Goal: Task Accomplishment & Management: Use online tool/utility

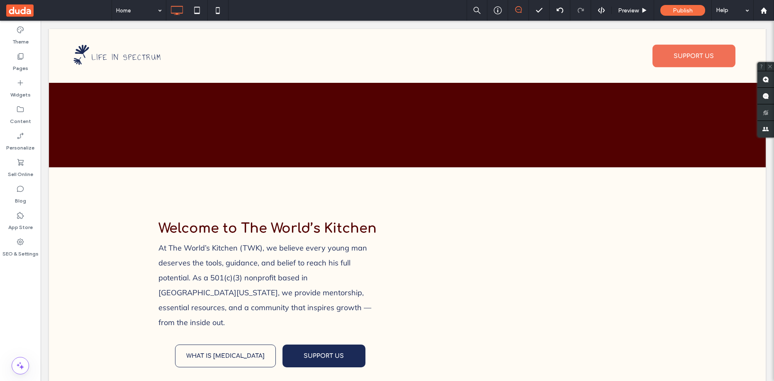
click at [450, 261] on div "Click To Paste Click To Paste" at bounding box center [531, 297] width 249 height 161
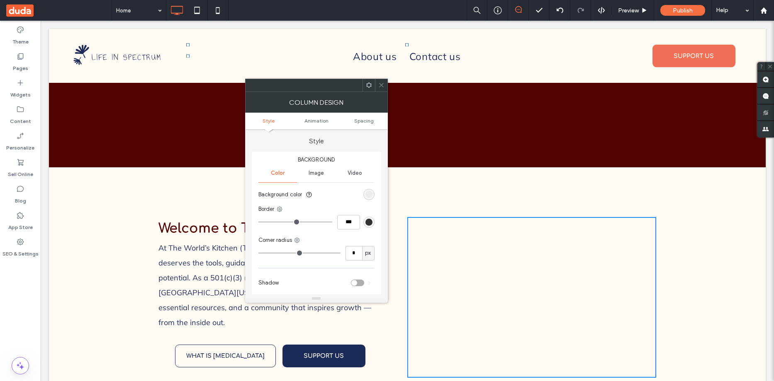
click at [310, 170] on span "Image" at bounding box center [316, 173] width 15 height 7
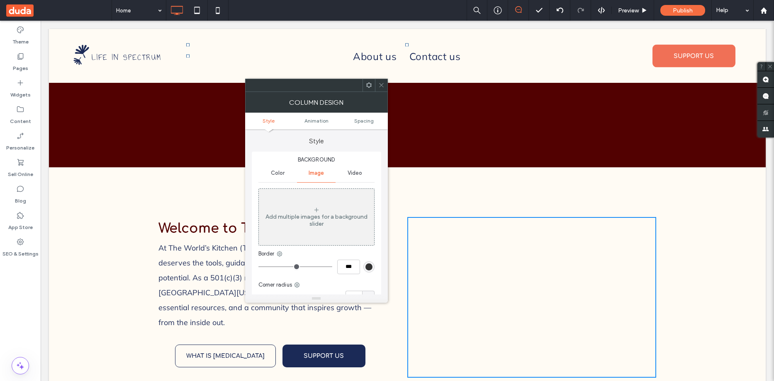
click at [326, 227] on div "Add multiple images for a background slider" at bounding box center [316, 221] width 115 height 14
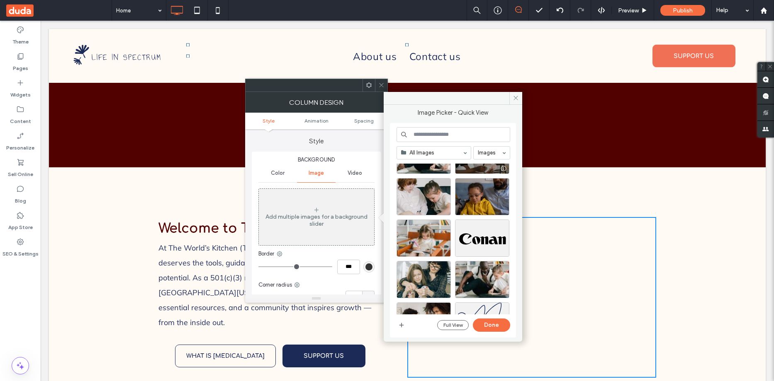
scroll to position [290, 0]
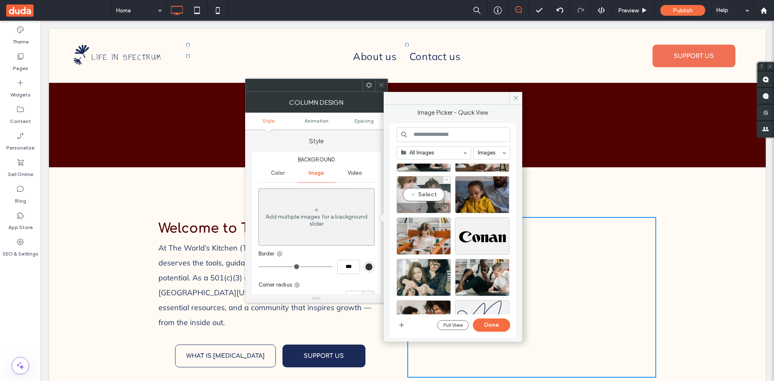
click at [424, 197] on div "Select" at bounding box center [423, 194] width 54 height 37
click at [488, 321] on button "Done" at bounding box center [491, 325] width 37 height 13
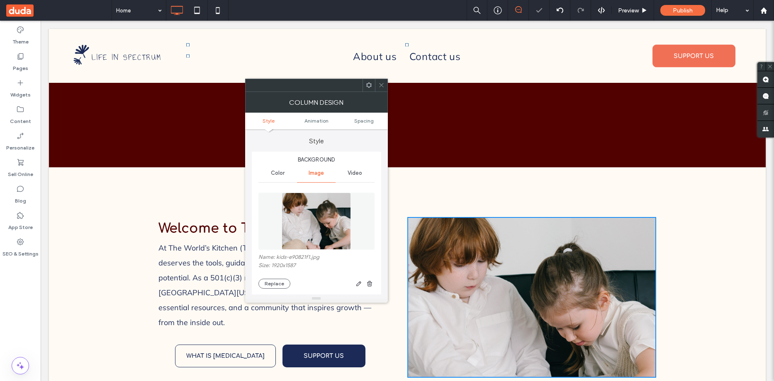
click at [383, 85] on icon at bounding box center [381, 85] width 6 height 6
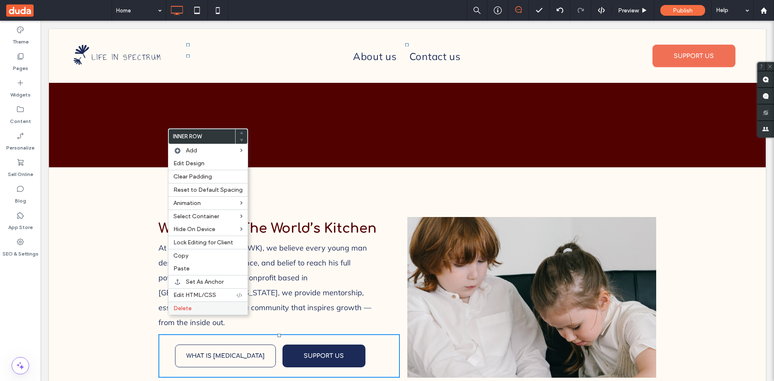
click at [179, 307] on span "Delete" at bounding box center [182, 308] width 18 height 7
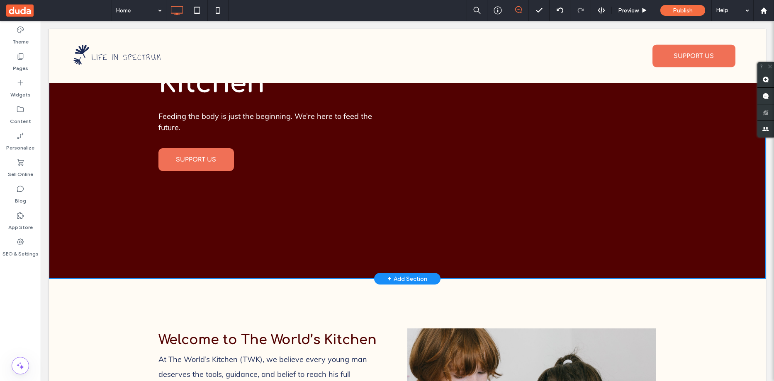
scroll to position [384, 0]
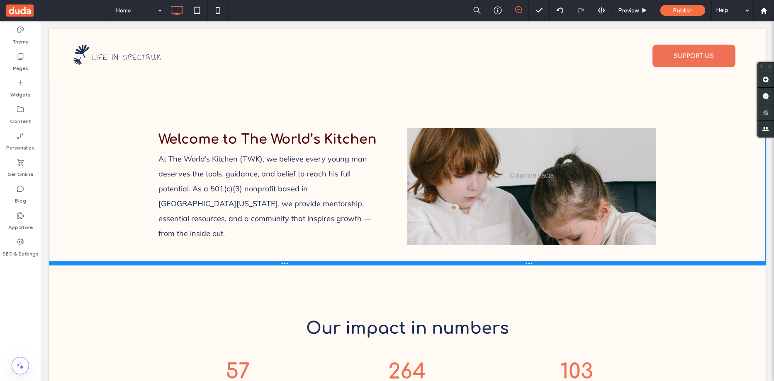
drag, startPoint x: 361, startPoint y: 184, endPoint x: 403, endPoint y: 274, distance: 99.5
click at [362, 262] on div at bounding box center [407, 264] width 717 height 4
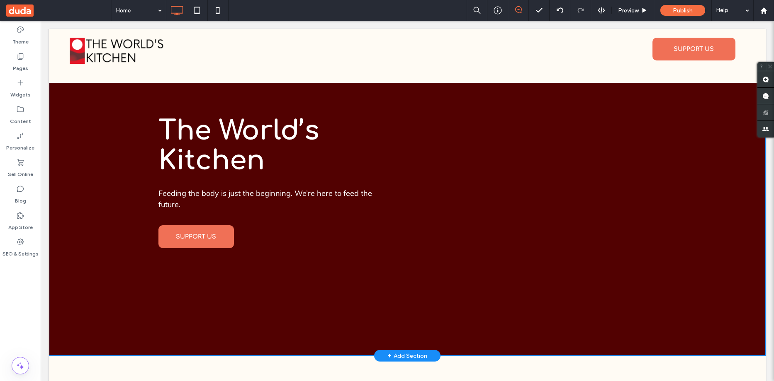
scroll to position [249, 0]
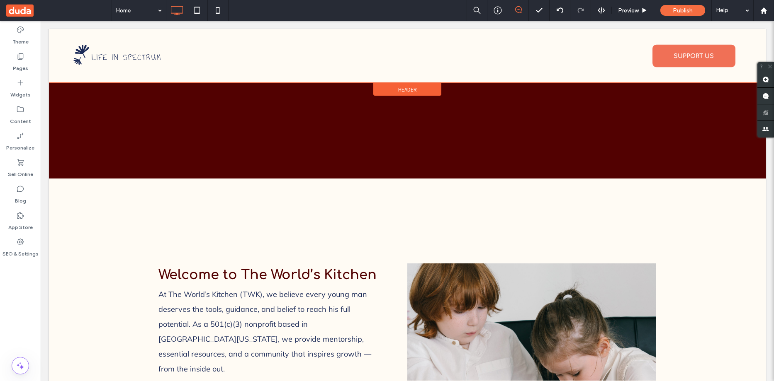
click at [113, 56] on div at bounding box center [407, 56] width 717 height 54
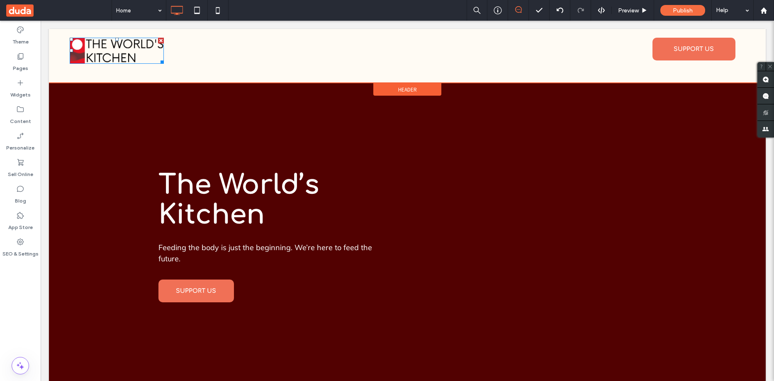
scroll to position [0, 0]
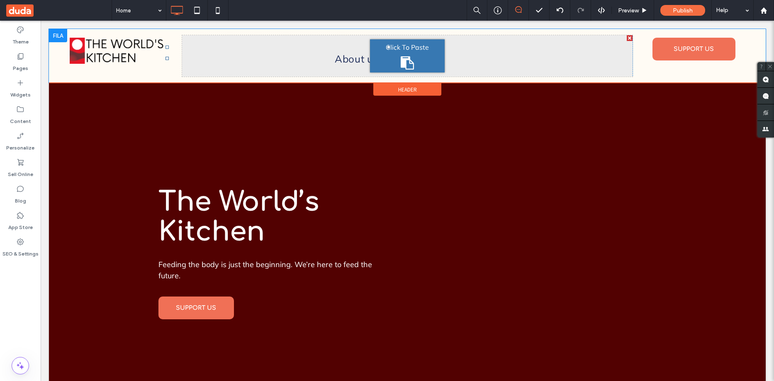
click at [55, 36] on div at bounding box center [58, 35] width 18 height 13
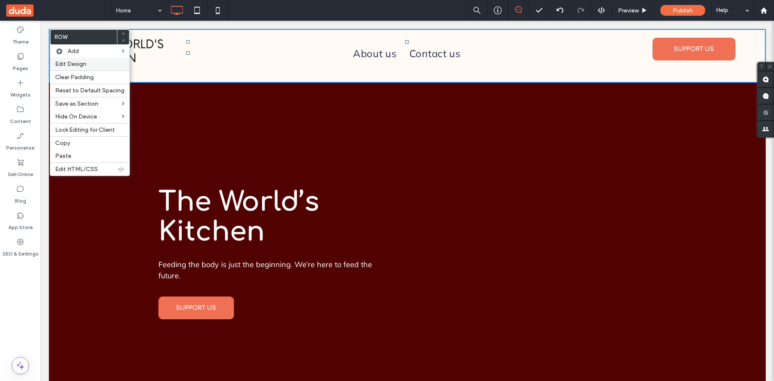
click at [78, 65] on span "Edit Design" at bounding box center [70, 64] width 31 height 7
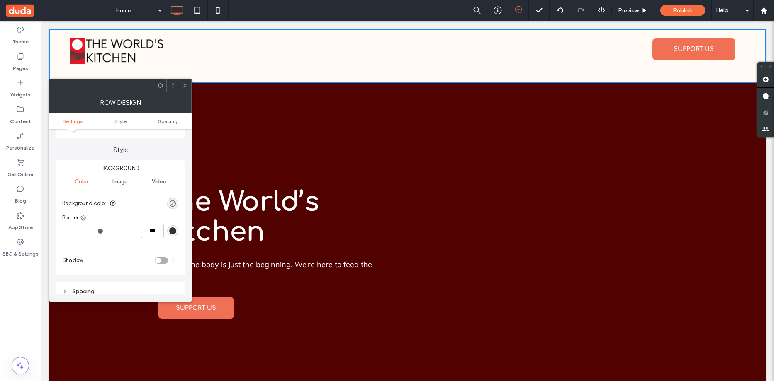
scroll to position [83, 0]
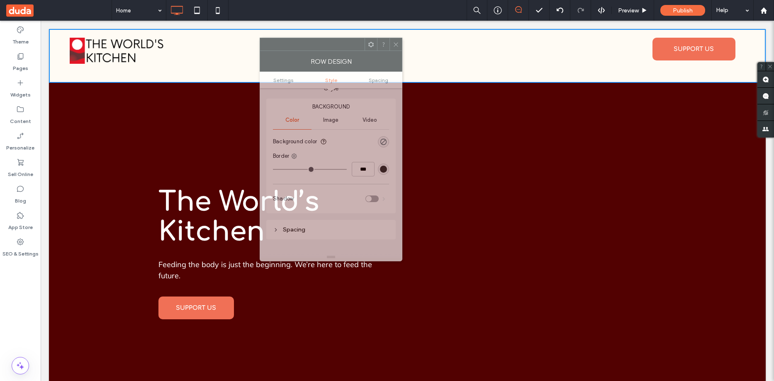
drag, startPoint x: 117, startPoint y: 90, endPoint x: 327, endPoint y: 49, distance: 214.6
click at [327, 49] on div at bounding box center [312, 44] width 104 height 12
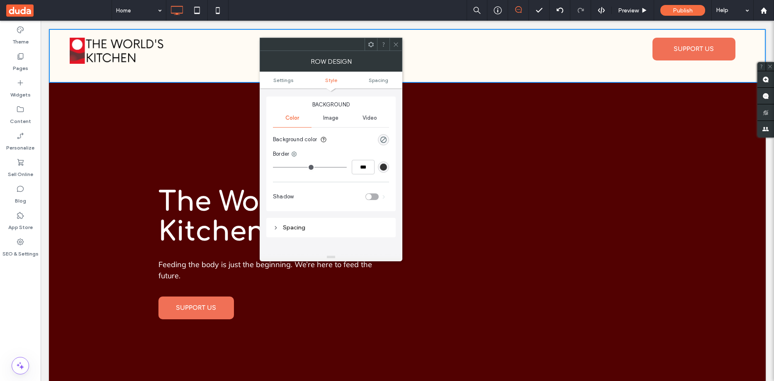
scroll to position [41, 0]
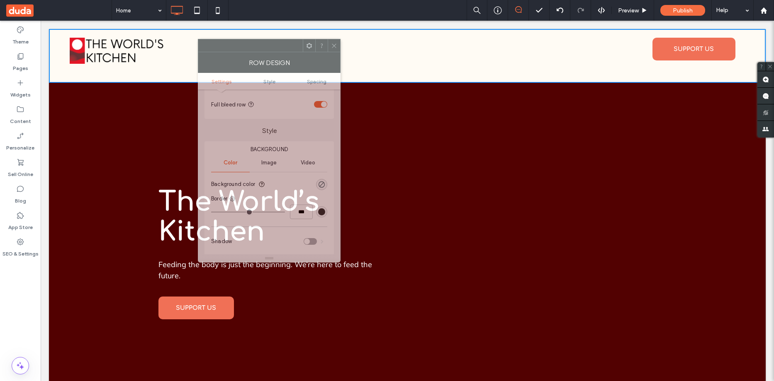
drag, startPoint x: 331, startPoint y: 46, endPoint x: 204, endPoint y: 71, distance: 130.0
click at [203, 52] on div at bounding box center [250, 45] width 104 height 12
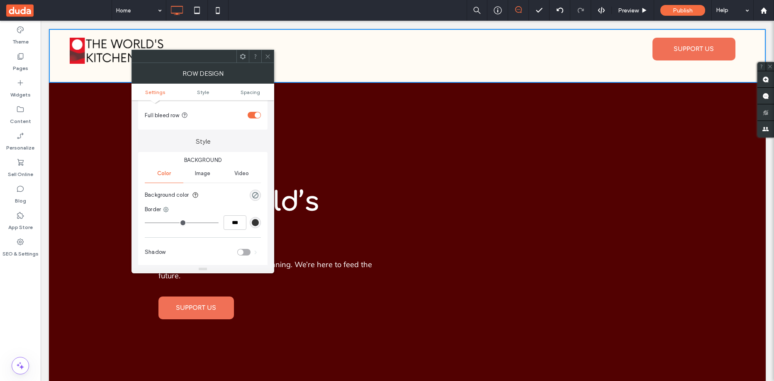
click at [203, 174] on span "Image" at bounding box center [202, 173] width 15 height 7
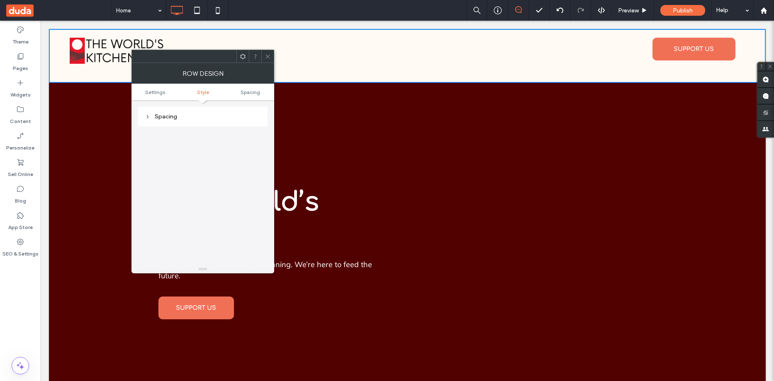
scroll to position [0, 0]
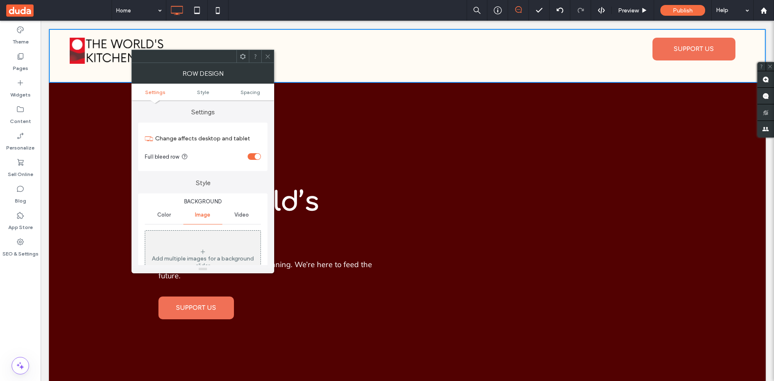
click at [268, 58] on icon at bounding box center [268, 56] width 6 height 6
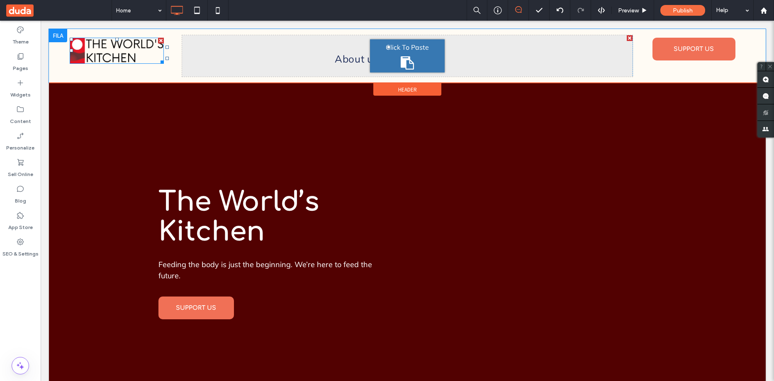
click at [131, 54] on img at bounding box center [117, 51] width 94 height 26
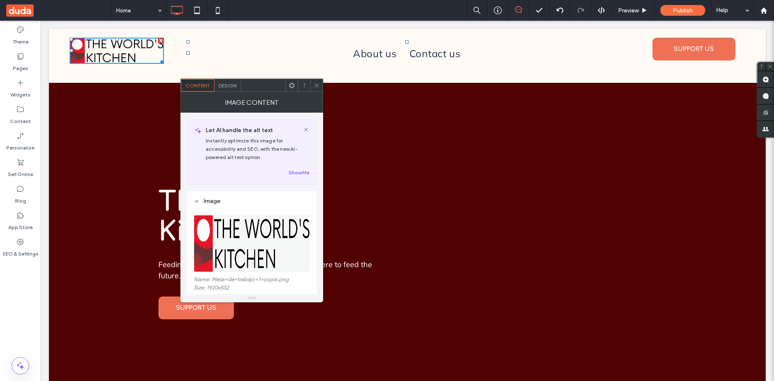
click at [180, 53] on div "Click To Paste" at bounding box center [126, 55] width 112 height 41
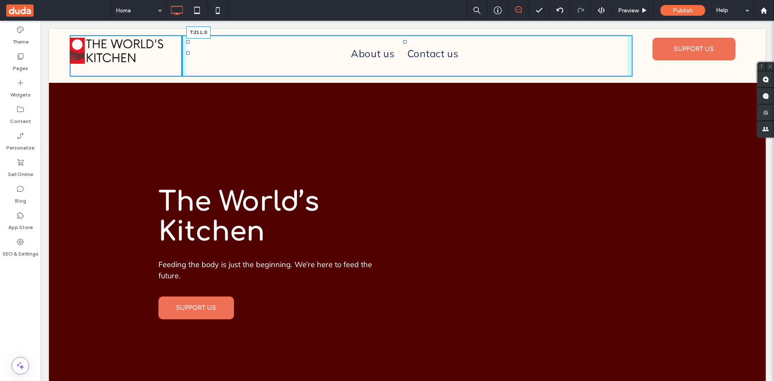
drag, startPoint x: 188, startPoint y: 43, endPoint x: 226, endPoint y: 70, distance: 46.1
click at [192, 47] on nav "About us Contact us T:21 L:0" at bounding box center [404, 52] width 437 height 25
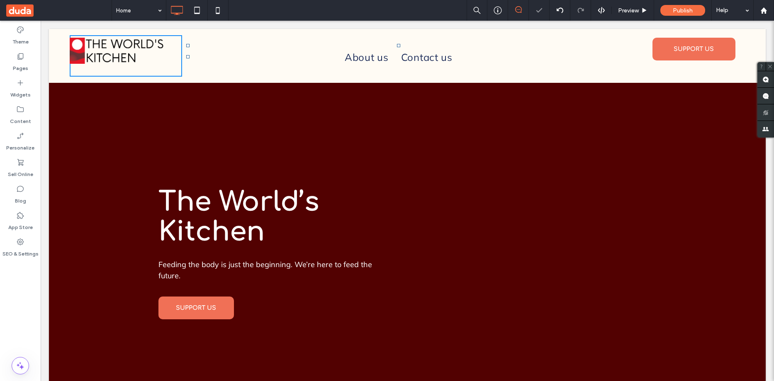
click at [92, 50] on img at bounding box center [117, 51] width 94 height 26
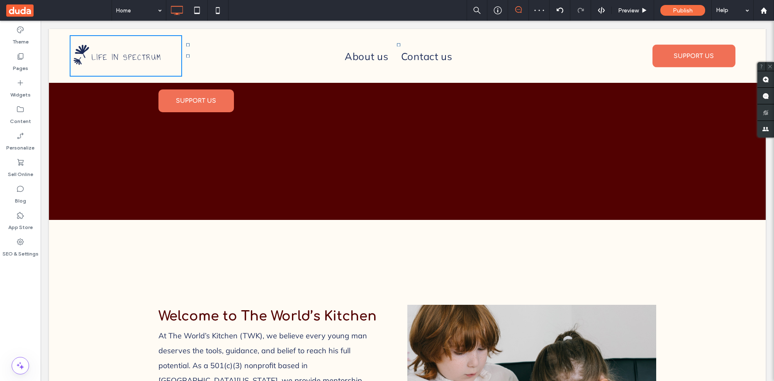
click at [136, 59] on div at bounding box center [407, 56] width 717 height 54
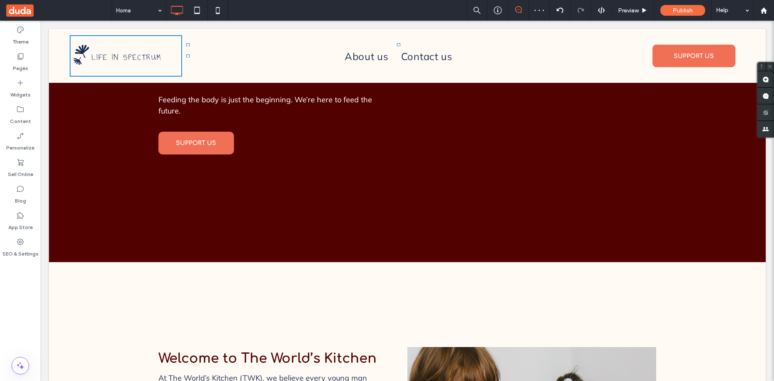
click at [136, 59] on div at bounding box center [407, 56] width 717 height 54
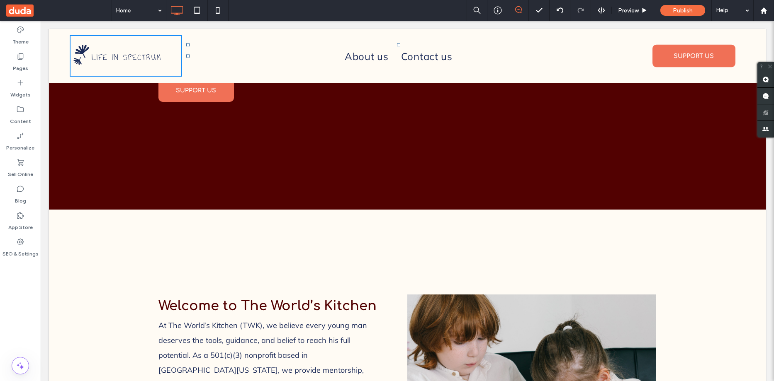
scroll to position [249, 0]
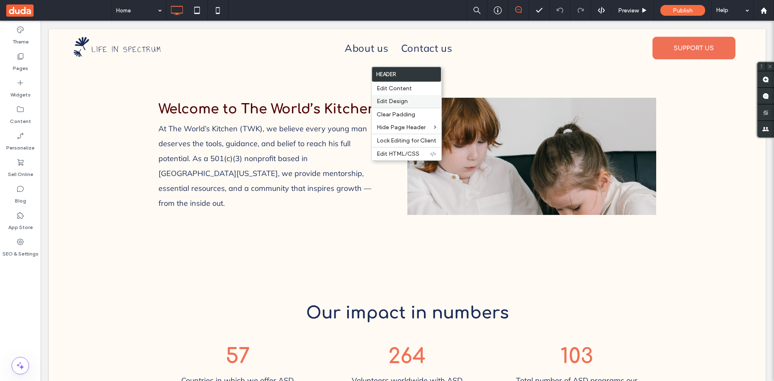
click at [398, 102] on span "Edit Design" at bounding box center [392, 101] width 31 height 7
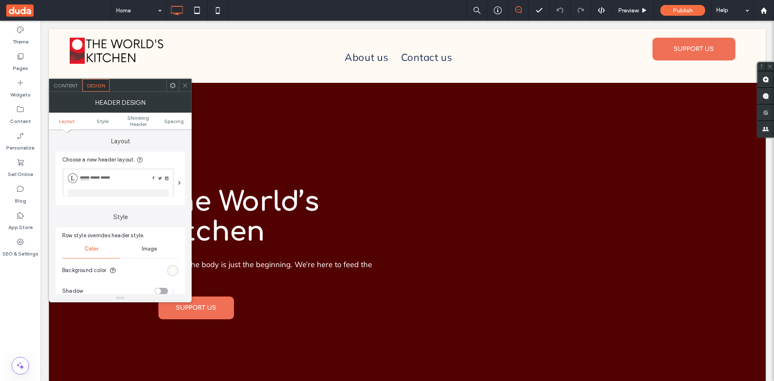
click at [61, 85] on span "Content" at bounding box center [65, 86] width 24 height 6
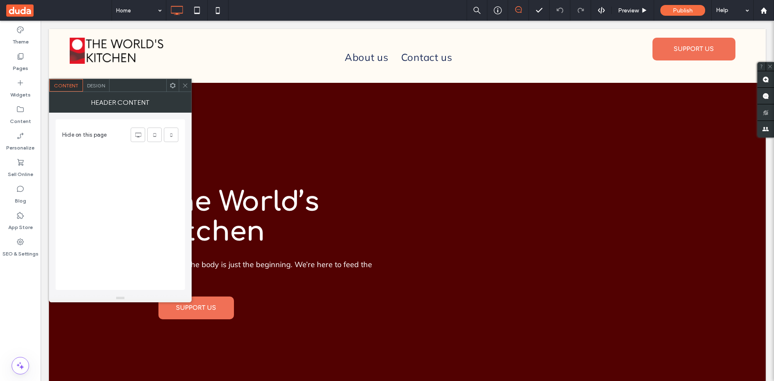
click at [93, 86] on span "Design" at bounding box center [96, 86] width 18 height 6
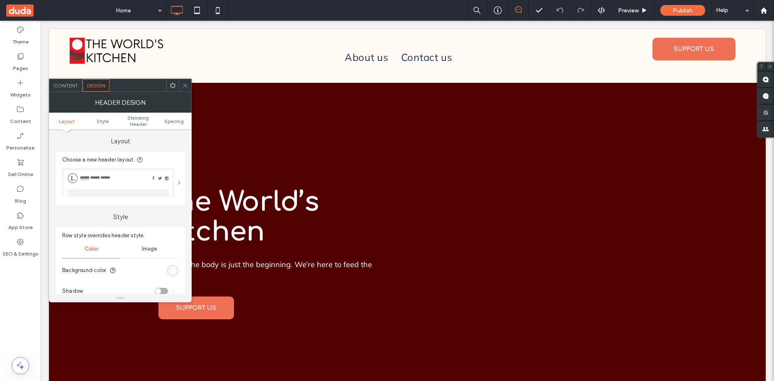
click at [181, 185] on span at bounding box center [179, 183] width 3 height 4
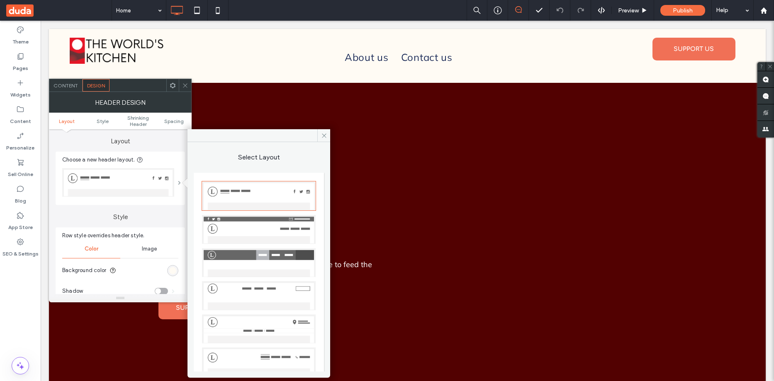
click at [181, 185] on span at bounding box center [179, 183] width 3 height 4
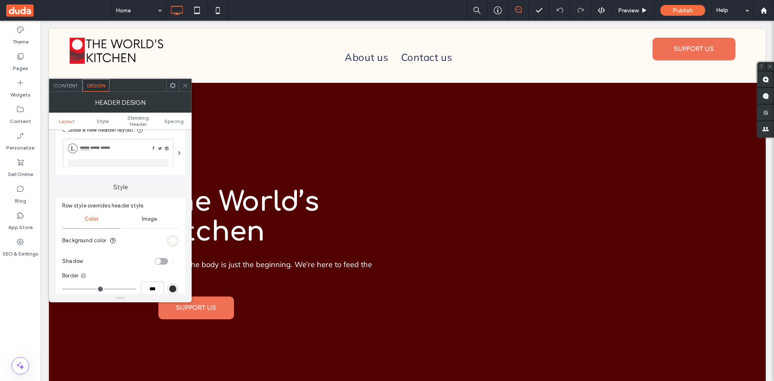
scroll to position [83, 0]
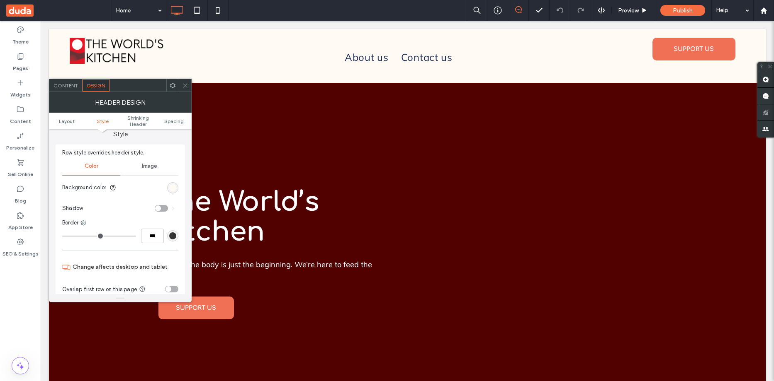
click at [148, 167] on span "Image" at bounding box center [149, 166] width 15 height 7
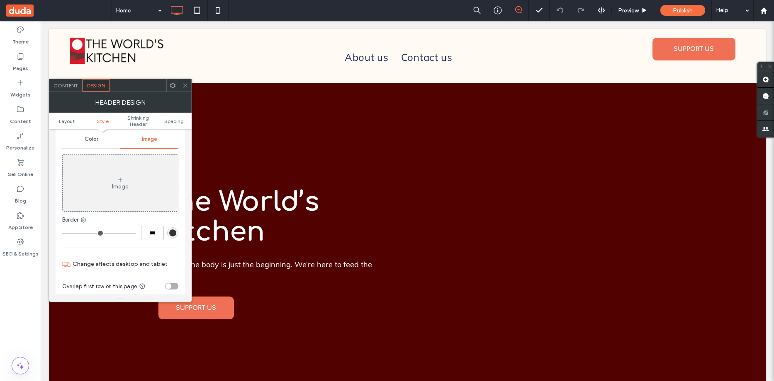
scroll to position [100, 0]
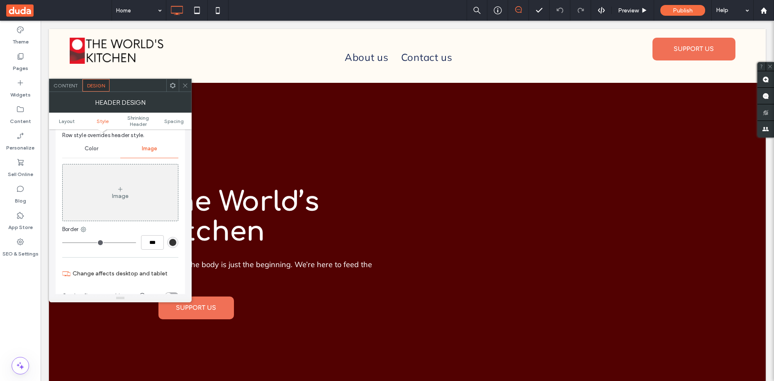
click at [92, 144] on div "Color" at bounding box center [91, 149] width 58 height 18
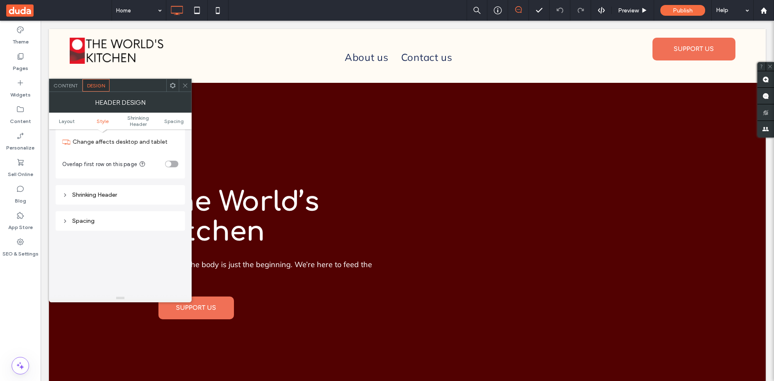
scroll to position [225, 0]
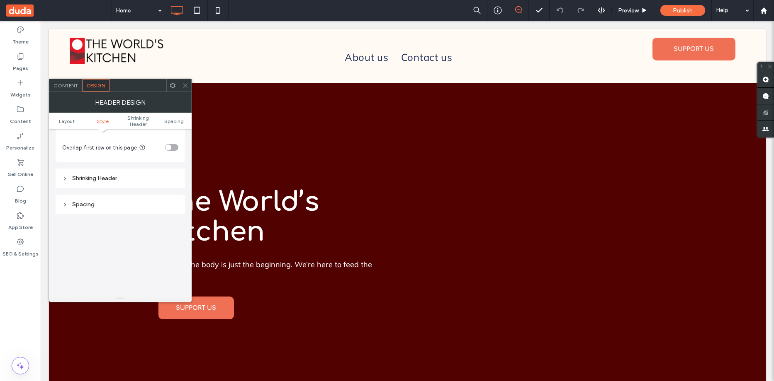
click at [68, 178] on div "Shrinking Header" at bounding box center [120, 178] width 116 height 7
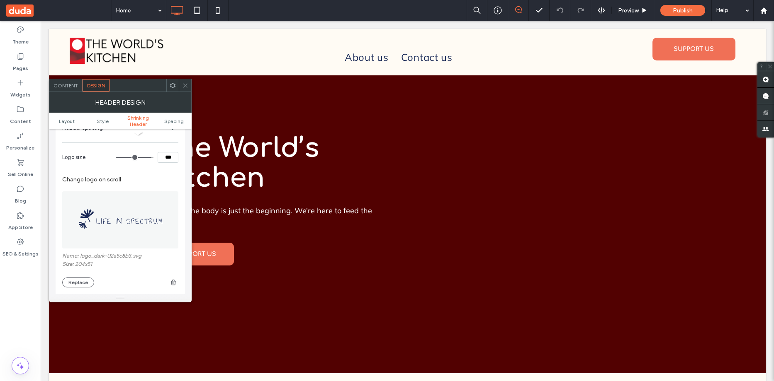
scroll to position [391, 0]
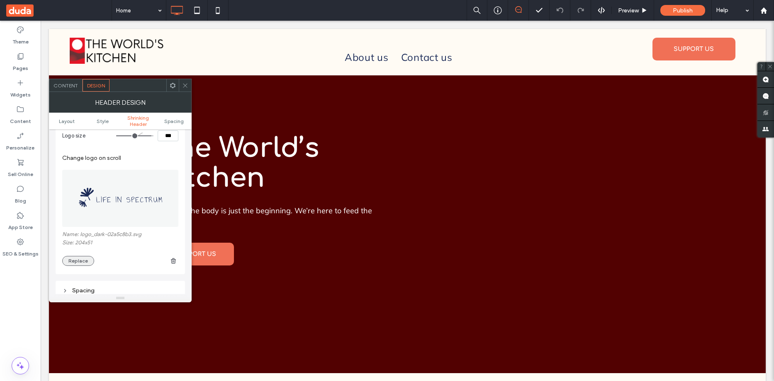
click at [76, 258] on button "Replace" at bounding box center [78, 261] width 32 height 10
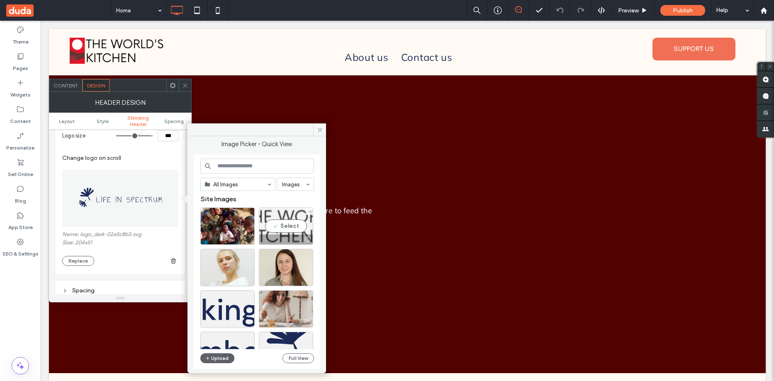
click at [283, 219] on div "Select" at bounding box center [286, 226] width 54 height 37
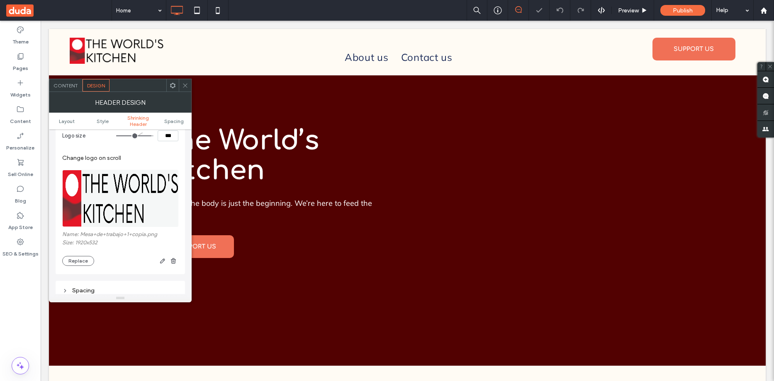
click at [186, 85] on use at bounding box center [185, 85] width 4 height 4
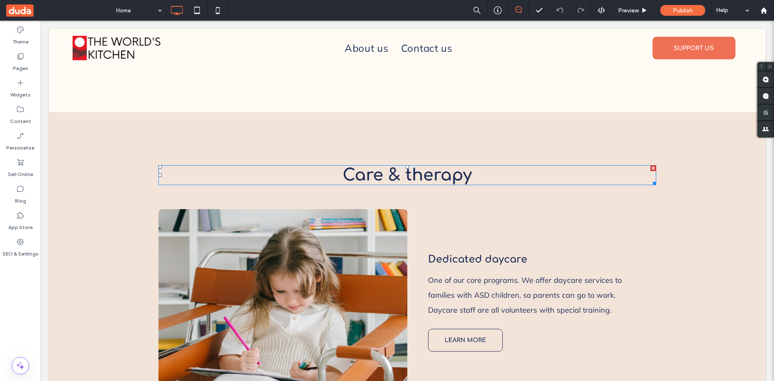
scroll to position [663, 0]
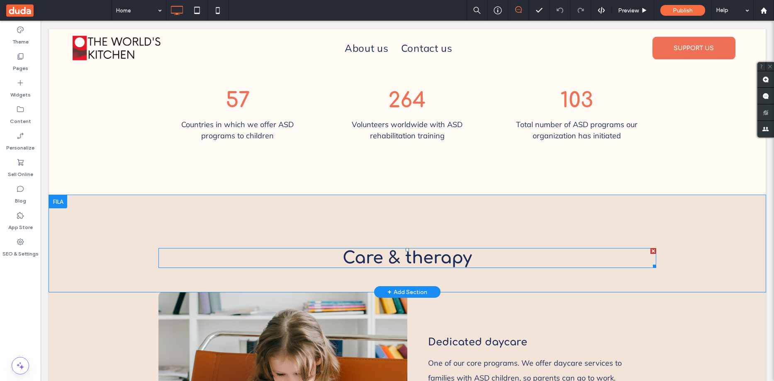
click at [425, 249] on span "Care & therapy" at bounding box center [407, 258] width 129 height 18
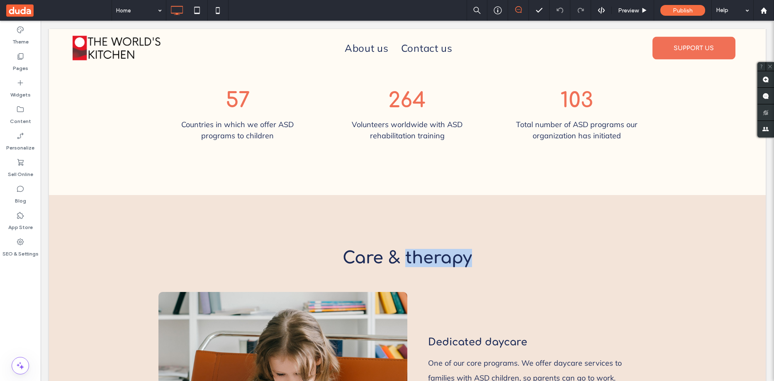
click at [425, 249] on span "Care & therapy" at bounding box center [407, 258] width 129 height 18
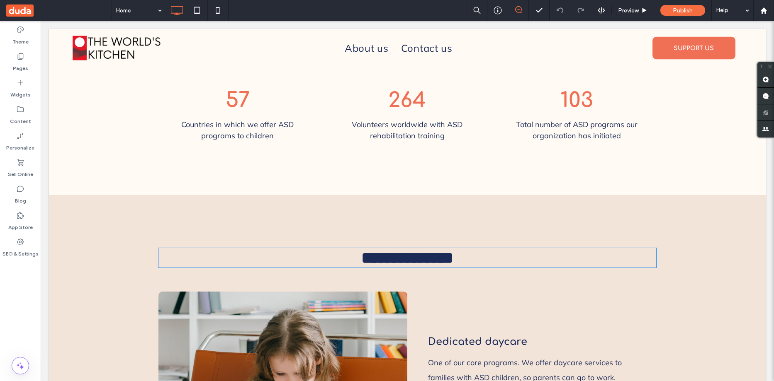
click at [425, 250] on span "**********" at bounding box center [407, 258] width 92 height 16
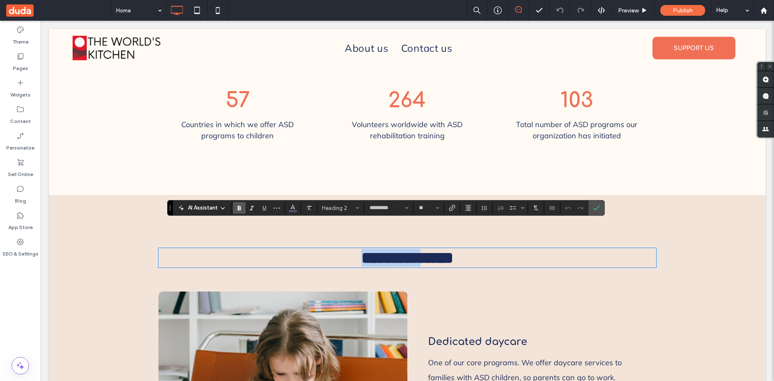
type input "*********"
type input "**"
click at [425, 250] on span "**********" at bounding box center [407, 258] width 92 height 16
type input "******"
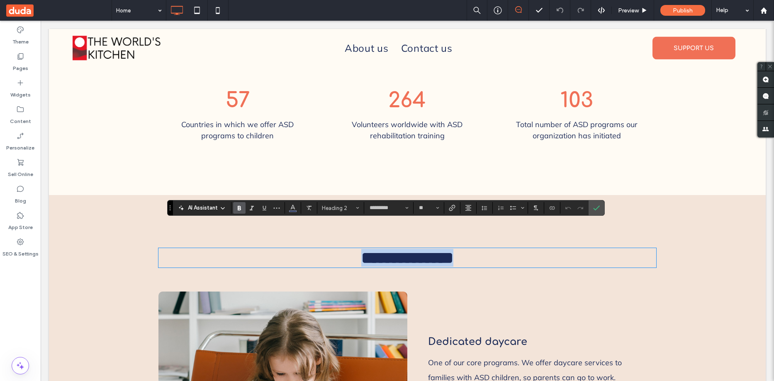
type input "**"
click at [593, 206] on icon "Confirm" at bounding box center [596, 208] width 7 height 7
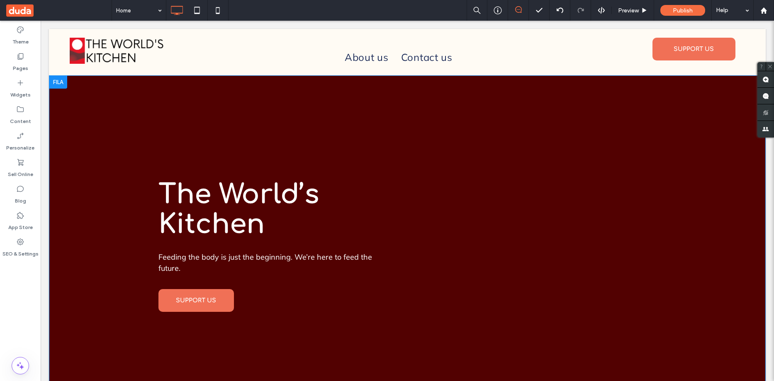
click at [97, 97] on div "The World’s Kitchen Feeding the body is just the beginning. We’re here to feed …" at bounding box center [407, 247] width 717 height 345
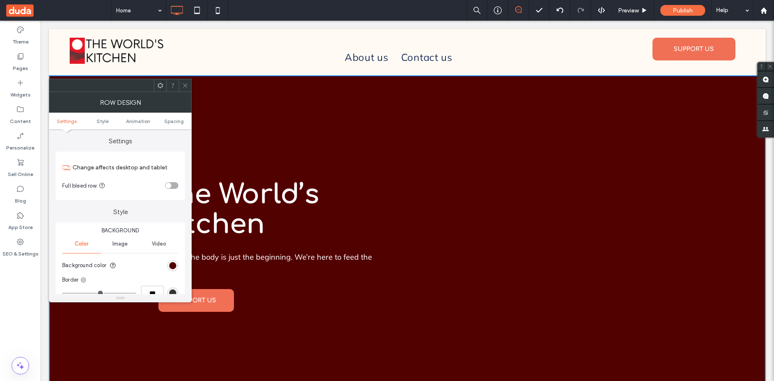
click at [158, 246] on span "Video" at bounding box center [159, 244] width 15 height 7
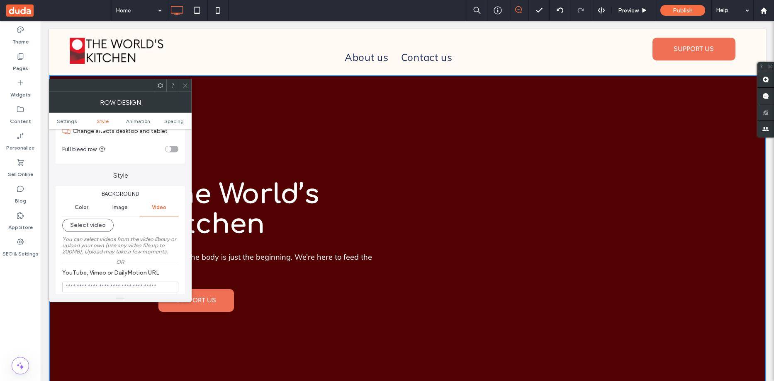
scroll to position [83, 0]
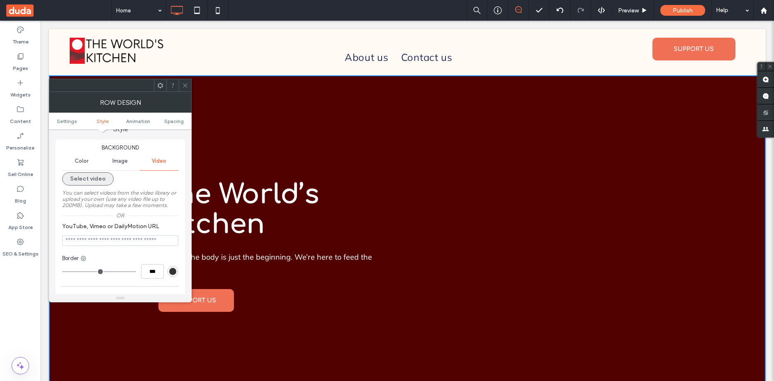
click at [90, 180] on button "Select video" at bounding box center [87, 179] width 51 height 13
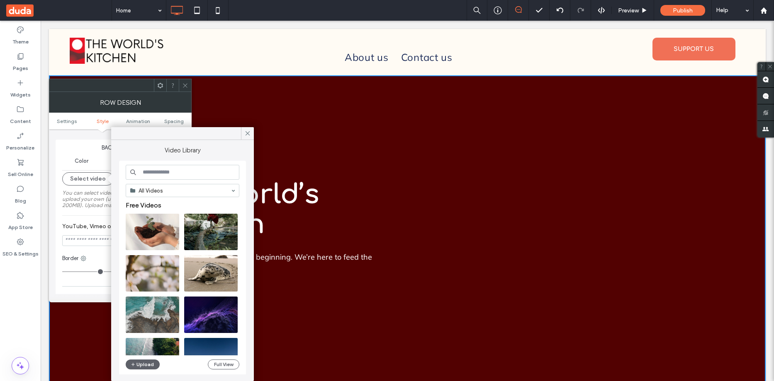
click at [183, 171] on input at bounding box center [183, 172] width 114 height 15
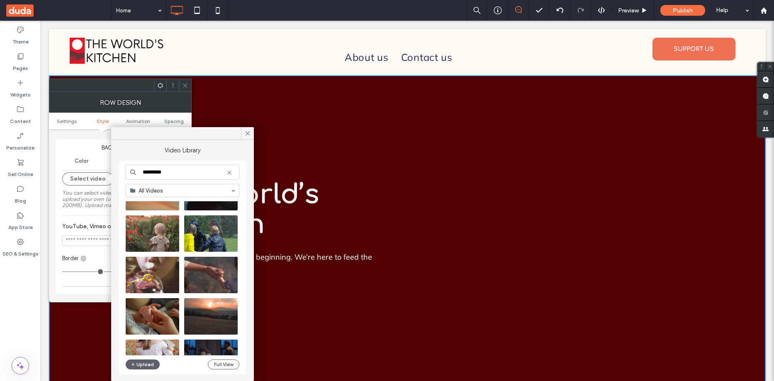
scroll to position [249, 0]
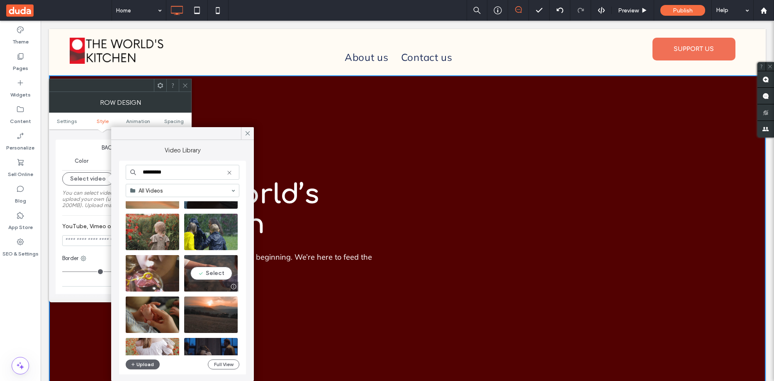
type input "*********"
click at [210, 270] on video at bounding box center [210, 273] width 53 height 36
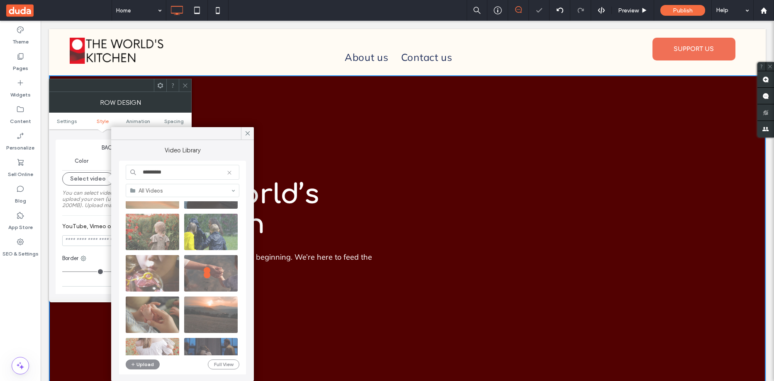
type input "**********"
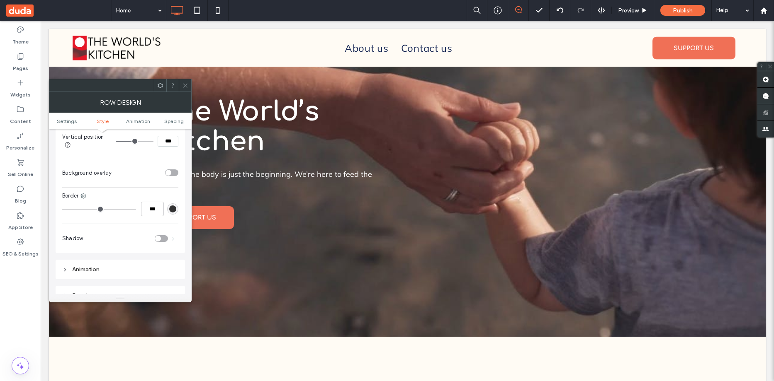
scroll to position [373, 0]
click at [175, 177] on div "toggle" at bounding box center [171, 178] width 13 height 7
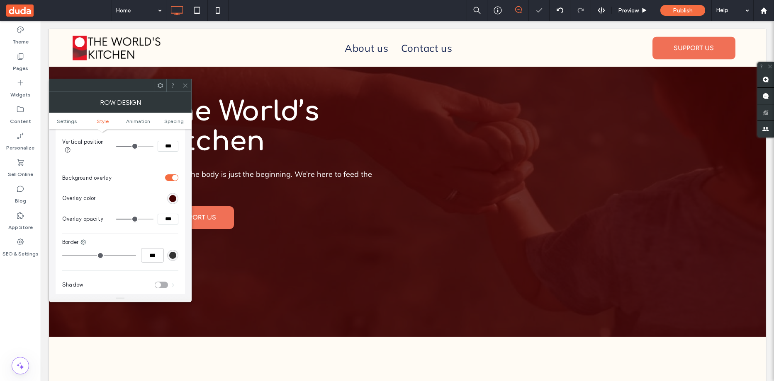
type input "**"
type input "***"
type input "**"
type input "***"
type input "**"
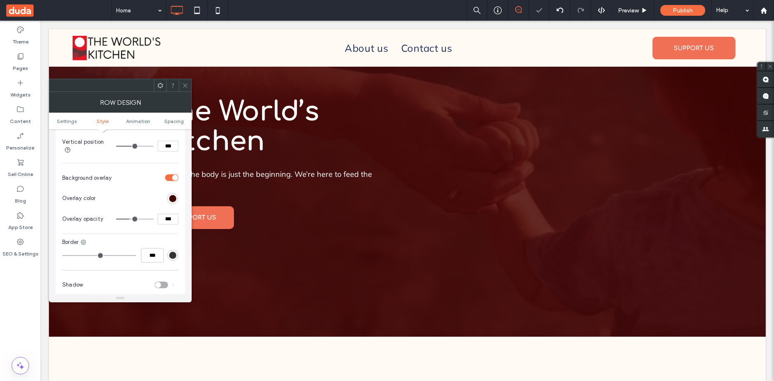
type input "***"
drag, startPoint x: 136, startPoint y: 219, endPoint x: 126, endPoint y: 219, distance: 10.4
click at [126, 219] on input "range" at bounding box center [134, 219] width 37 height 1
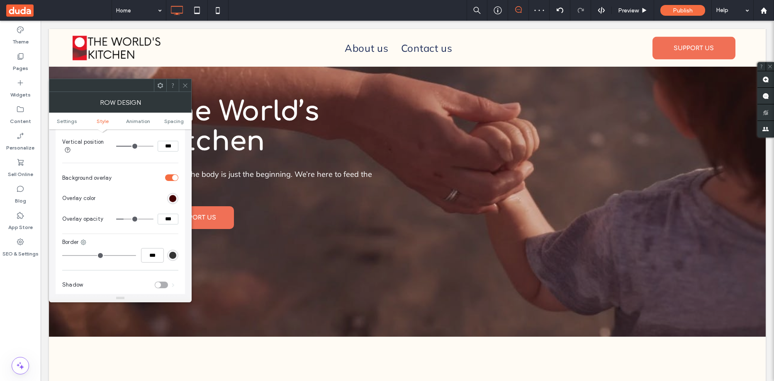
type input "**"
type input "***"
type input "**"
click at [125, 219] on input "range" at bounding box center [134, 219] width 37 height 1
click at [171, 178] on div "toggle" at bounding box center [171, 178] width 13 height 7
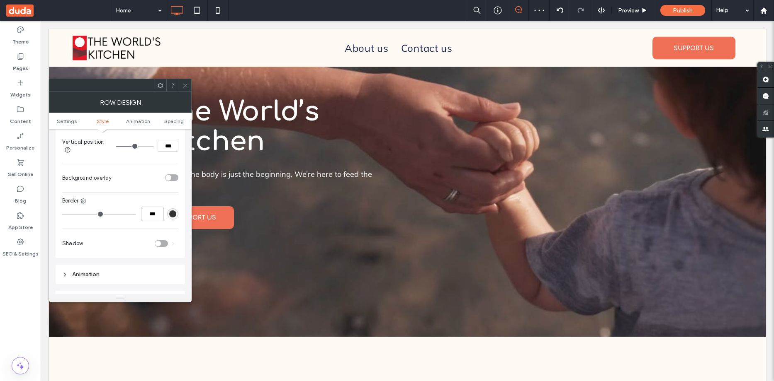
click at [186, 84] on icon at bounding box center [185, 86] width 6 height 6
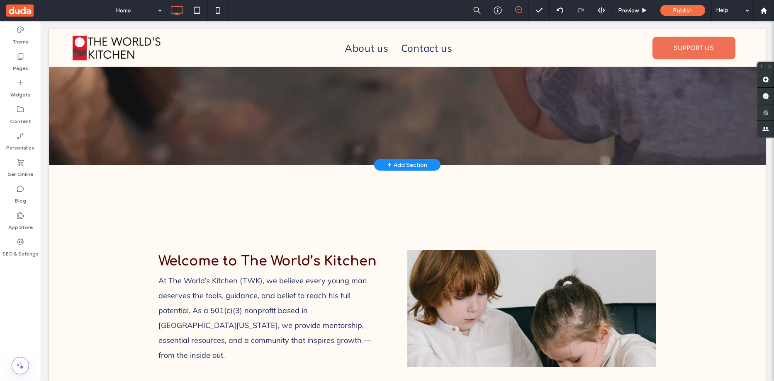
scroll to position [290, 0]
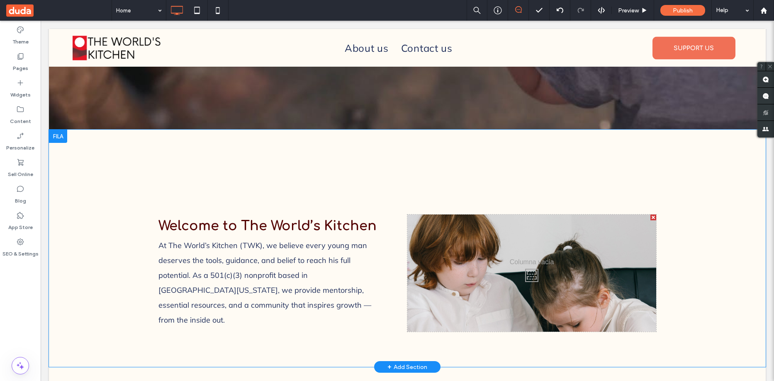
click at [650, 215] on div at bounding box center [653, 218] width 6 height 6
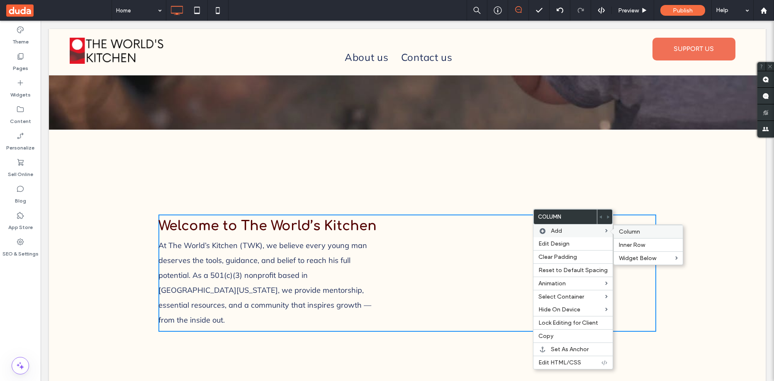
click at [626, 229] on span "Column" at bounding box center [629, 231] width 21 height 7
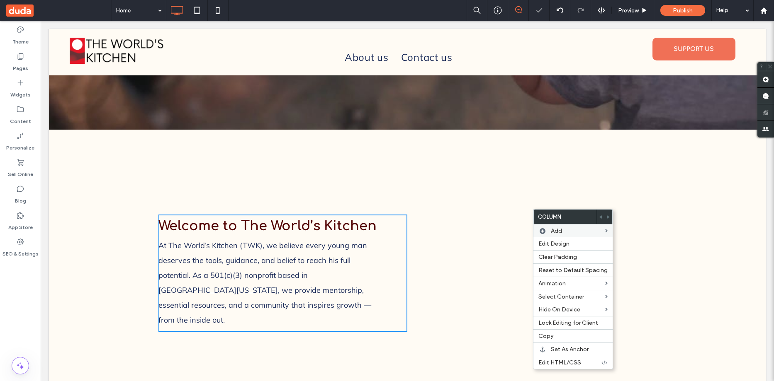
drag, startPoint x: 615, startPoint y: 144, endPoint x: 589, endPoint y: 158, distance: 29.3
click at [615, 144] on div "Welcome to The World’s Kitchen At The World’s Kitchen (TWK), we believe every y…" at bounding box center [407, 249] width 717 height 238
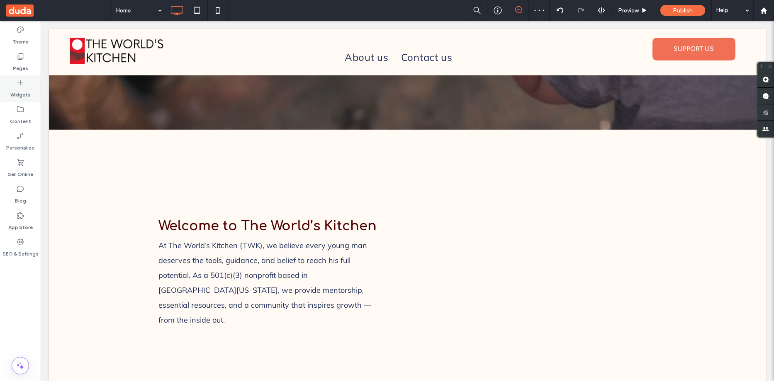
click at [24, 87] on icon at bounding box center [20, 83] width 8 height 8
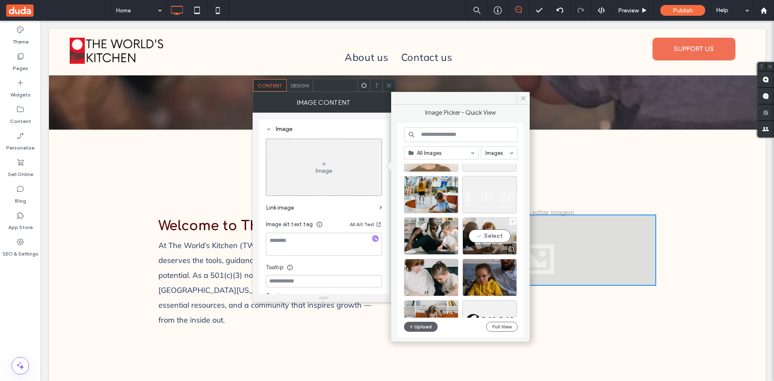
scroll to position [249, 0]
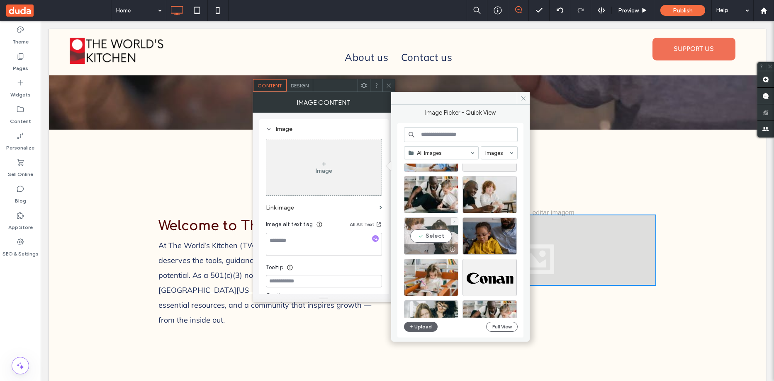
click at [425, 229] on div "Select" at bounding box center [431, 236] width 54 height 37
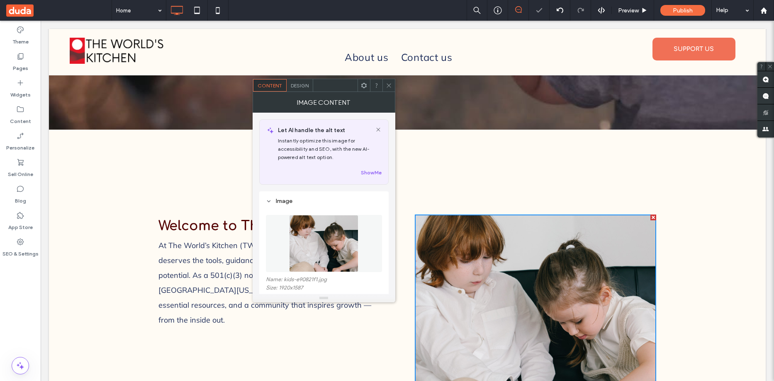
click at [386, 88] on icon at bounding box center [389, 86] width 6 height 6
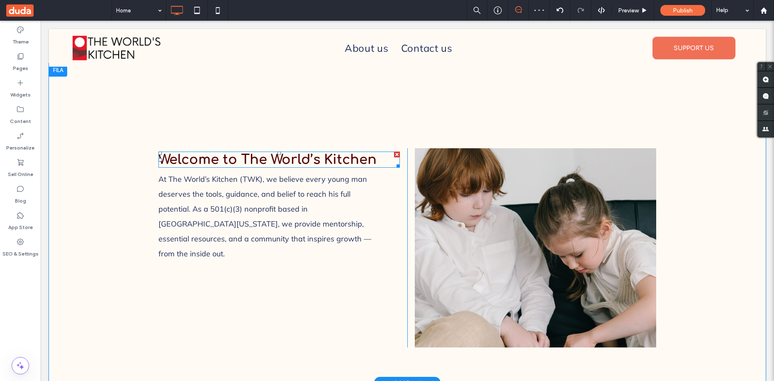
scroll to position [373, 0]
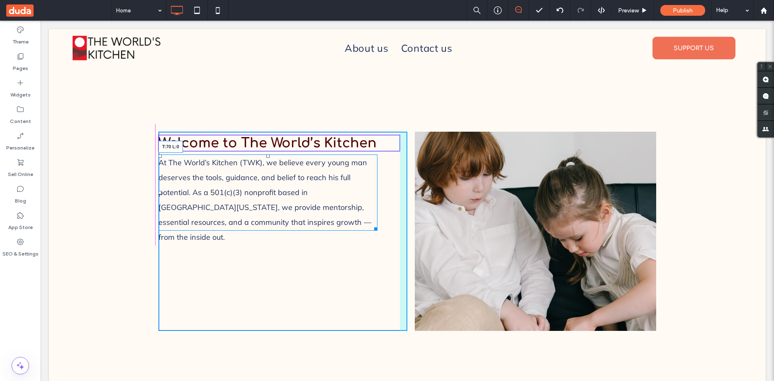
drag, startPoint x: 158, startPoint y: 146, endPoint x: 158, endPoint y: 172, distance: 25.7
click at [158, 158] on div at bounding box center [159, 156] width 3 height 3
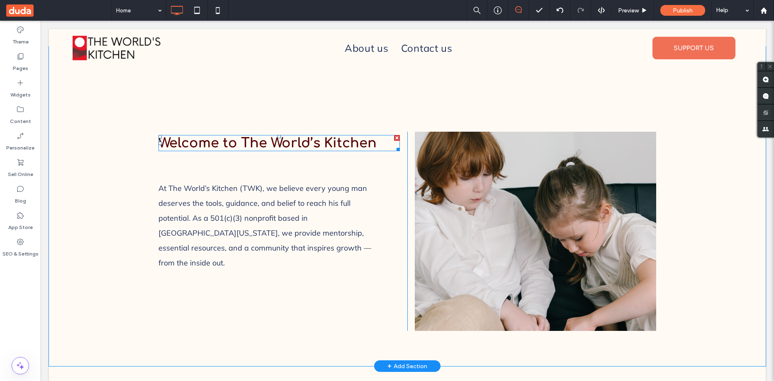
click at [240, 136] on span "Welcome to The World’s Kitchen" at bounding box center [267, 143] width 218 height 15
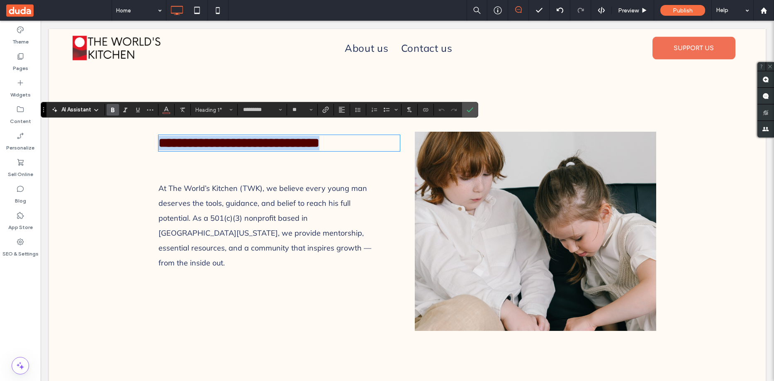
click at [238, 136] on span "**********" at bounding box center [238, 142] width 161 height 13
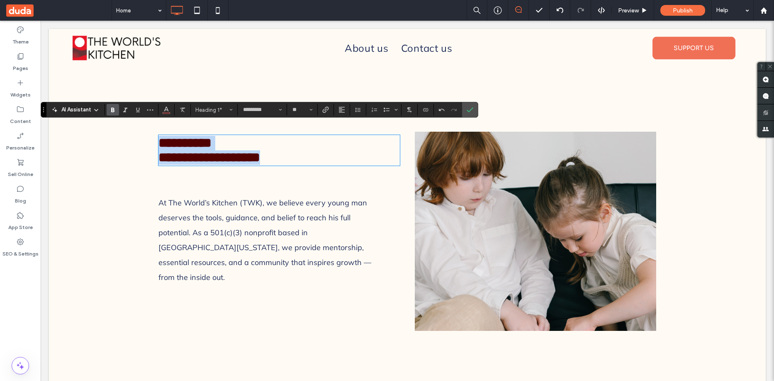
drag, startPoint x: 293, startPoint y: 149, endPoint x: 146, endPoint y: 133, distance: 147.3
click at [146, 133] on div "**********" at bounding box center [407, 207] width 717 height 320
click at [311, 109] on icon "Size" at bounding box center [310, 109] width 3 height 3
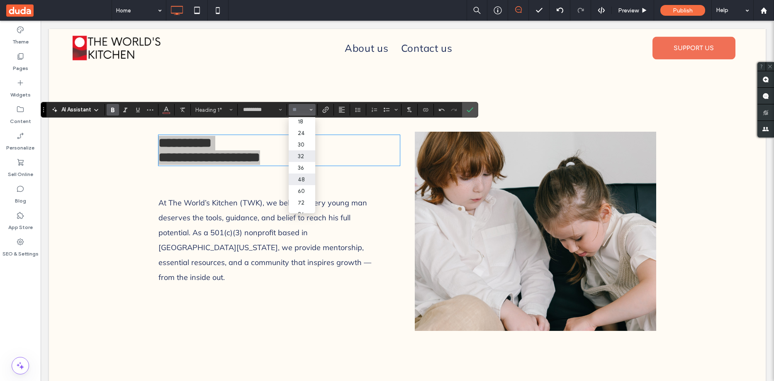
scroll to position [96, 0]
click at [301, 167] on label "48" at bounding box center [302, 173] width 27 height 12
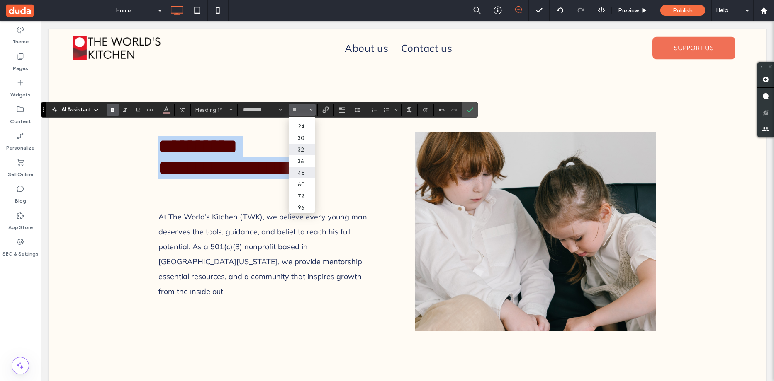
type input "**"
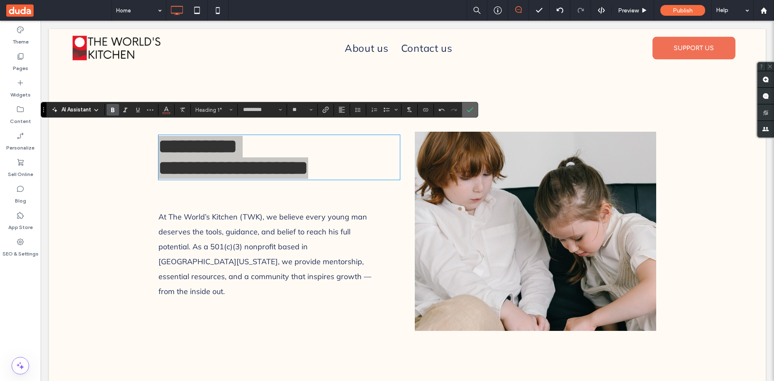
click at [469, 109] on icon "Confirm" at bounding box center [470, 110] width 7 height 7
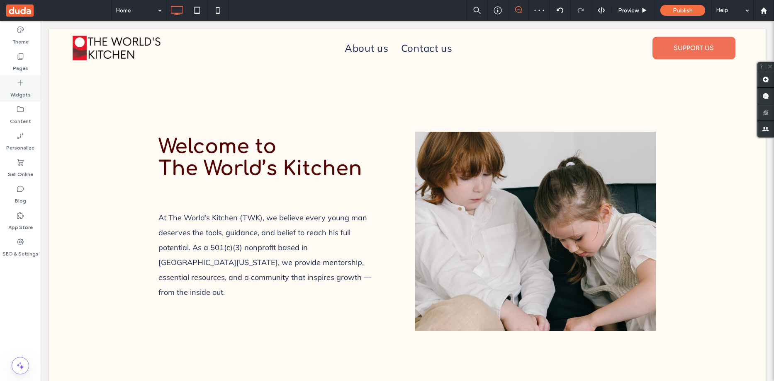
click at [20, 86] on icon at bounding box center [20, 83] width 8 height 8
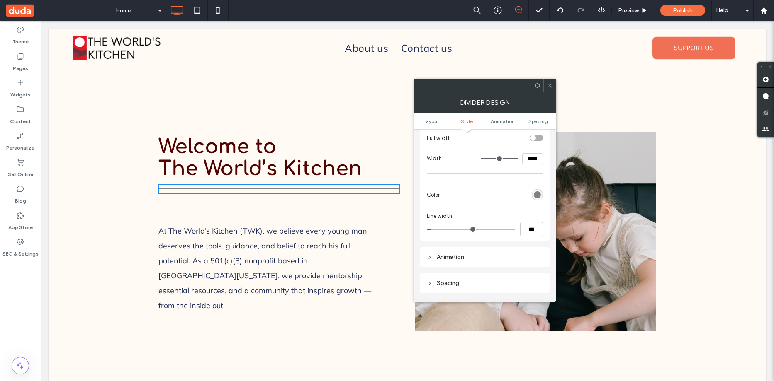
scroll to position [83, 0]
type input "*"
type input "***"
type input "*"
click at [437, 228] on input "range" at bounding box center [471, 228] width 88 height 1
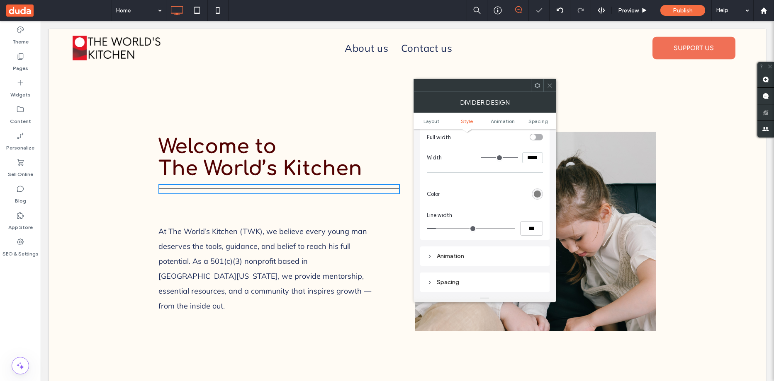
click at [539, 194] on div "rgb(128, 128, 128)" at bounding box center [537, 194] width 7 height 7
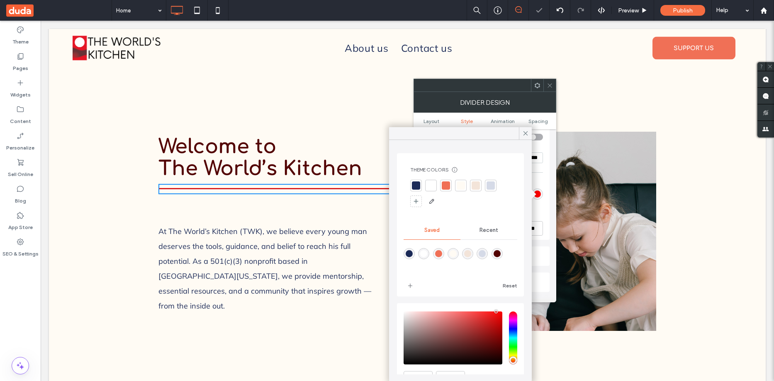
click at [527, 298] on div "Theme Colors Save time with Theme Colors Create a color palette to instantly ad…" at bounding box center [460, 260] width 143 height 241
drag, startPoint x: 493, startPoint y: 320, endPoint x: 494, endPoint y: 327, distance: 7.5
click at [494, 327] on div "saturation and value" at bounding box center [452, 338] width 99 height 53
type input "*******"
click at [496, 330] on div "pointer" at bounding box center [495, 330] width 2 height 2
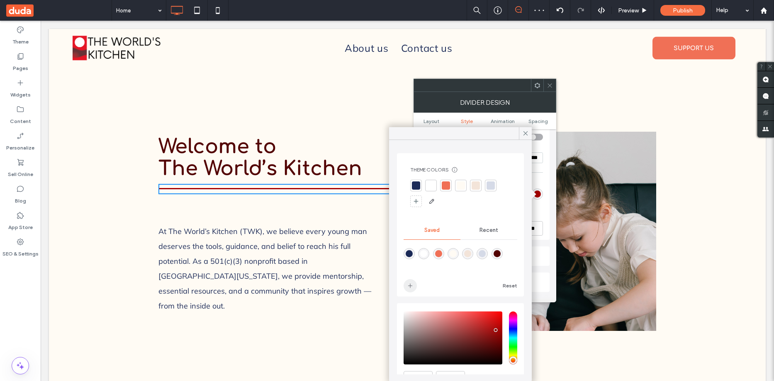
click at [409, 284] on icon "add color" at bounding box center [410, 286] width 7 height 7
click at [524, 131] on icon at bounding box center [525, 133] width 7 height 7
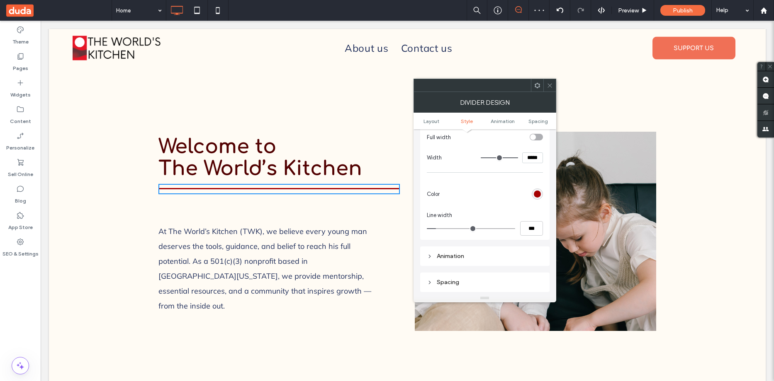
drag, startPoint x: 550, startPoint y: 87, endPoint x: 416, endPoint y: 187, distance: 166.8
click at [550, 87] on icon at bounding box center [550, 86] width 6 height 6
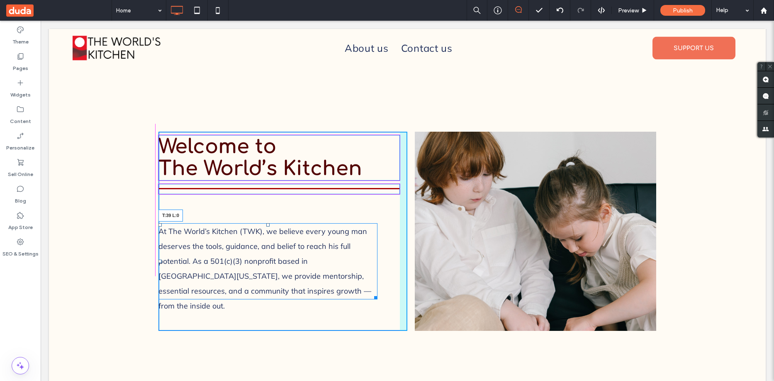
drag, startPoint x: 157, startPoint y: 214, endPoint x: 157, endPoint y: 201, distance: 12.9
click at [158, 224] on div at bounding box center [159, 225] width 3 height 3
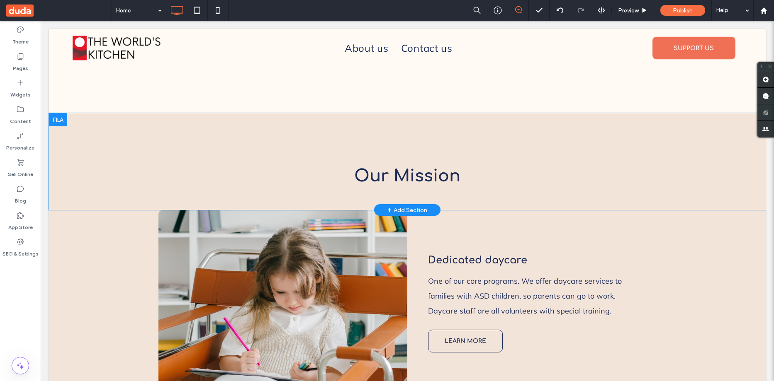
scroll to position [829, 0]
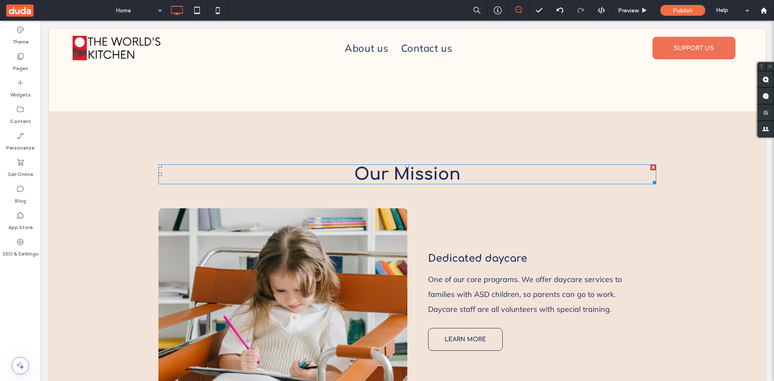
click at [650, 165] on div at bounding box center [653, 168] width 6 height 6
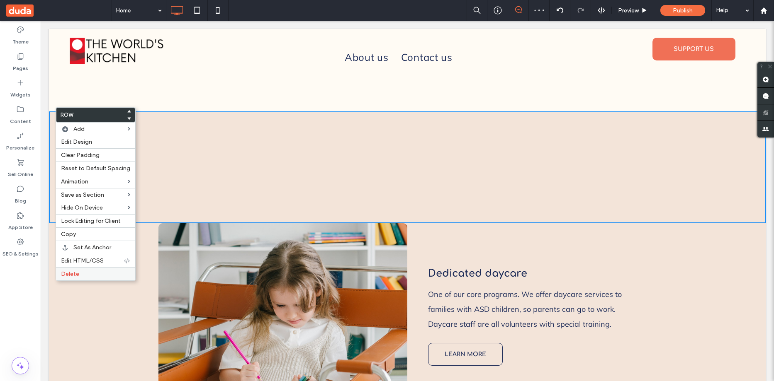
click at [78, 275] on span "Delete" at bounding box center [70, 274] width 18 height 7
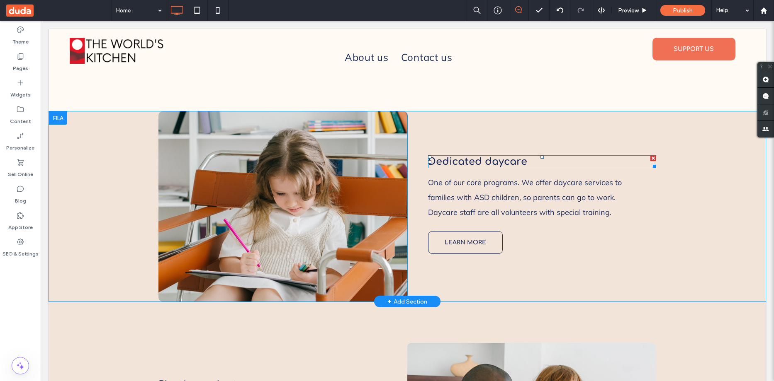
click at [474, 156] on span "Dedicated daycare" at bounding box center [477, 161] width 99 height 11
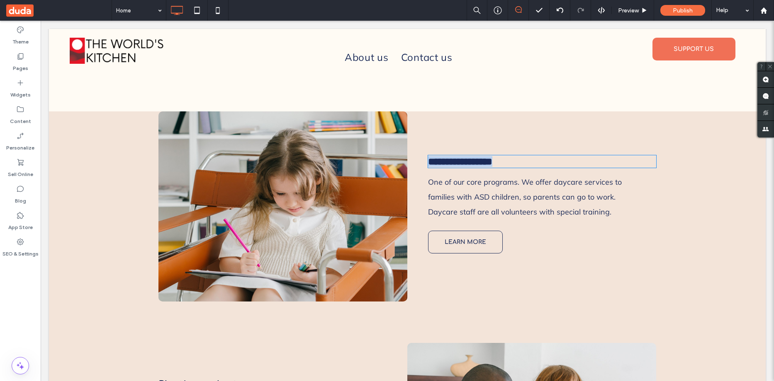
type input "*********"
type input "**"
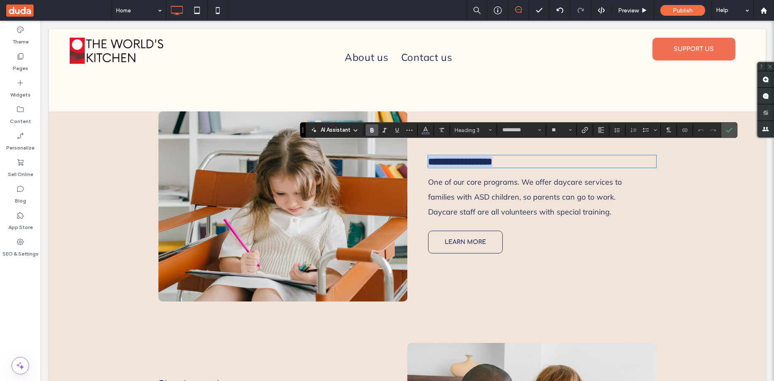
type input "******"
type input "**"
click at [724, 130] on label "Confirm" at bounding box center [729, 130] width 12 height 15
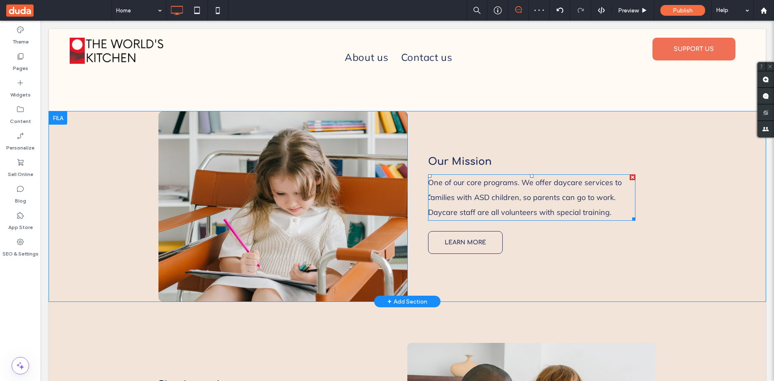
click at [453, 178] on p "One of our core programs. We offer daycare services to families with ASD childr…" at bounding box center [531, 197] width 207 height 45
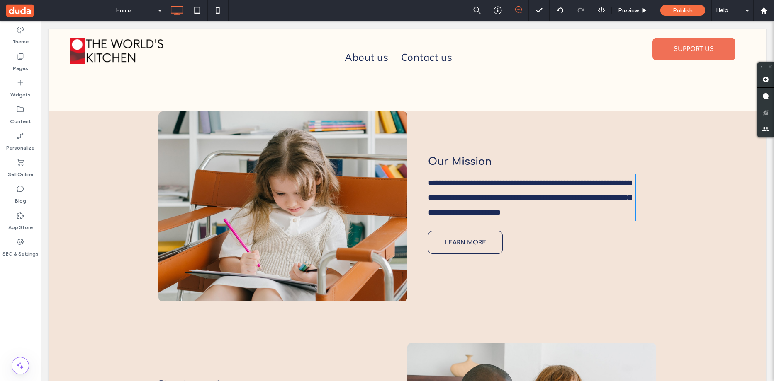
type input "******"
type input "**"
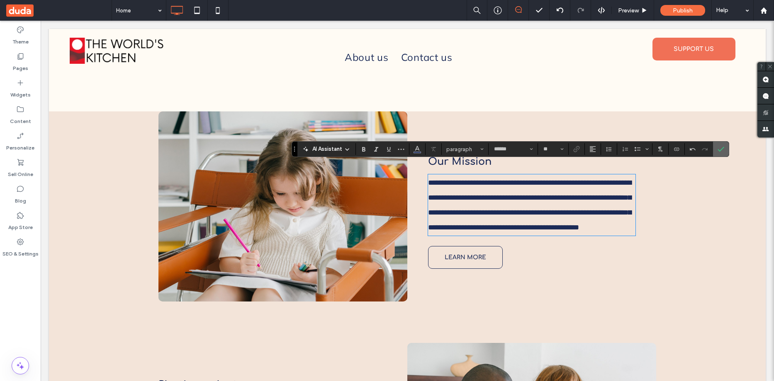
click at [719, 148] on icon "Confirm" at bounding box center [720, 149] width 7 height 7
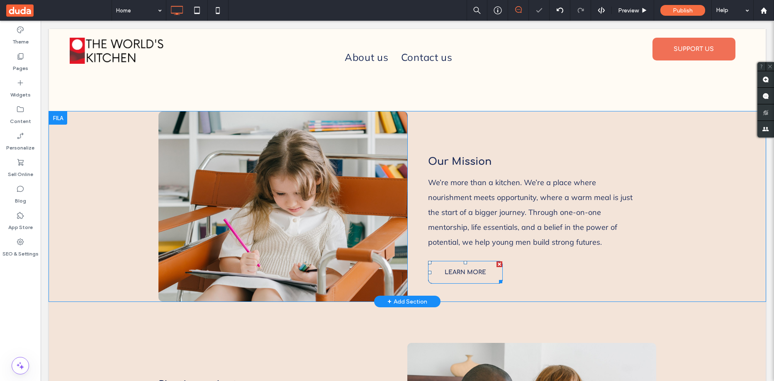
click at [457, 264] on span "LEARN MORE" at bounding box center [465, 272] width 41 height 19
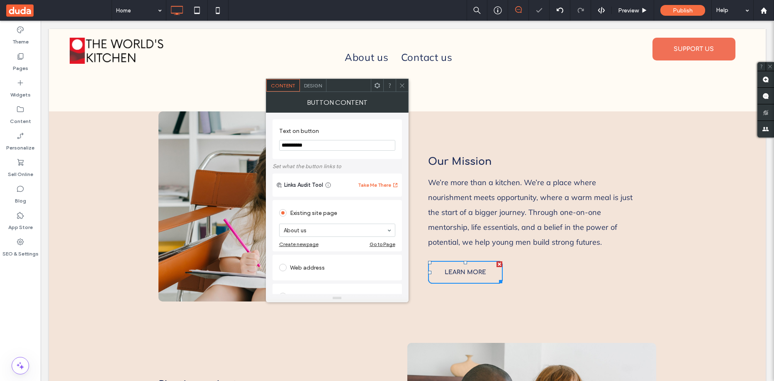
click at [403, 87] on icon at bounding box center [402, 86] width 6 height 6
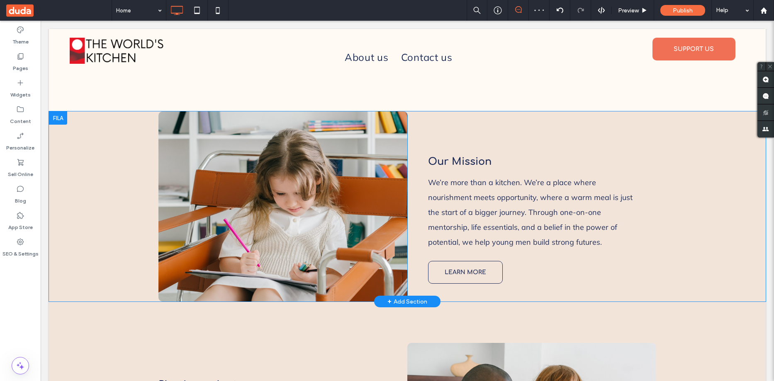
click at [64, 118] on div "Click To Paste Our Mission We’re more than a kitchen. We’re a place where nouri…" at bounding box center [407, 207] width 717 height 190
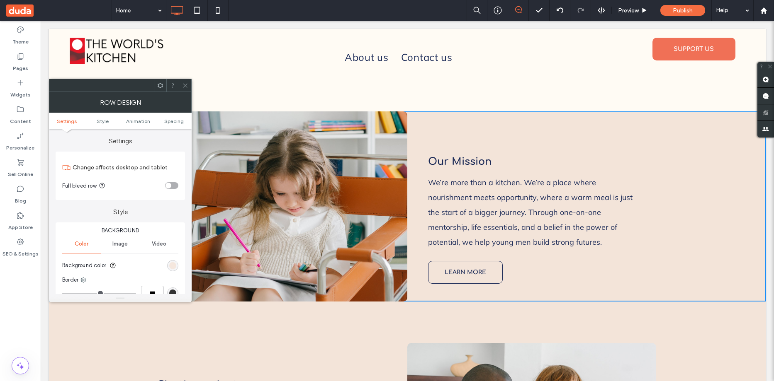
click at [173, 265] on div "rgb(243, 228, 217)" at bounding box center [172, 265] width 7 height 7
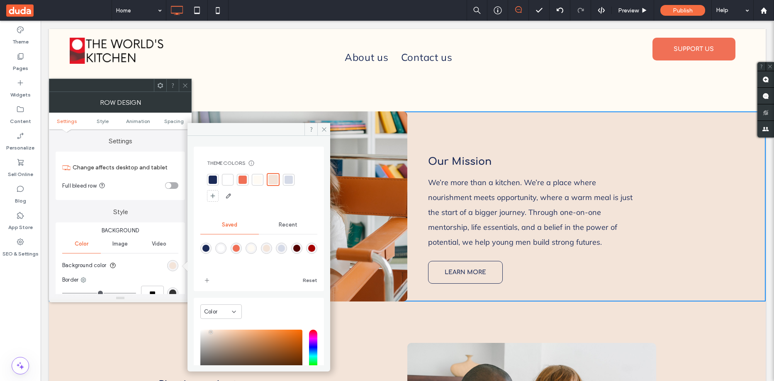
click at [300, 249] on div "rgba(82,1,1,1)" at bounding box center [296, 248] width 7 height 7
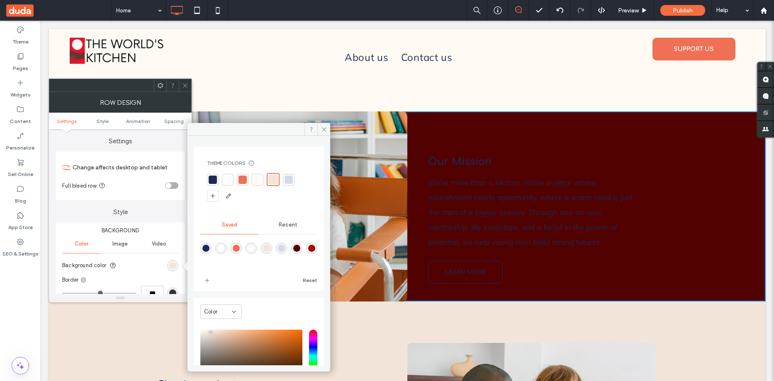
type input "*******"
click at [322, 128] on icon at bounding box center [324, 129] width 6 height 6
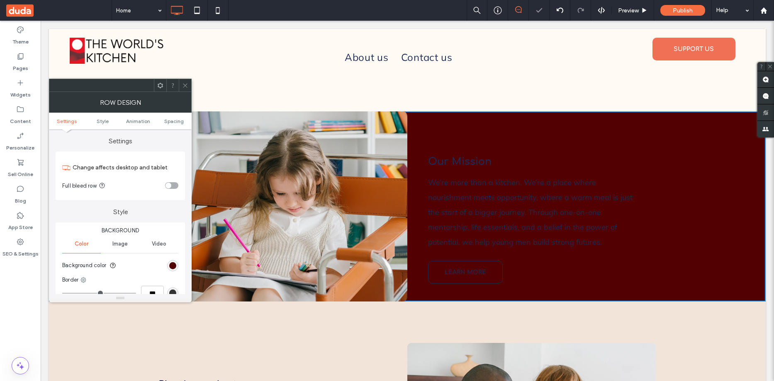
drag, startPoint x: 186, startPoint y: 85, endPoint x: 184, endPoint y: 94, distance: 9.9
click at [186, 84] on icon at bounding box center [185, 86] width 6 height 6
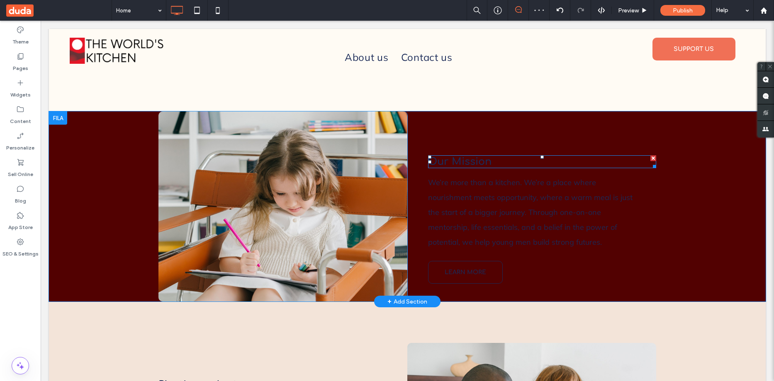
click at [448, 156] on span "Our Mission" at bounding box center [459, 161] width 63 height 11
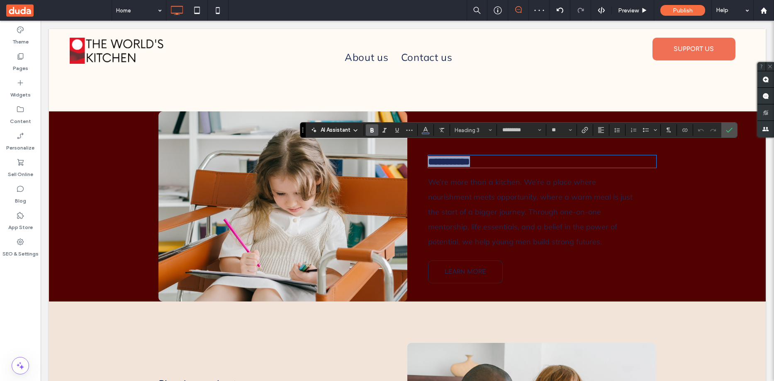
drag, startPoint x: 511, startPoint y: 152, endPoint x: 389, endPoint y: 152, distance: 121.9
click at [389, 152] on div "**********" at bounding box center [407, 207] width 498 height 190
click at [425, 126] on icon "Color" at bounding box center [425, 129] width 7 height 7
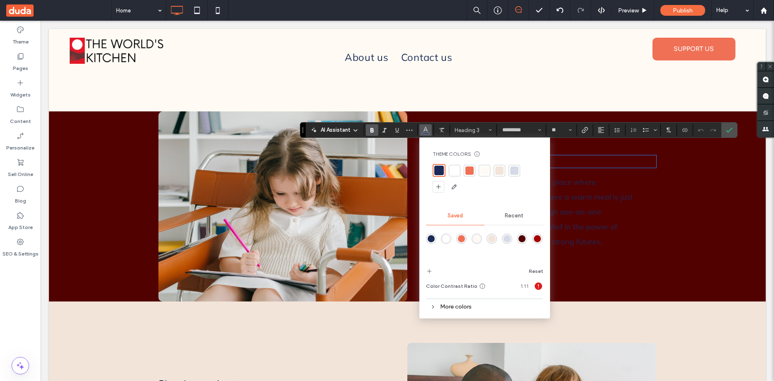
click at [474, 239] on div "rgba(255,251,244,1)" at bounding box center [476, 239] width 7 height 7
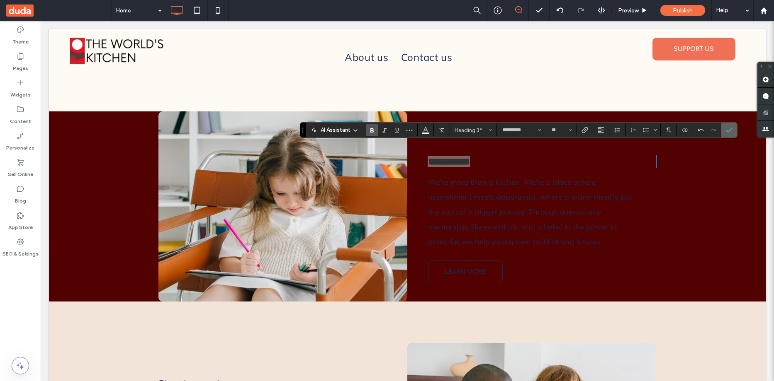
drag, startPoint x: 724, startPoint y: 129, endPoint x: 683, endPoint y: 109, distance: 45.8
click at [724, 129] on label "Confirm" at bounding box center [729, 130] width 12 height 15
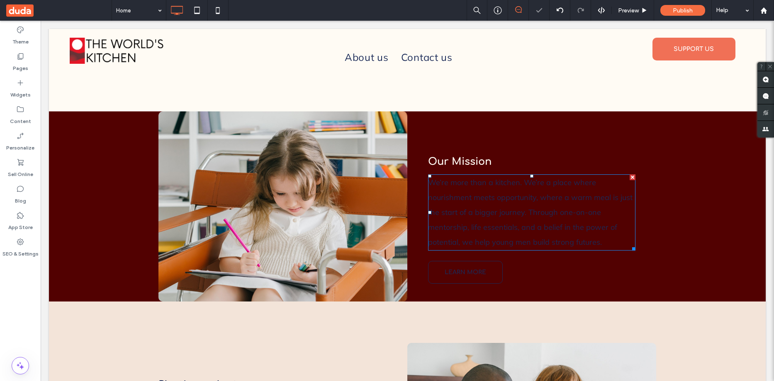
click at [480, 182] on span "We’re more than a kitchen. We’re a place where nourishment meets opportunity, w…" at bounding box center [530, 212] width 204 height 69
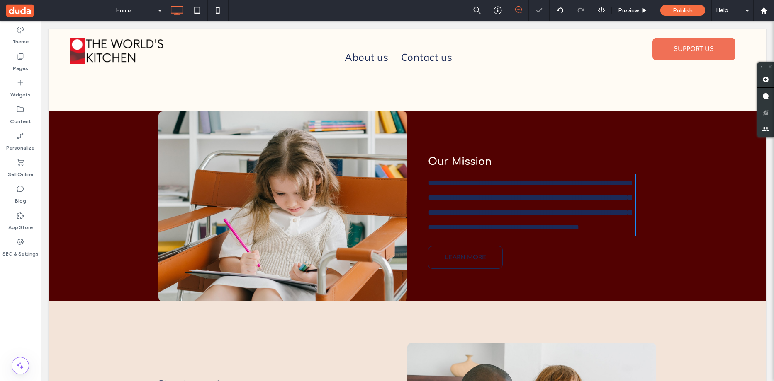
type input "******"
type input "**"
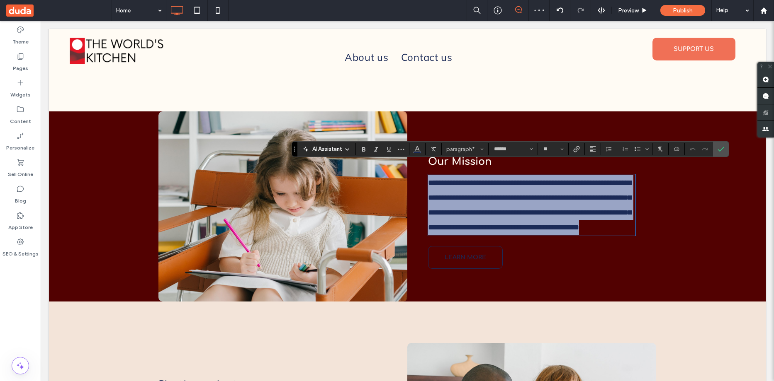
drag, startPoint x: 607, startPoint y: 233, endPoint x: 416, endPoint y: 160, distance: 204.5
click at [416, 160] on div "**********" at bounding box center [531, 207] width 249 height 190
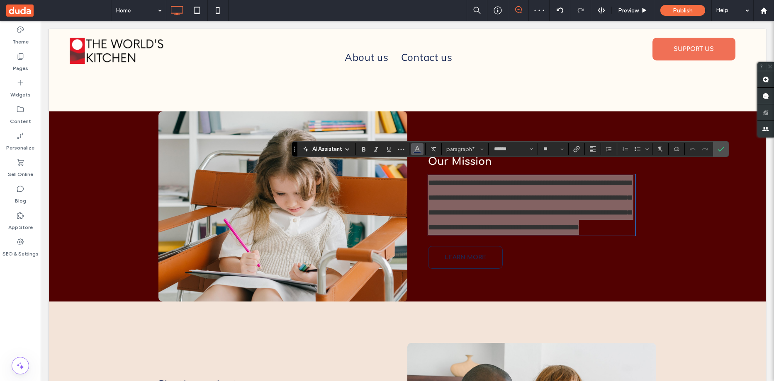
click at [414, 150] on icon "Color" at bounding box center [417, 148] width 7 height 7
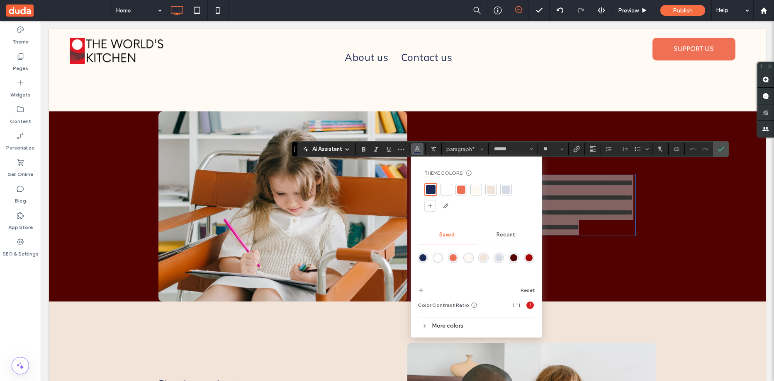
click at [471, 258] on div "rgba(255,251,244,1)" at bounding box center [468, 258] width 7 height 7
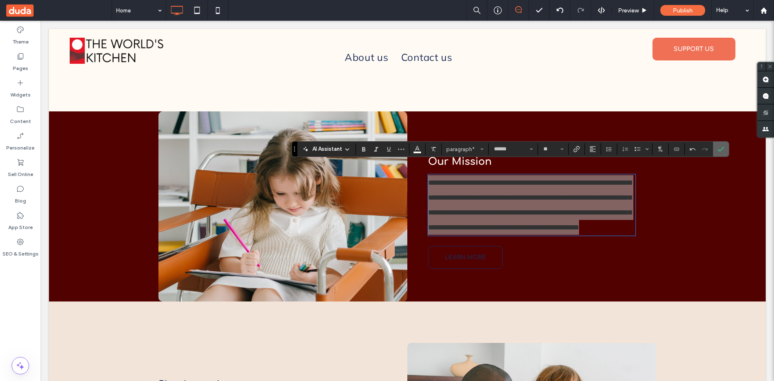
click at [722, 147] on icon "Confirm" at bounding box center [720, 149] width 7 height 7
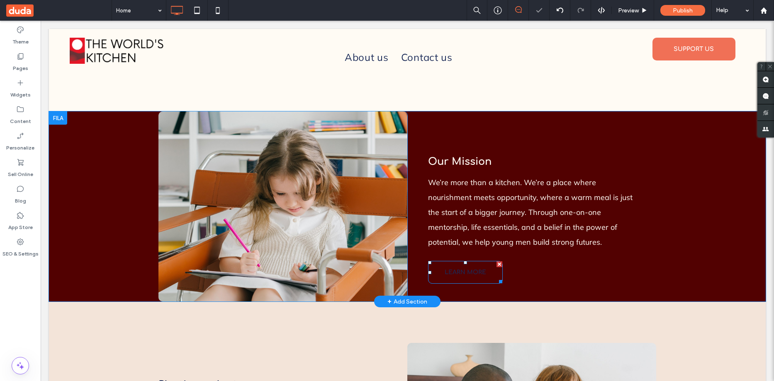
click at [471, 266] on span "LEARN MORE" at bounding box center [465, 272] width 41 height 19
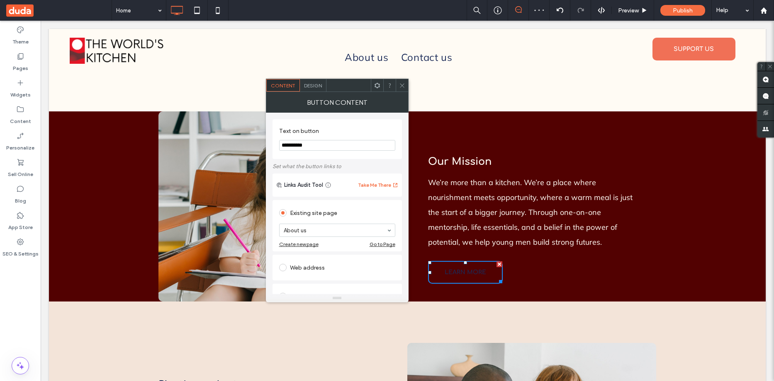
click at [308, 88] on span "Design" at bounding box center [313, 86] width 18 height 6
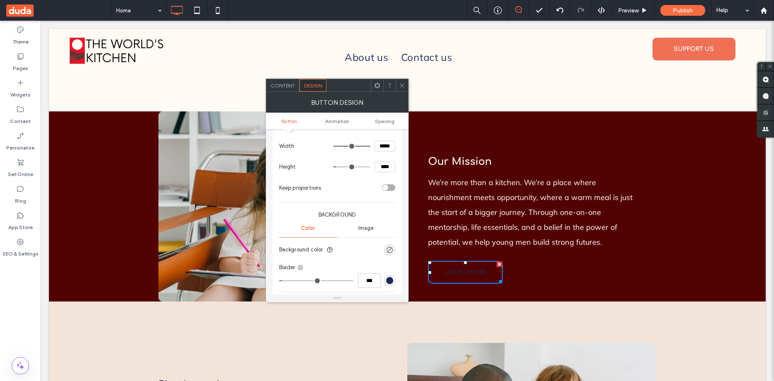
scroll to position [83, 0]
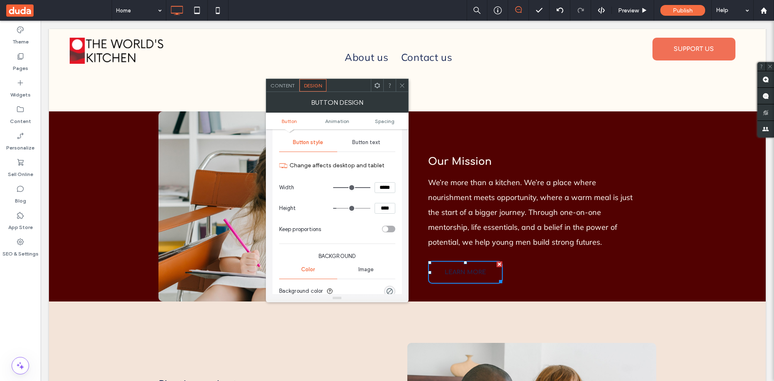
click at [362, 143] on span "Button text" at bounding box center [366, 142] width 28 height 7
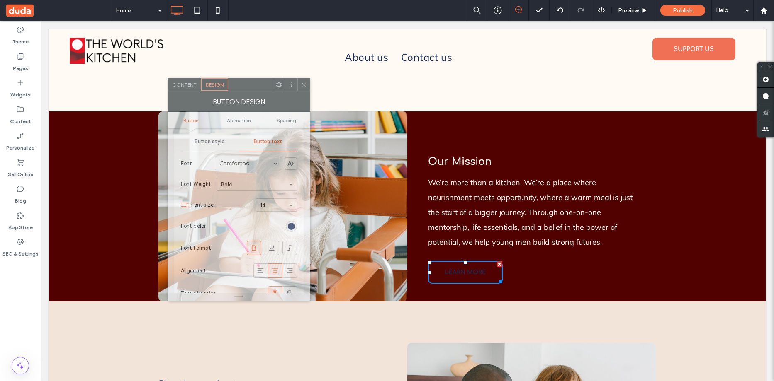
drag, startPoint x: 354, startPoint y: 87, endPoint x: 255, endPoint y: 86, distance: 98.3
click at [255, 86] on div at bounding box center [250, 84] width 44 height 12
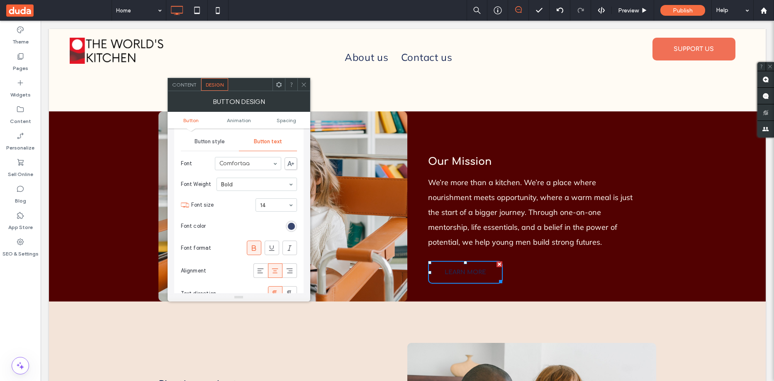
click at [290, 228] on div "rgb(27, 42, 87)" at bounding box center [291, 226] width 7 height 7
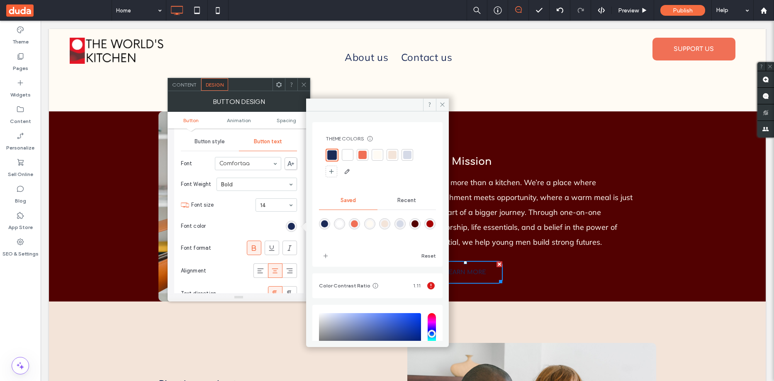
click at [373, 224] on div "rgba(255,251,244,1)" at bounding box center [369, 224] width 7 height 7
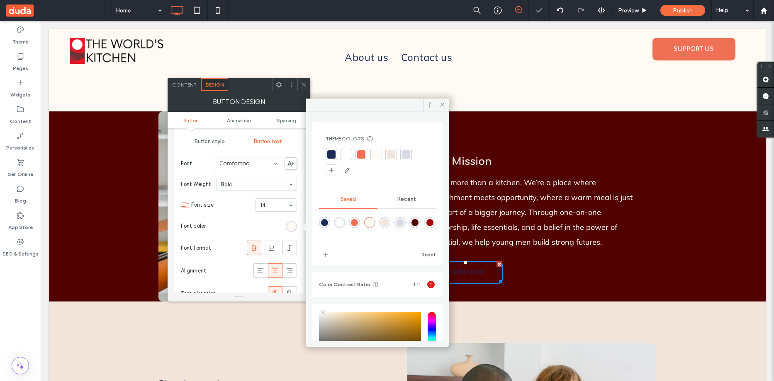
type input "*******"
click at [244, 225] on section "Font color" at bounding box center [239, 226] width 116 height 21
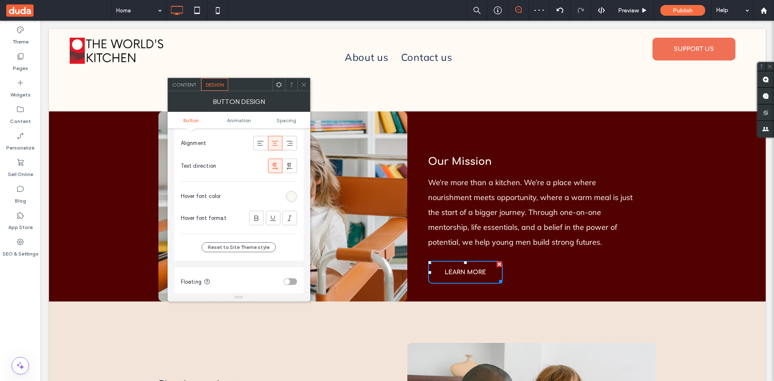
scroll to position [207, 0]
click at [293, 199] on div "rgb(251, 248, 241)" at bounding box center [291, 200] width 7 height 7
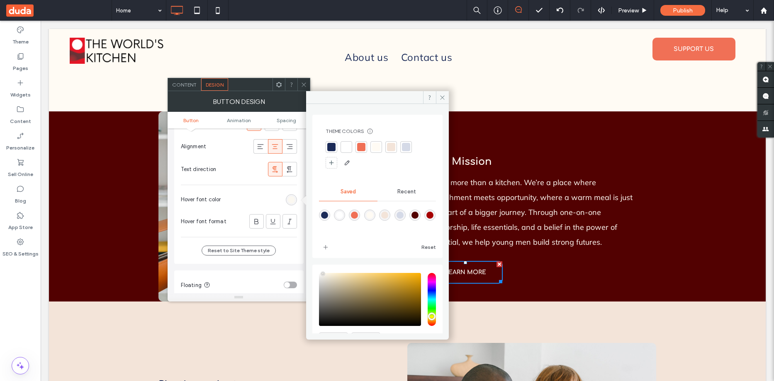
click at [418, 215] on div "rgba(82,1,1,1)" at bounding box center [414, 215] width 7 height 7
type input "*******"
click at [250, 201] on section "Hover font color" at bounding box center [239, 200] width 116 height 21
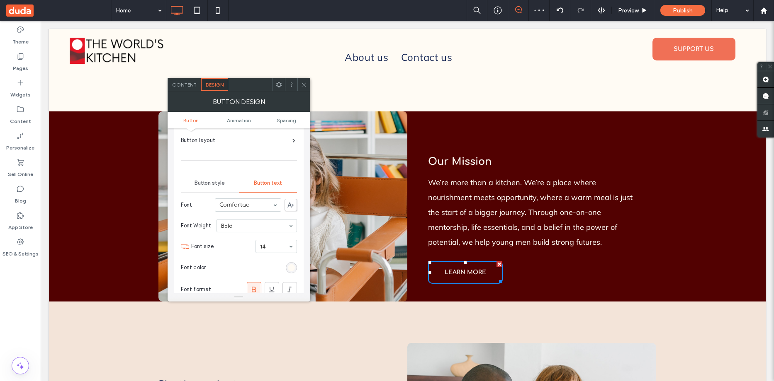
click at [211, 182] on span "Button style" at bounding box center [209, 183] width 30 height 7
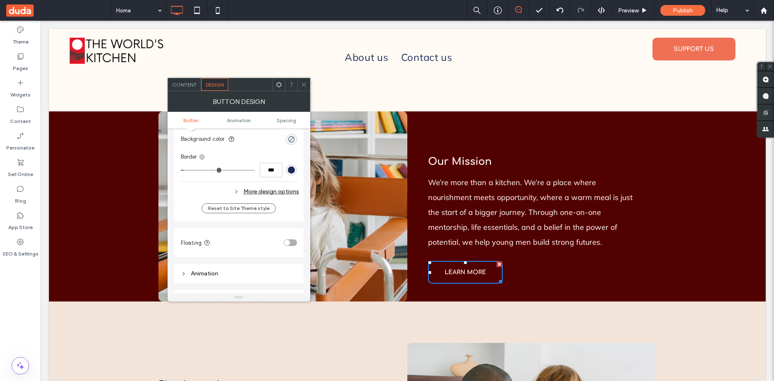
scroll to position [249, 0]
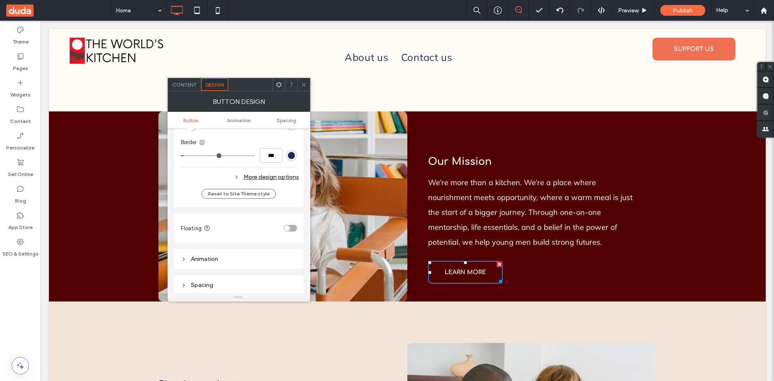
click at [258, 175] on div "More design options" at bounding box center [240, 177] width 118 height 11
click at [289, 195] on div "rgba(0, 0, 0, 0)" at bounding box center [291, 195] width 7 height 7
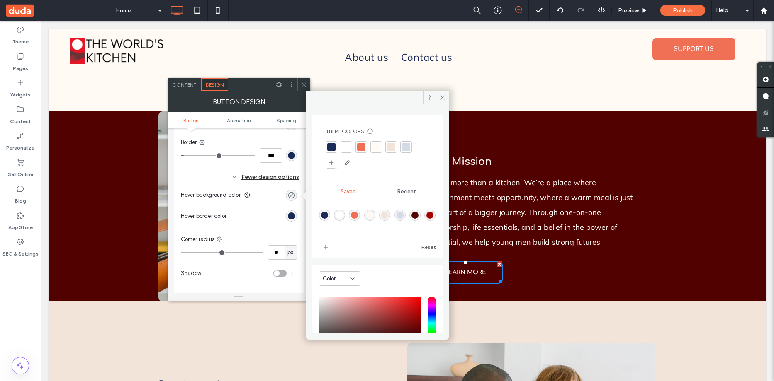
click at [388, 214] on div "rgba(243,228,217,1)" at bounding box center [384, 215] width 7 height 7
type input "*******"
type input "***"
type input "****"
drag, startPoint x: 255, startPoint y: 138, endPoint x: 351, endPoint y: 110, distance: 99.5
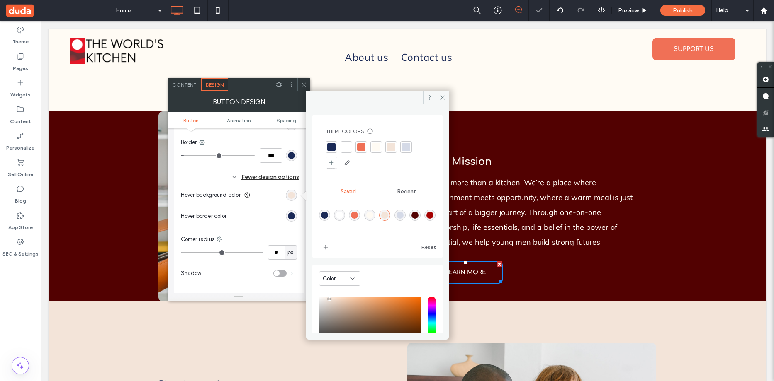
click at [255, 138] on div "Change affects desktop and tablet Width ***** Height **** Keep proportions Back…" at bounding box center [239, 137] width 116 height 301
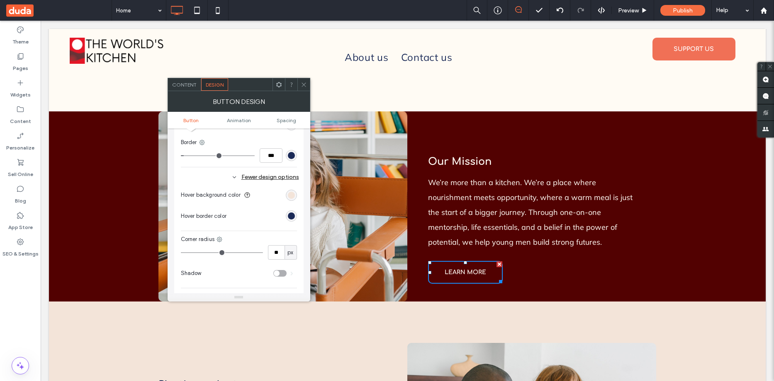
click at [304, 83] on icon at bounding box center [304, 85] width 6 height 6
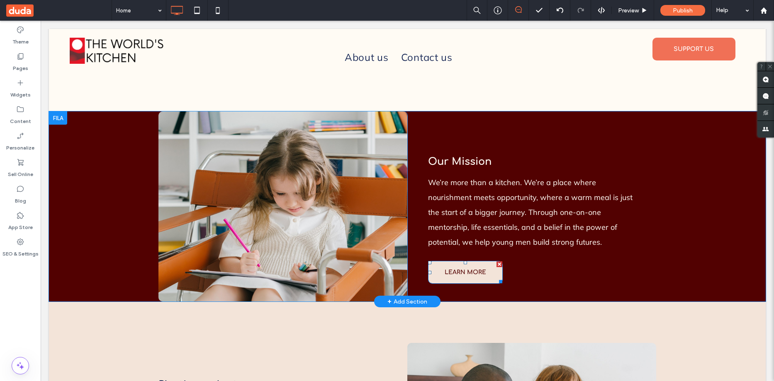
click at [445, 263] on span "LEARN MORE" at bounding box center [465, 272] width 41 height 19
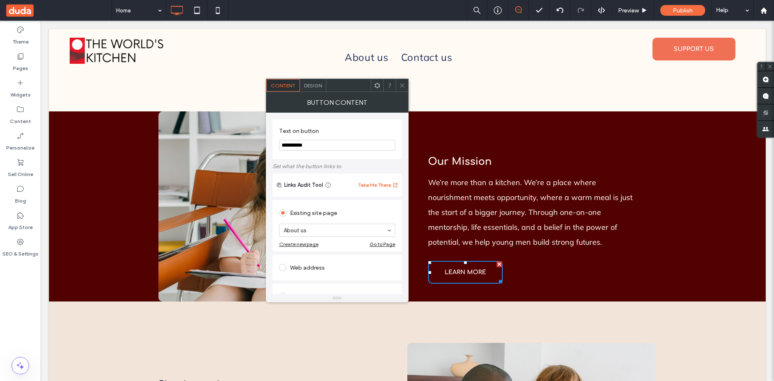
click at [309, 88] on span "Design" at bounding box center [313, 86] width 18 height 6
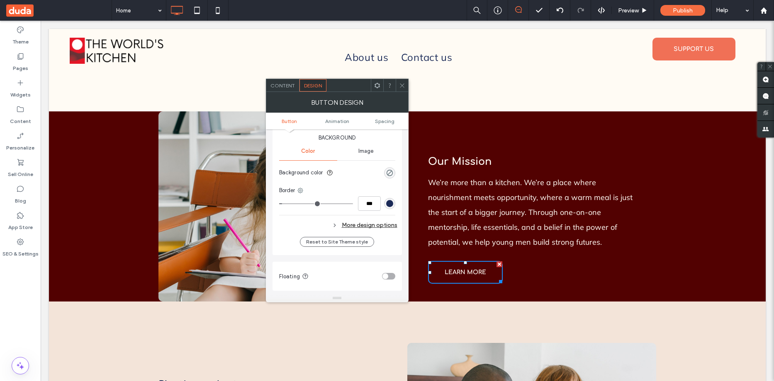
scroll to position [207, 0]
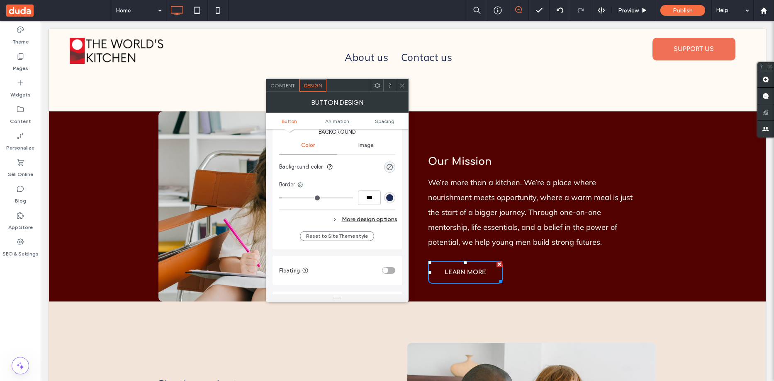
click at [388, 197] on div "rgb(27, 42, 87)" at bounding box center [389, 197] width 7 height 7
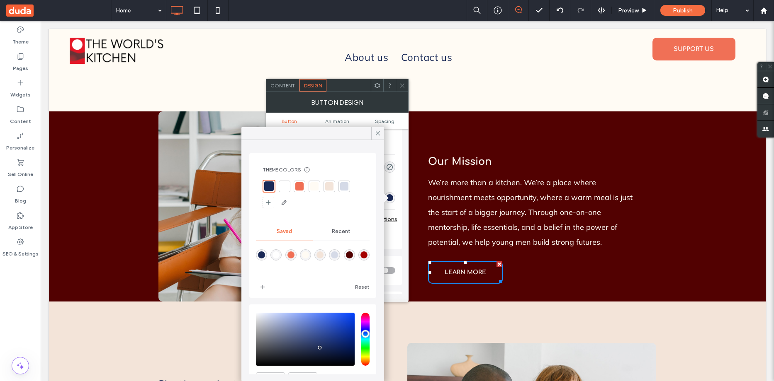
click at [309, 254] on div "rgba(255,251,244,1)" at bounding box center [305, 255] width 7 height 7
type input "*******"
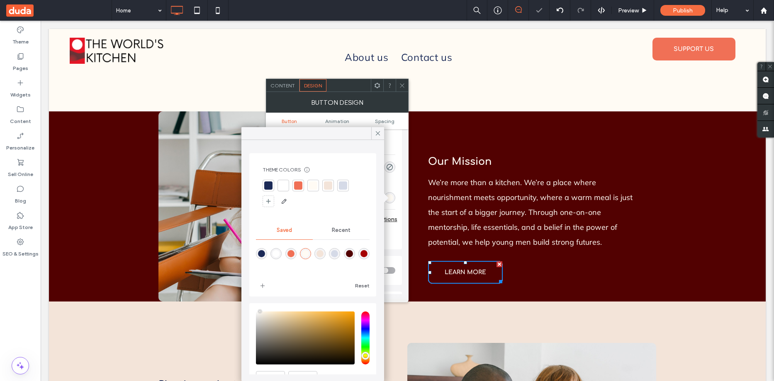
drag, startPoint x: 377, startPoint y: 134, endPoint x: 396, endPoint y: 92, distance: 46.7
click at [380, 130] on icon at bounding box center [377, 133] width 7 height 7
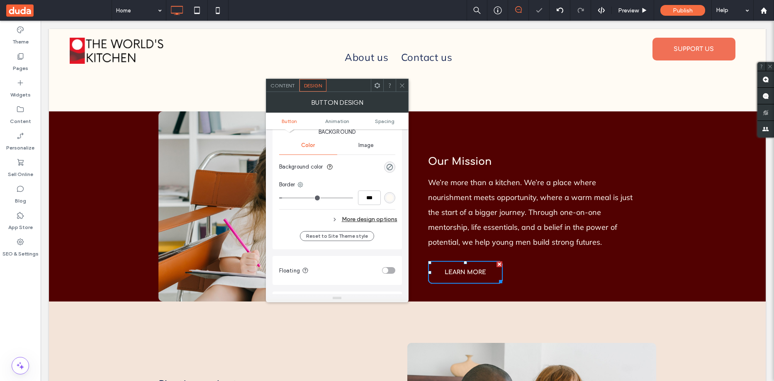
drag, startPoint x: 400, startPoint y: 85, endPoint x: 390, endPoint y: 73, distance: 15.0
click at [400, 85] on icon at bounding box center [402, 86] width 6 height 6
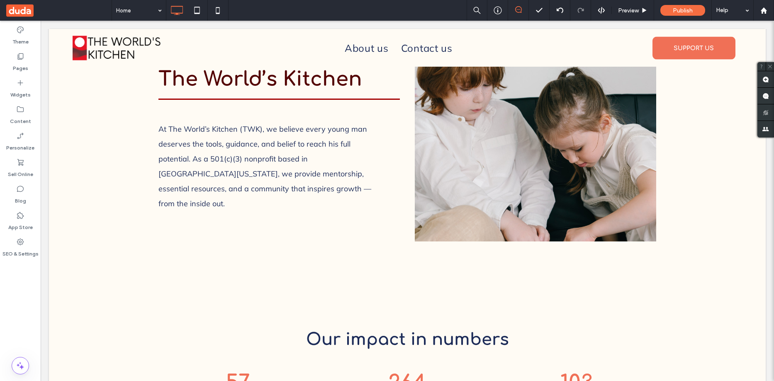
scroll to position [539, 0]
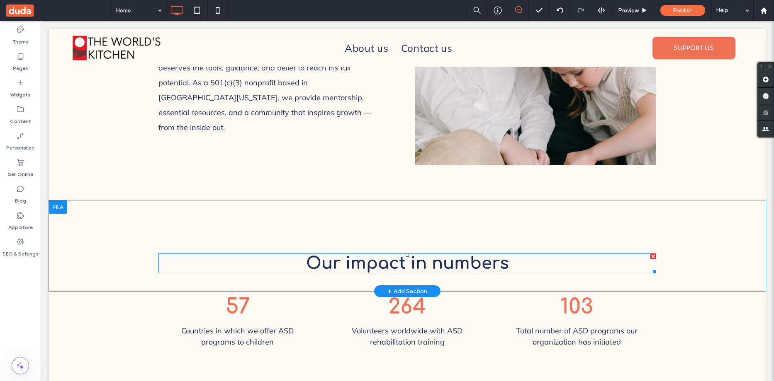
click at [370, 255] on span "Our impact in numbers" at bounding box center [407, 264] width 203 height 18
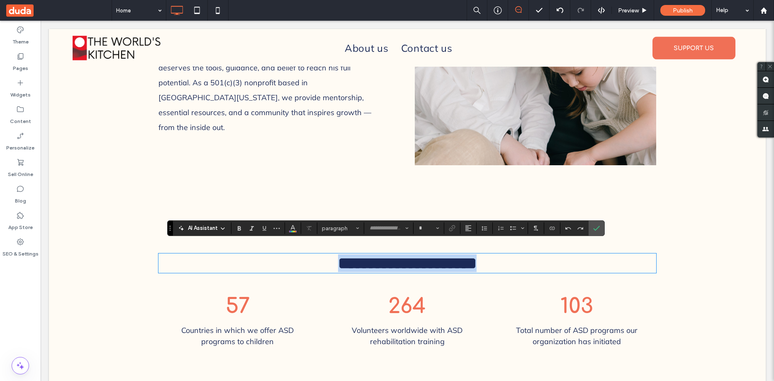
type input "*********"
type input "**"
click at [294, 226] on icon "Color" at bounding box center [292, 227] width 7 height 7
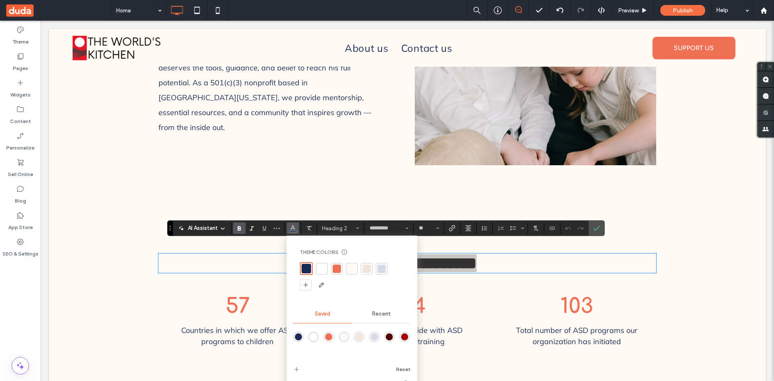
click at [390, 336] on div "rgba(82,1,1,1)" at bounding box center [389, 337] width 7 height 7
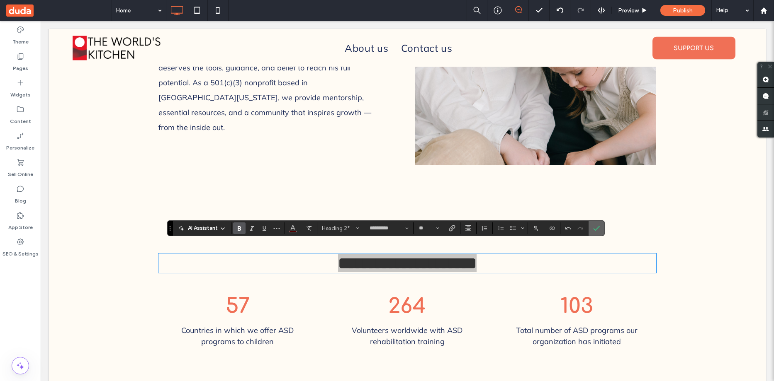
click at [598, 228] on icon "Confirm" at bounding box center [596, 228] width 7 height 7
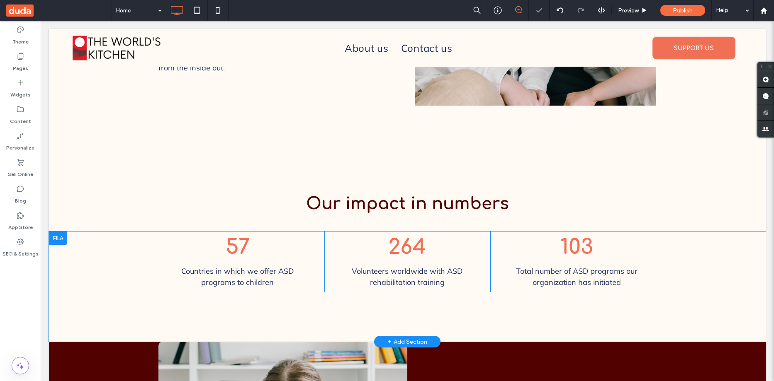
scroll to position [622, 0]
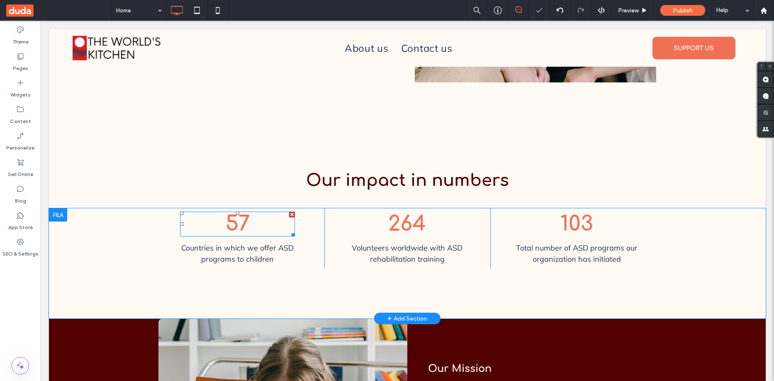
click at [235, 214] on span "57" at bounding box center [238, 224] width 24 height 23
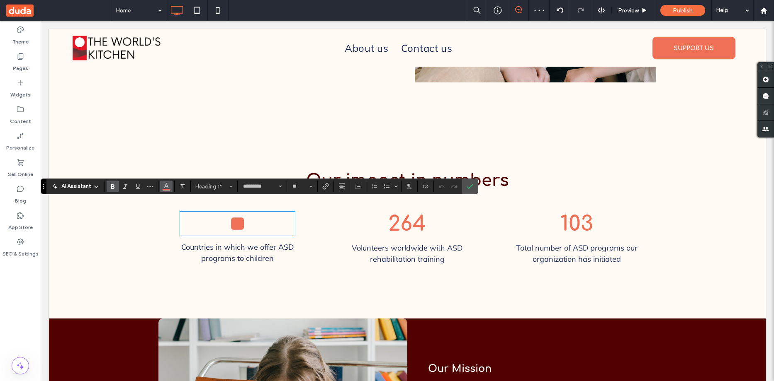
click at [166, 184] on use "Color" at bounding box center [166, 186] width 5 height 5
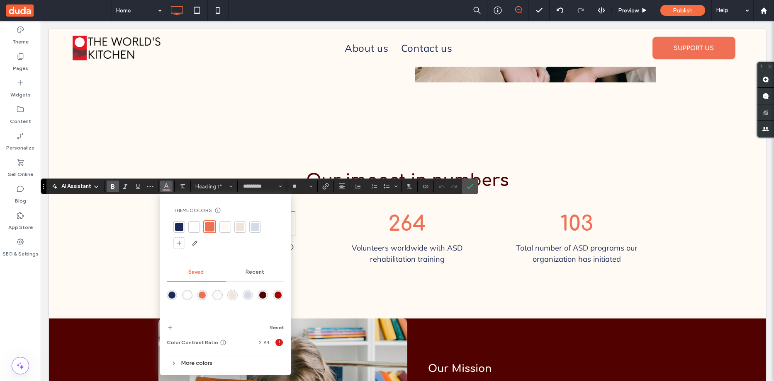
drag, startPoint x: 259, startPoint y: 294, endPoint x: 221, endPoint y: 272, distance: 43.1
click at [259, 294] on div "rgba(82,1,1,1)" at bounding box center [263, 295] width 10 height 10
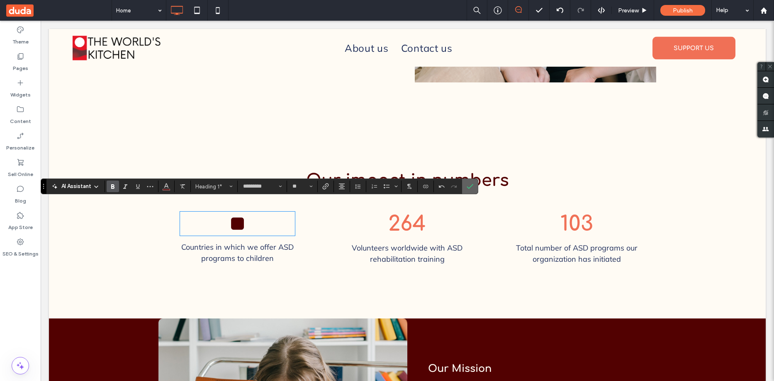
click at [473, 185] on label "Confirm" at bounding box center [470, 186] width 12 height 15
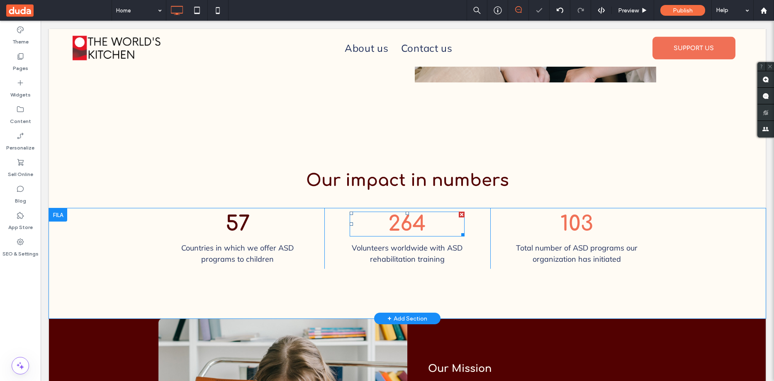
click at [406, 213] on span "264" at bounding box center [407, 224] width 38 height 23
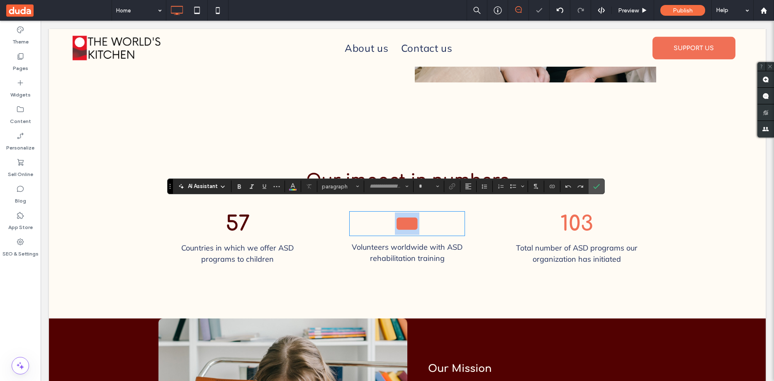
type input "*********"
type input "**"
click at [294, 185] on icon "Color" at bounding box center [292, 185] width 7 height 7
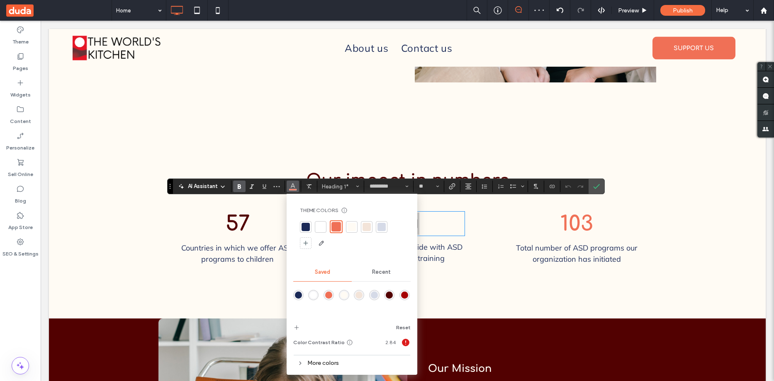
click at [389, 294] on div "rgba(82,1,1,1)" at bounding box center [389, 295] width 7 height 7
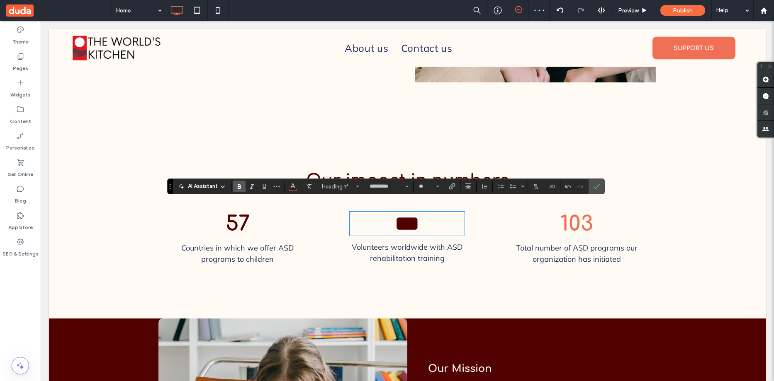
click at [577, 213] on span "103" at bounding box center [576, 224] width 33 height 23
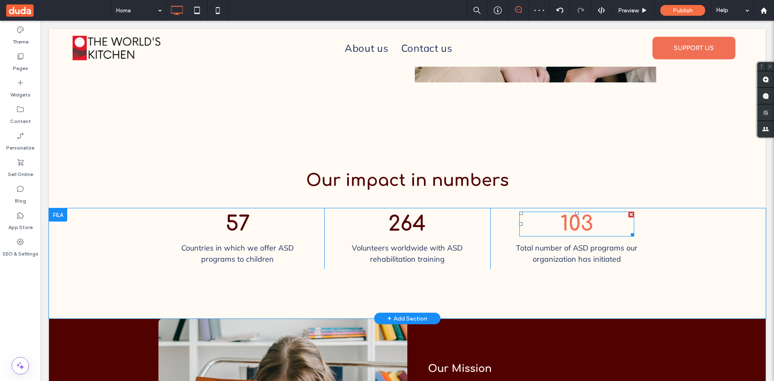
click at [577, 213] on span "103" at bounding box center [576, 224] width 33 height 23
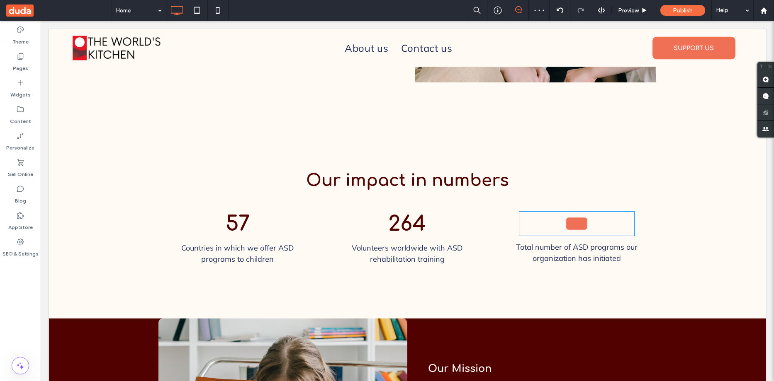
type input "*********"
type input "**"
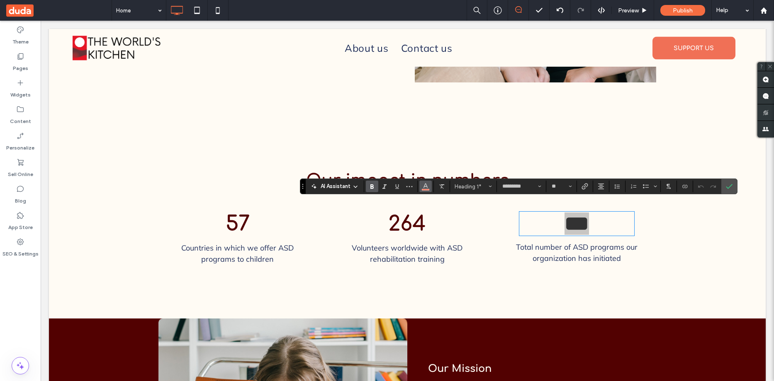
click at [423, 185] on icon "Color" at bounding box center [425, 185] width 7 height 7
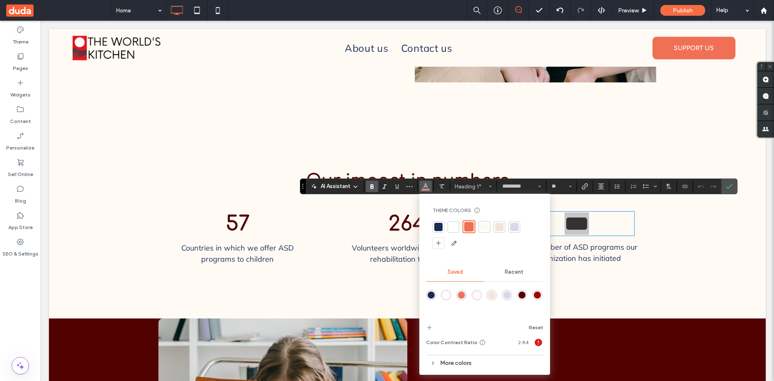
drag, startPoint x: 523, startPoint y: 296, endPoint x: 691, endPoint y: 180, distance: 204.2
click at [523, 296] on div "rgba(82,1,1,1)" at bounding box center [521, 295] width 7 height 7
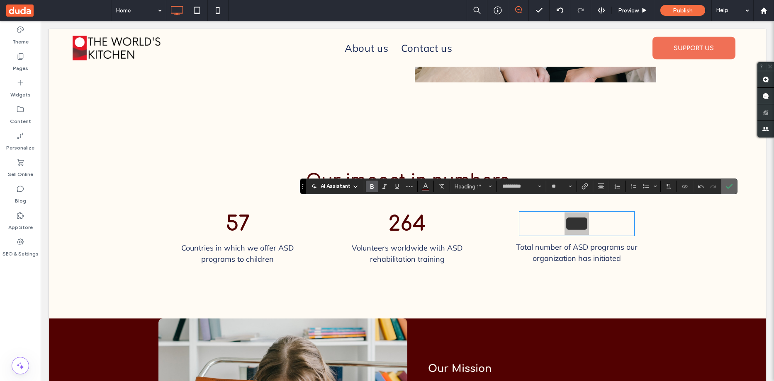
click at [727, 186] on icon "Confirm" at bounding box center [729, 186] width 7 height 7
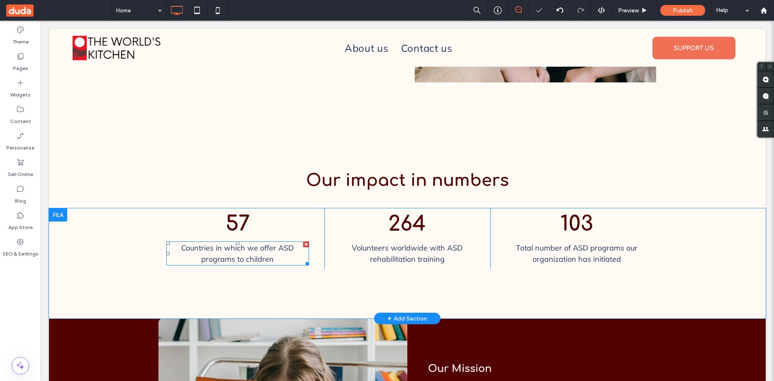
click at [269, 243] on span "Countries in which we offer ASD programs to children" at bounding box center [237, 253] width 112 height 21
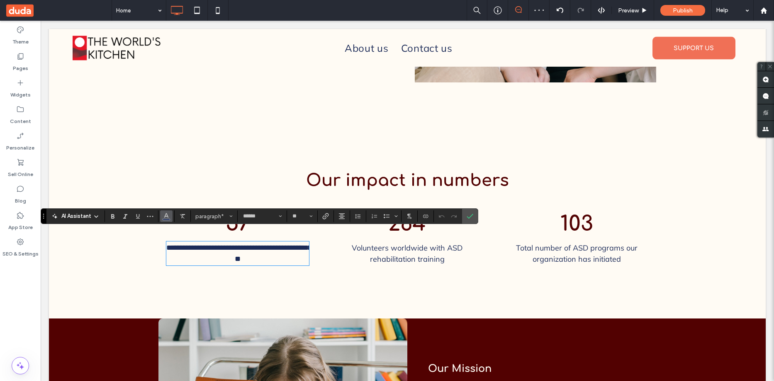
click at [163, 214] on icon "Color" at bounding box center [166, 215] width 7 height 7
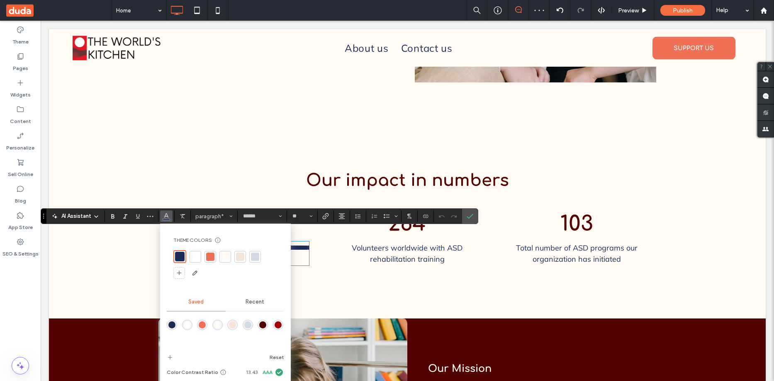
drag, startPoint x: 279, startPoint y: 324, endPoint x: 373, endPoint y: 204, distance: 152.4
click at [279, 324] on div "rgba(165,1,1,1)" at bounding box center [278, 325] width 7 height 7
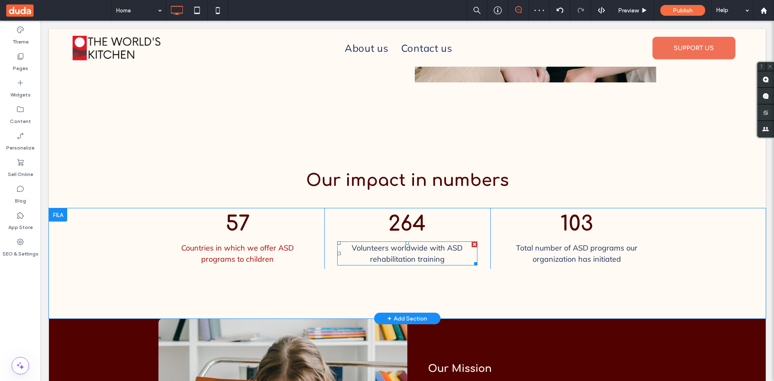
click at [398, 243] on span "Volunteers worldwide with ASD rehabilitation training" at bounding box center [407, 253] width 111 height 21
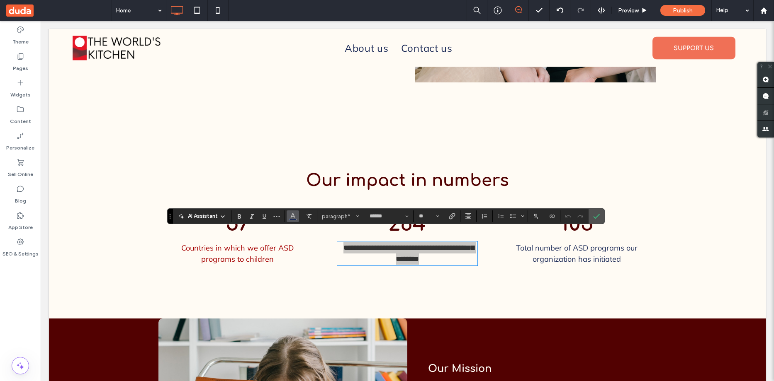
click at [296, 214] on icon "Color" at bounding box center [292, 215] width 7 height 7
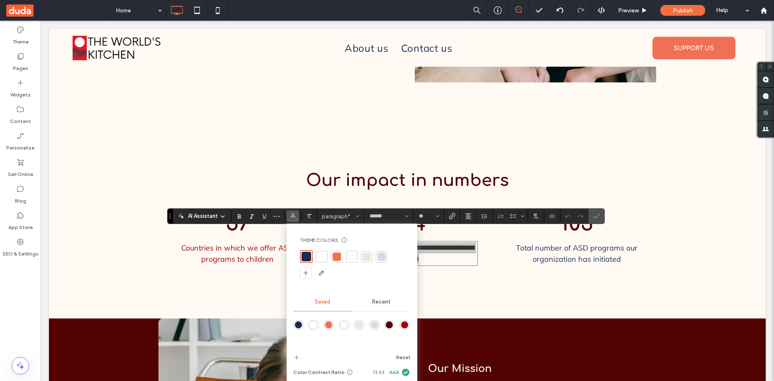
drag, startPoint x: 406, startPoint y: 322, endPoint x: 414, endPoint y: 285, distance: 38.2
click at [406, 322] on div "rgba(165,1,1,1)" at bounding box center [404, 325] width 7 height 7
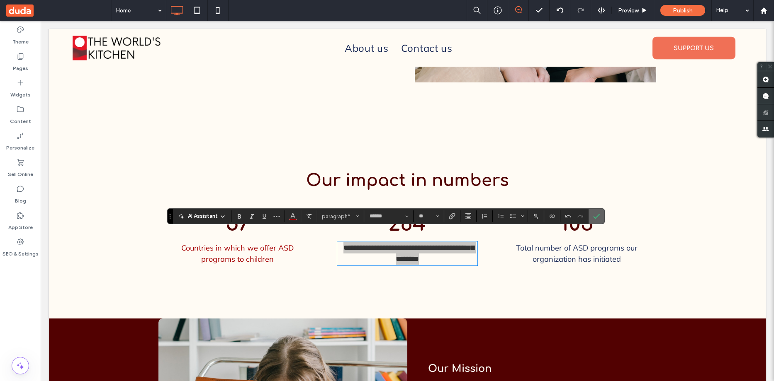
click at [594, 214] on icon "Confirm" at bounding box center [596, 216] width 7 height 7
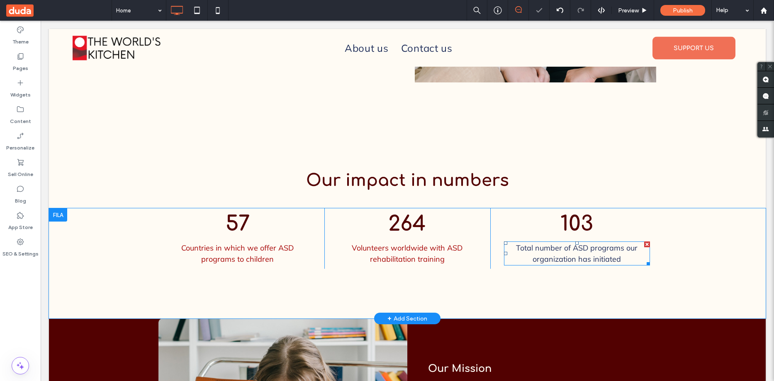
click at [583, 247] on span "Total number of ASD programs our organization has initiated ﻿" at bounding box center [576, 253] width 121 height 21
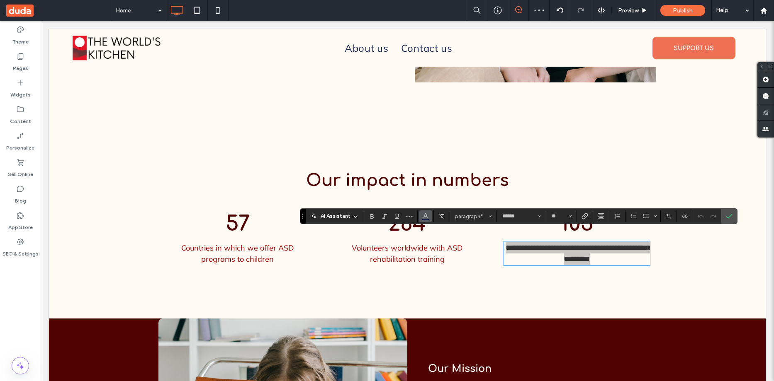
click at [427, 215] on icon "Color" at bounding box center [425, 215] width 7 height 7
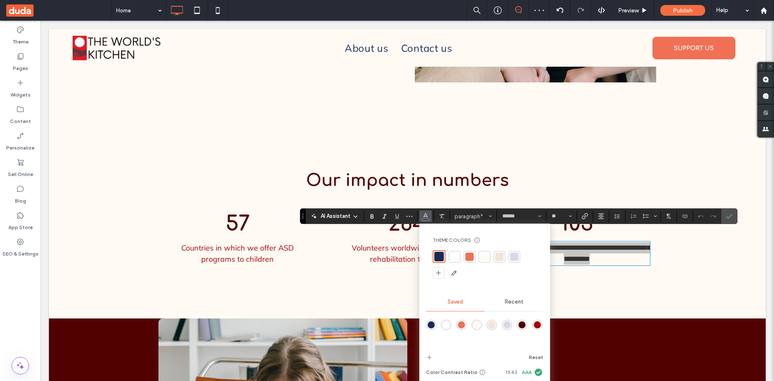
click at [535, 323] on div "rgba(165,1,1,1)" at bounding box center [537, 325] width 7 height 7
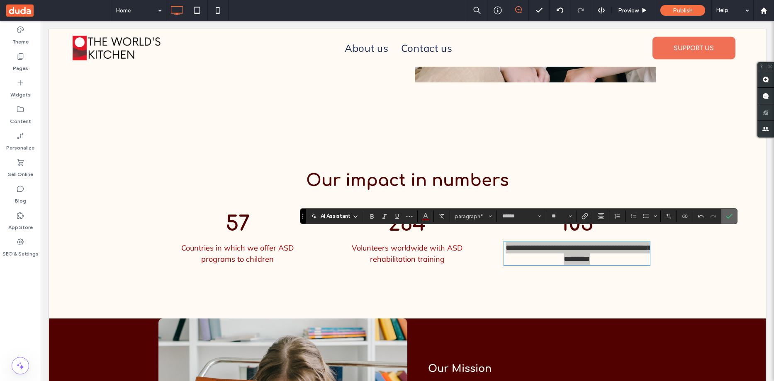
drag, startPoint x: 727, startPoint y: 211, endPoint x: 676, endPoint y: 198, distance: 52.0
click at [727, 211] on span "Confirm" at bounding box center [728, 216] width 4 height 15
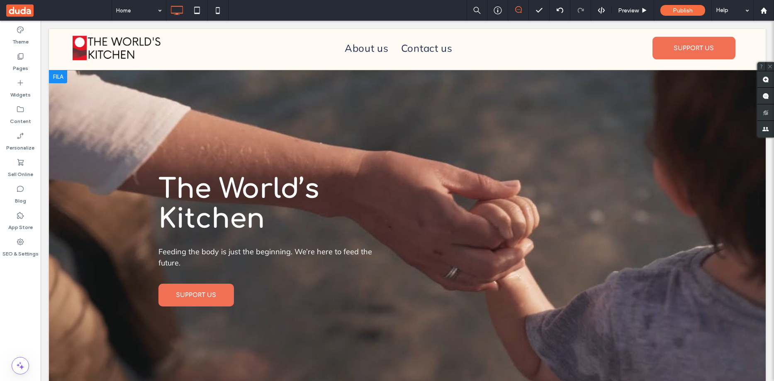
scroll to position [0, 0]
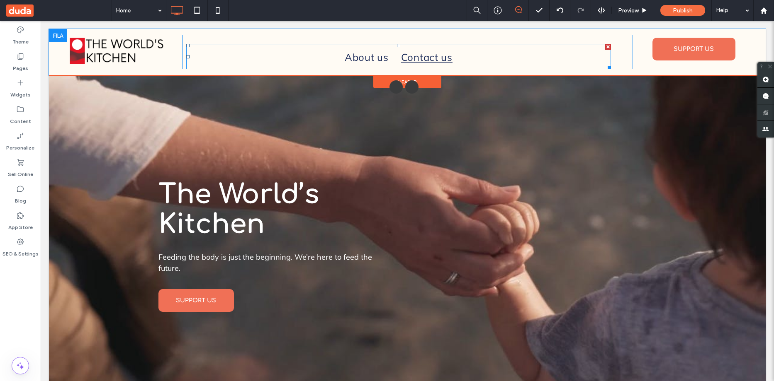
click at [426, 60] on span "Contact us" at bounding box center [426, 57] width 51 height 20
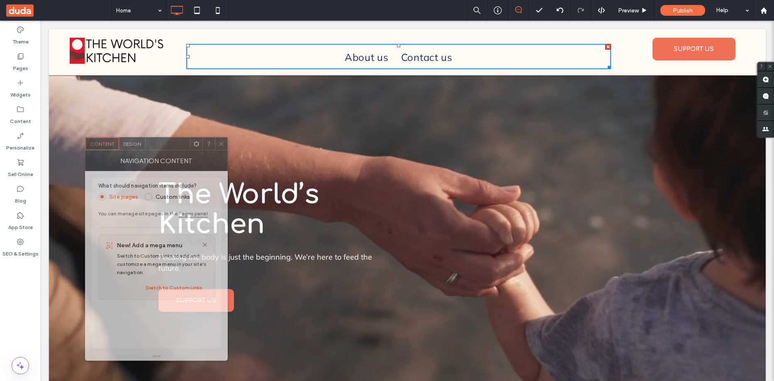
drag, startPoint x: 718, startPoint y: 85, endPoint x: 174, endPoint y: 143, distance: 546.7
click at [170, 144] on div at bounding box center [168, 144] width 44 height 12
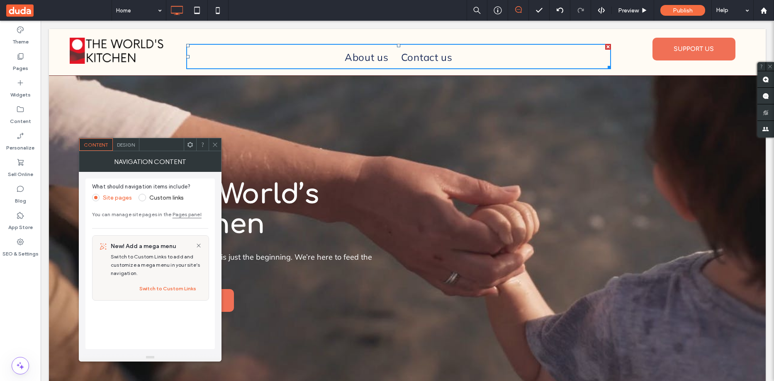
click at [132, 144] on span "Design" at bounding box center [126, 145] width 18 height 6
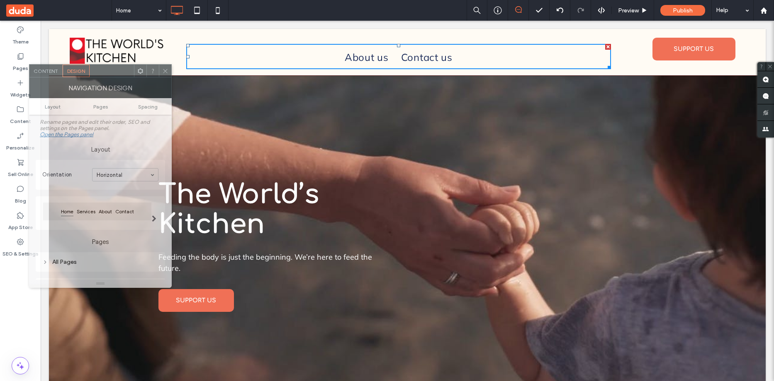
drag, startPoint x: 158, startPoint y: 145, endPoint x: 109, endPoint y: 71, distance: 88.3
click at [109, 71] on div at bounding box center [112, 71] width 44 height 12
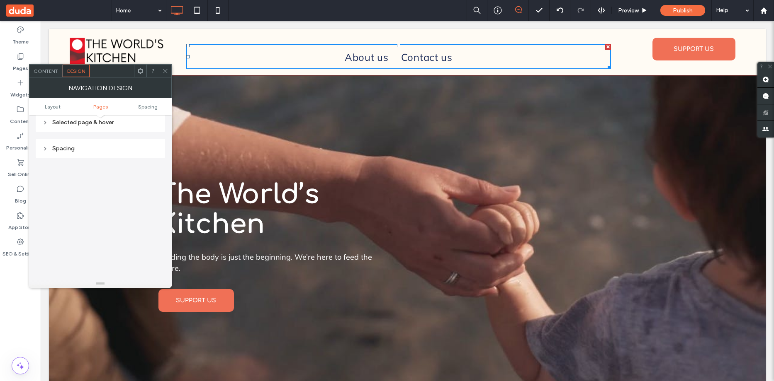
scroll to position [124, 0]
click at [43, 139] on icon at bounding box center [45, 138] width 6 height 6
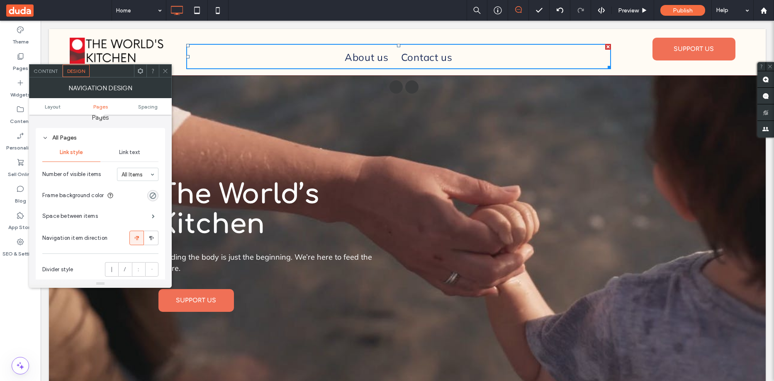
click at [129, 151] on span "Link text" at bounding box center [129, 152] width 21 height 7
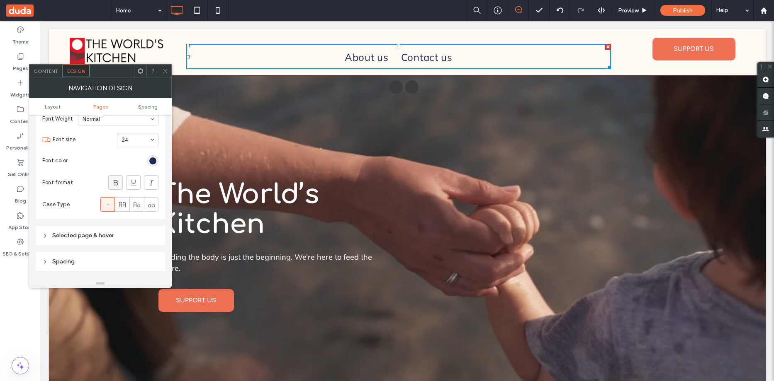
scroll to position [207, 0]
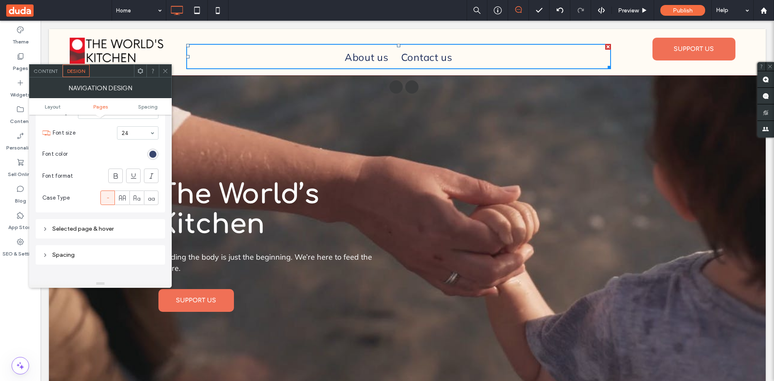
click at [153, 156] on div "rgb(27, 42, 87)" at bounding box center [152, 154] width 7 height 7
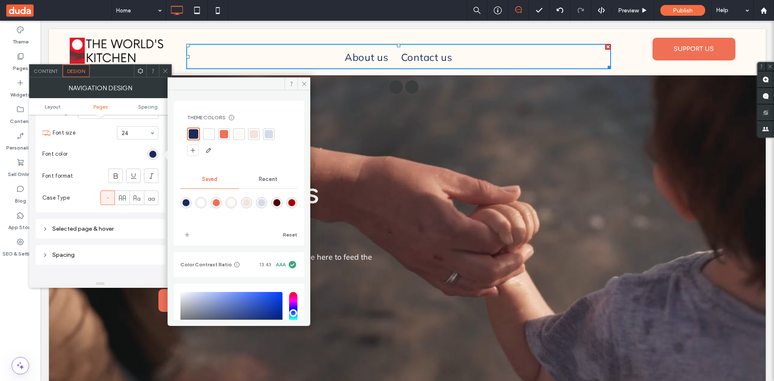
click at [280, 202] on div "rgba(82,1,1,1)" at bounding box center [276, 202] width 7 height 7
type input "*******"
click at [89, 147] on section "Font color" at bounding box center [100, 154] width 116 height 21
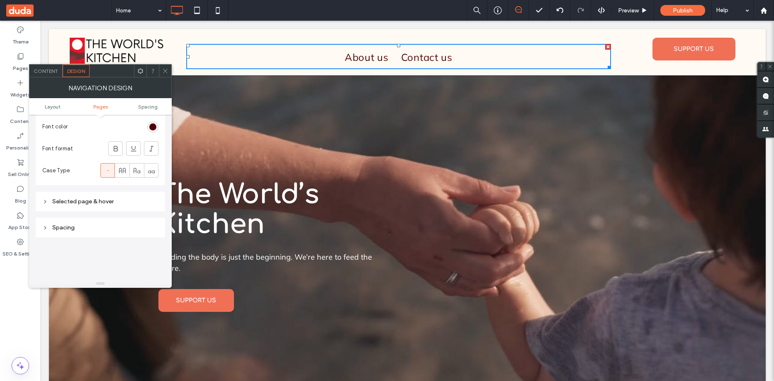
scroll to position [249, 0]
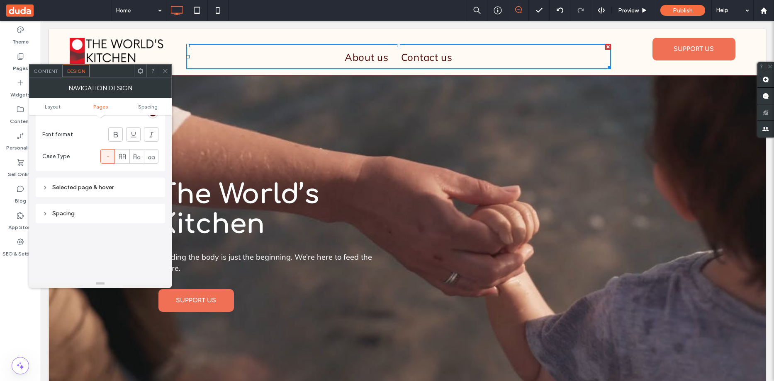
click at [45, 185] on icon at bounding box center [45, 188] width 6 height 6
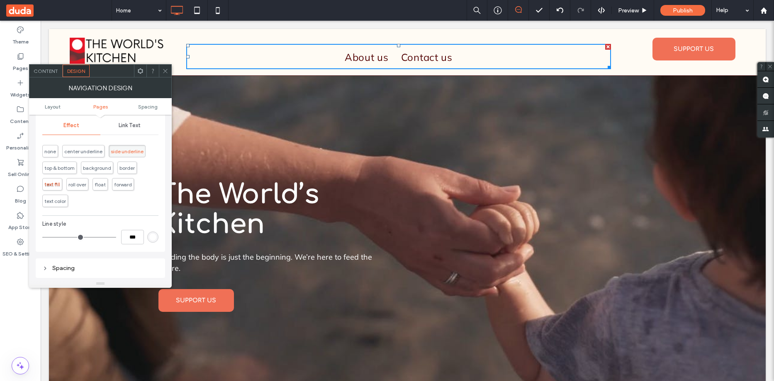
scroll to position [290, 0]
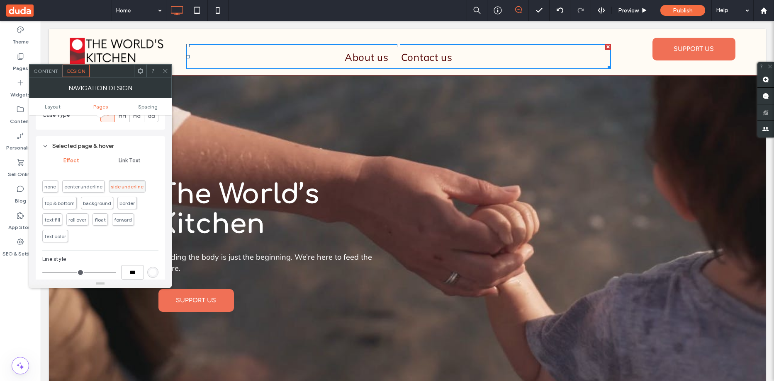
click at [122, 160] on span "Link Text" at bounding box center [130, 161] width 22 height 7
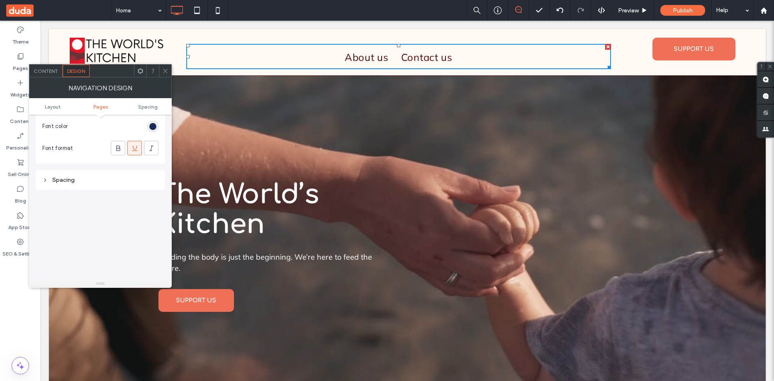
scroll to position [332, 0]
click at [155, 140] on div "rgb(27, 42, 87)" at bounding box center [152, 141] width 7 height 7
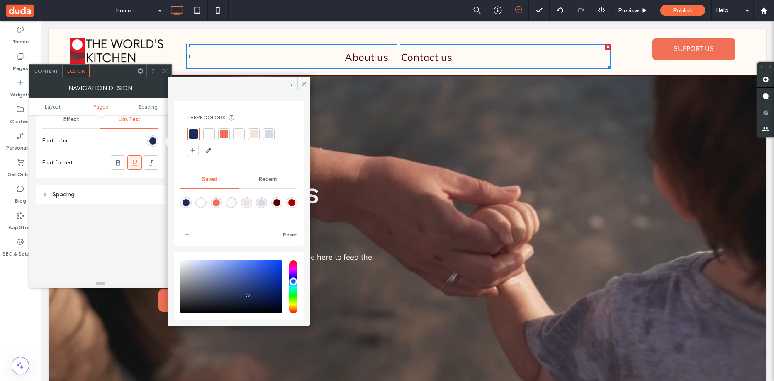
click at [288, 207] on div "rgba(165,1,1,1)" at bounding box center [291, 202] width 7 height 7
type input "*******"
click at [121, 145] on section "Font color" at bounding box center [100, 141] width 116 height 21
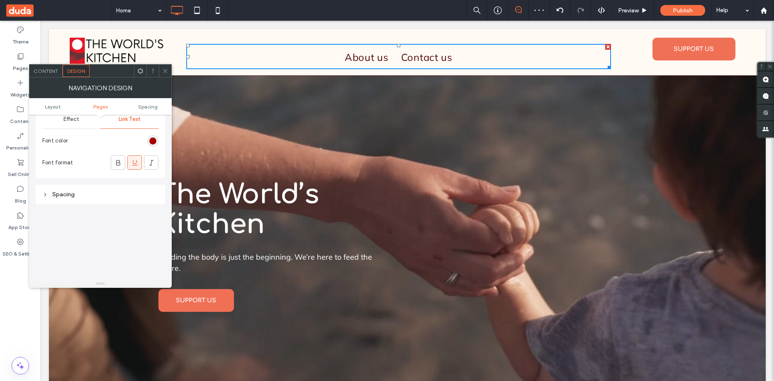
click at [162, 69] on icon at bounding box center [165, 71] width 6 height 6
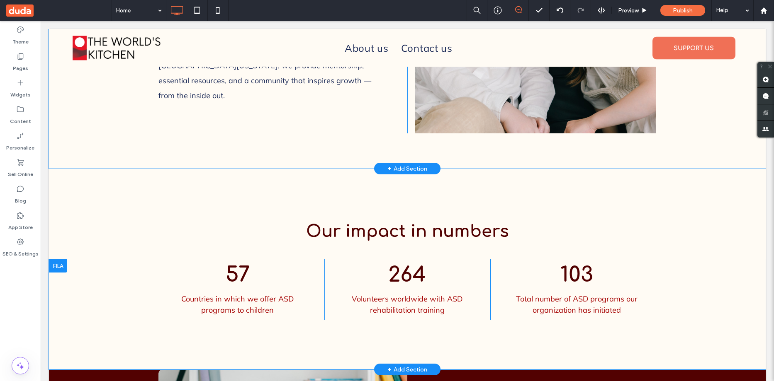
scroll to position [581, 0]
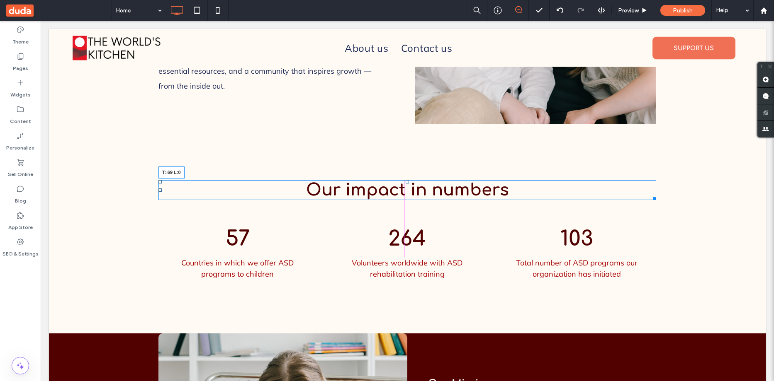
drag, startPoint x: 158, startPoint y: 204, endPoint x: 195, endPoint y: 192, distance: 39.4
click at [155, 172] on div "Our impact in numbers T:-69 L:0 Click To Paste Row + Add Section" at bounding box center [407, 191] width 717 height 64
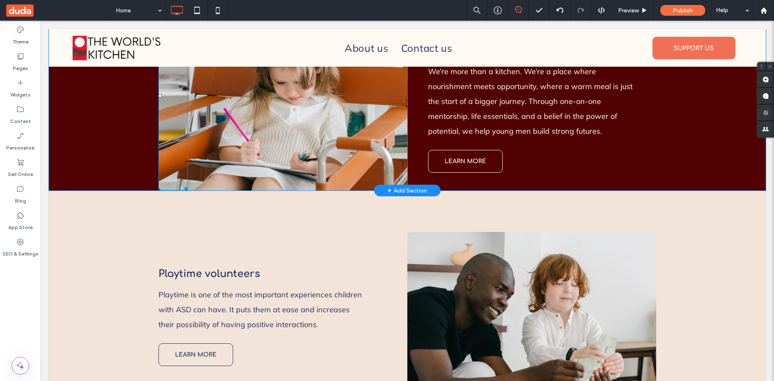
scroll to position [954, 0]
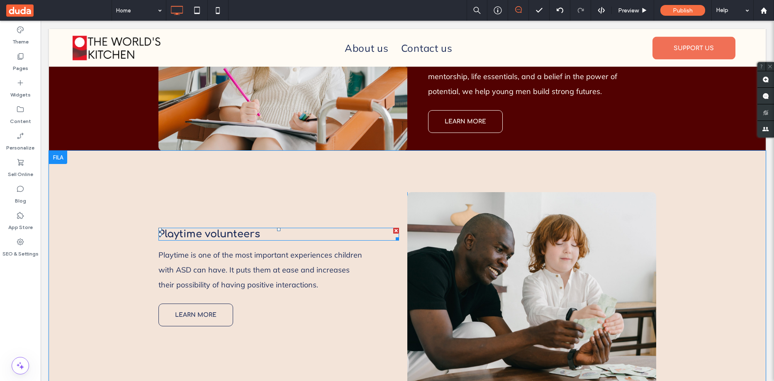
click at [203, 229] on span "Playtime volunteers" at bounding box center [209, 234] width 102 height 11
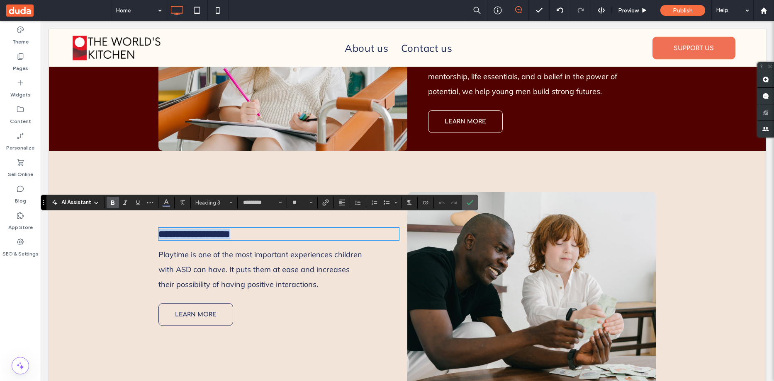
paste div
type input "******"
type input "**"
type input "*********"
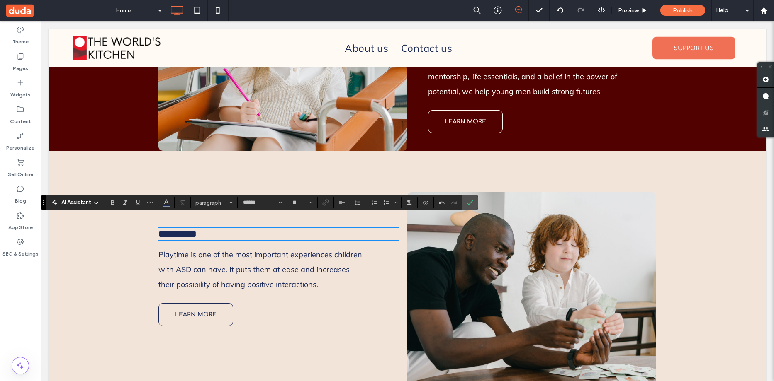
type input "**"
drag, startPoint x: 241, startPoint y: 220, endPoint x: 128, endPoint y: 223, distance: 113.3
click at [128, 223] on div "**********" at bounding box center [407, 272] width 717 height 242
click at [164, 201] on icon "Color" at bounding box center [166, 202] width 7 height 7
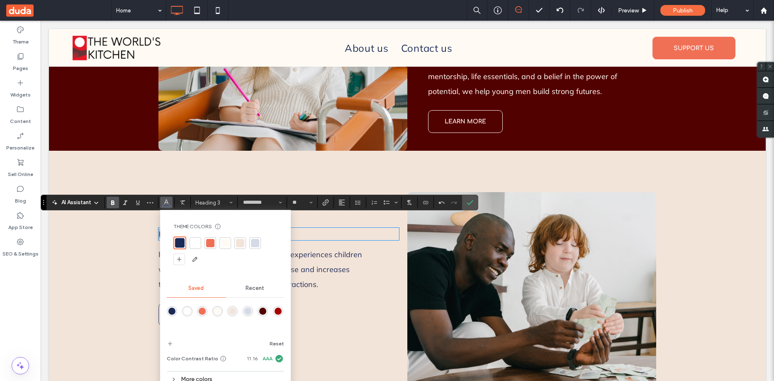
click at [263, 311] on div "rgba(82,1,1,1)" at bounding box center [262, 311] width 7 height 7
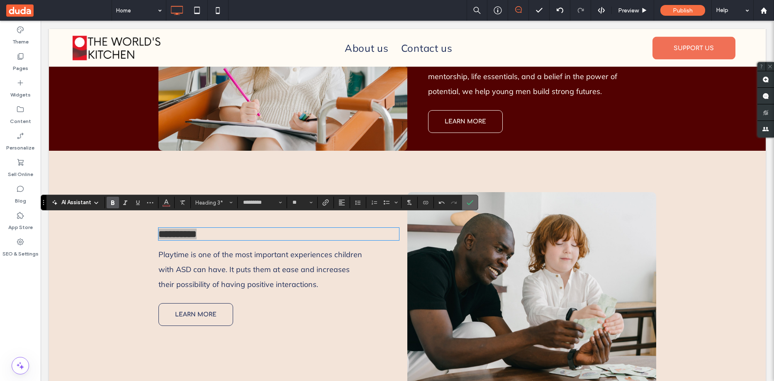
drag, startPoint x: 469, startPoint y: 202, endPoint x: 428, endPoint y: 182, distance: 45.8
click at [469, 202] on icon "Confirm" at bounding box center [470, 202] width 7 height 7
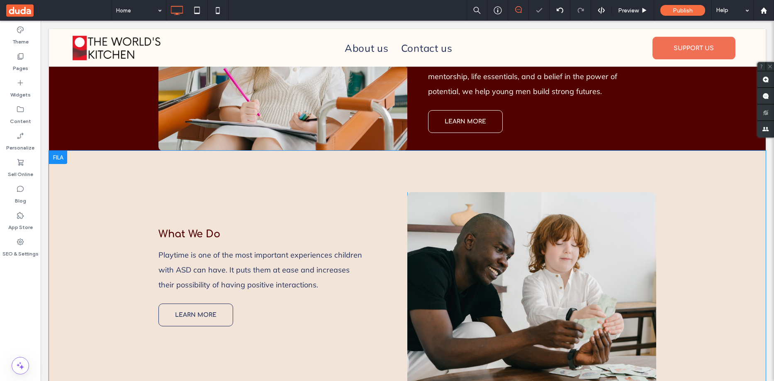
click at [134, 165] on div "What We Do Playtime is one of the most important experiences children with ASD …" at bounding box center [407, 272] width 717 height 242
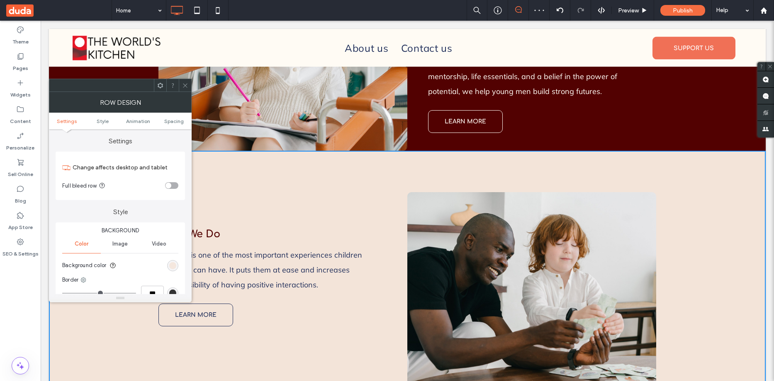
click at [173, 264] on div "rgb(243, 228, 217)" at bounding box center [172, 265] width 7 height 7
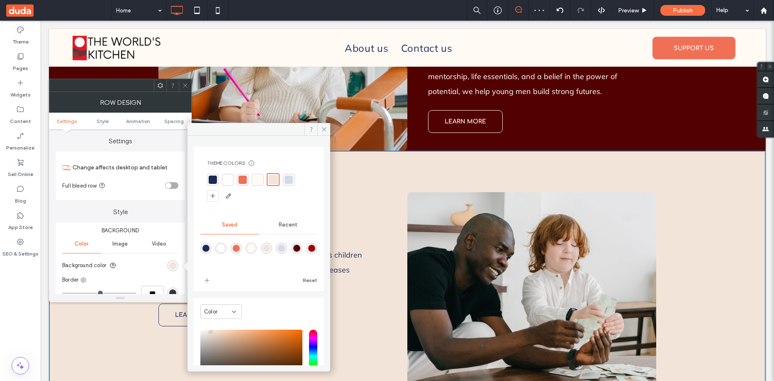
click at [255, 245] on div "rgba(255,251,244,1)" at bounding box center [251, 248] width 7 height 7
type input "*******"
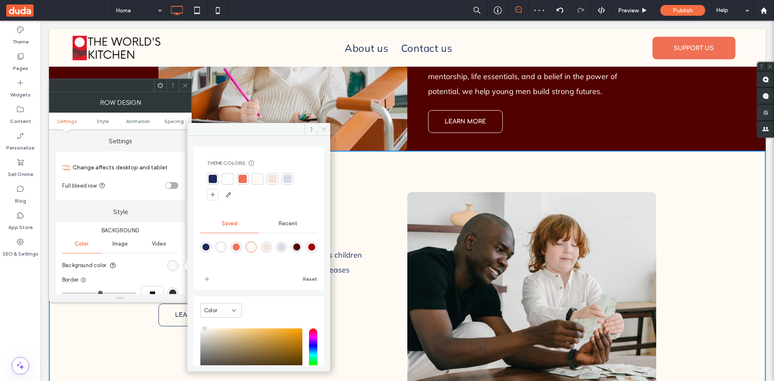
click at [323, 127] on icon at bounding box center [324, 129] width 6 height 6
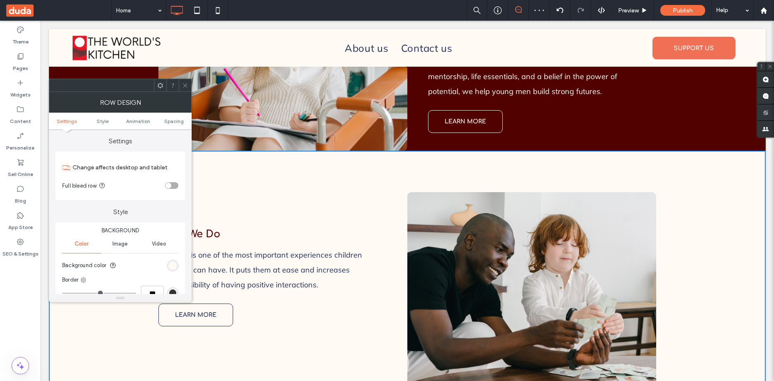
click at [181, 83] on div at bounding box center [185, 85] width 12 height 12
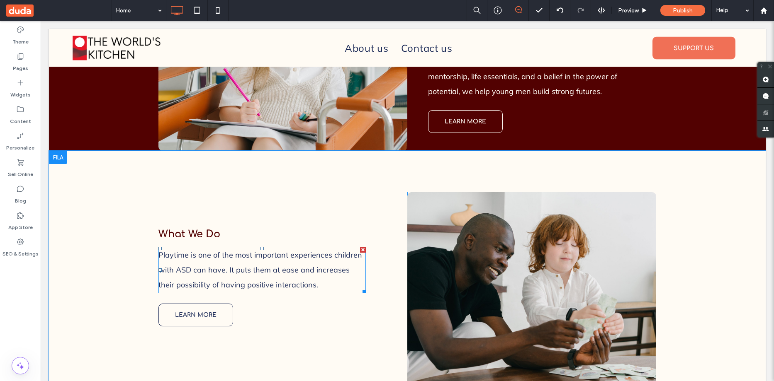
click at [280, 253] on p "Playtime is one of the most important experiences children with ASD can have. I…" at bounding box center [261, 270] width 207 height 45
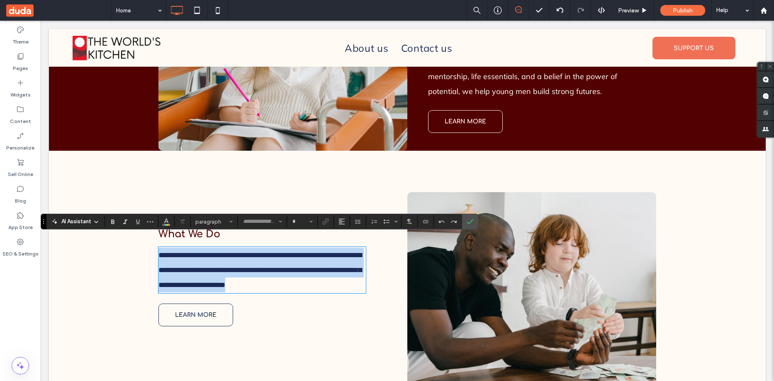
type input "******"
type input "**"
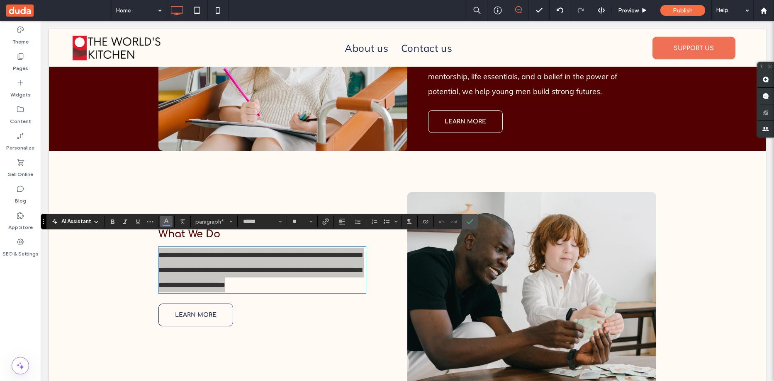
click at [165, 222] on use "Color" at bounding box center [166, 221] width 5 height 5
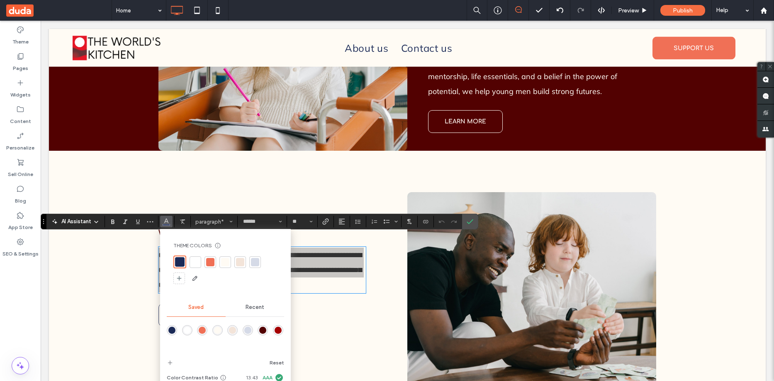
click at [266, 331] on div "rgba(82,1,1,1)" at bounding box center [262, 330] width 7 height 7
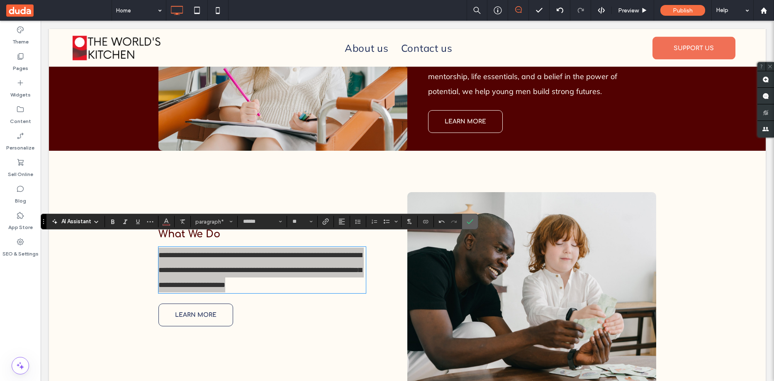
click at [468, 221] on icon "Confirm" at bounding box center [470, 222] width 7 height 7
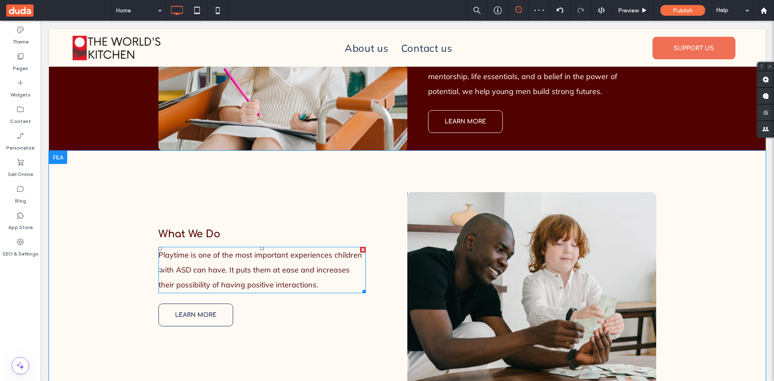
click at [229, 250] on span "Playtime is one of the most important experiences children with ASD can have. I…" at bounding box center [260, 269] width 204 height 39
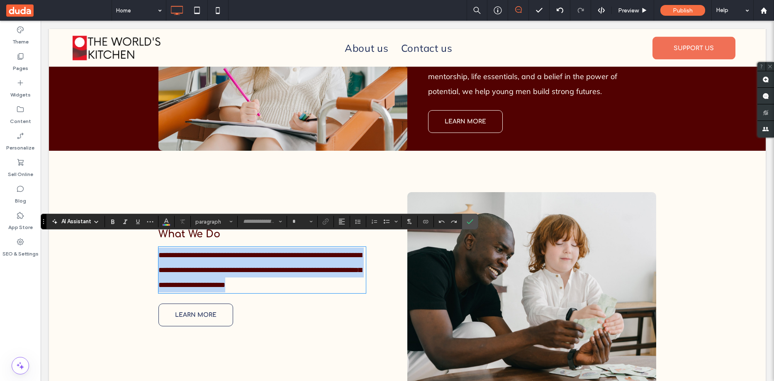
type input "******"
type input "**"
paste div
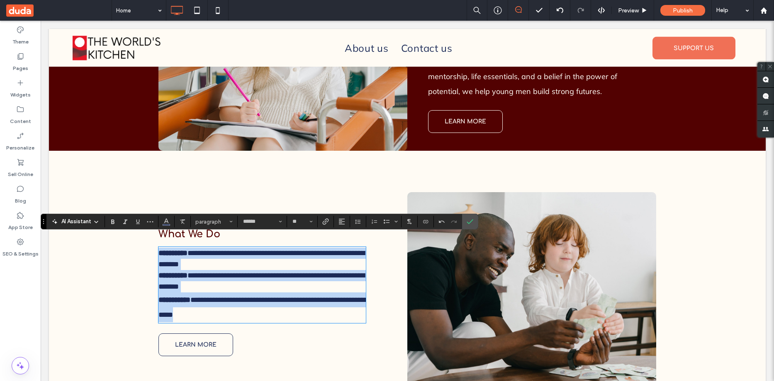
drag, startPoint x: 233, startPoint y: 305, endPoint x: 140, endPoint y: 245, distance: 110.4
click at [140, 245] on div "**********" at bounding box center [407, 272] width 717 height 242
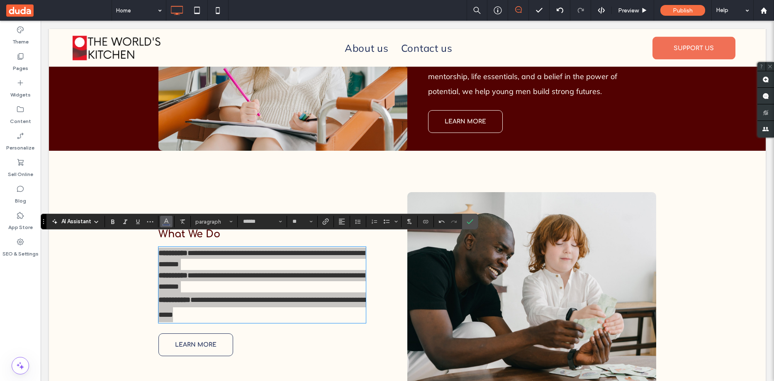
click at [166, 223] on icon "Color" at bounding box center [166, 221] width 7 height 7
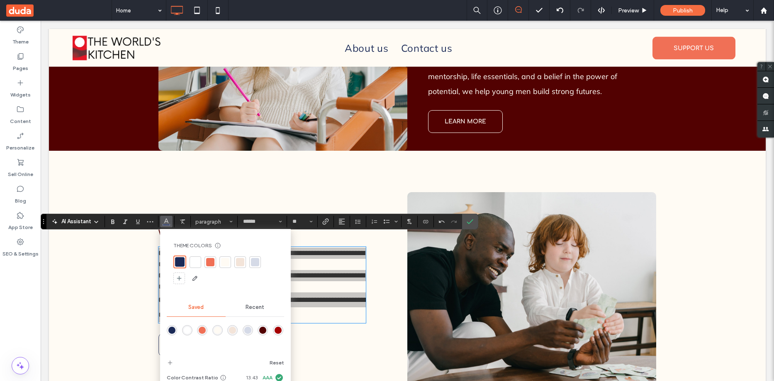
click at [264, 330] on div "rgba(82,1,1,1)" at bounding box center [262, 330] width 7 height 7
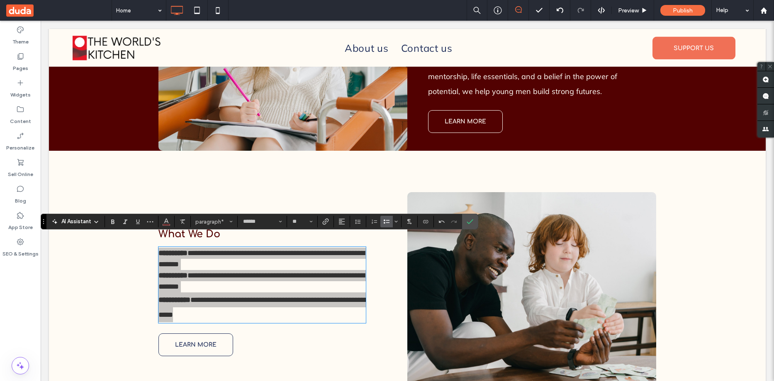
click at [385, 221] on use "Bulleted List" at bounding box center [387, 222] width 6 height 4
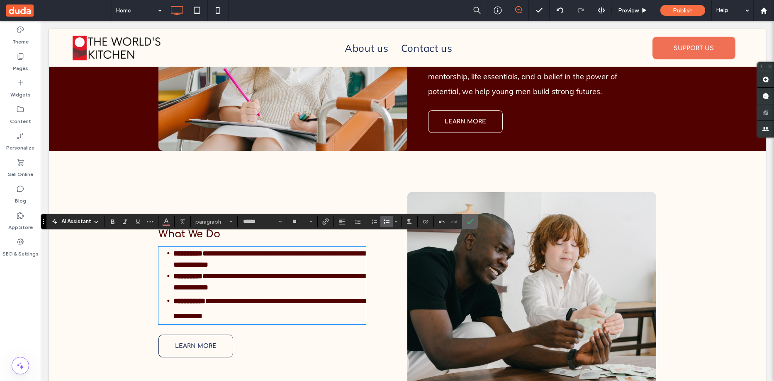
click at [472, 221] on icon "Confirm" at bounding box center [470, 222] width 7 height 7
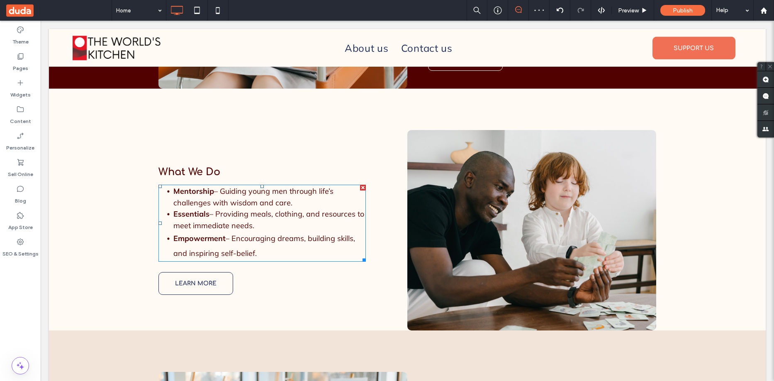
scroll to position [1037, 0]
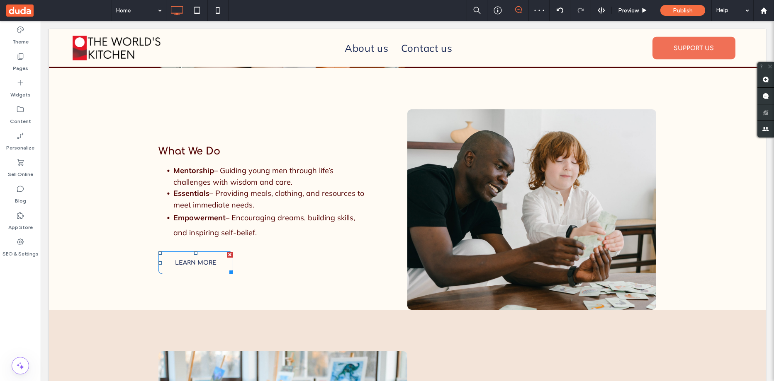
click at [227, 252] on div at bounding box center [230, 255] width 6 height 6
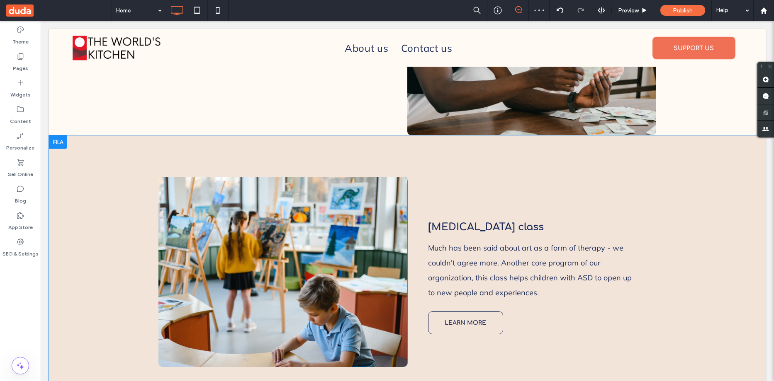
scroll to position [1244, 0]
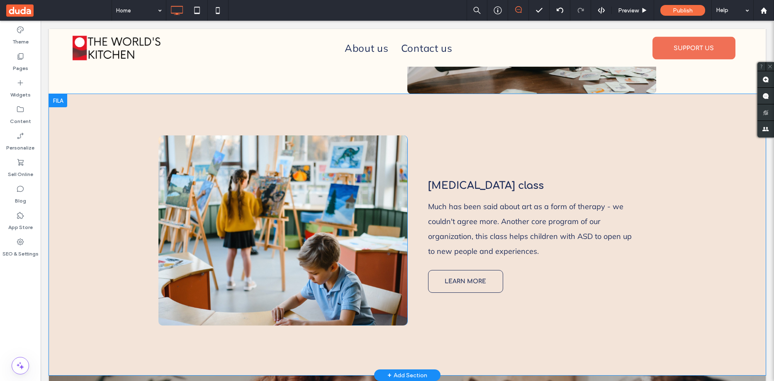
click at [277, 150] on div "Click To Paste" at bounding box center [282, 231] width 249 height 190
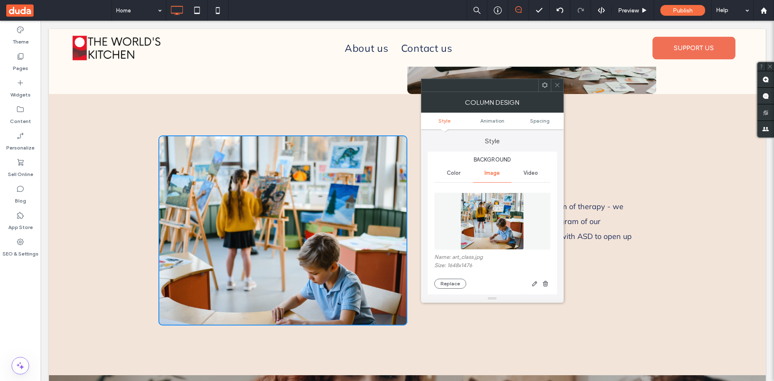
type input "**"
drag, startPoint x: 558, startPoint y: 85, endPoint x: 549, endPoint y: 88, distance: 9.5
click at [556, 85] on icon at bounding box center [557, 85] width 6 height 6
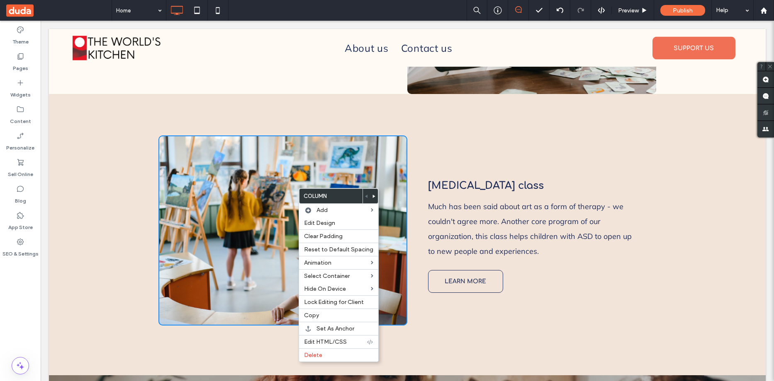
click at [298, 188] on div "Click To Paste" at bounding box center [282, 231] width 249 height 190
click at [322, 355] on label "Delete" at bounding box center [338, 355] width 69 height 7
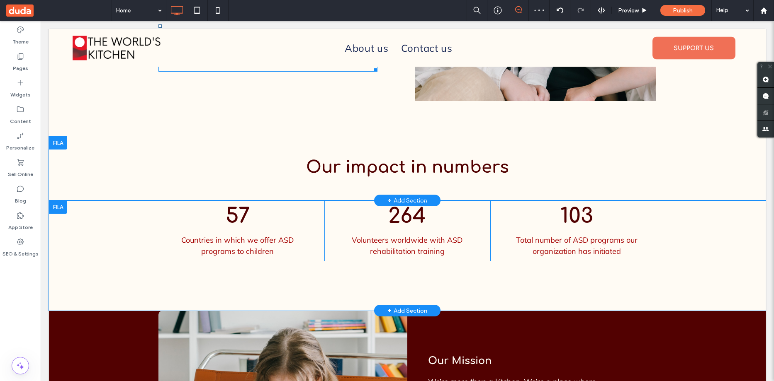
scroll to position [548, 0]
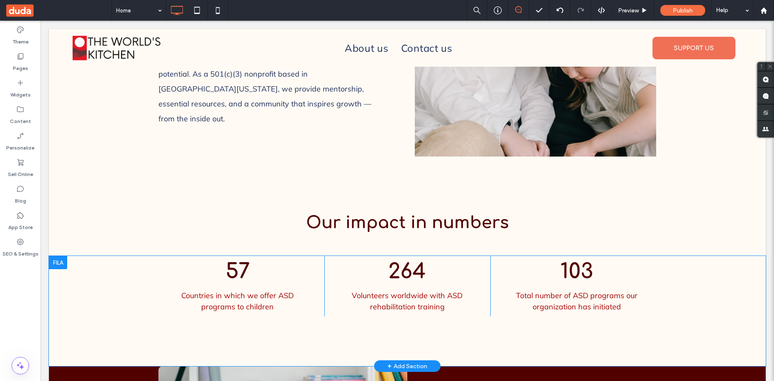
click at [60, 256] on div at bounding box center [58, 262] width 18 height 13
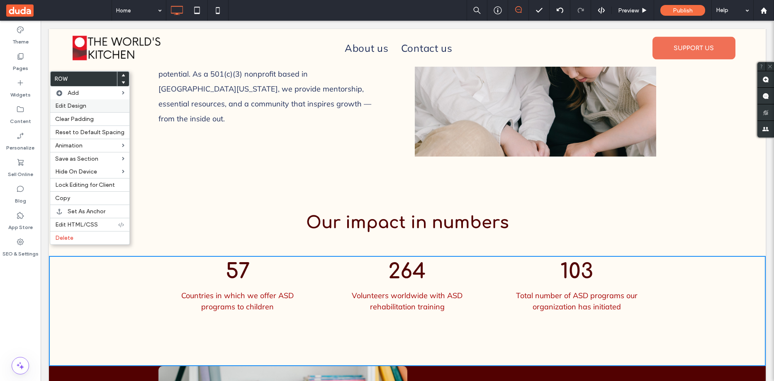
click at [80, 108] on span "Edit Design" at bounding box center [70, 105] width 31 height 7
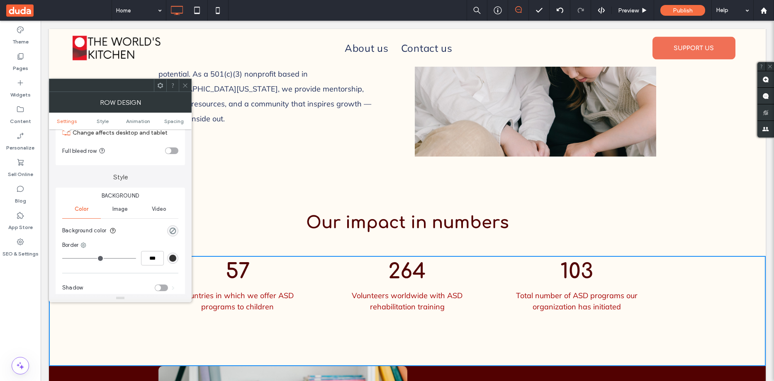
scroll to position [0, 0]
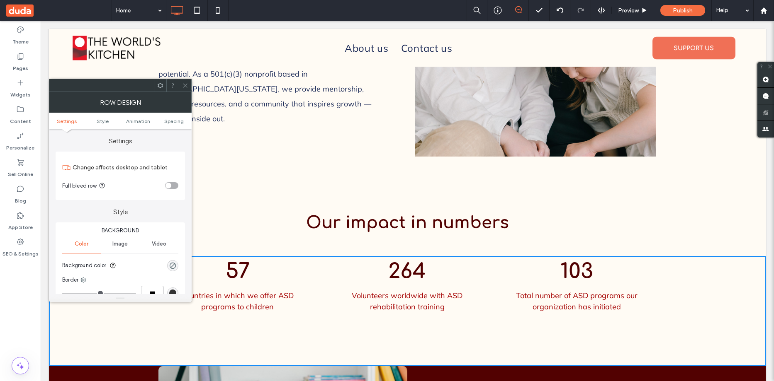
click at [187, 84] on use at bounding box center [185, 85] width 4 height 4
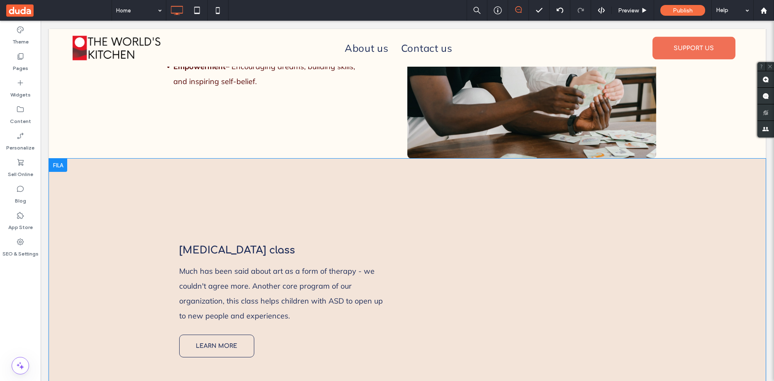
scroll to position [1203, 0]
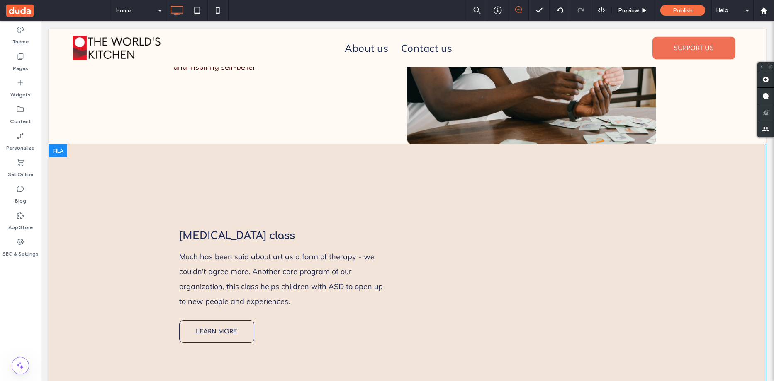
click at [61, 144] on div at bounding box center [58, 150] width 18 height 13
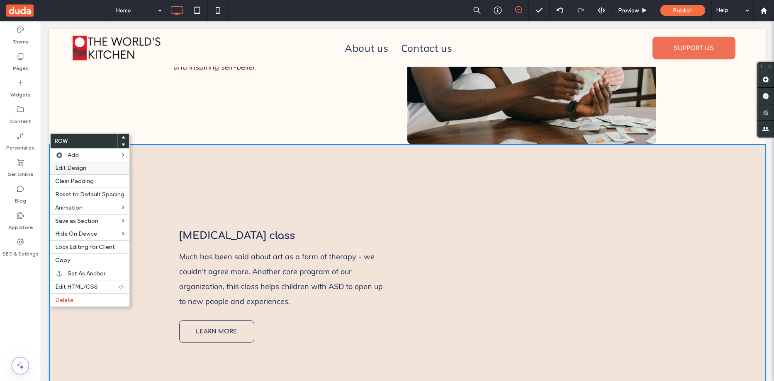
click at [88, 169] on label "Edit Design" at bounding box center [89, 168] width 69 height 7
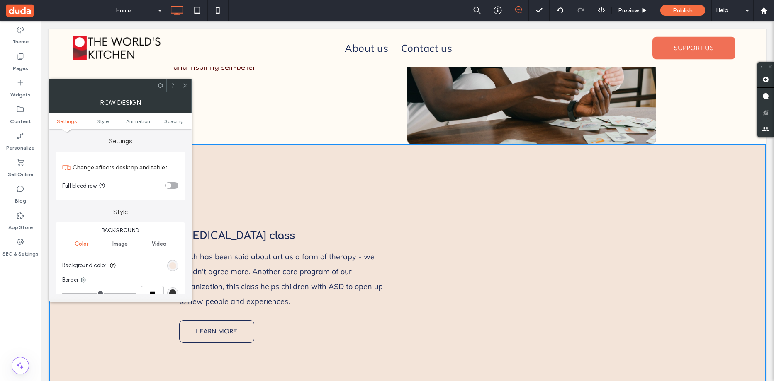
click at [171, 263] on div "rgb(243, 228, 217)" at bounding box center [172, 265] width 7 height 7
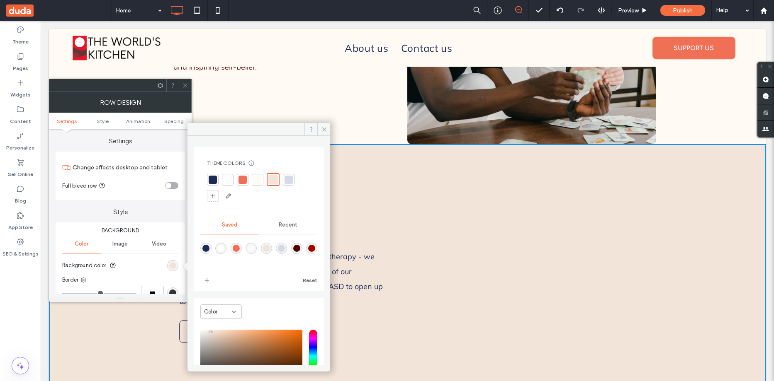
click at [308, 252] on div "rgba(165,1,1,1)" at bounding box center [311, 248] width 7 height 7
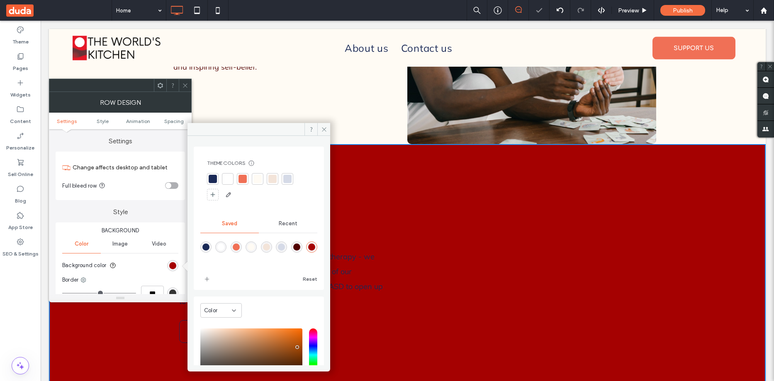
click at [300, 248] on div "rgba(82,1,1,1)" at bounding box center [296, 247] width 7 height 7
type input "*******"
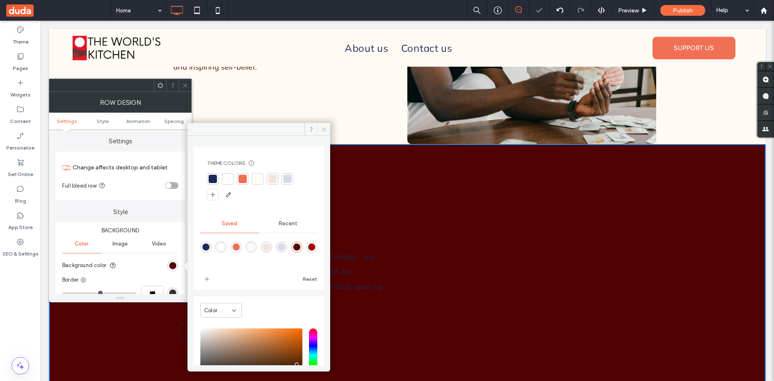
click at [326, 131] on icon at bounding box center [324, 129] width 6 height 6
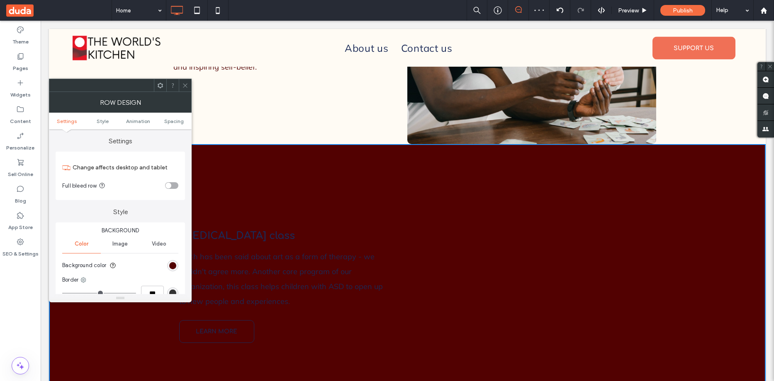
click at [187, 83] on icon at bounding box center [185, 86] width 6 height 6
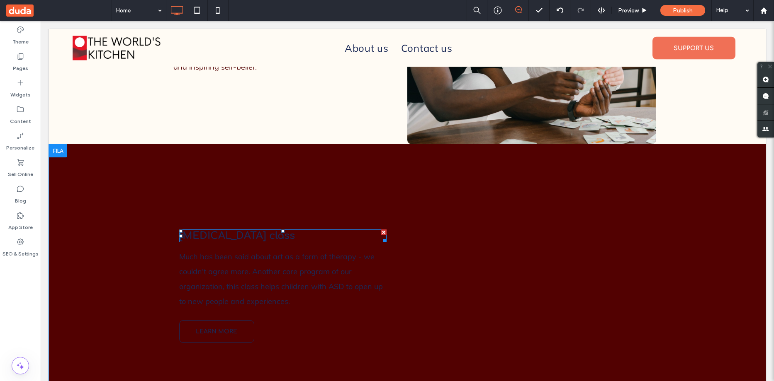
click at [211, 231] on span "Art therapy class" at bounding box center [237, 236] width 116 height 11
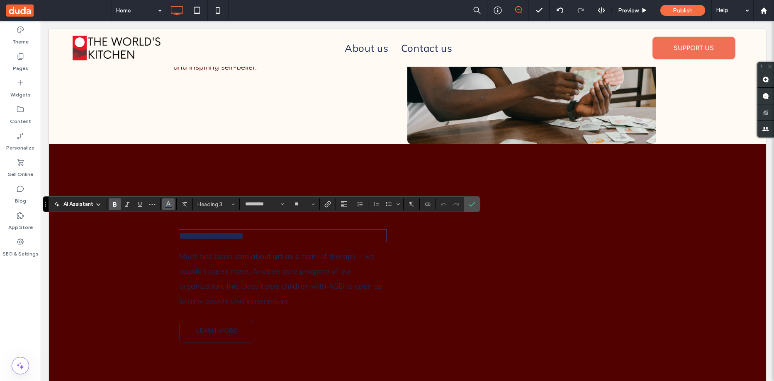
click at [167, 204] on icon "Color" at bounding box center [168, 203] width 7 height 7
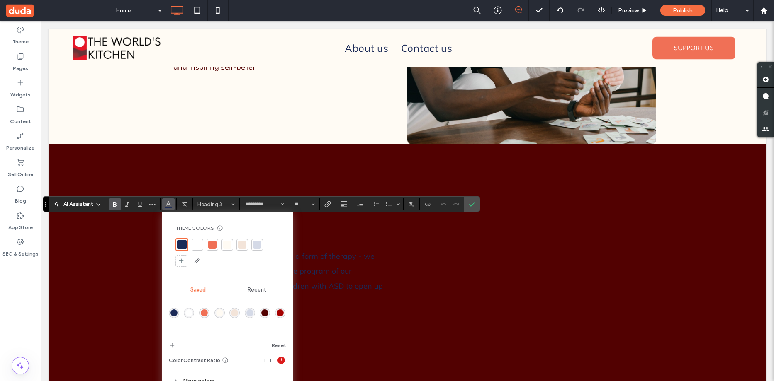
click at [218, 312] on div "rgba(255,251,244,1)" at bounding box center [219, 313] width 7 height 7
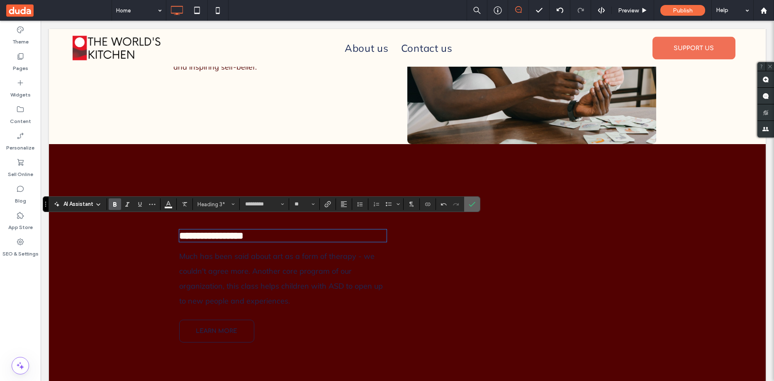
click at [476, 205] on label "Confirm" at bounding box center [472, 204] width 12 height 15
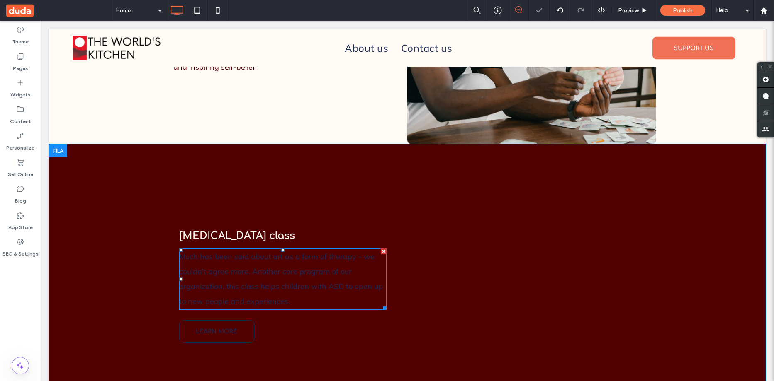
click at [288, 251] on p "Much has been said about art as a form of therapy - we couldn't agree more. Ano…" at bounding box center [282, 280] width 207 height 60
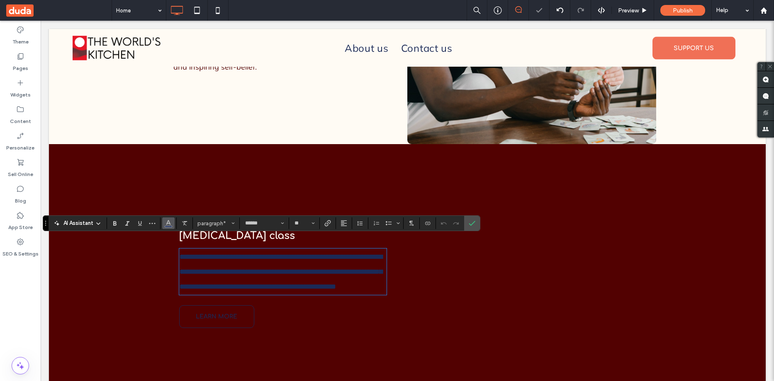
click at [168, 224] on icon "Color" at bounding box center [168, 222] width 7 height 7
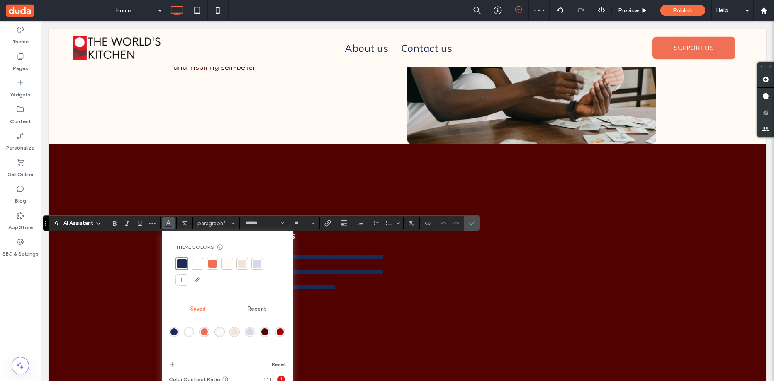
click at [215, 331] on div "rgba(255,251,244,1)" at bounding box center [219, 332] width 10 height 10
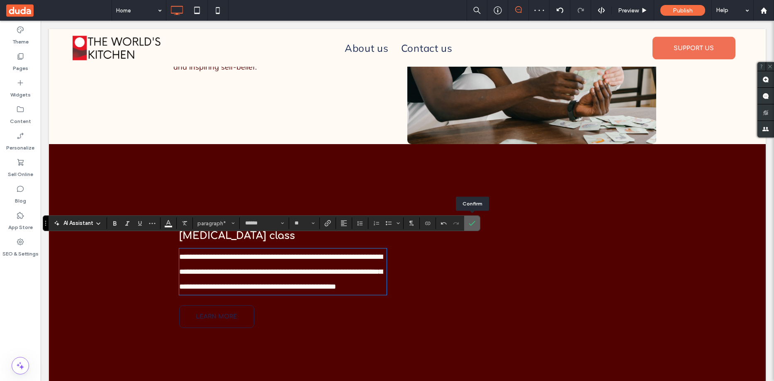
click at [471, 224] on icon "Confirm" at bounding box center [472, 223] width 7 height 7
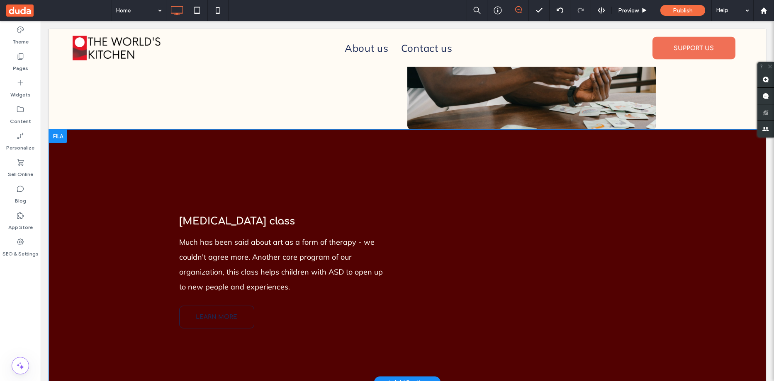
scroll to position [1161, 0]
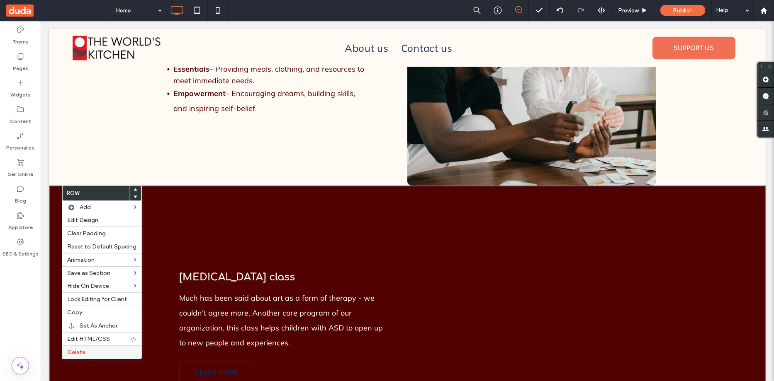
click at [81, 349] on span "Delete" at bounding box center [76, 352] width 18 height 7
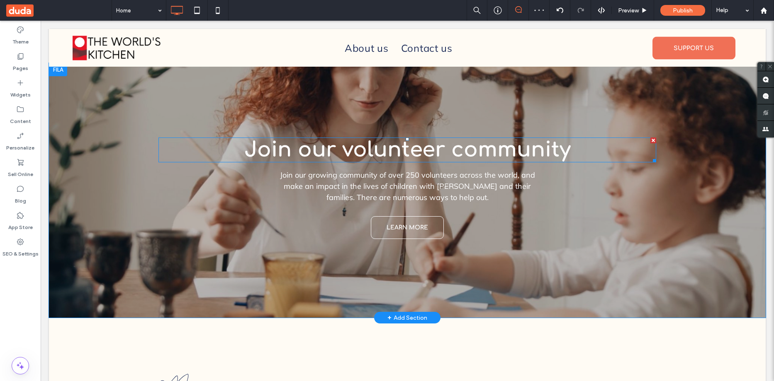
scroll to position [1277, 0]
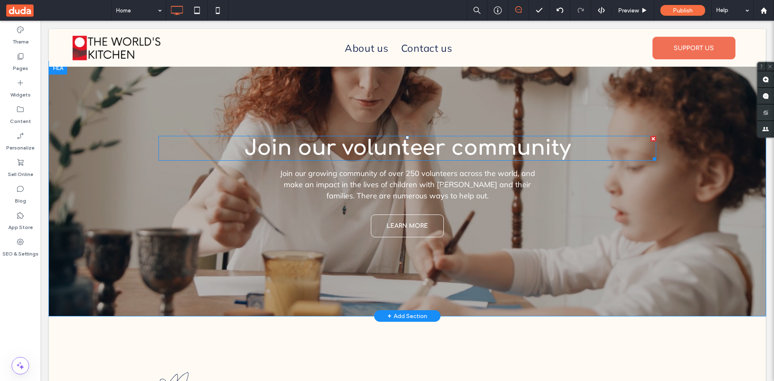
click at [366, 144] on span "Join our volunteer community" at bounding box center [407, 148] width 326 height 23
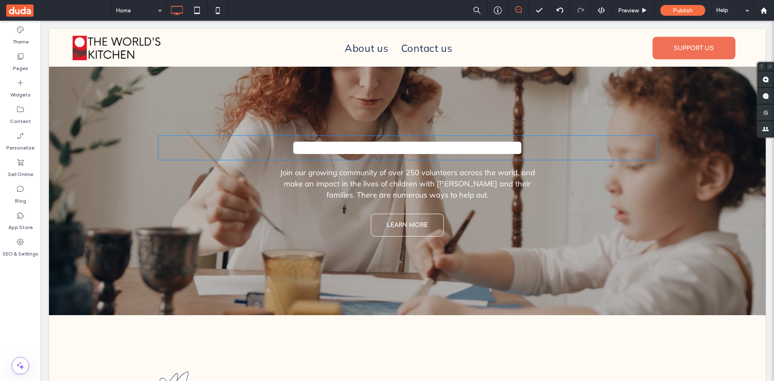
click at [366, 144] on span "**********" at bounding box center [407, 148] width 231 height 20
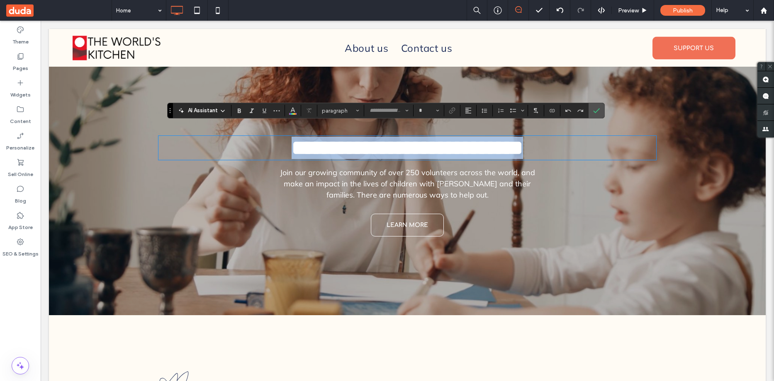
type input "*********"
type input "**"
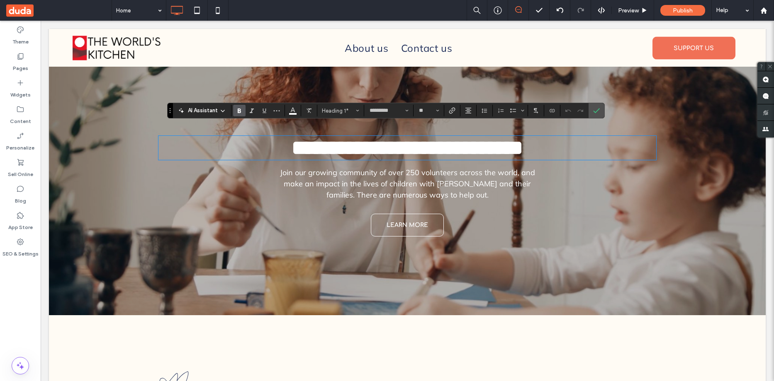
type input "******"
type input "**"
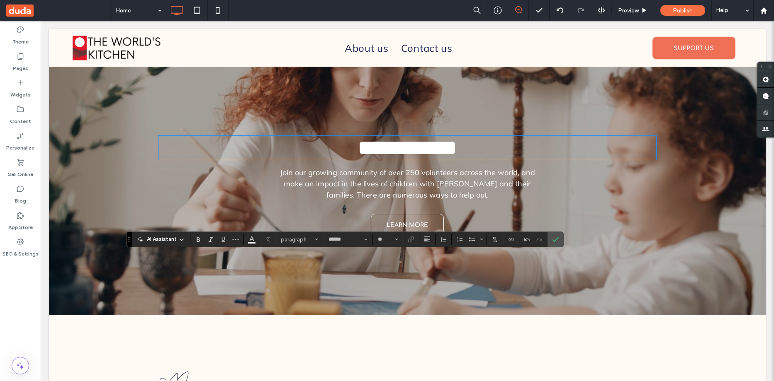
drag, startPoint x: 169, startPoint y: 113, endPoint x: 128, endPoint y: 242, distance: 135.3
click at [128, 242] on icon "Drag" at bounding box center [129, 239] width 2 height 5
click at [554, 240] on icon "Confirm" at bounding box center [555, 239] width 7 height 7
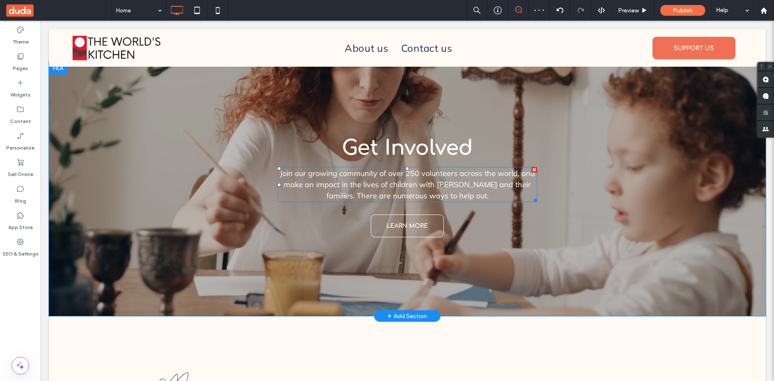
click at [377, 169] on span "Join our growing community of over 250 volunteers across the world, and make an…" at bounding box center [407, 185] width 255 height 32
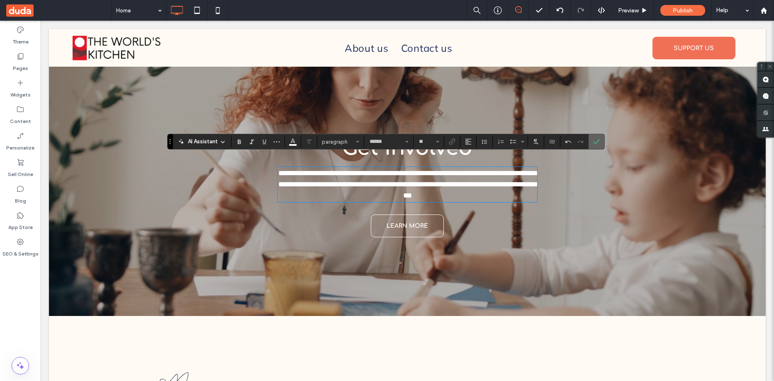
click at [598, 141] on icon "Confirm" at bounding box center [596, 142] width 7 height 7
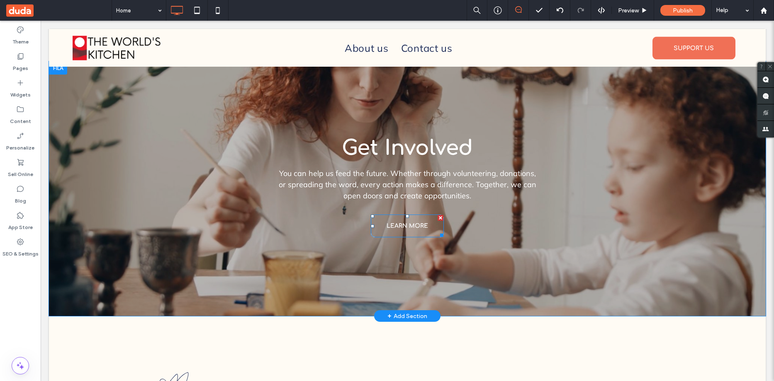
click at [411, 216] on span "LEARN MORE" at bounding box center [406, 225] width 41 height 19
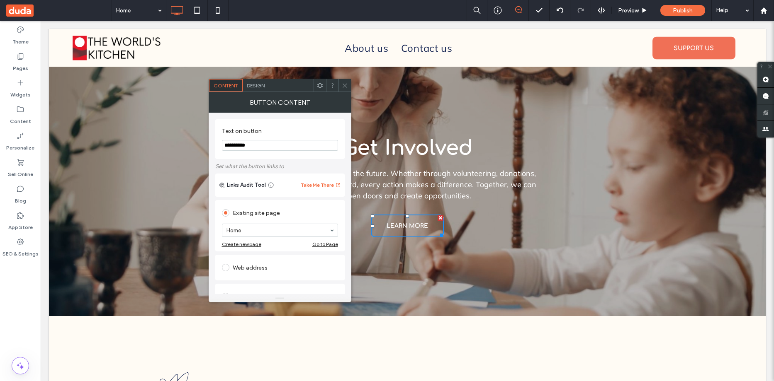
drag, startPoint x: 321, startPoint y: 164, endPoint x: 202, endPoint y: 145, distance: 120.9
paste input "Text on button"
drag, startPoint x: 266, startPoint y: 147, endPoint x: 224, endPoint y: 147, distance: 41.5
click at [224, 147] on input "**********" at bounding box center [280, 145] width 116 height 11
type input "**********"
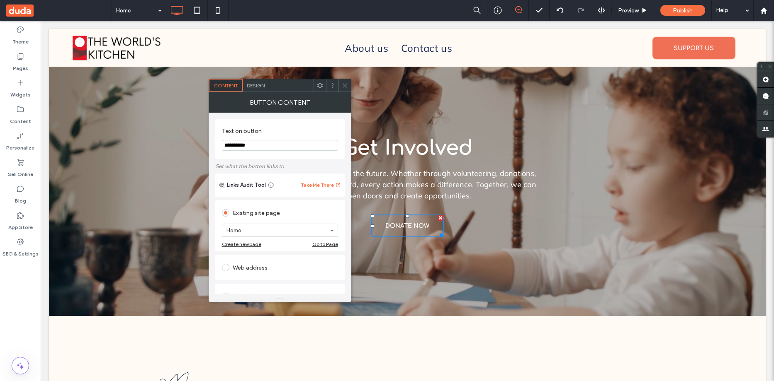
click at [345, 82] on span at bounding box center [345, 85] width 6 height 12
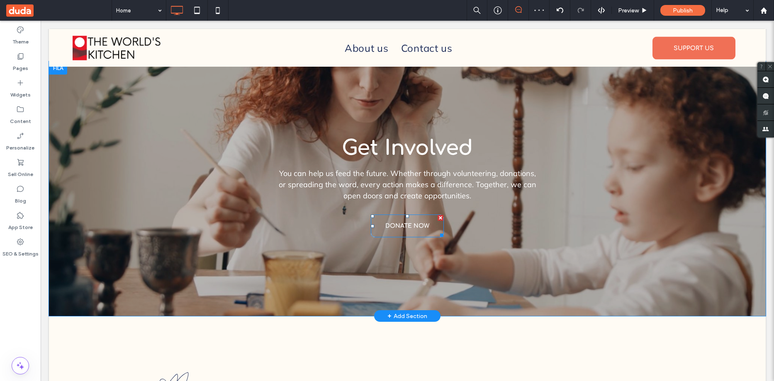
click at [404, 216] on span "DONATE NOW" at bounding box center [407, 225] width 44 height 19
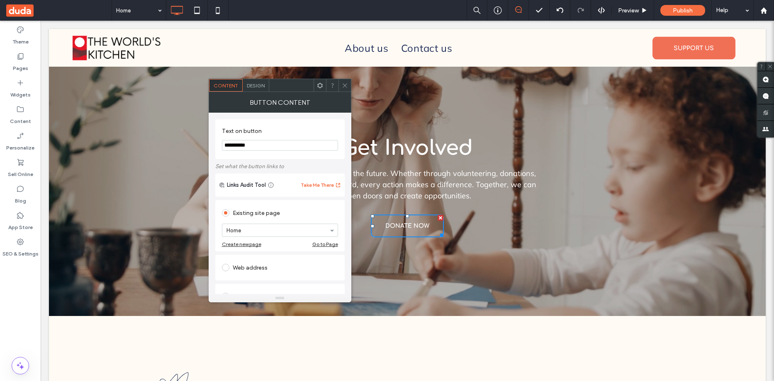
click at [256, 85] on span "Design" at bounding box center [256, 86] width 18 height 6
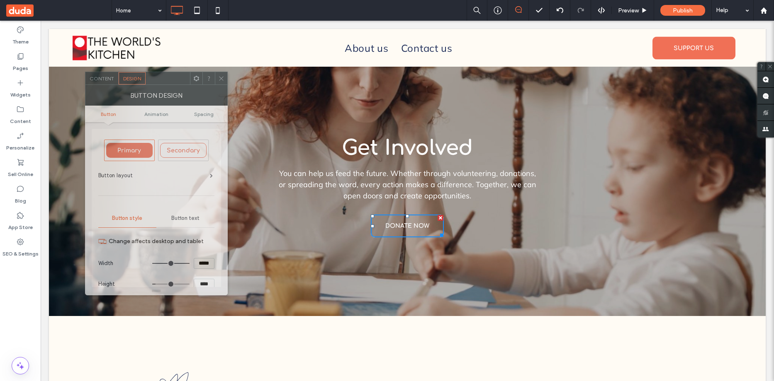
drag, startPoint x: 285, startPoint y: 88, endPoint x: 161, endPoint y: 81, distance: 123.8
click at [161, 81] on div at bounding box center [168, 78] width 44 height 12
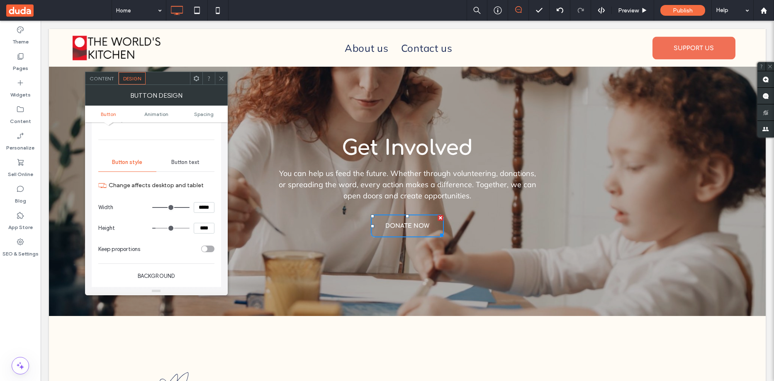
scroll to position [41, 0]
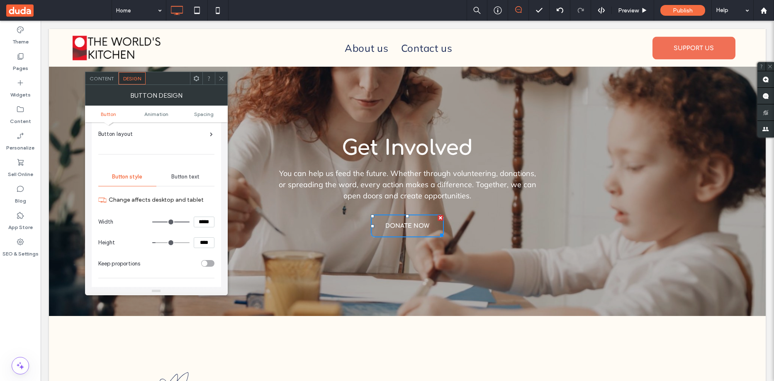
click at [184, 177] on span "Button text" at bounding box center [185, 177] width 28 height 7
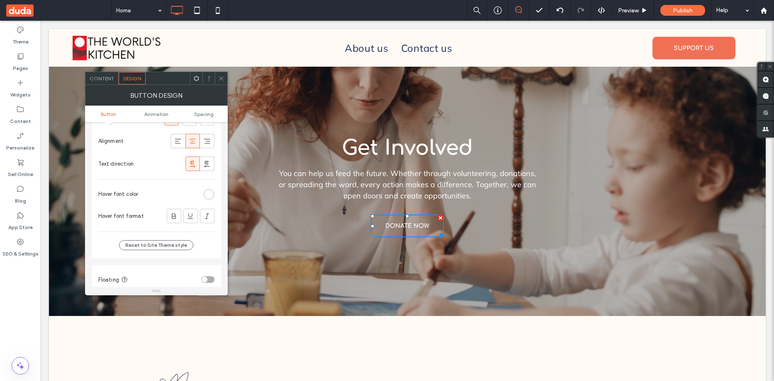
scroll to position [207, 0]
click at [208, 194] on div "rgb(255, 255, 255)" at bounding box center [208, 193] width 7 height 7
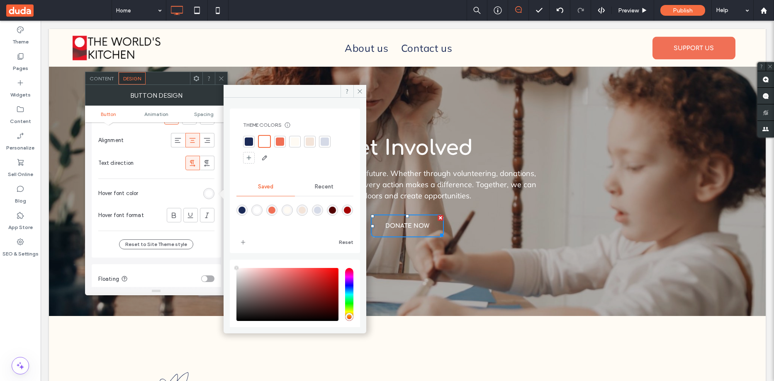
click at [335, 209] on div at bounding box center [294, 216] width 117 height 31
click at [336, 210] on div "rgba(82,1,1,1)" at bounding box center [332, 210] width 7 height 7
type input "*******"
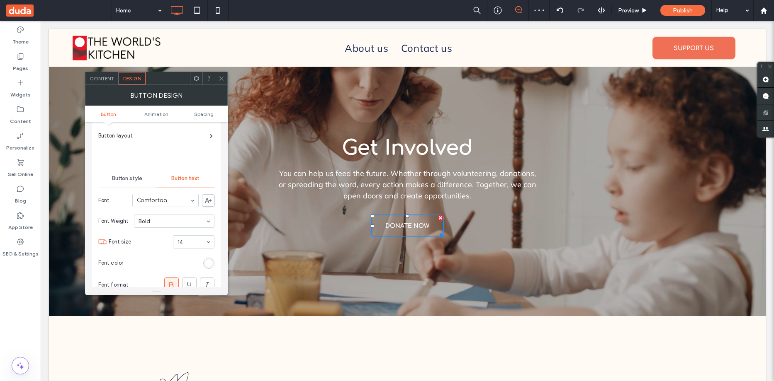
scroll to position [41, 0]
click at [131, 175] on span "Button style" at bounding box center [127, 177] width 30 height 7
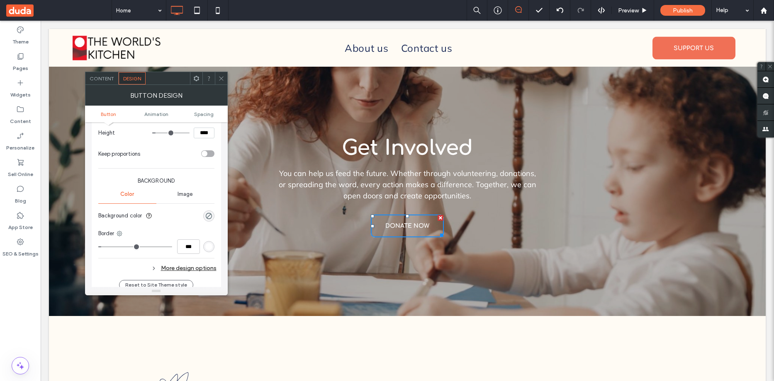
scroll to position [166, 0]
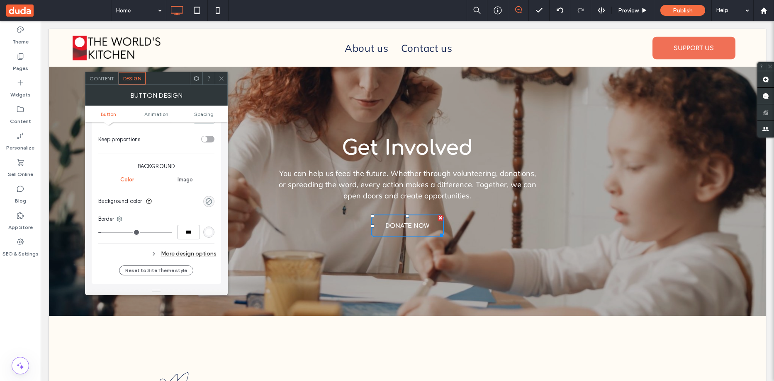
click at [209, 202] on div "rgba(0, 0, 0, 0)" at bounding box center [208, 201] width 7 height 7
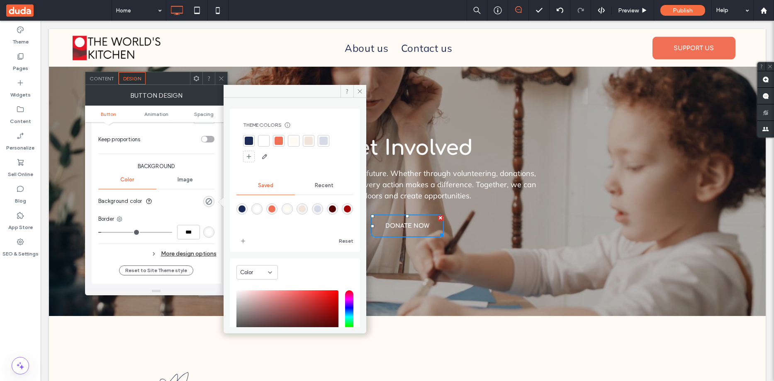
click at [174, 205] on section "Background color" at bounding box center [156, 201] width 116 height 21
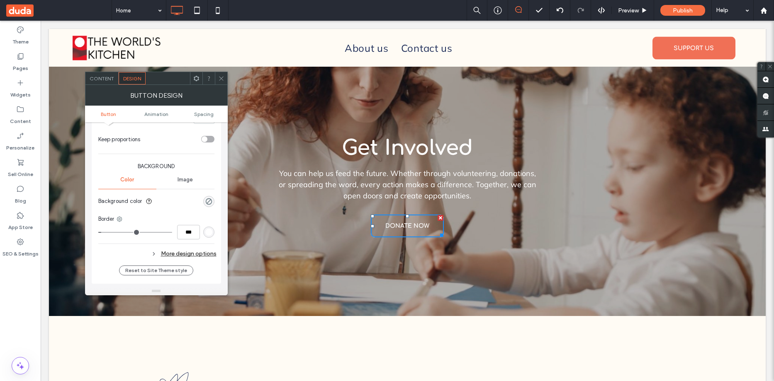
scroll to position [249, 0]
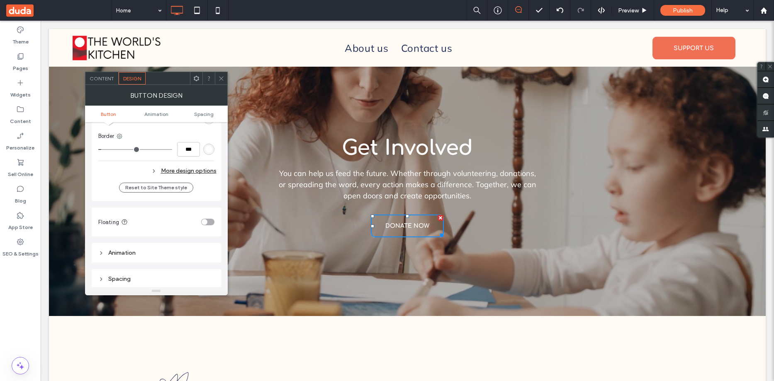
click at [192, 173] on div "More design options" at bounding box center [157, 170] width 118 height 11
click at [209, 187] on div "rgba(0, 0, 0, 0)" at bounding box center [208, 189] width 7 height 7
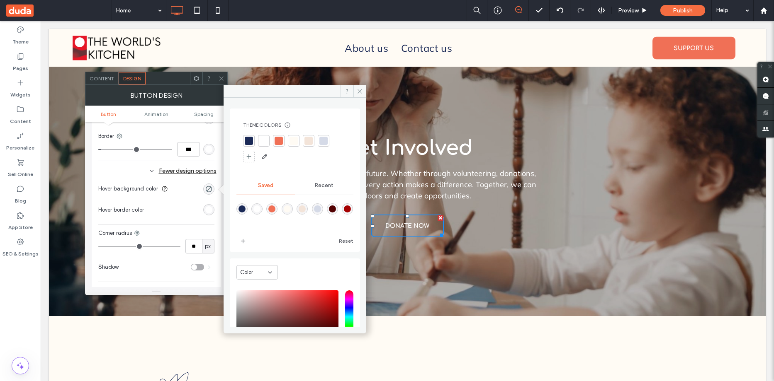
click at [336, 209] on div "rgba(82,1,1,1)" at bounding box center [332, 209] width 7 height 7
type input "*******"
type input "***"
type input "****"
click at [291, 211] on div "rgba(255,251,244,1)" at bounding box center [287, 209] width 7 height 7
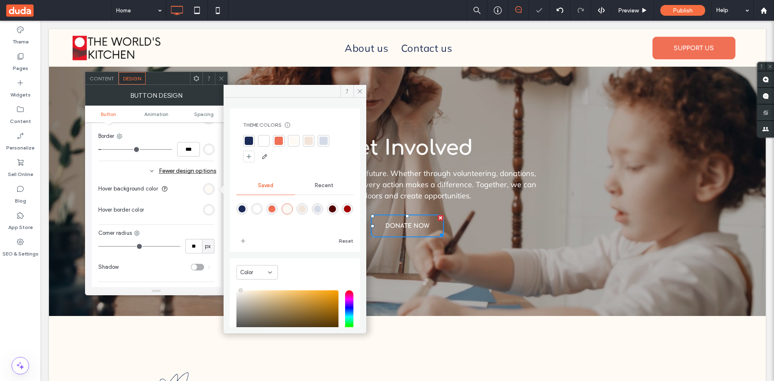
type input "*******"
click at [362, 90] on use at bounding box center [359, 91] width 4 height 4
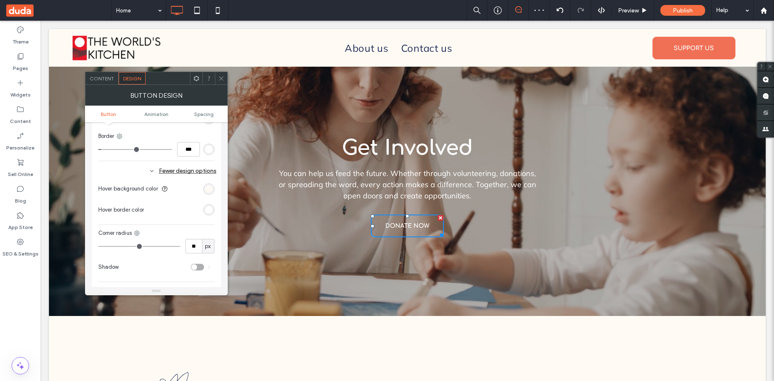
click at [218, 80] on icon at bounding box center [221, 78] width 6 height 6
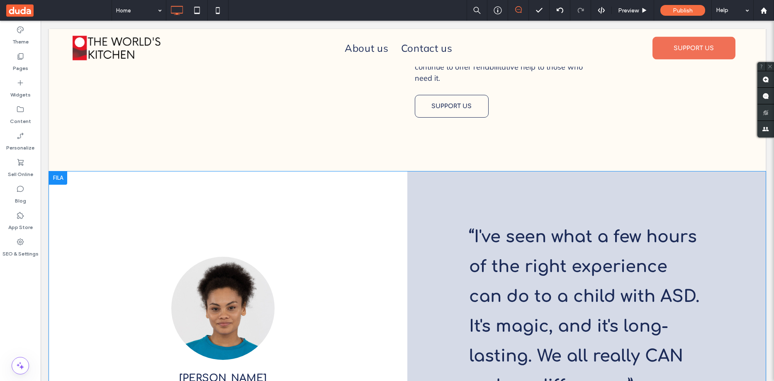
scroll to position [1766, 0]
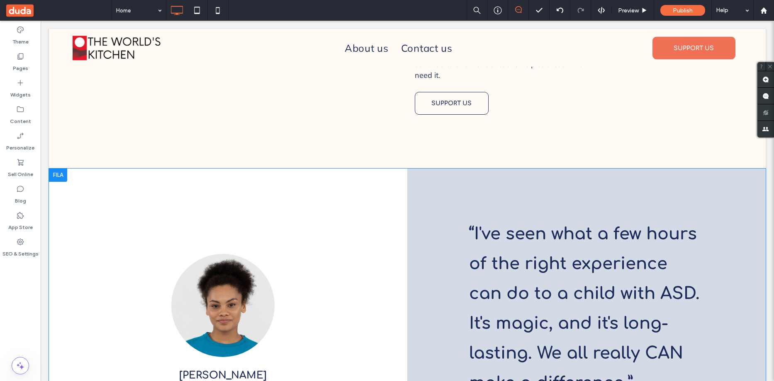
click at [55, 169] on div at bounding box center [58, 175] width 18 height 13
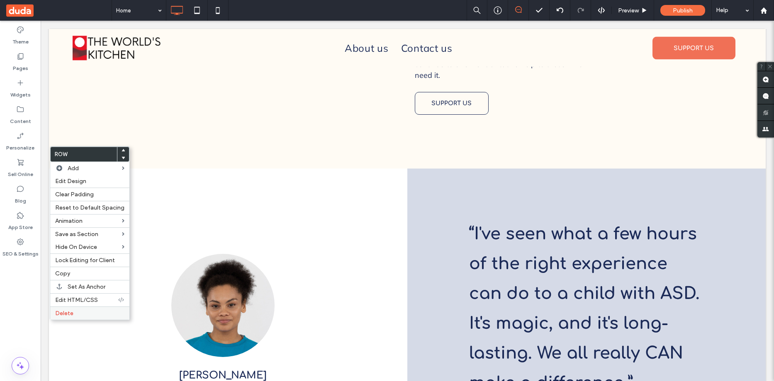
click at [86, 315] on label "Delete" at bounding box center [89, 313] width 69 height 7
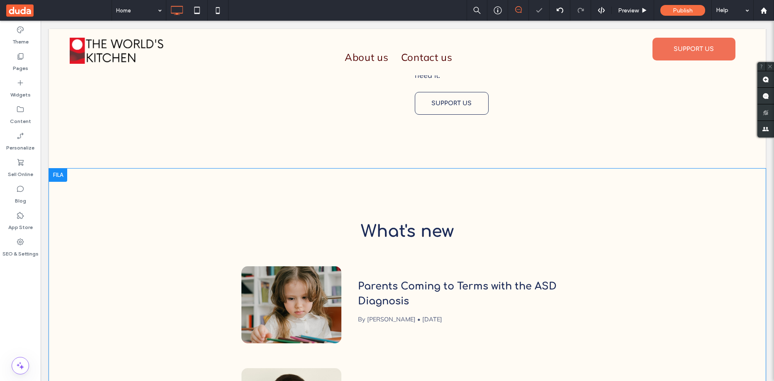
click at [60, 169] on div at bounding box center [58, 175] width 18 height 13
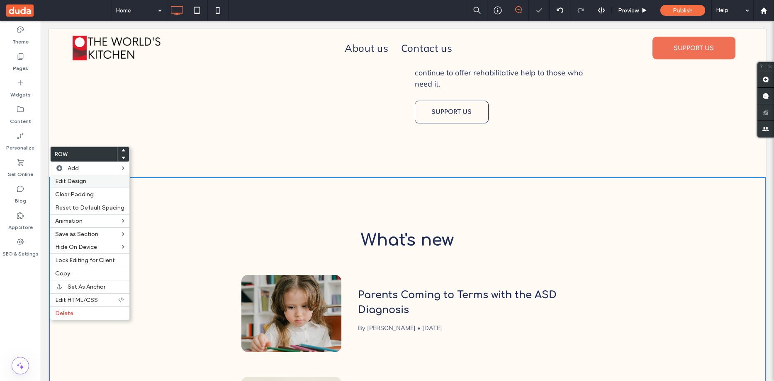
scroll to position [1774, 0]
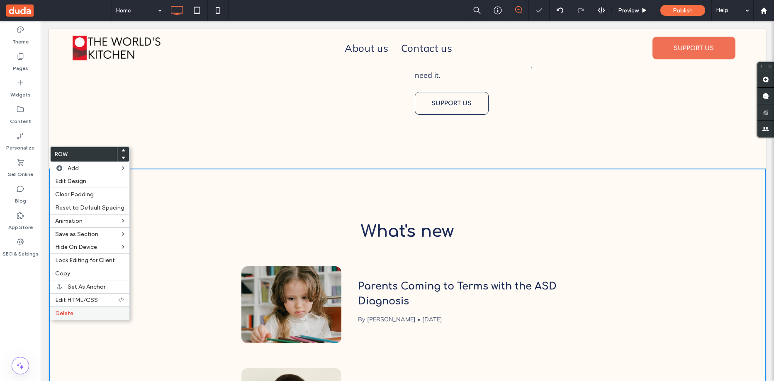
click at [80, 311] on label "Delete" at bounding box center [89, 313] width 69 height 7
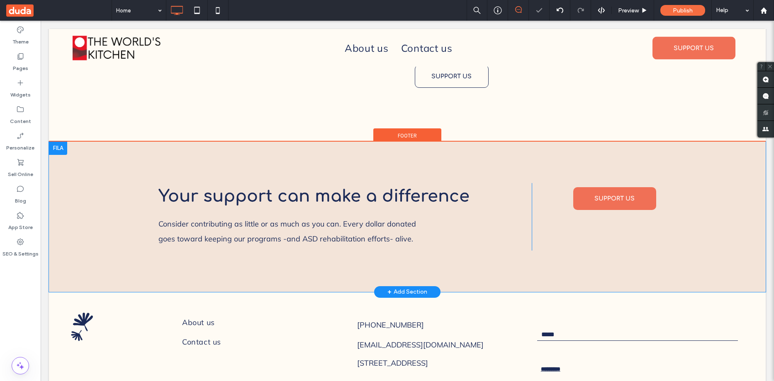
scroll to position [1816, 0]
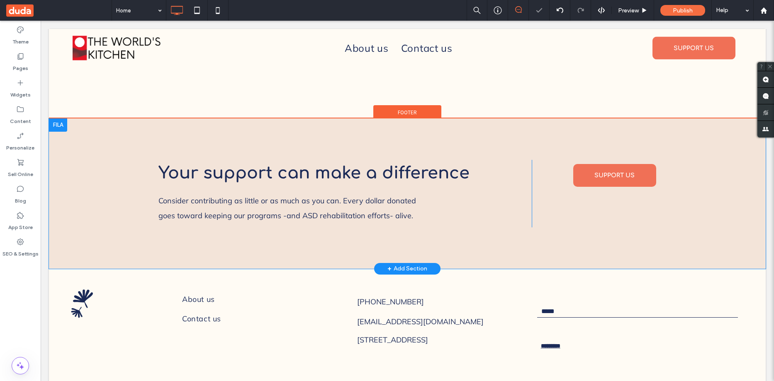
click at [56, 119] on div "Your support can make a difference Consider contributing as little or as much a…" at bounding box center [407, 194] width 717 height 151
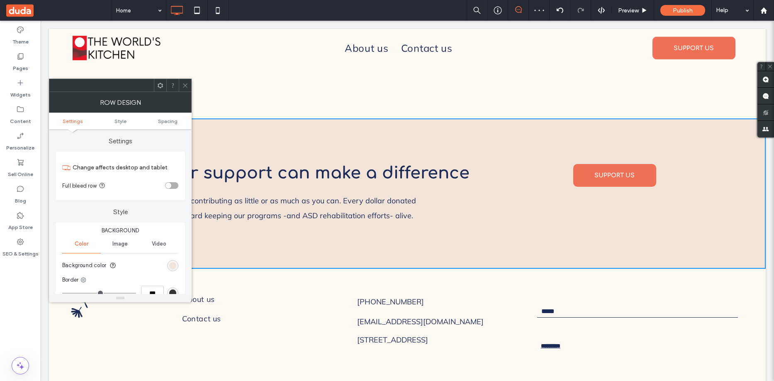
click at [187, 84] on use at bounding box center [185, 85] width 4 height 4
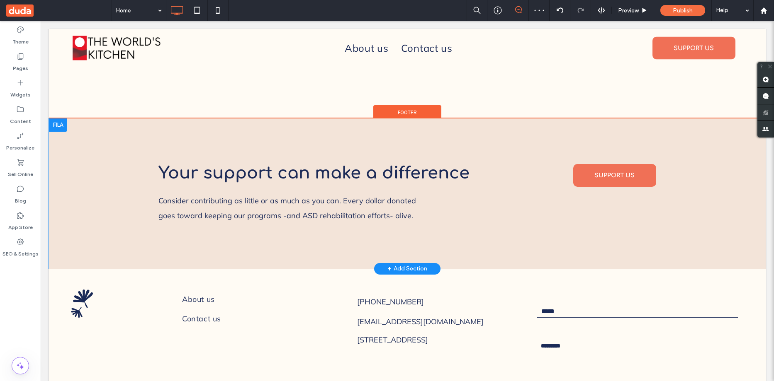
click at [58, 119] on div at bounding box center [58, 125] width 18 height 13
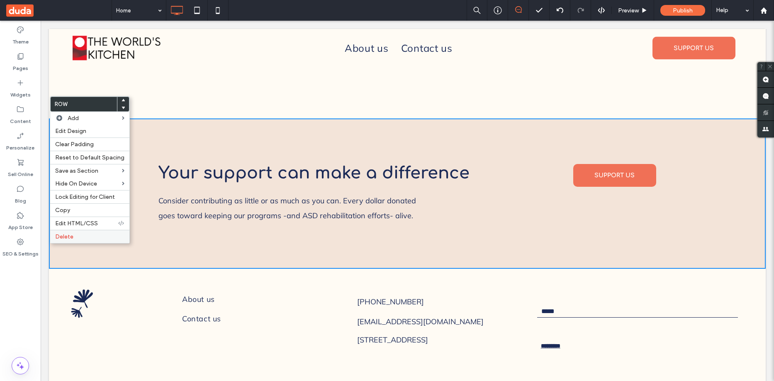
click at [90, 238] on label "Delete" at bounding box center [89, 236] width 69 height 7
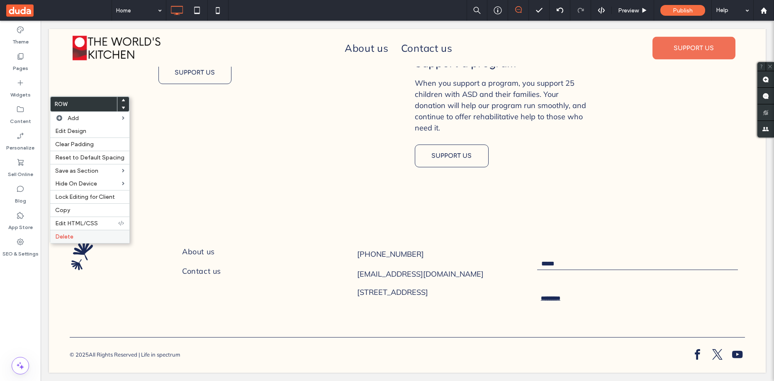
scroll to position [1691, 0]
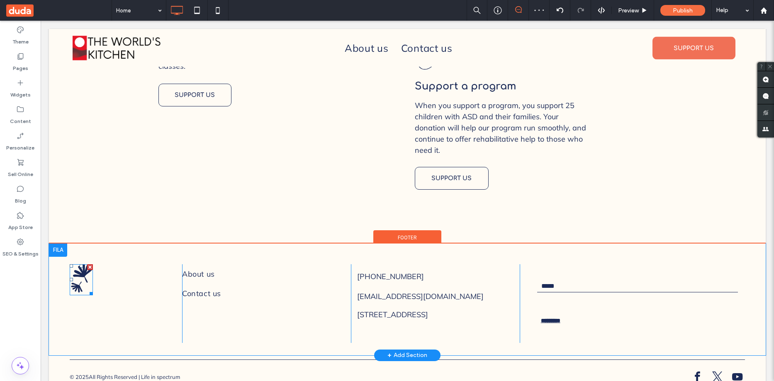
click at [82, 265] on img at bounding box center [81, 280] width 23 height 31
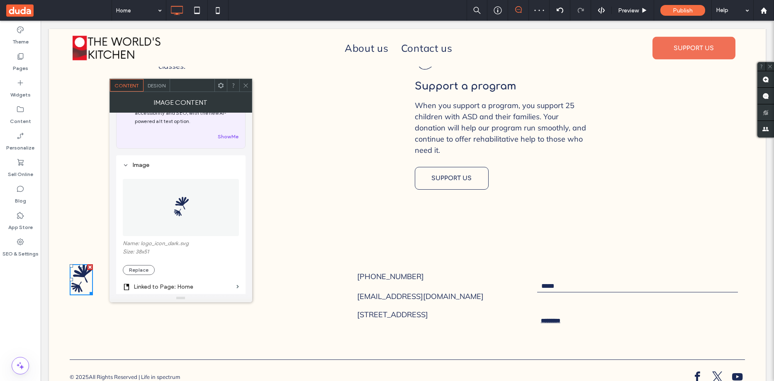
scroll to position [83, 0]
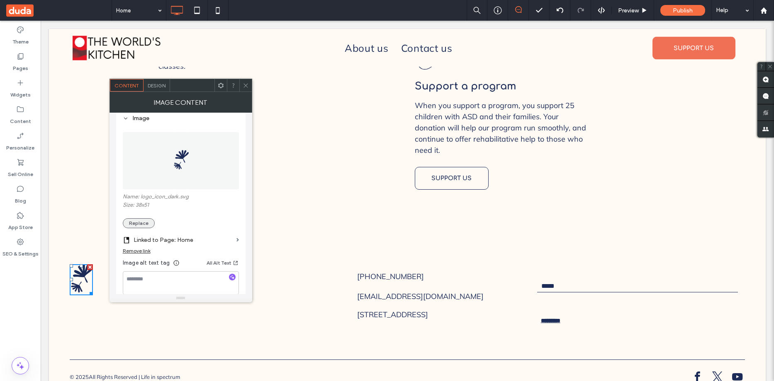
click at [141, 223] on button "Replace" at bounding box center [139, 224] width 32 height 10
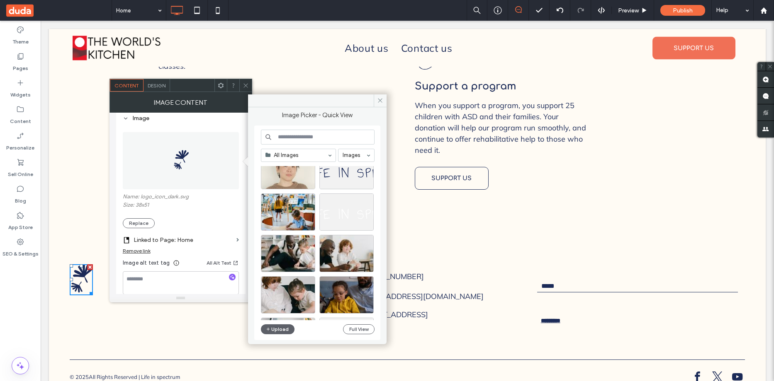
scroll to position [207, 0]
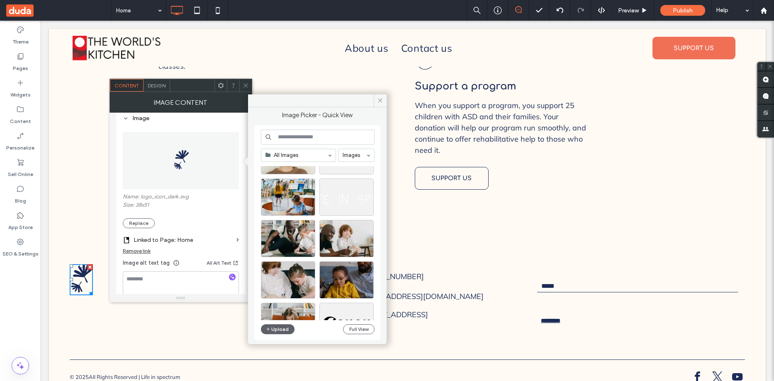
click at [314, 139] on input at bounding box center [318, 137] width 114 height 15
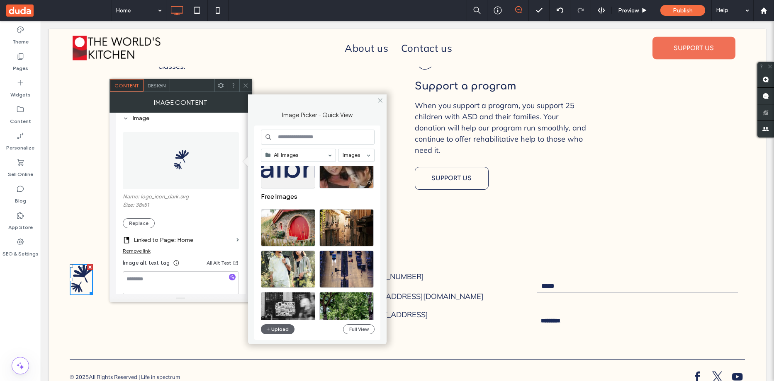
scroll to position [861, 0]
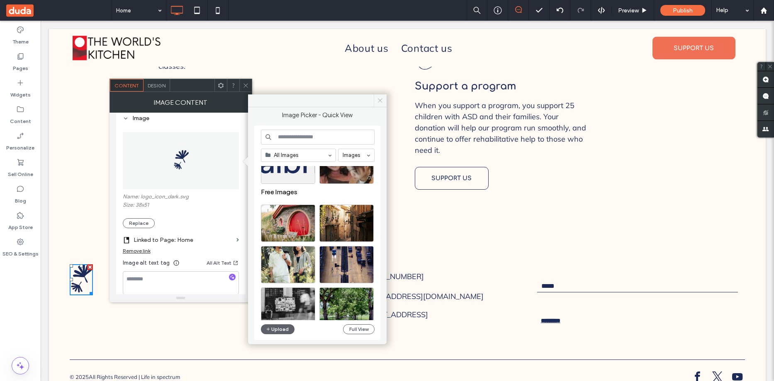
click at [380, 99] on icon at bounding box center [380, 100] width 6 height 6
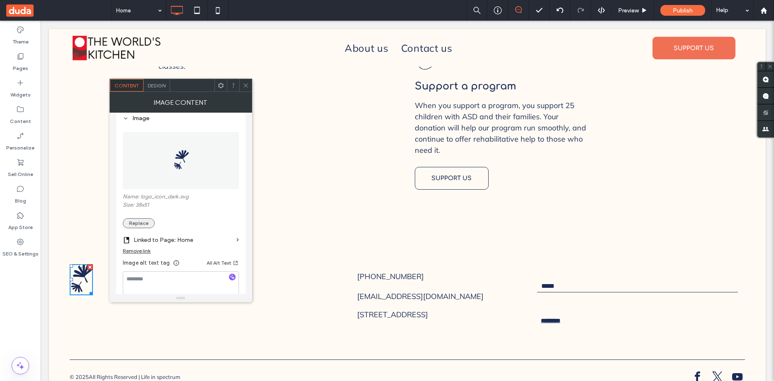
click at [146, 224] on button "Replace" at bounding box center [139, 224] width 32 height 10
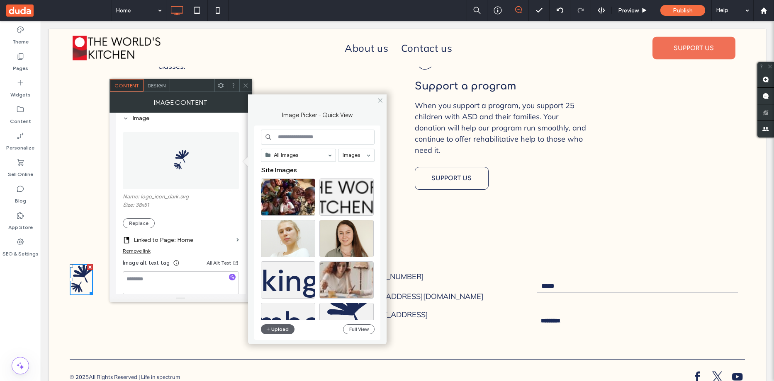
click at [325, 136] on input at bounding box center [318, 137] width 114 height 15
click at [328, 135] on input at bounding box center [318, 137] width 114 height 15
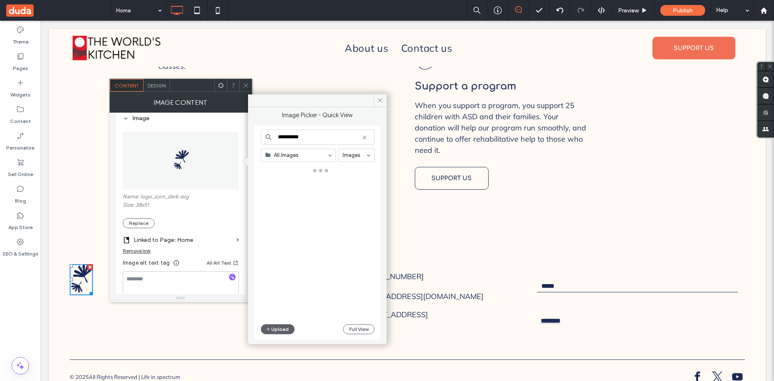
type input "**********"
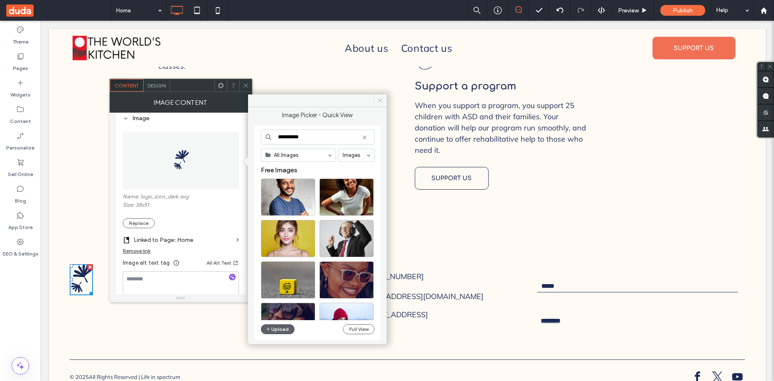
drag, startPoint x: 381, startPoint y: 98, endPoint x: 306, endPoint y: 80, distance: 76.8
click at [381, 98] on icon at bounding box center [380, 100] width 6 height 6
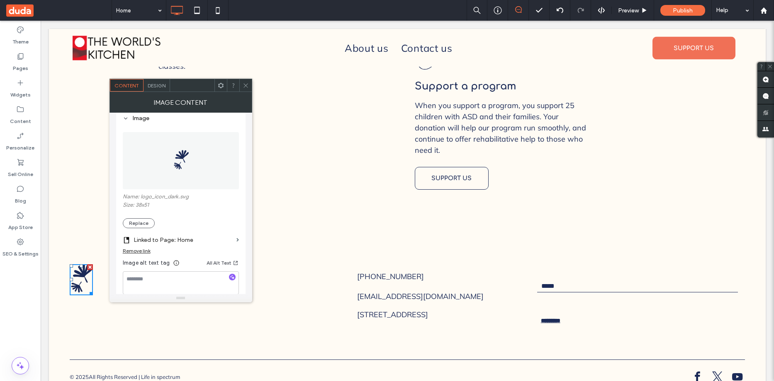
click at [245, 85] on icon at bounding box center [246, 86] width 6 height 6
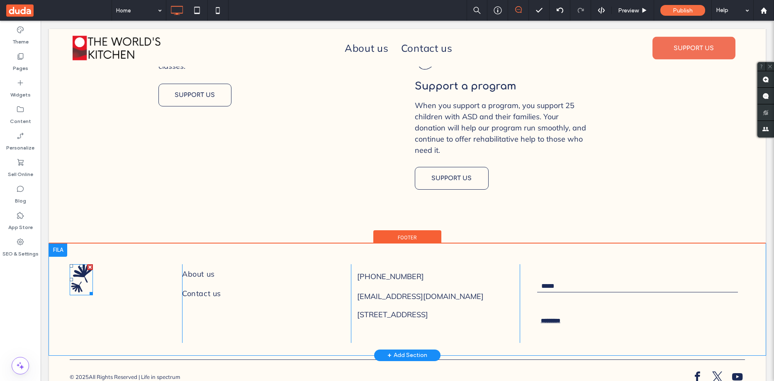
click at [81, 265] on img at bounding box center [81, 280] width 23 height 31
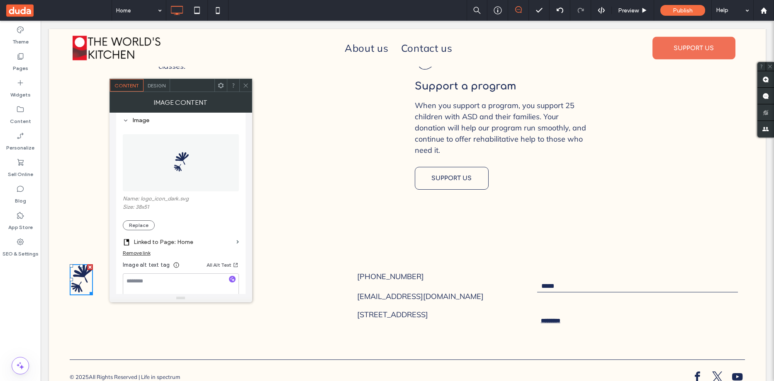
scroll to position [83, 0]
click at [142, 225] on button "Replace" at bounding box center [139, 224] width 32 height 10
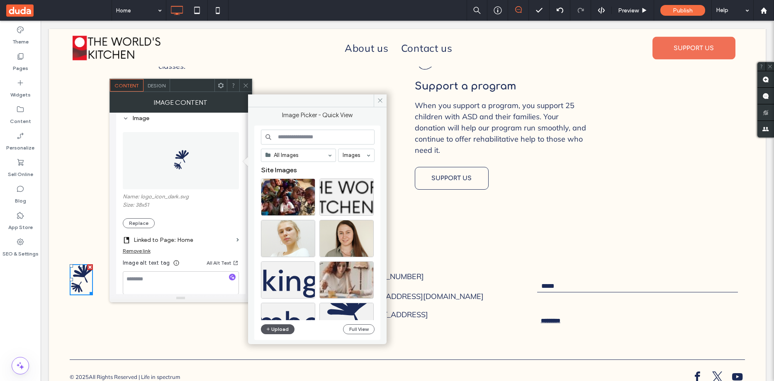
click at [279, 327] on button "Upload" at bounding box center [278, 330] width 34 height 10
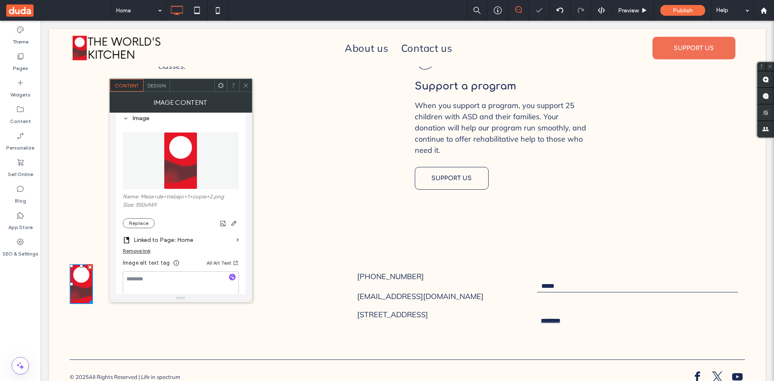
click at [246, 85] on use at bounding box center [245, 85] width 4 height 4
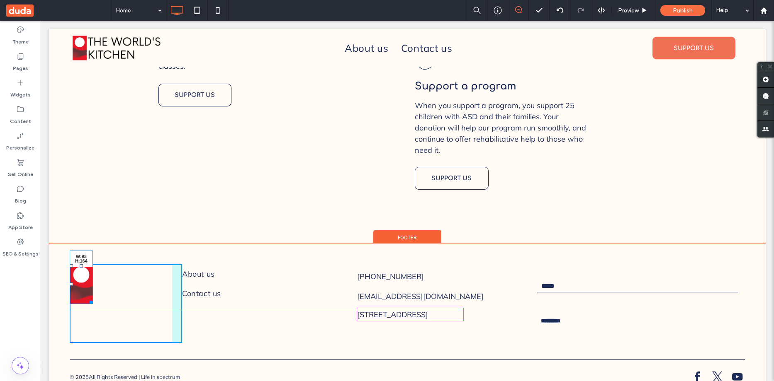
drag, startPoint x: 89, startPoint y: 279, endPoint x: 132, endPoint y: 326, distance: 63.4
click at [90, 304] on div "W:93 H:164" at bounding box center [81, 285] width 23 height 40
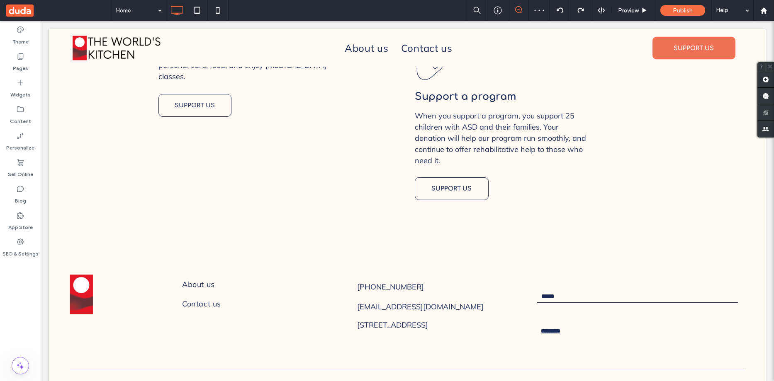
scroll to position [1691, 0]
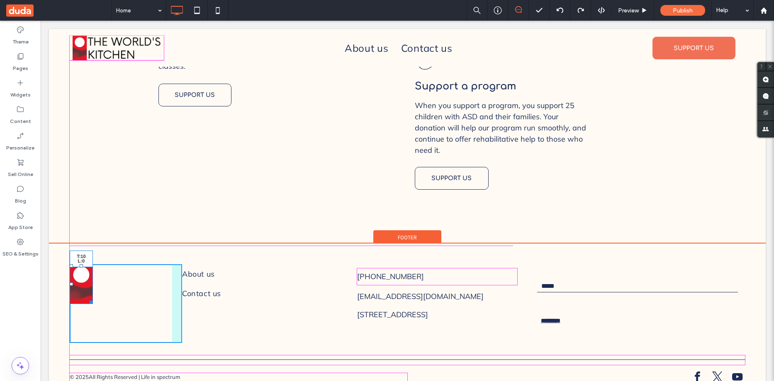
drag, startPoint x: 70, startPoint y: 244, endPoint x: 182, endPoint y: 288, distance: 120.1
click at [71, 265] on div at bounding box center [71, 266] width 3 height 3
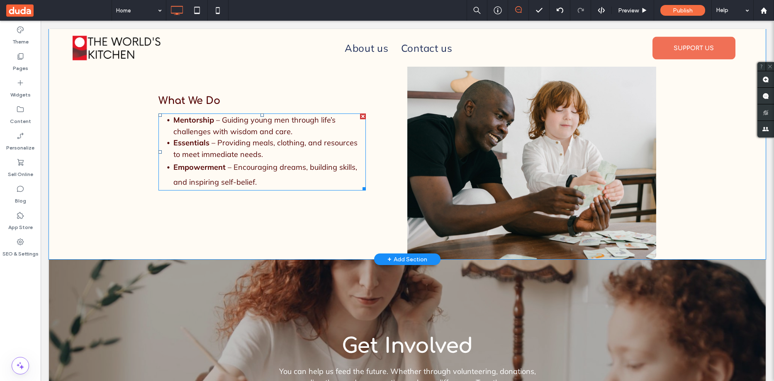
scroll to position [1078, 0]
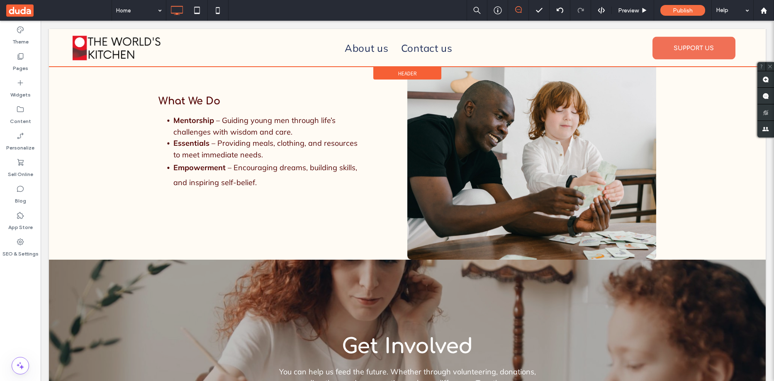
click at [402, 72] on span "Header" at bounding box center [407, 73] width 19 height 7
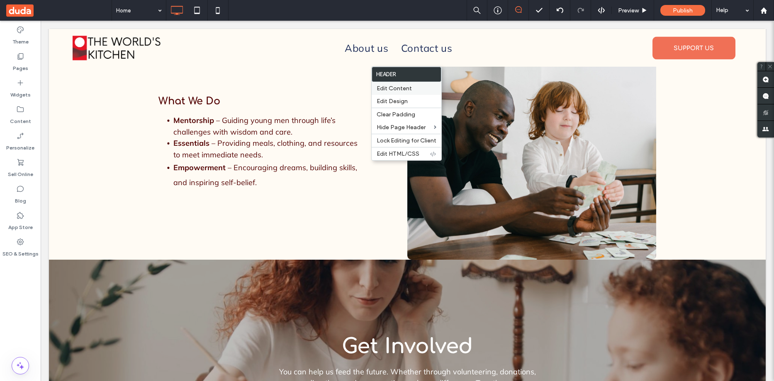
click at [404, 88] on span "Edit Content" at bounding box center [394, 88] width 35 height 7
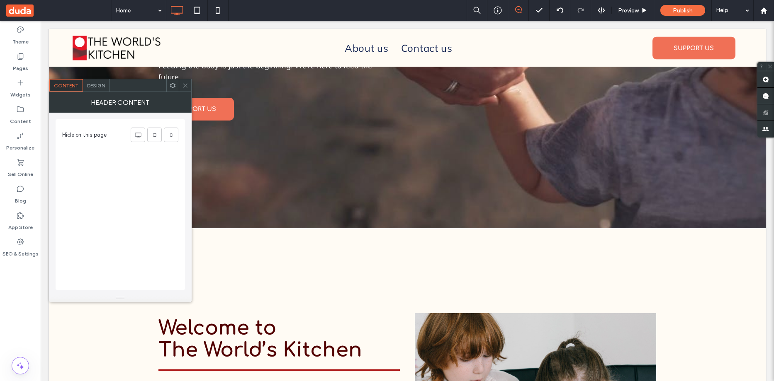
scroll to position [0, 0]
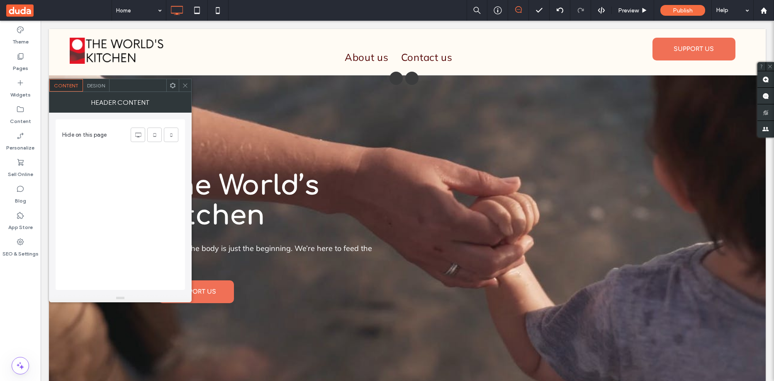
click at [97, 85] on span "Design" at bounding box center [96, 86] width 18 height 6
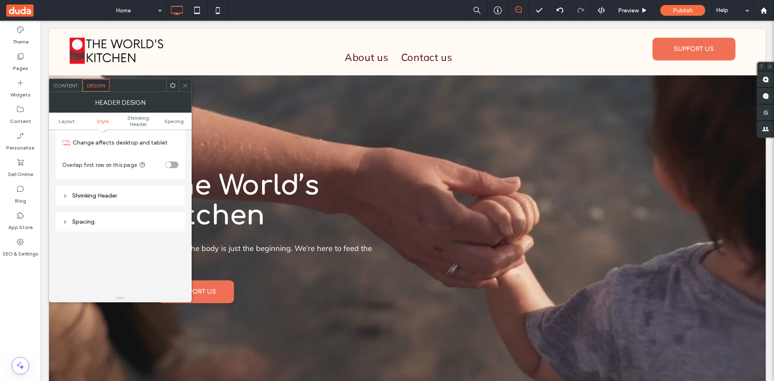
scroll to position [249, 0]
click at [66, 153] on icon at bounding box center [65, 155] width 6 height 6
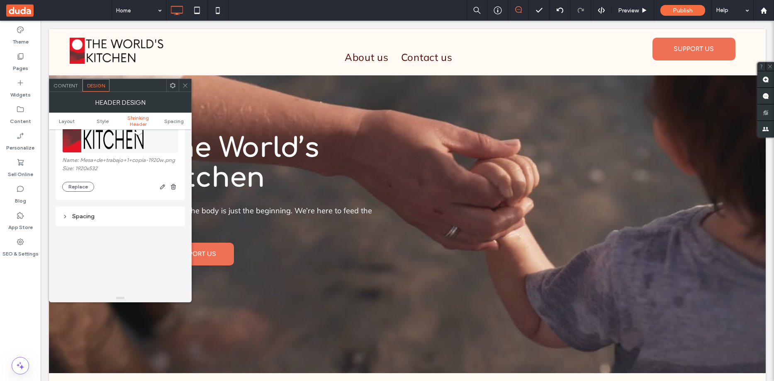
scroll to position [536, 0]
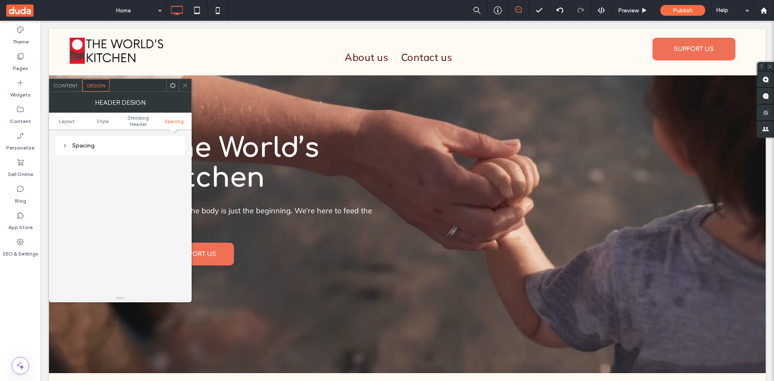
click at [184, 86] on icon at bounding box center [185, 86] width 6 height 6
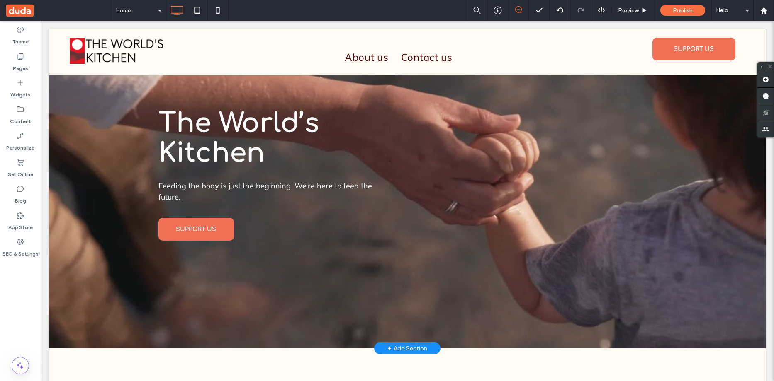
scroll to position [0, 0]
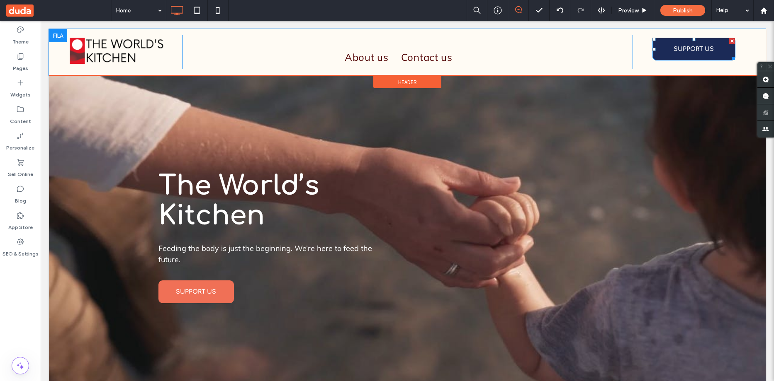
click at [704, 57] on span "SUPPORT US" at bounding box center [693, 48] width 40 height 19
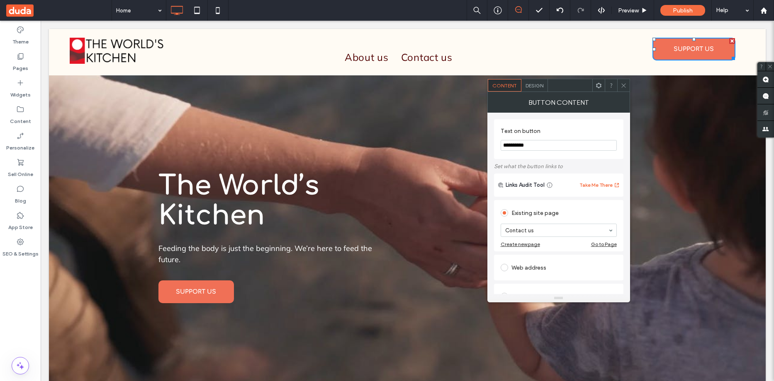
click at [536, 89] on div "Design" at bounding box center [534, 85] width 27 height 12
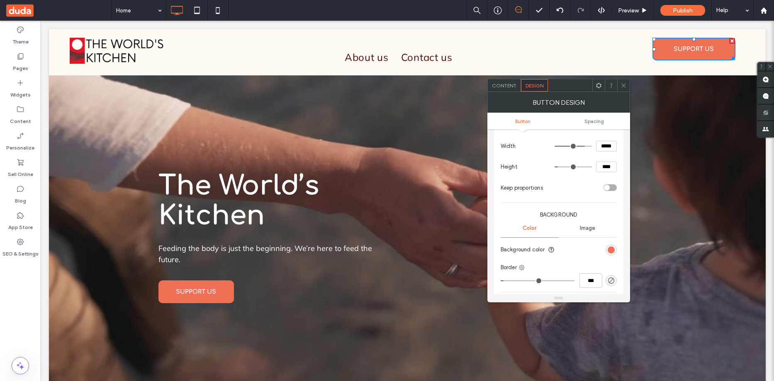
scroll to position [207, 0]
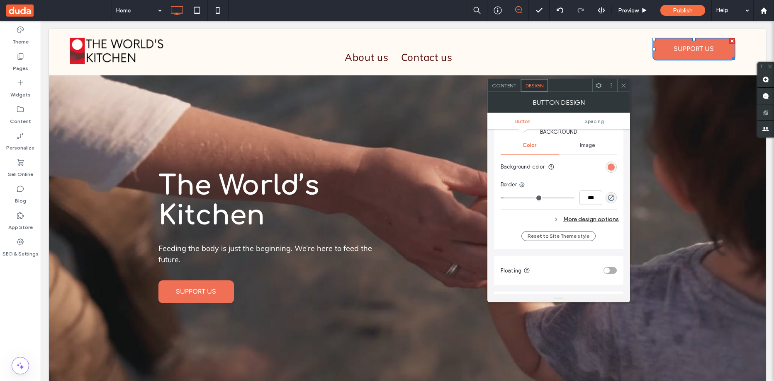
click at [611, 168] on div "rgb(240, 112, 86)" at bounding box center [610, 167] width 7 height 7
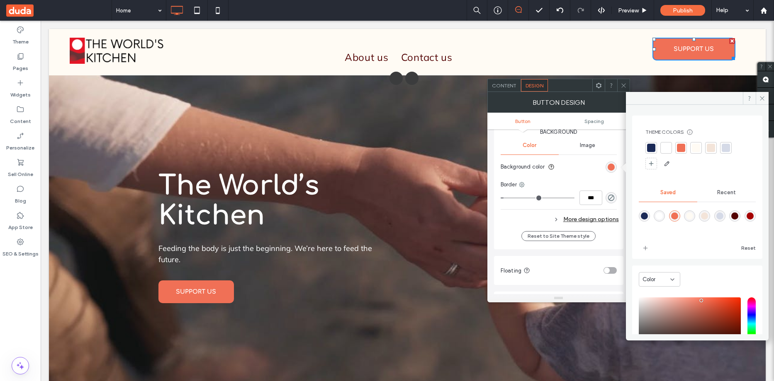
click at [738, 217] on div "rgba(82,1,1,1)" at bounding box center [734, 216] width 7 height 7
type input "*******"
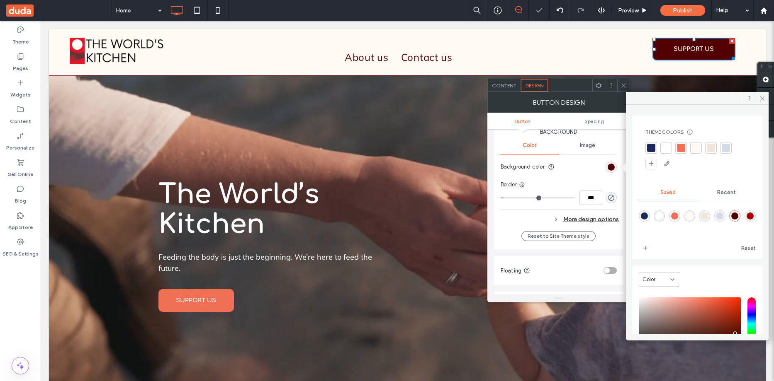
click at [579, 218] on div "More design options" at bounding box center [560, 219] width 118 height 11
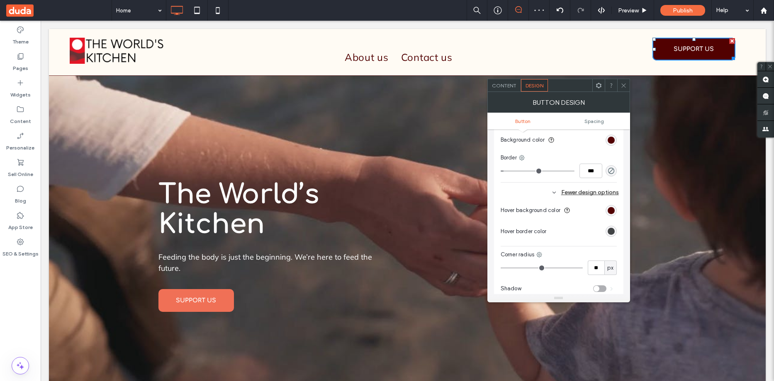
scroll to position [249, 0]
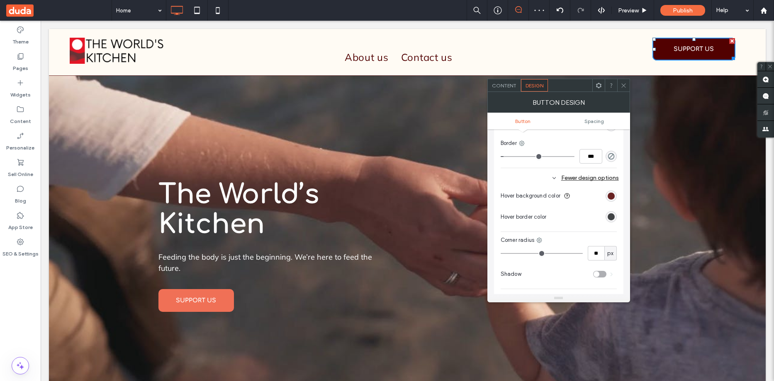
click at [611, 196] on div "rgb(82, 1, 1)" at bounding box center [610, 196] width 7 height 7
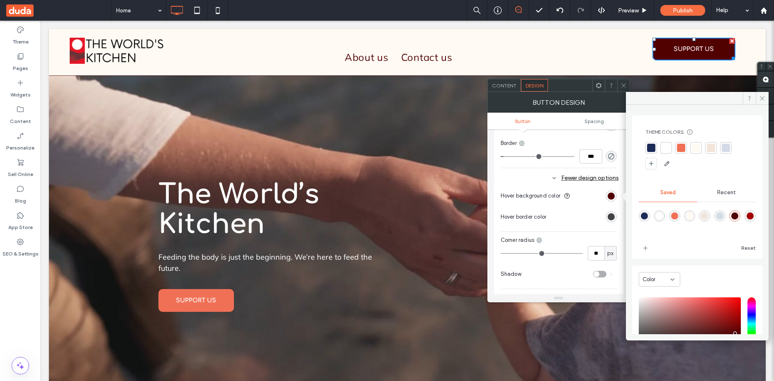
drag, startPoint x: 646, startPoint y: 231, endPoint x: 657, endPoint y: 183, distance: 49.8
click at [746, 220] on div "rgba(165,1,1,1)" at bounding box center [749, 216] width 7 height 7
type input "*******"
click at [763, 98] on icon at bounding box center [762, 98] width 6 height 6
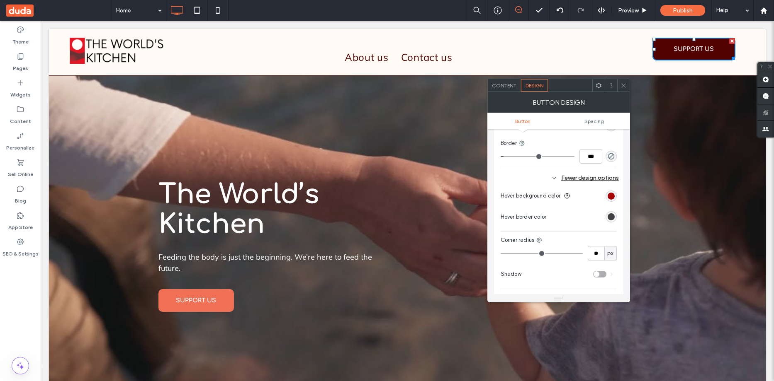
click at [622, 84] on icon at bounding box center [623, 86] width 6 height 6
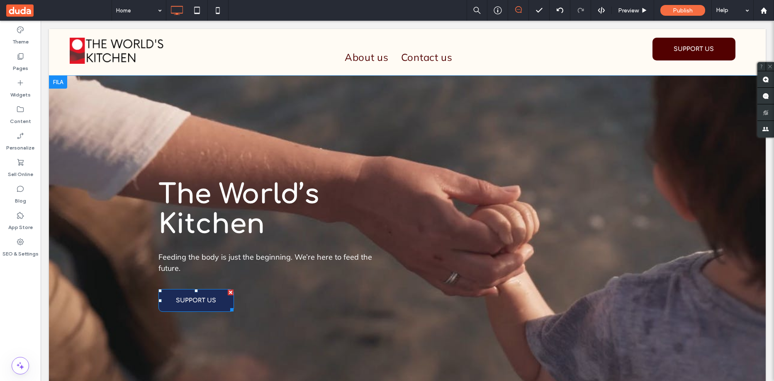
click at [193, 291] on span "SUPPORT US" at bounding box center [196, 300] width 40 height 19
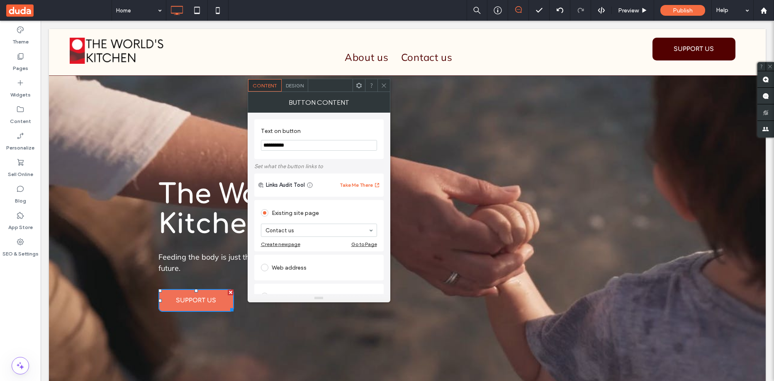
click at [297, 85] on span "Design" at bounding box center [295, 86] width 18 height 6
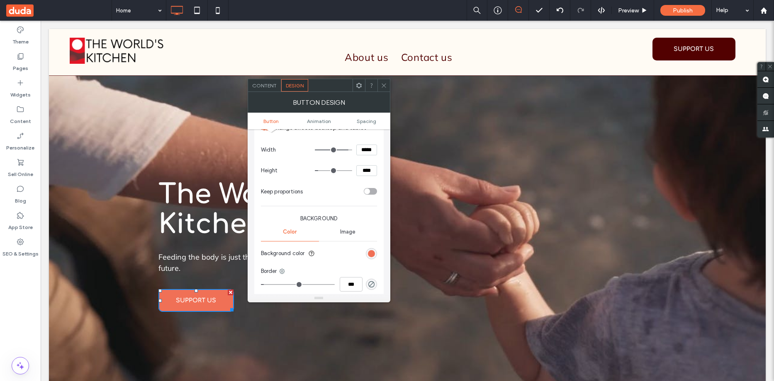
scroll to position [207, 0]
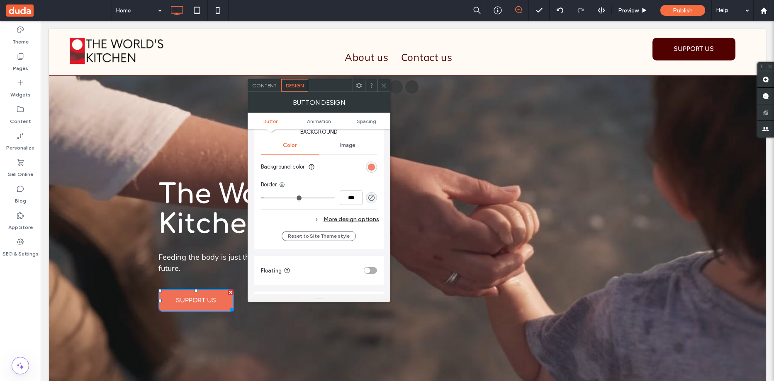
click at [370, 167] on div "rgb(240, 112, 86)" at bounding box center [371, 167] width 7 height 7
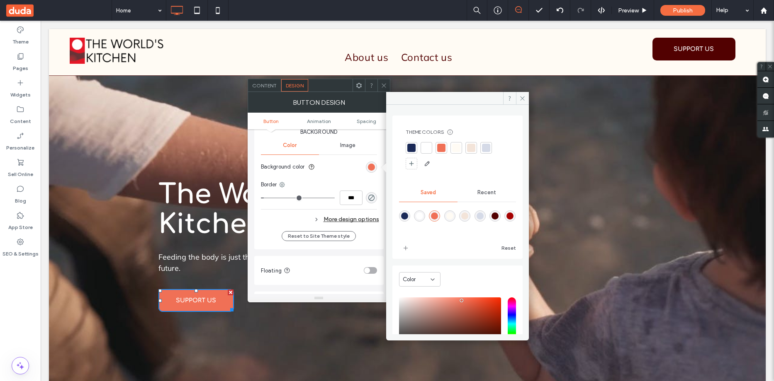
click at [498, 216] on div "rgba(82,1,1,1)" at bounding box center [494, 216] width 7 height 7
type input "*******"
click at [352, 217] on div "More design options" at bounding box center [320, 219] width 118 height 11
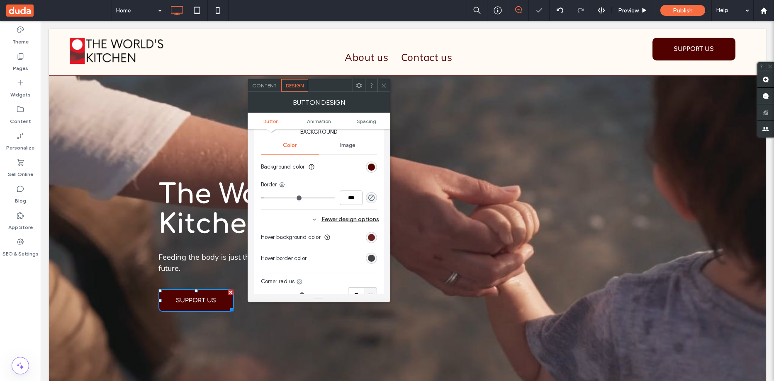
click at [370, 238] on div "rgb(82, 1, 1)" at bounding box center [371, 237] width 7 height 7
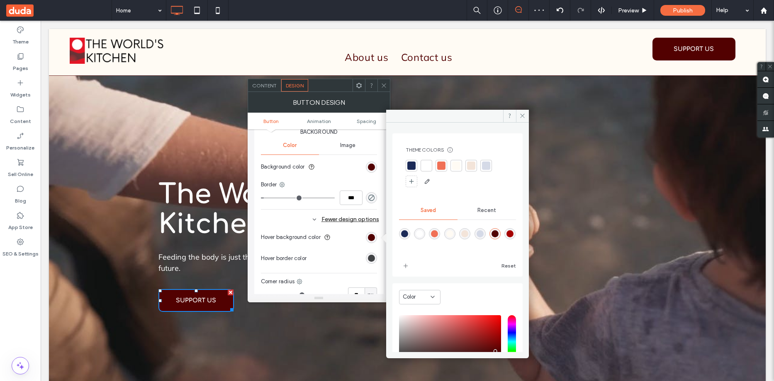
click at [506, 238] on div "rgba(165,1,1,1)" at bounding box center [509, 234] width 7 height 7
type input "*******"
click at [384, 84] on icon at bounding box center [384, 86] width 6 height 6
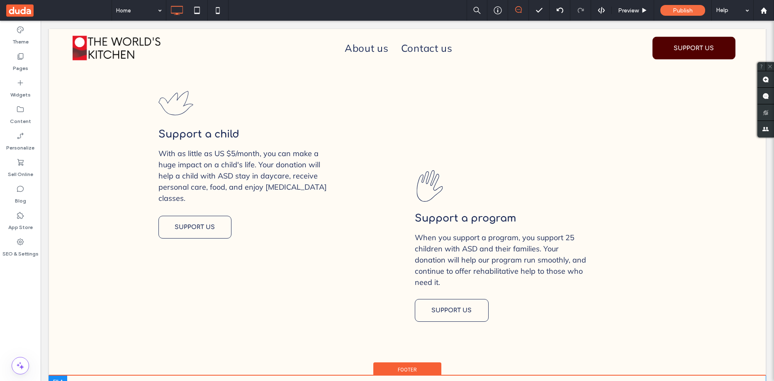
scroll to position [1409, 0]
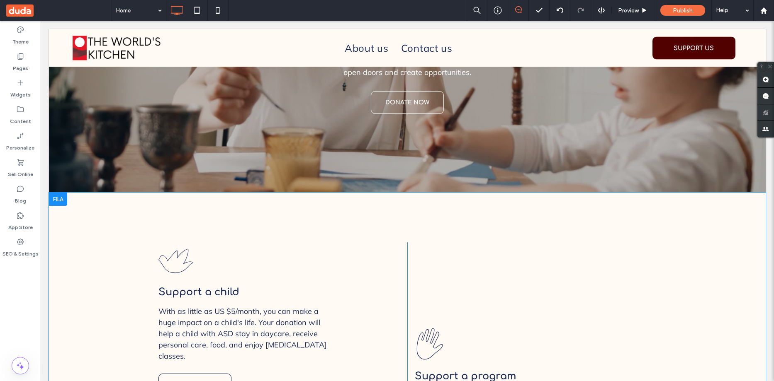
click at [60, 193] on div at bounding box center [58, 199] width 18 height 13
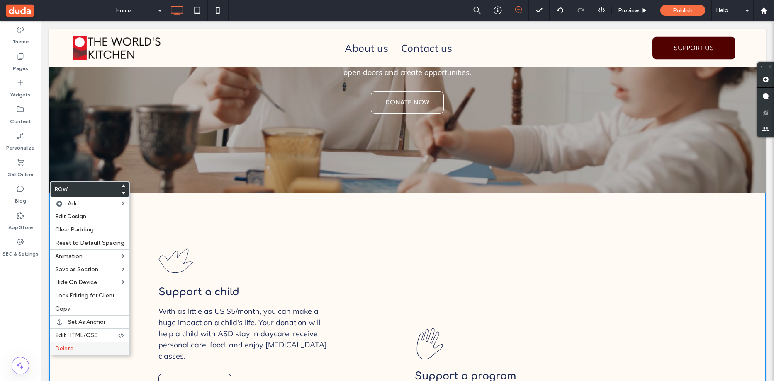
click at [79, 347] on label "Delete" at bounding box center [89, 348] width 69 height 7
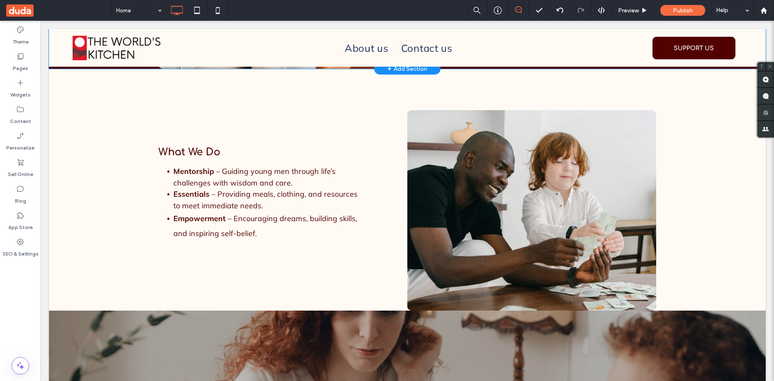
scroll to position [1037, 0]
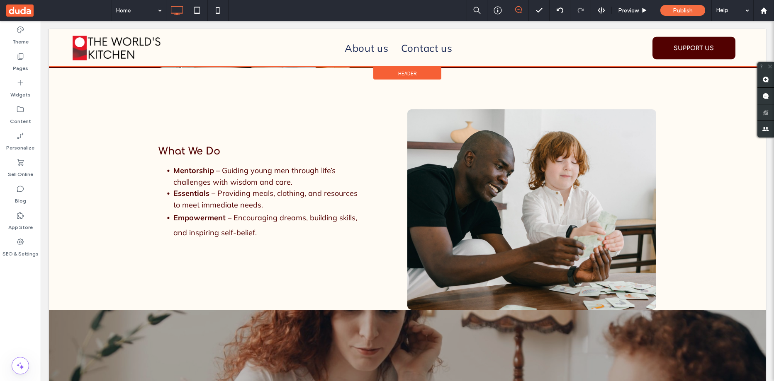
click at [381, 49] on div at bounding box center [407, 48] width 717 height 38
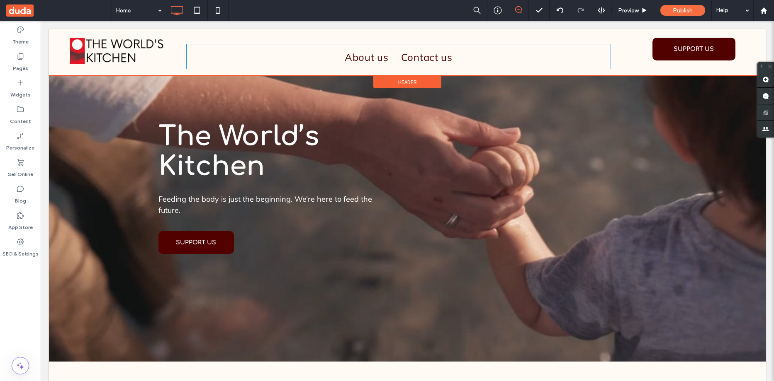
scroll to position [0, 0]
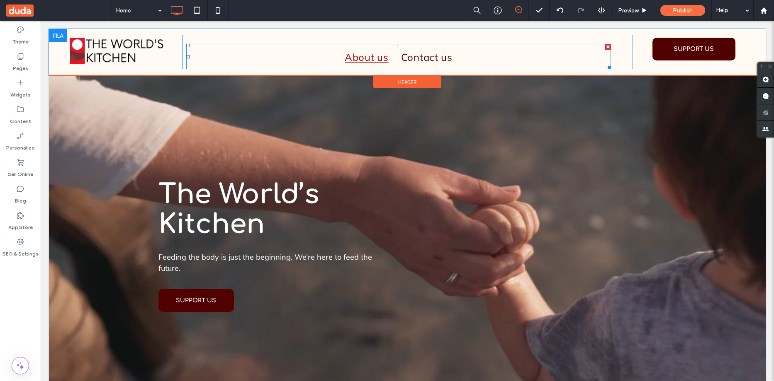
click at [376, 55] on span "About us" at bounding box center [367, 57] width 44 height 20
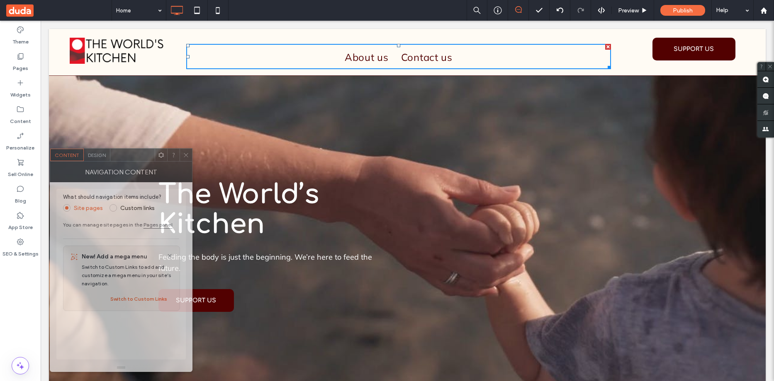
drag, startPoint x: 705, startPoint y: 86, endPoint x: 137, endPoint y: 134, distance: 569.3
click at [137, 149] on div at bounding box center [132, 155] width 44 height 12
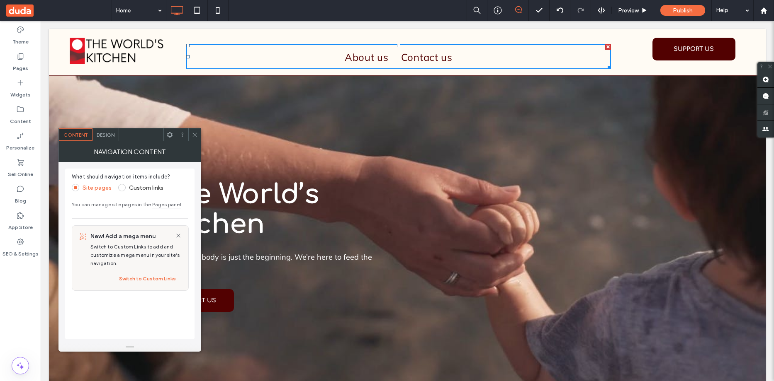
click at [110, 138] on span "Design" at bounding box center [106, 135] width 18 height 6
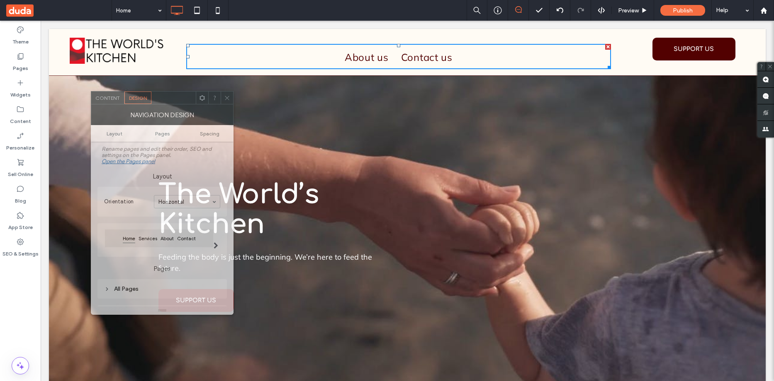
drag, startPoint x: 138, startPoint y: 137, endPoint x: 170, endPoint y: 99, distance: 50.6
click at [170, 99] on div at bounding box center [173, 98] width 44 height 12
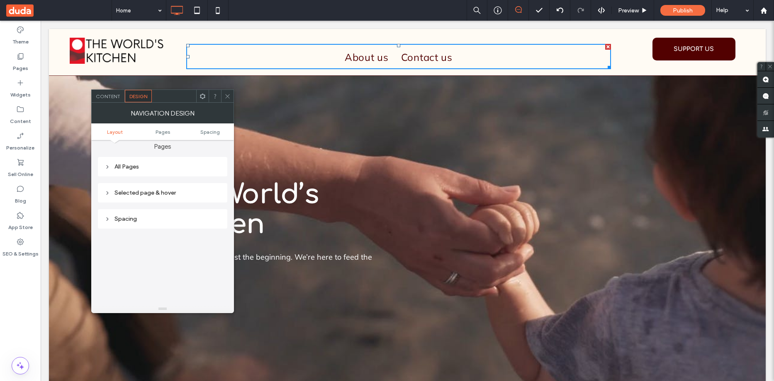
scroll to position [124, 0]
click at [111, 163] on div "All Pages" at bounding box center [162, 163] width 116 height 7
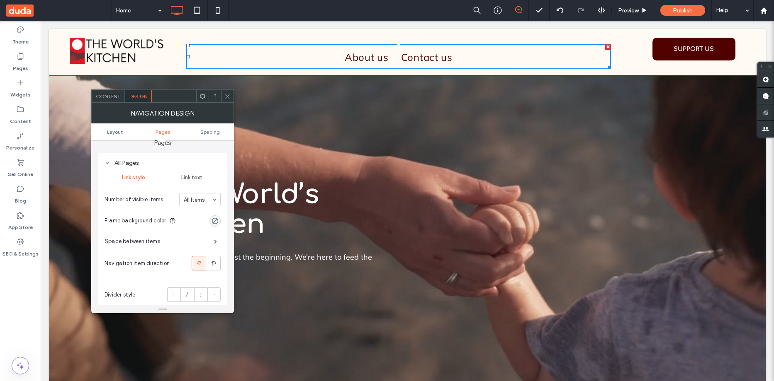
click at [191, 178] on span "Link text" at bounding box center [191, 178] width 21 height 7
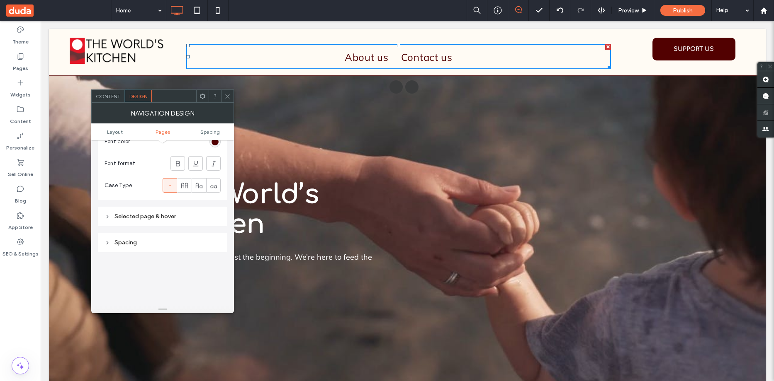
scroll to position [248, 0]
click at [110, 210] on div "Selected page & hover" at bounding box center [162, 213] width 116 height 7
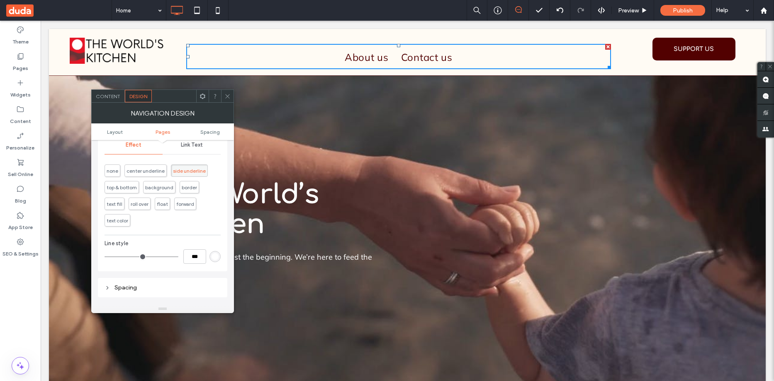
click at [194, 145] on span "Link Text" at bounding box center [192, 145] width 22 height 7
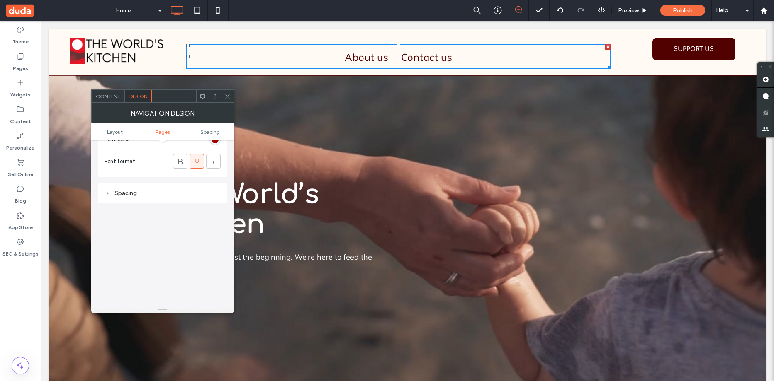
scroll to position [373, 0]
click at [228, 96] on use at bounding box center [227, 96] width 4 height 4
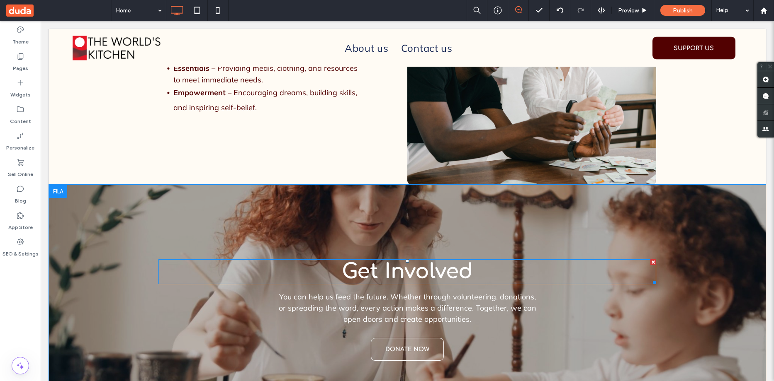
scroll to position [996, 0]
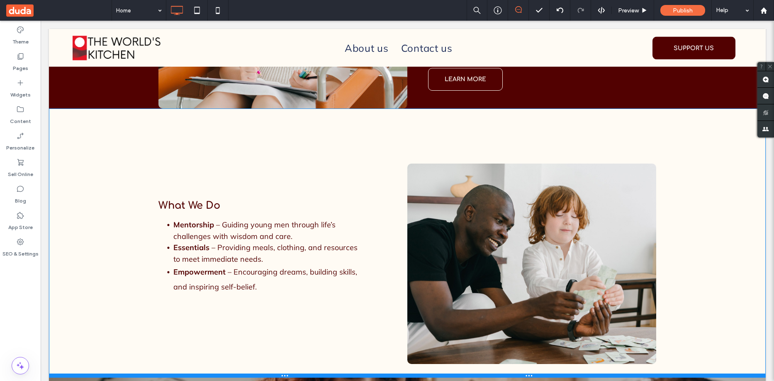
drag, startPoint x: 366, startPoint y: 339, endPoint x: 404, endPoint y: 385, distance: 60.0
click at [365, 374] on div at bounding box center [407, 376] width 717 height 4
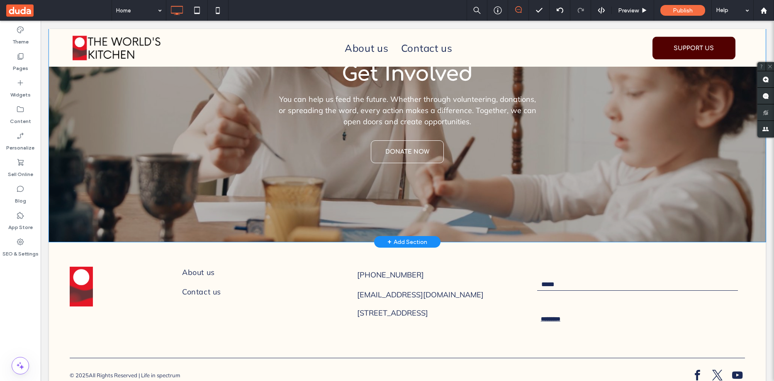
scroll to position [1397, 0]
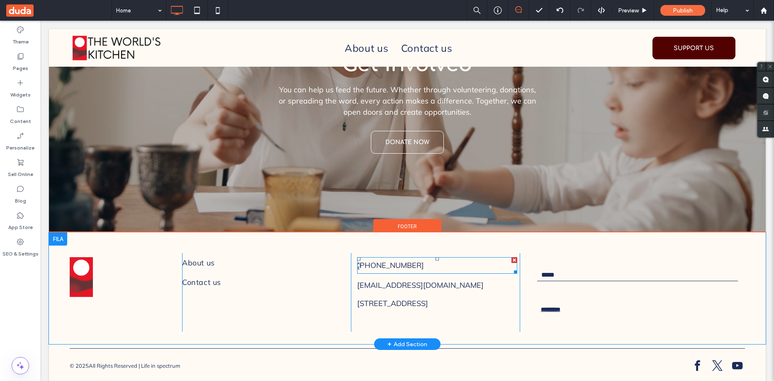
click at [367, 258] on p "555-555-5555" at bounding box center [437, 265] width 160 height 15
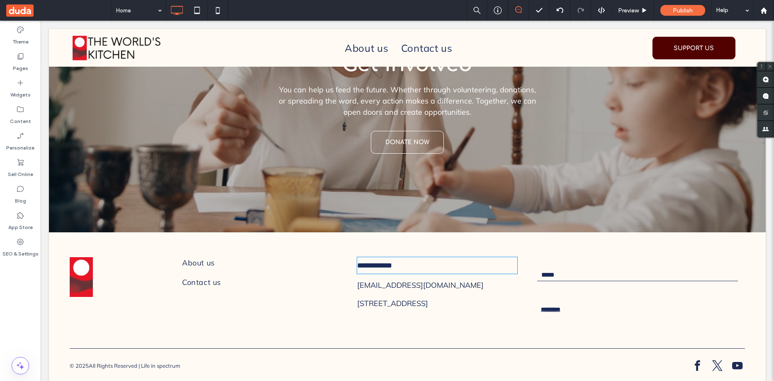
click at [367, 258] on p "**********" at bounding box center [437, 265] width 160 height 15
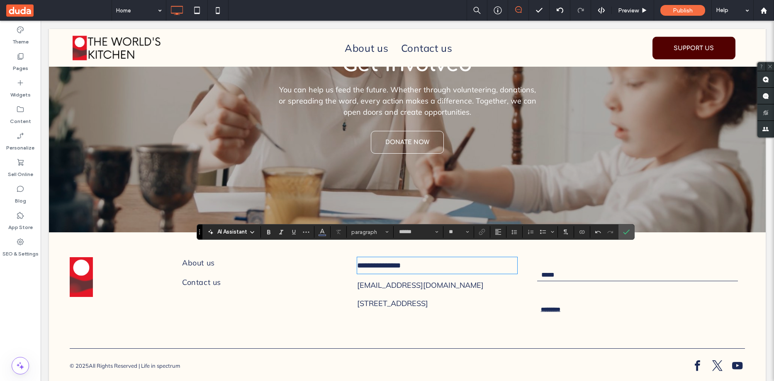
scroll to position [0, 0]
click at [626, 232] on icon "Confirm" at bounding box center [626, 232] width 7 height 7
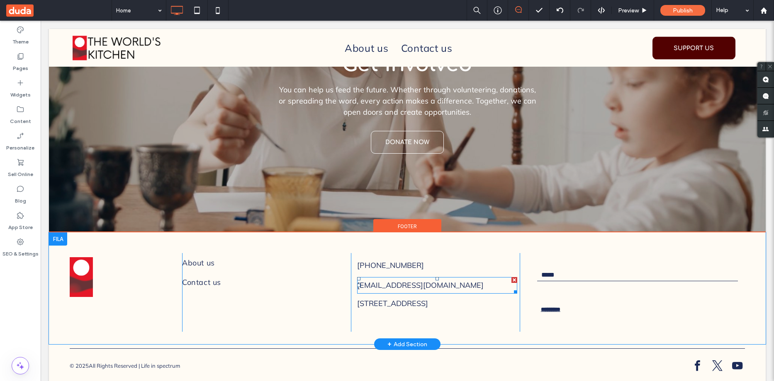
click at [382, 281] on span "mymail@mail.com" at bounding box center [420, 286] width 126 height 10
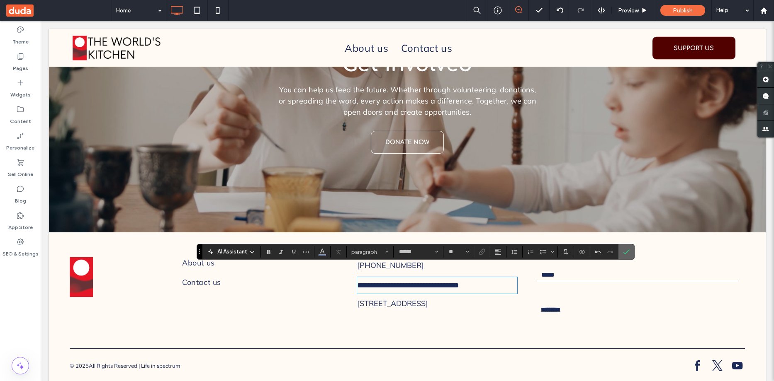
click at [626, 251] on icon "Confirm" at bounding box center [626, 252] width 7 height 7
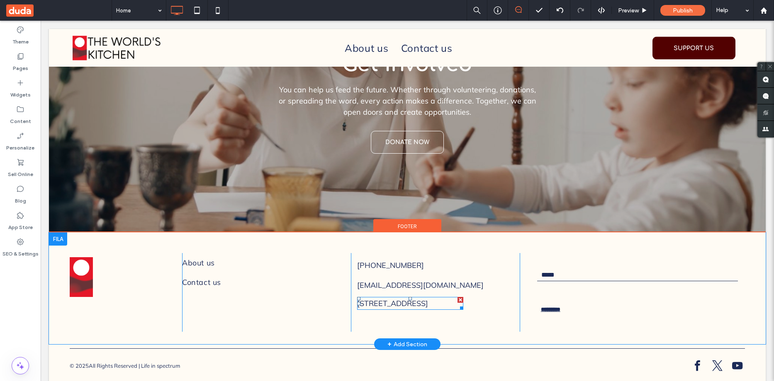
click at [458, 297] on div at bounding box center [460, 300] width 6 height 6
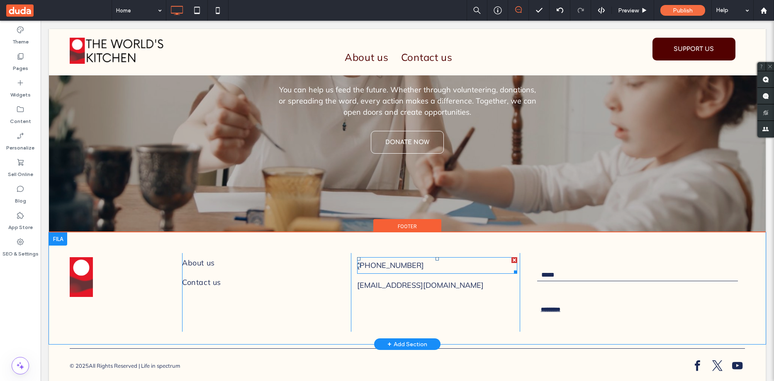
click at [404, 261] on span "[PHONE_NUMBER]" at bounding box center [390, 266] width 67 height 10
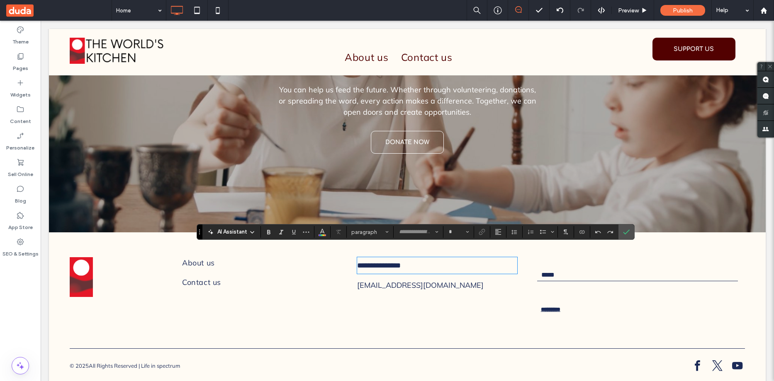
type input "******"
type input "**"
drag, startPoint x: 418, startPoint y: 253, endPoint x: 345, endPoint y: 261, distance: 72.5
click at [345, 261] on div "**********" at bounding box center [407, 292] width 675 height 79
click at [321, 233] on icon "Color" at bounding box center [322, 231] width 7 height 7
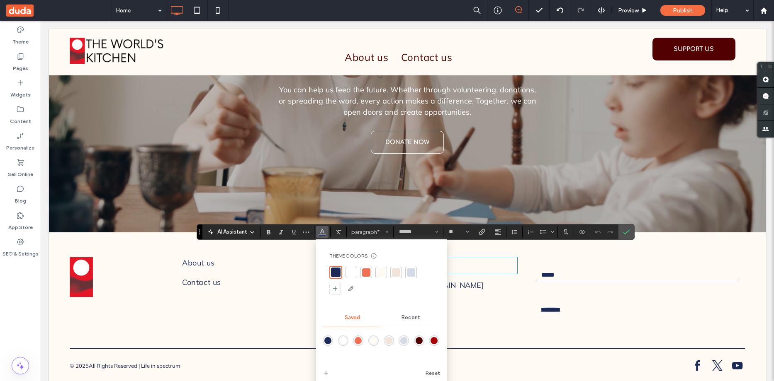
click at [418, 340] on div "rgba(82,1,1,1)" at bounding box center [419, 341] width 7 height 7
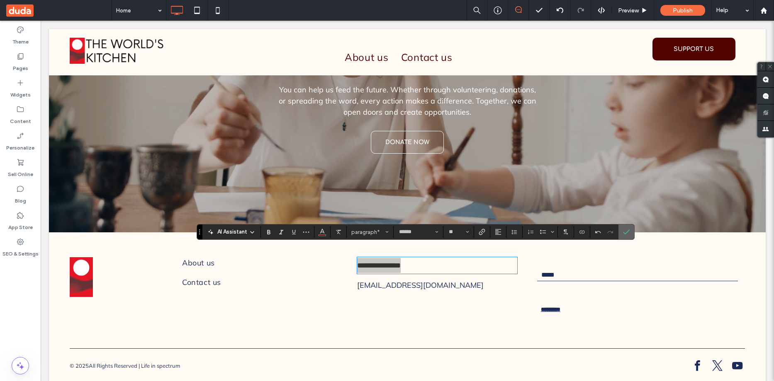
click at [626, 229] on icon "Confirm" at bounding box center [626, 232] width 7 height 7
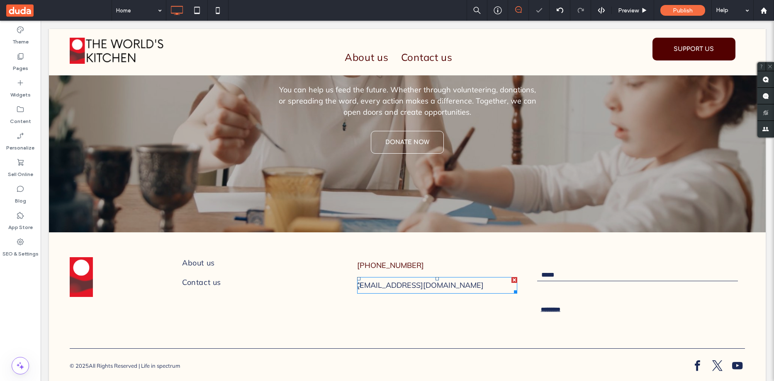
click at [421, 281] on span "[EMAIL_ADDRESS][DOMAIN_NAME]" at bounding box center [420, 286] width 126 height 10
click at [421, 282] on span "**********" at bounding box center [408, 285] width 102 height 7
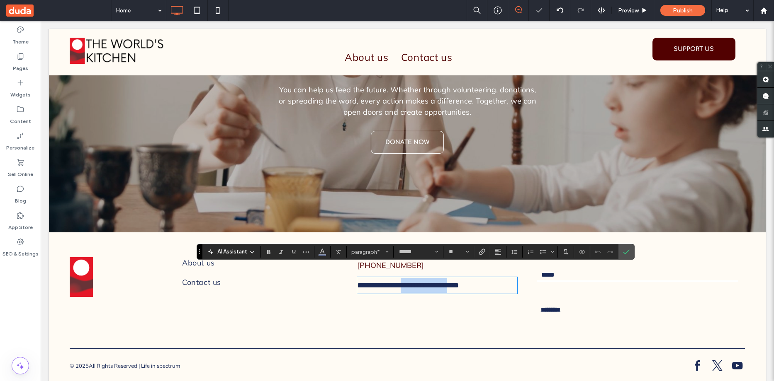
click at [421, 282] on span "**********" at bounding box center [408, 285] width 102 height 7
click at [322, 252] on icon "Color" at bounding box center [322, 251] width 7 height 7
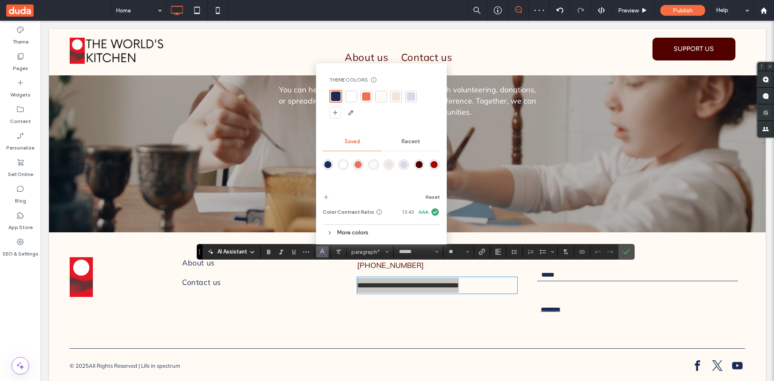
click at [420, 164] on div "rgba(82,1,1,1)" at bounding box center [419, 164] width 7 height 7
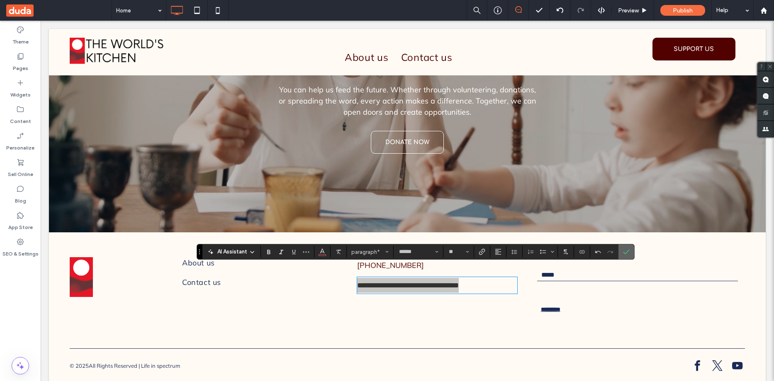
drag, startPoint x: 625, startPoint y: 248, endPoint x: 583, endPoint y: 228, distance: 46.7
click at [625, 248] on span "Confirm" at bounding box center [625, 252] width 4 height 15
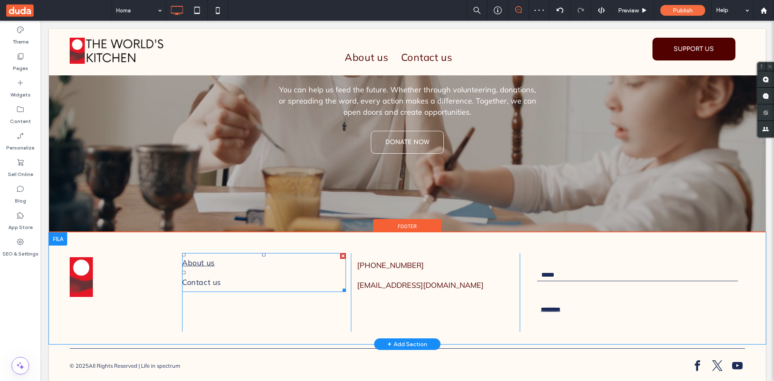
click at [195, 258] on span "About us" at bounding box center [198, 263] width 32 height 11
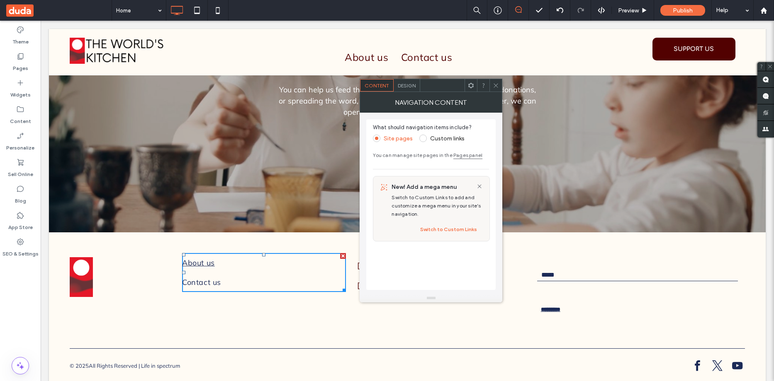
click at [195, 258] on span "About us" at bounding box center [198, 263] width 32 height 11
click at [408, 84] on span "Design" at bounding box center [407, 86] width 18 height 6
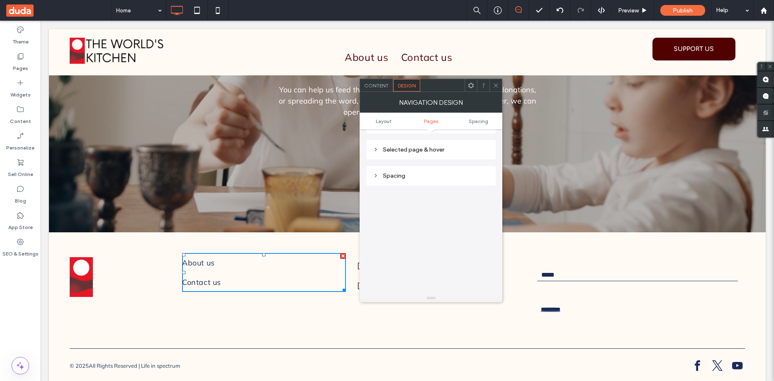
scroll to position [166, 0]
click at [375, 163] on icon at bounding box center [376, 165] width 6 height 6
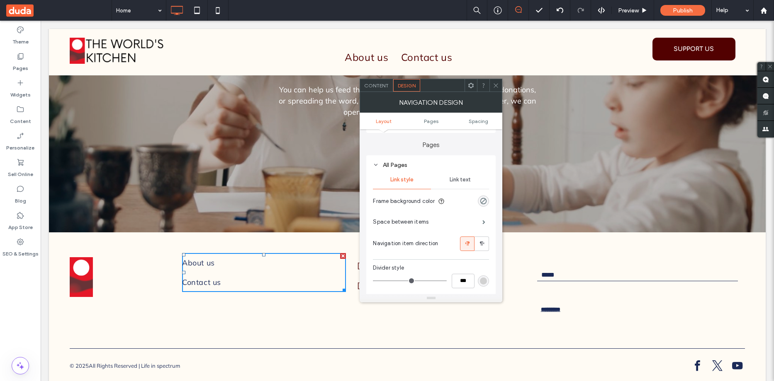
click at [460, 181] on span "Link text" at bounding box center [460, 180] width 21 height 7
click at [485, 267] on div "rgb(27, 42, 87)" at bounding box center [483, 264] width 7 height 7
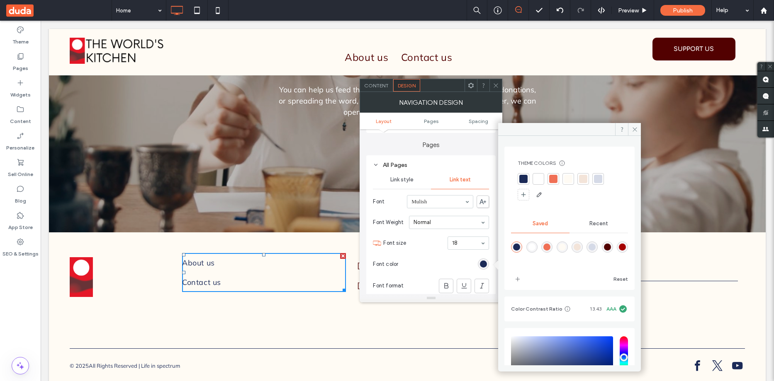
click at [611, 248] on div "rgba(82,1,1,1)" at bounding box center [607, 247] width 7 height 7
type input "*******"
click at [495, 83] on icon at bounding box center [496, 86] width 6 height 6
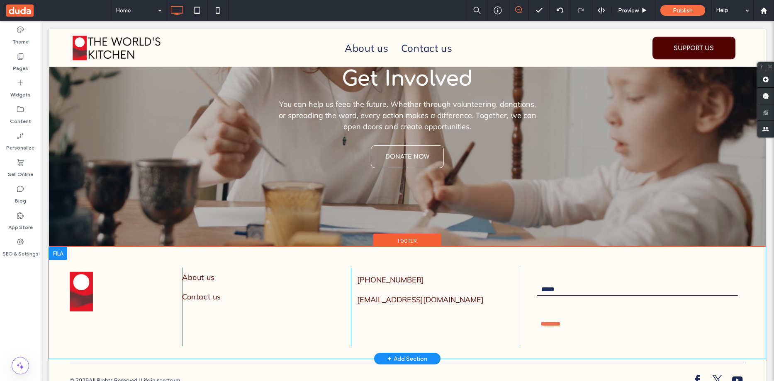
scroll to position [1397, 0]
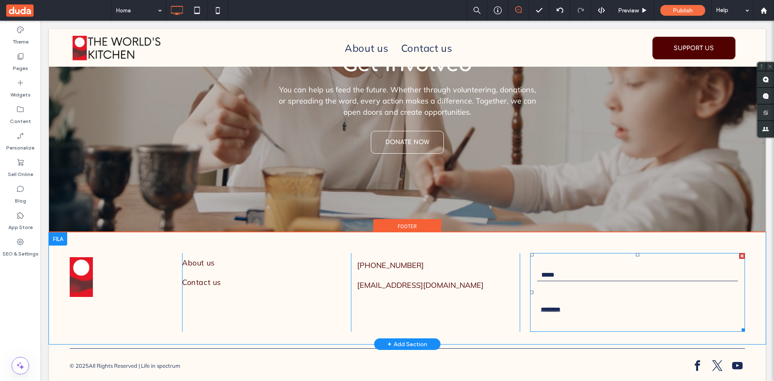
click at [554, 269] on input "email" at bounding box center [637, 275] width 201 height 12
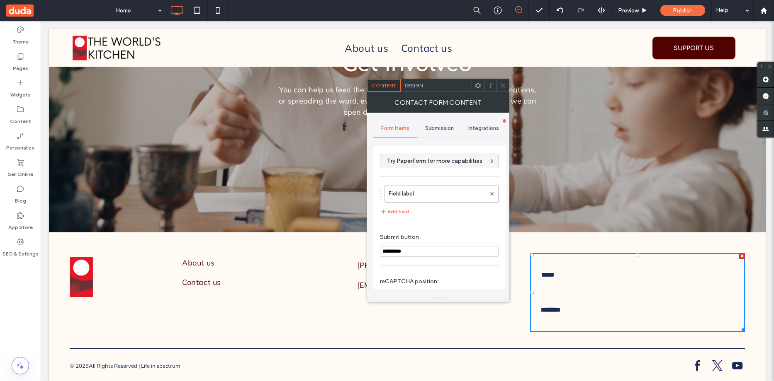
click at [415, 85] on span "Design" at bounding box center [414, 86] width 18 height 6
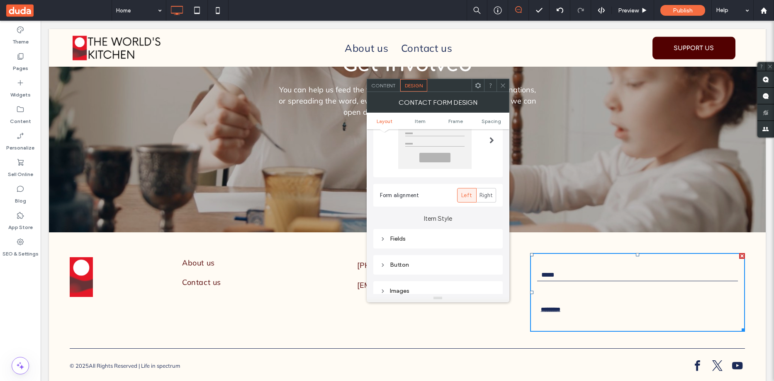
scroll to position [124, 0]
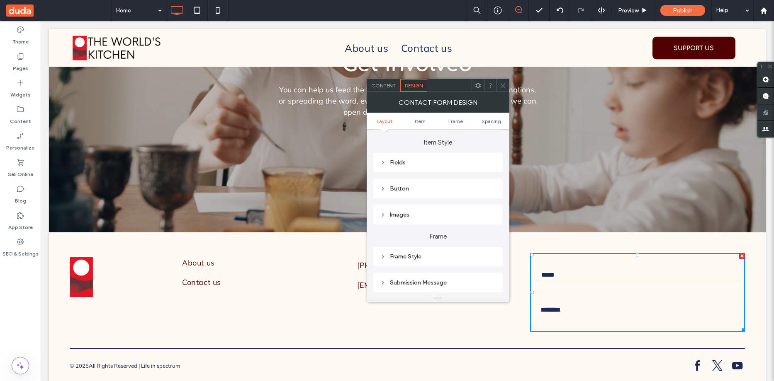
click at [383, 162] on icon at bounding box center [383, 163] width 6 height 6
click at [469, 179] on span "Field Text" at bounding box center [466, 177] width 25 height 7
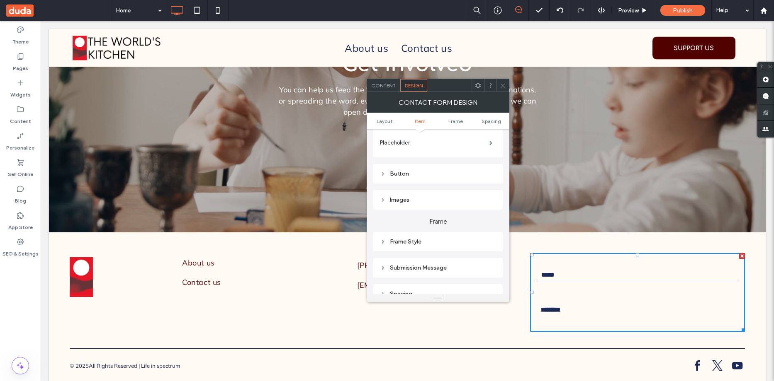
scroll to position [207, 0]
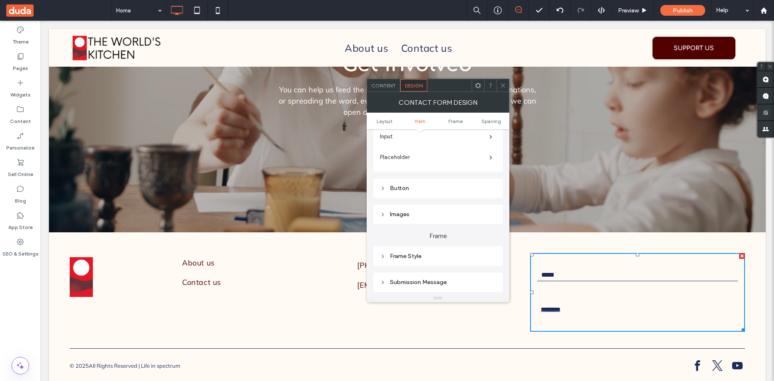
click at [503, 84] on icon at bounding box center [503, 86] width 6 height 6
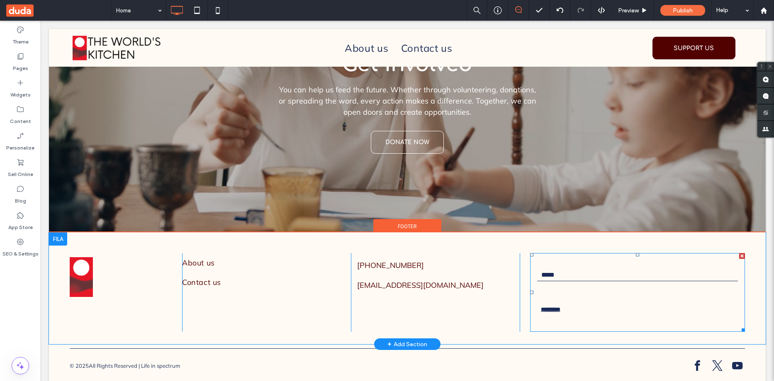
click at [739, 253] on div at bounding box center [742, 256] width 6 height 6
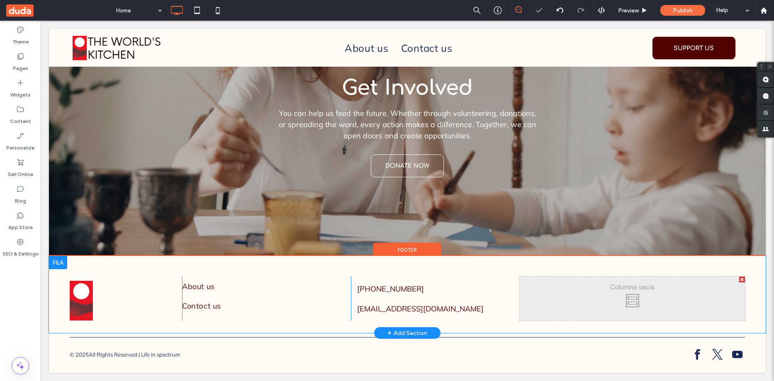
scroll to position [1362, 0]
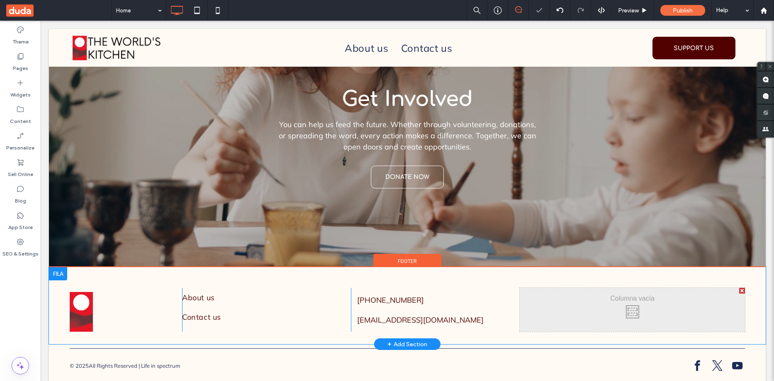
click at [739, 288] on div at bounding box center [742, 291] width 6 height 6
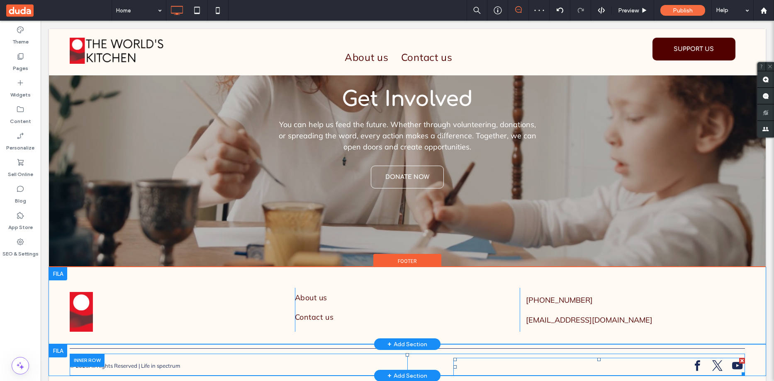
click at [693, 358] on span "facebook" at bounding box center [697, 366] width 16 height 16
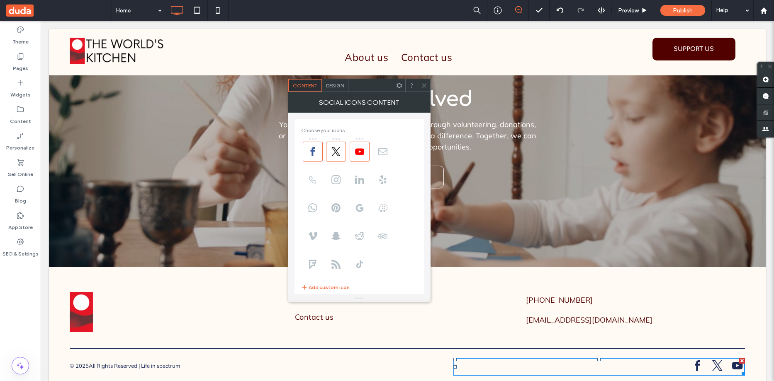
click at [335, 89] on div "Design" at bounding box center [335, 85] width 27 height 12
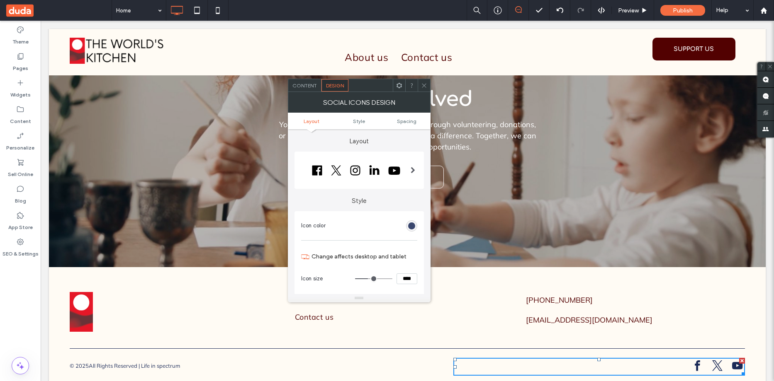
click at [413, 226] on div "rgb(27, 42, 87)" at bounding box center [411, 226] width 7 height 7
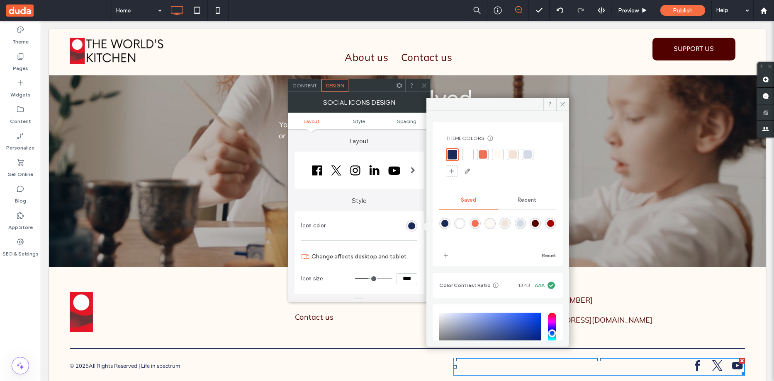
click at [539, 224] on div "rgba(82,1,1,1)" at bounding box center [535, 223] width 7 height 7
click at [547, 226] on div "rgba(165,1,1,1)" at bounding box center [550, 222] width 7 height 7
type input "*******"
click at [561, 102] on icon at bounding box center [562, 104] width 6 height 6
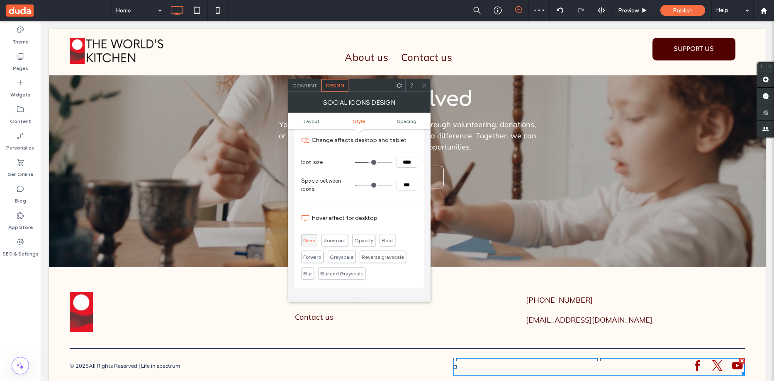
scroll to position [124, 0]
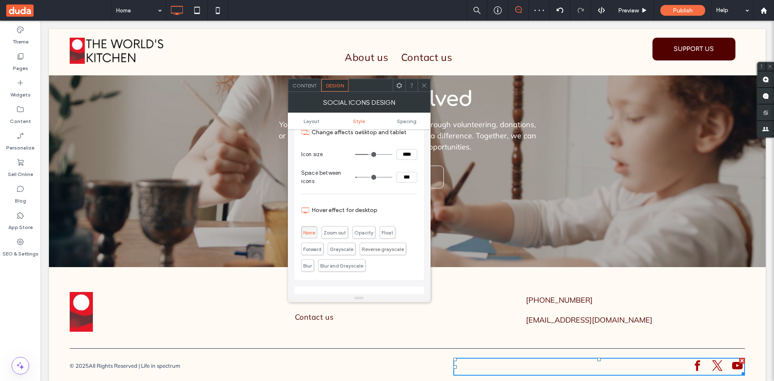
click at [308, 85] on span "Content" at bounding box center [304, 86] width 24 height 6
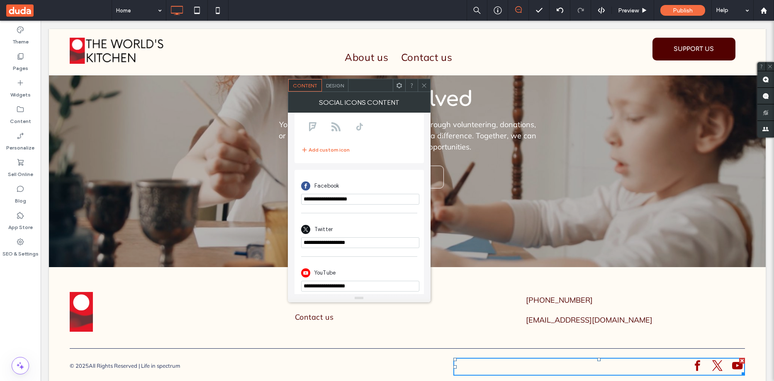
scroll to position [145, 0]
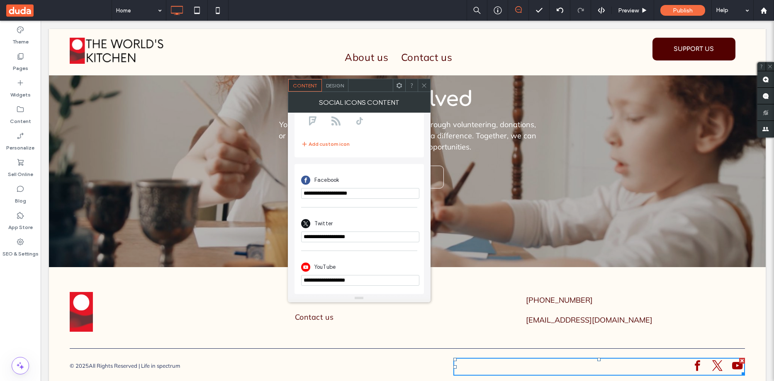
drag, startPoint x: 413, startPoint y: 212, endPoint x: 262, endPoint y: 183, distance: 153.2
paste input "**********"
type input "**********"
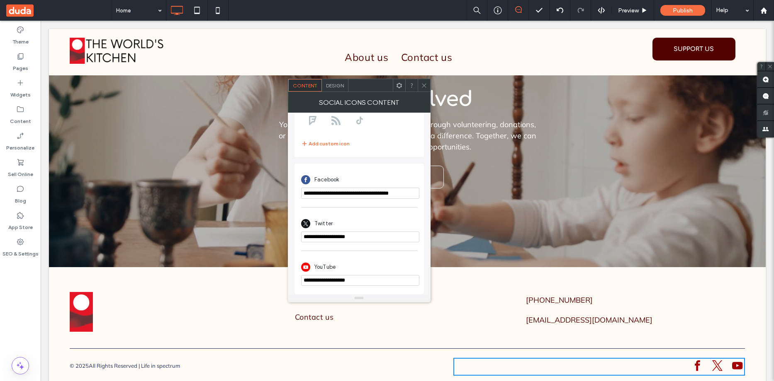
click at [423, 83] on icon at bounding box center [424, 86] width 6 height 6
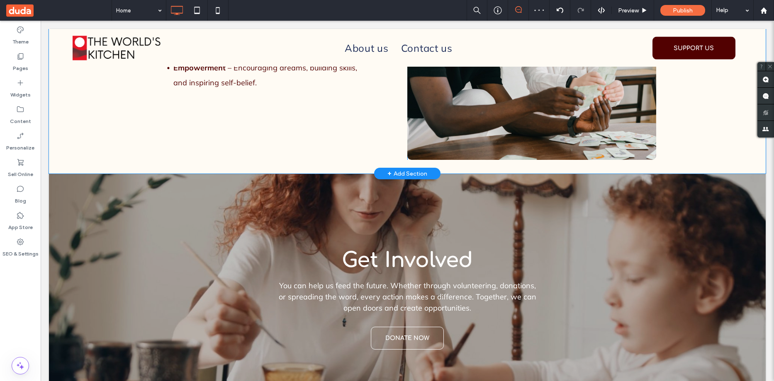
scroll to position [1203, 0]
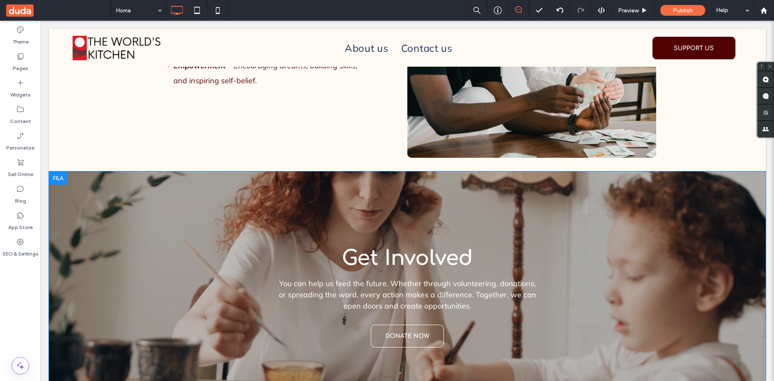
click at [61, 172] on div at bounding box center [58, 178] width 18 height 13
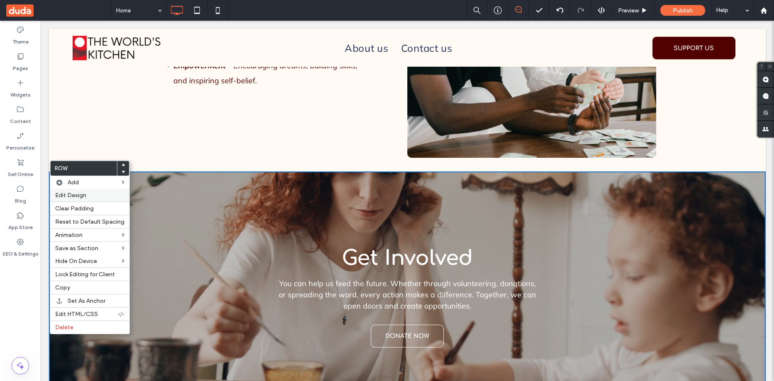
click at [83, 194] on span "Edit Design" at bounding box center [70, 195] width 31 height 7
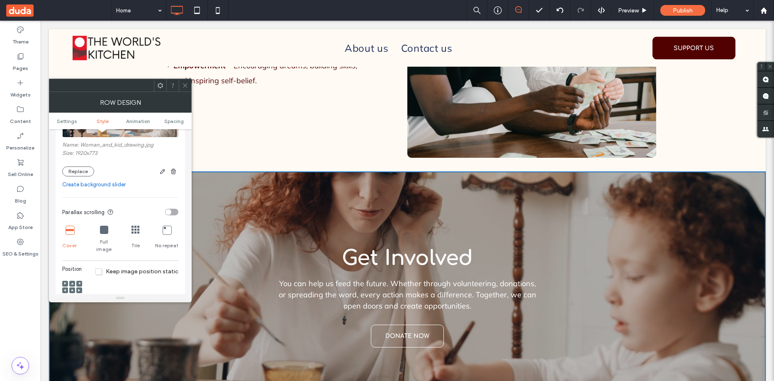
scroll to position [207, 0]
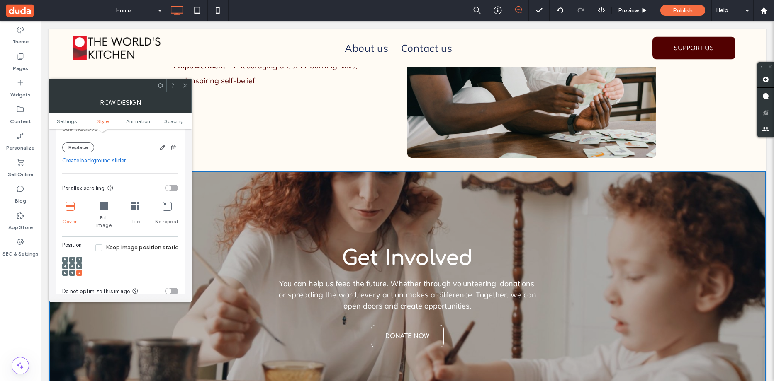
click at [71, 265] on icon at bounding box center [72, 266] width 2 height 2
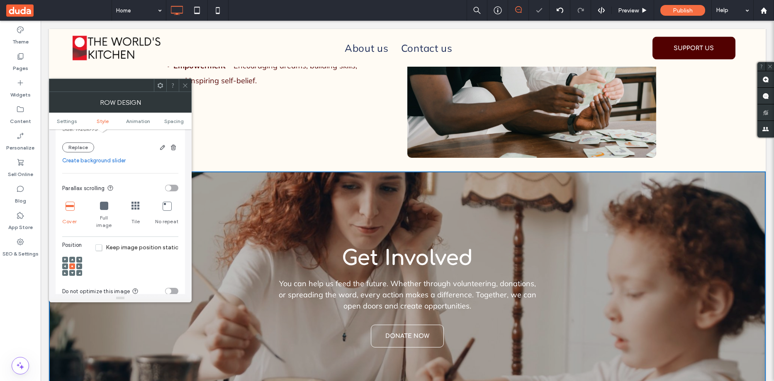
click at [71, 257] on span at bounding box center [72, 260] width 2 height 6
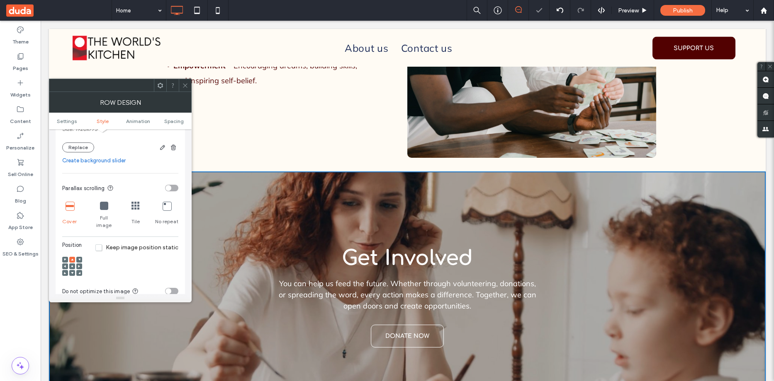
click at [186, 83] on icon at bounding box center [185, 86] width 6 height 6
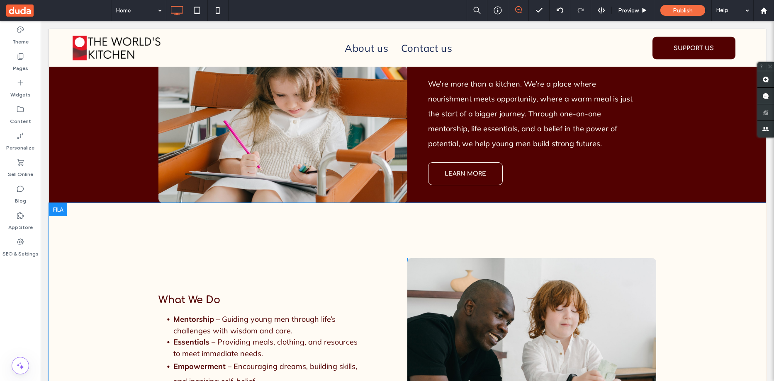
scroll to position [912, 0]
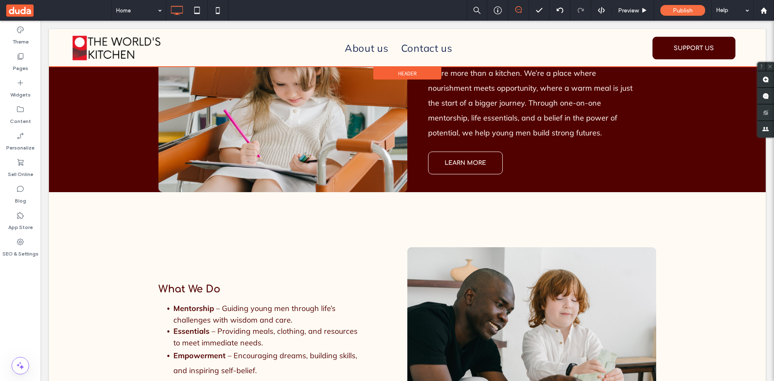
click at [391, 72] on div "Header" at bounding box center [407, 73] width 68 height 12
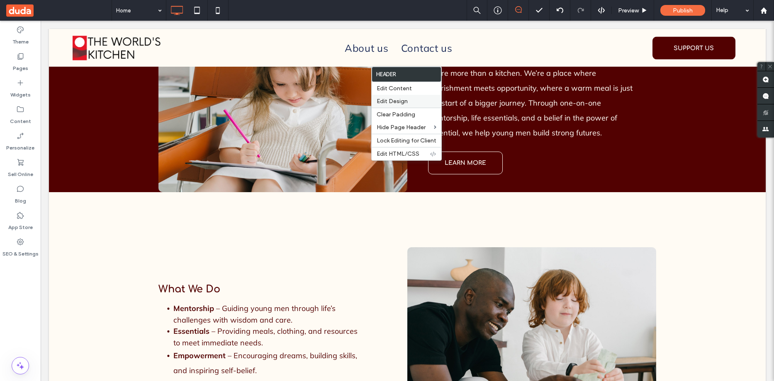
click at [397, 98] on span "Edit Design" at bounding box center [392, 101] width 31 height 7
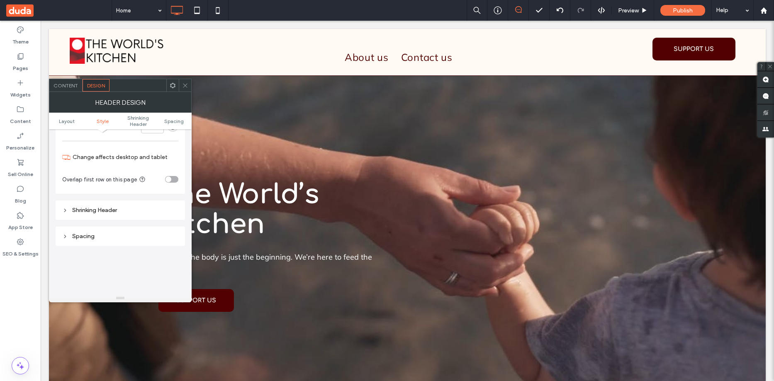
scroll to position [207, 0]
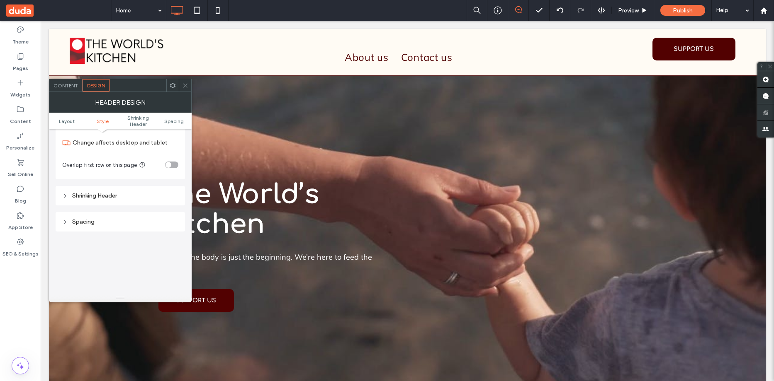
click at [65, 195] on use at bounding box center [65, 195] width 2 height 3
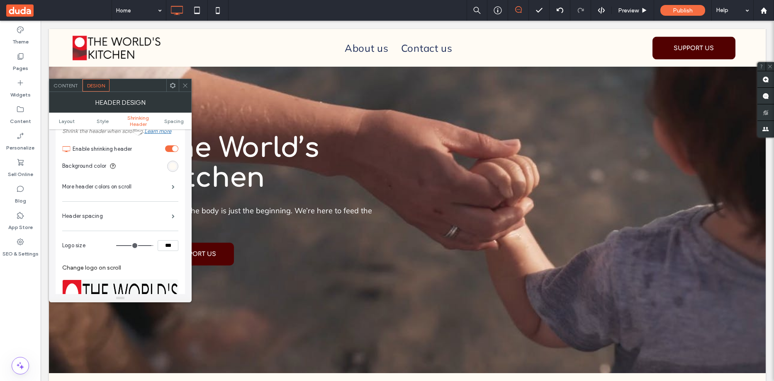
scroll to position [290, 0]
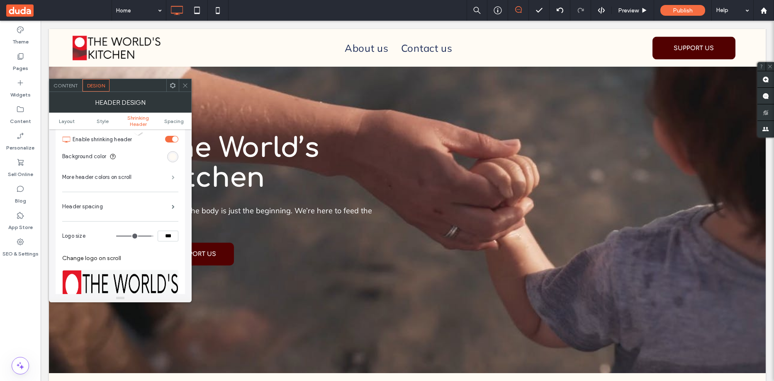
click at [172, 175] on span at bounding box center [173, 177] width 3 height 4
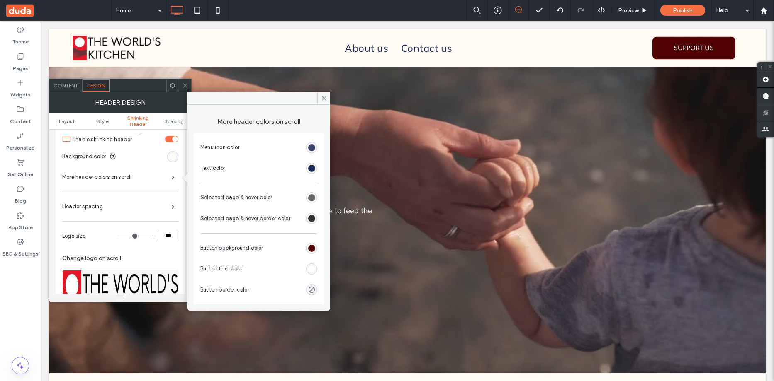
click at [311, 146] on div "rgb(27, 42, 87)" at bounding box center [311, 147] width 7 height 7
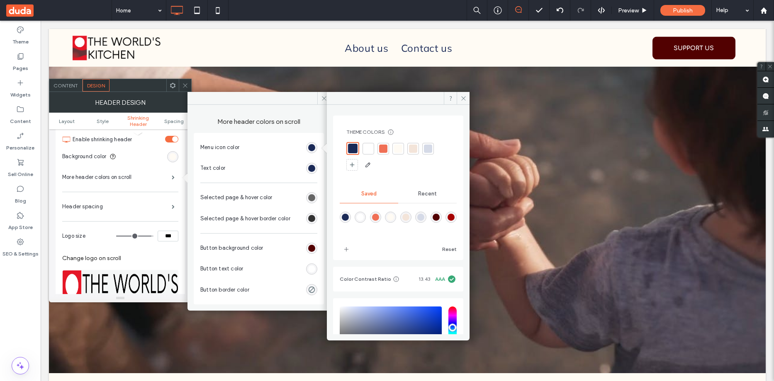
click at [440, 217] on div "rgba(82,1,1,1)" at bounding box center [436, 217] width 7 height 7
type input "*******"
click at [310, 168] on div "rgb(27, 42, 87)" at bounding box center [311, 168] width 7 height 7
click at [440, 216] on div "rgba(82,1,1,1)" at bounding box center [436, 216] width 7 height 7
click at [276, 181] on div "Menu icon color Text color Selected page & hover color Selected page & hover bo…" at bounding box center [258, 218] width 117 height 163
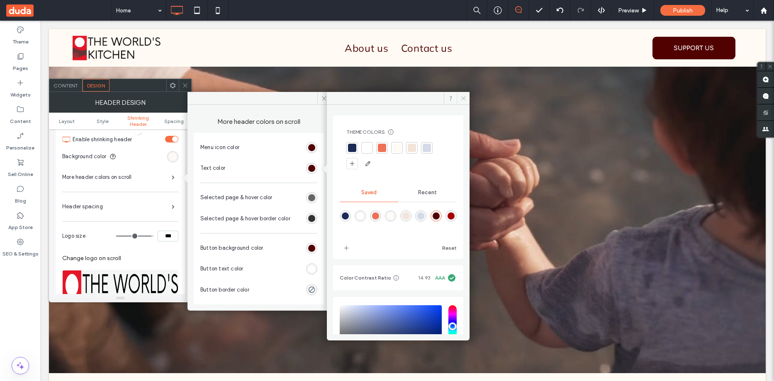
click at [460, 96] on icon at bounding box center [463, 98] width 6 height 6
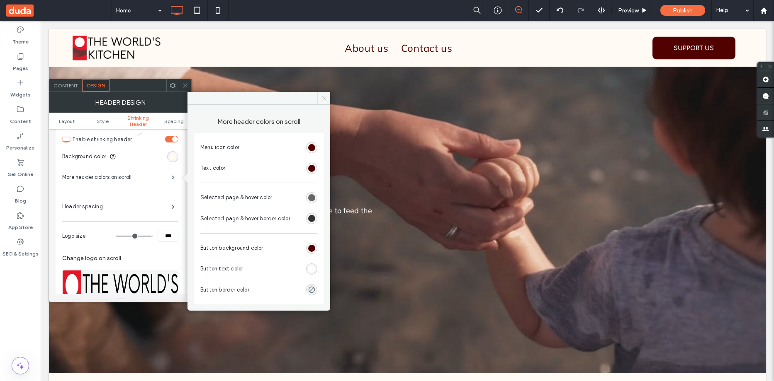
click at [323, 95] on icon at bounding box center [324, 98] width 6 height 6
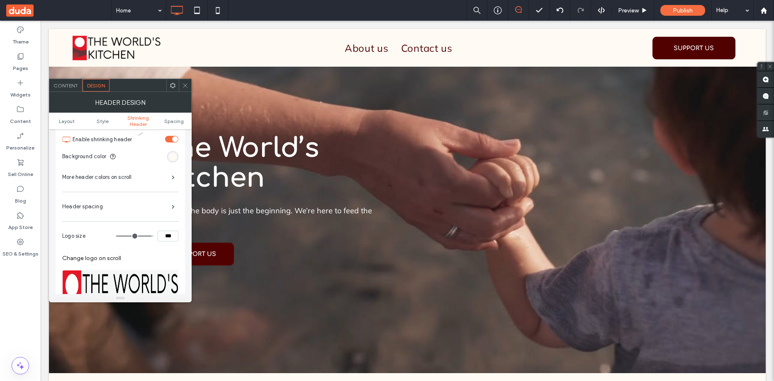
click at [182, 85] on icon at bounding box center [185, 86] width 6 height 6
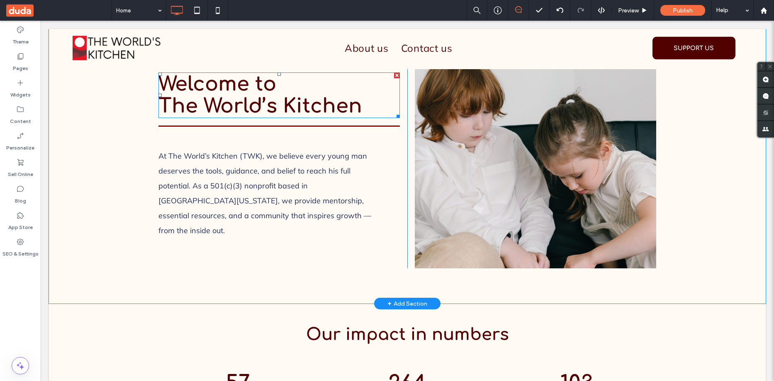
scroll to position [456, 0]
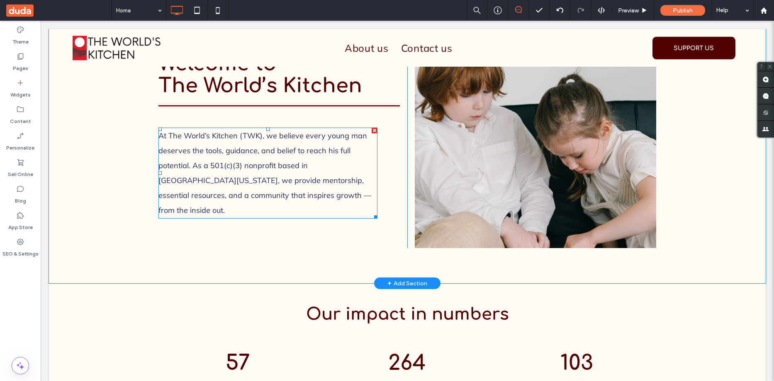
click at [308, 166] on span "At The World’s Kitchen (TWK), we believe every young man deserves the tools, gu…" at bounding box center [264, 173] width 213 height 84
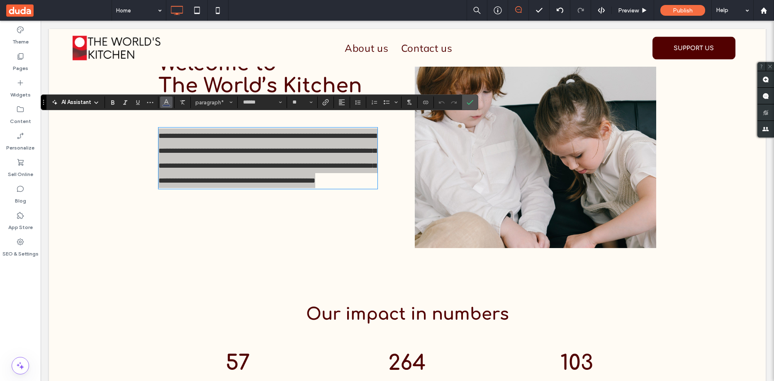
click at [166, 102] on use "Color" at bounding box center [166, 102] width 5 height 5
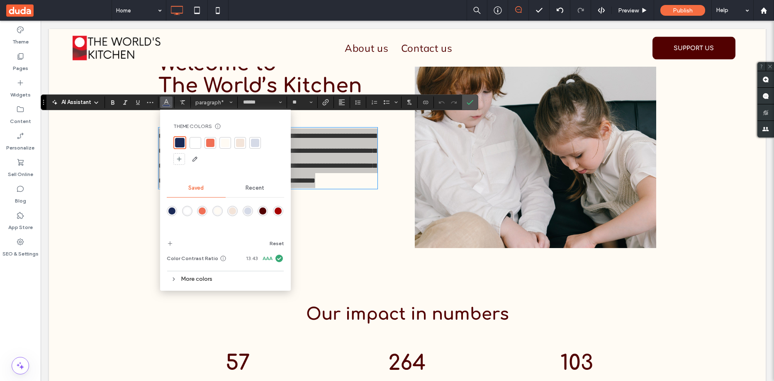
click at [263, 211] on div "rgba(82,1,1,1)" at bounding box center [262, 211] width 7 height 7
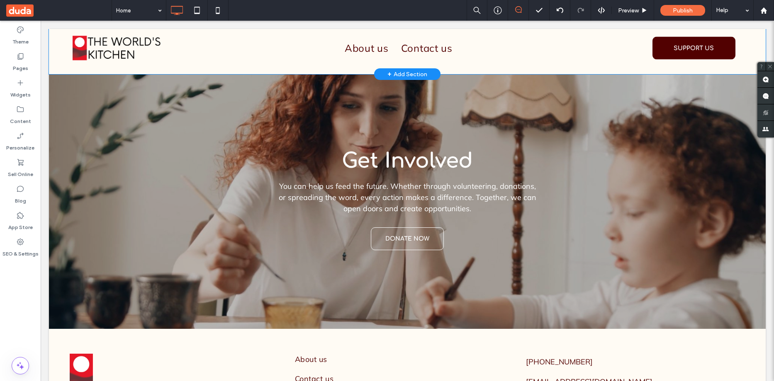
scroll to position [1362, 0]
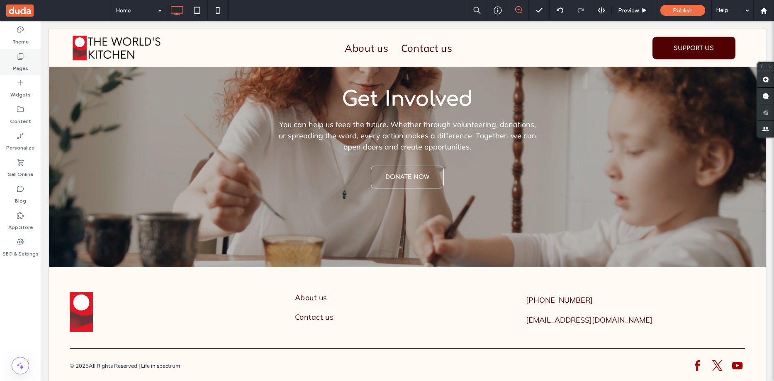
click at [21, 64] on label "Pages" at bounding box center [20, 67] width 15 height 12
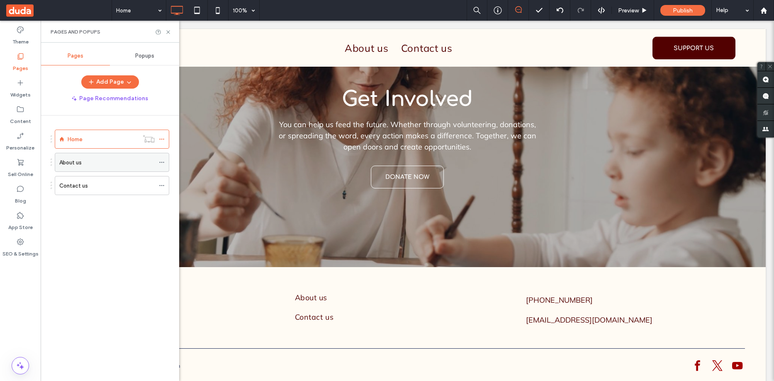
click at [97, 160] on div "About us" at bounding box center [106, 162] width 95 height 9
click at [167, 31] on use at bounding box center [167, 31] width 3 height 3
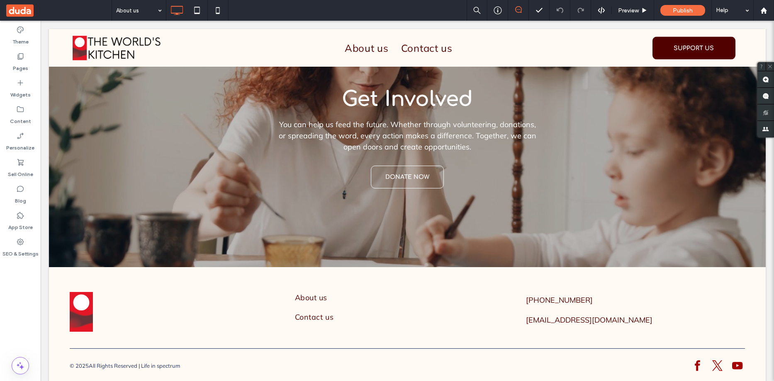
type input "*********"
type input "**"
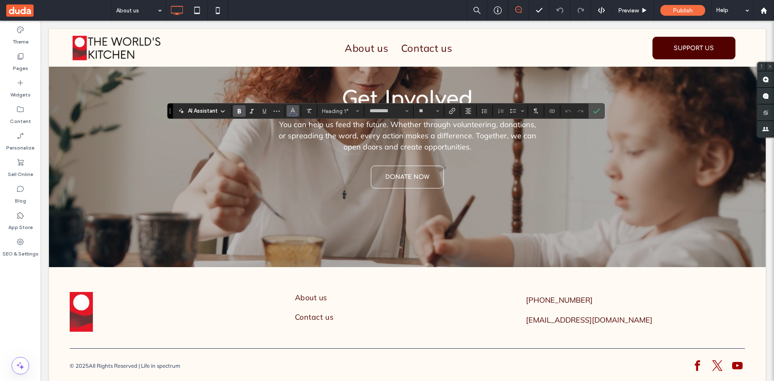
click at [292, 112] on icon "Color" at bounding box center [292, 110] width 7 height 7
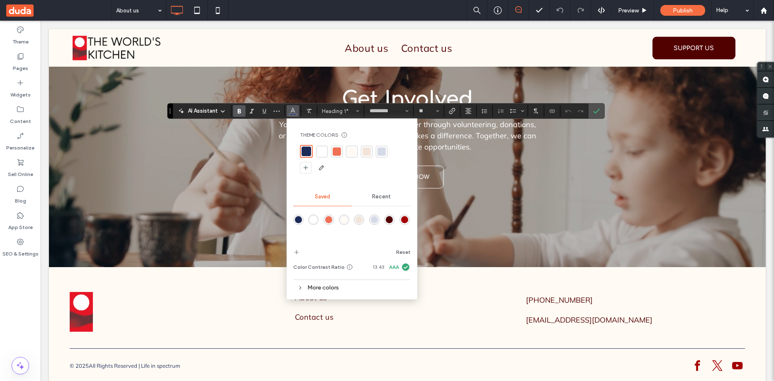
click at [389, 219] on div "rgba(82,1,1,1)" at bounding box center [389, 219] width 7 height 7
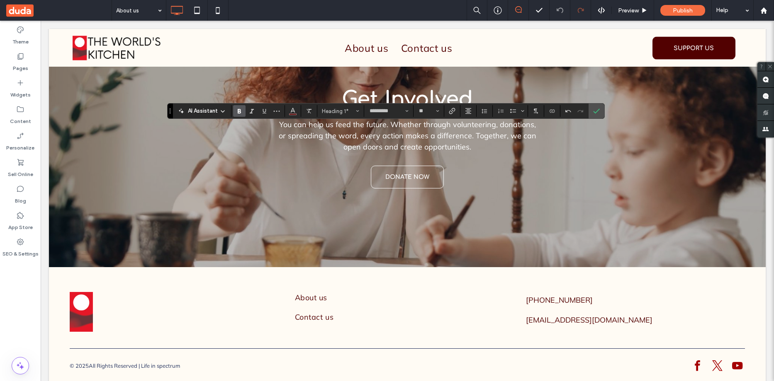
type input "******"
type input "**"
click at [596, 115] on span "Confirm" at bounding box center [595, 111] width 4 height 15
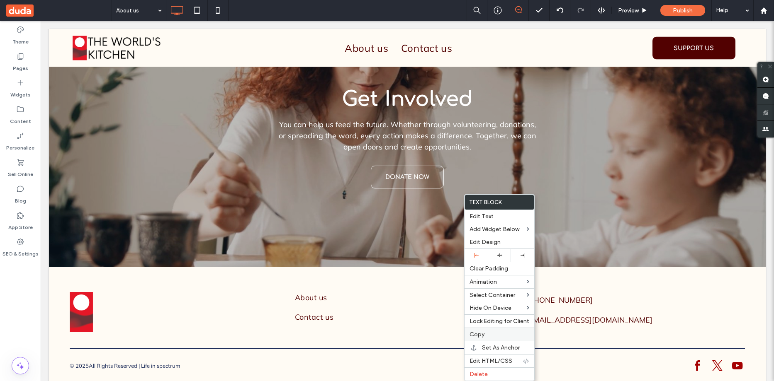
click at [488, 332] on label "Copy" at bounding box center [499, 334] width 60 height 7
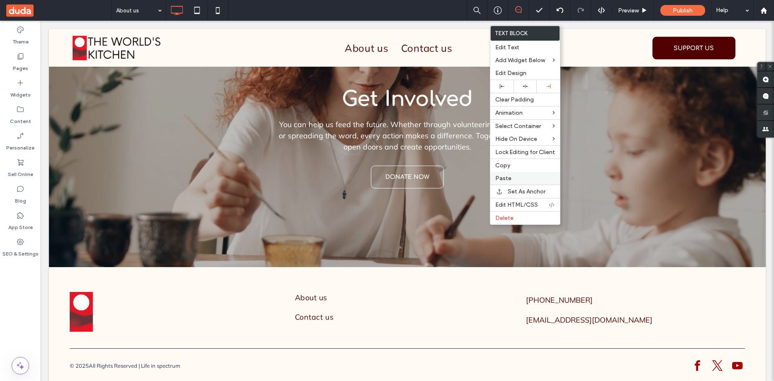
click at [510, 177] on span "Paste" at bounding box center [503, 178] width 16 height 7
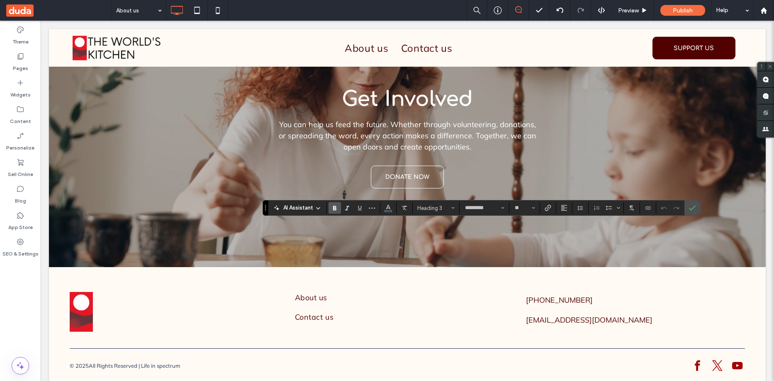
type input "******"
type input "**"
click at [690, 206] on icon "Confirm" at bounding box center [692, 208] width 7 height 7
click at [390, 208] on use "Color" at bounding box center [388, 207] width 5 height 5
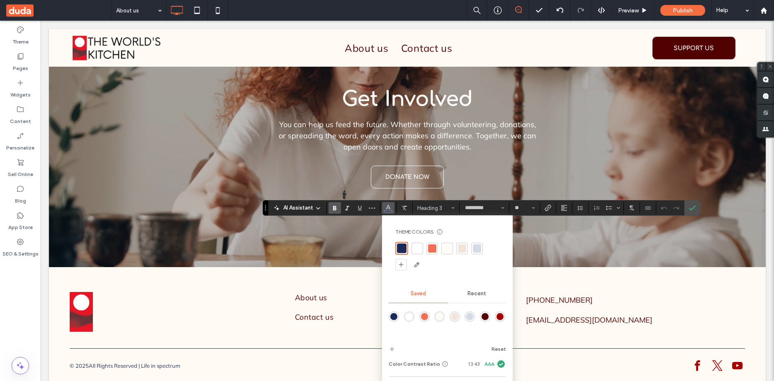
click at [485, 316] on div "rgba(82,1,1,1)" at bounding box center [484, 316] width 7 height 7
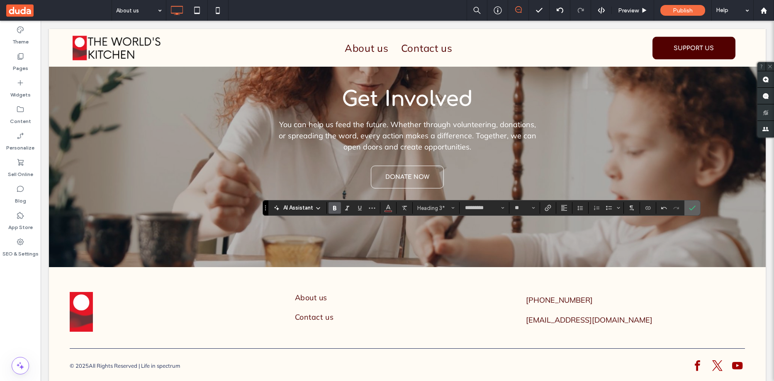
click at [693, 205] on icon "Confirm" at bounding box center [692, 208] width 7 height 7
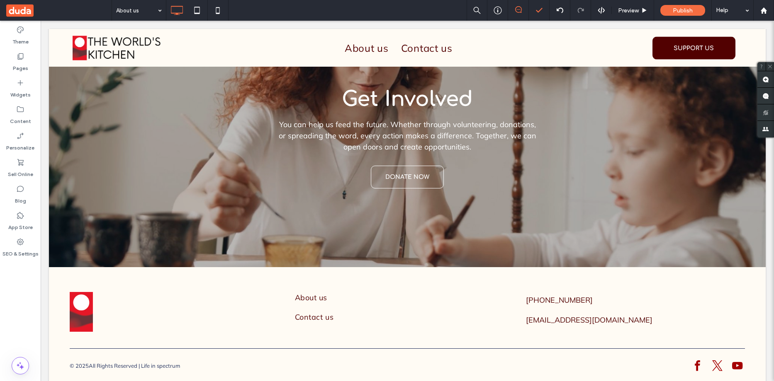
type input "******"
type input "**"
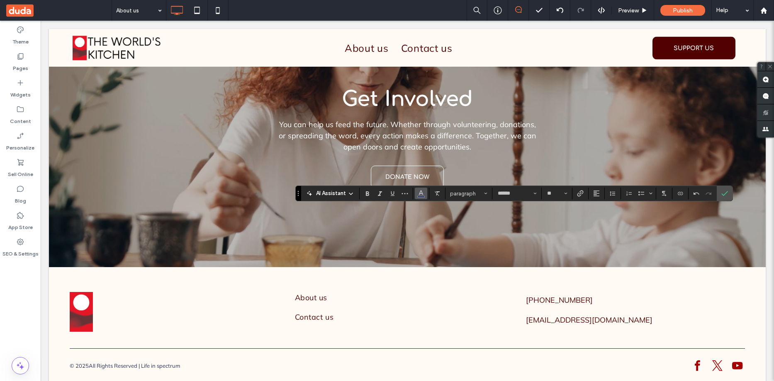
click at [420, 197] on span "Color" at bounding box center [421, 192] width 7 height 11
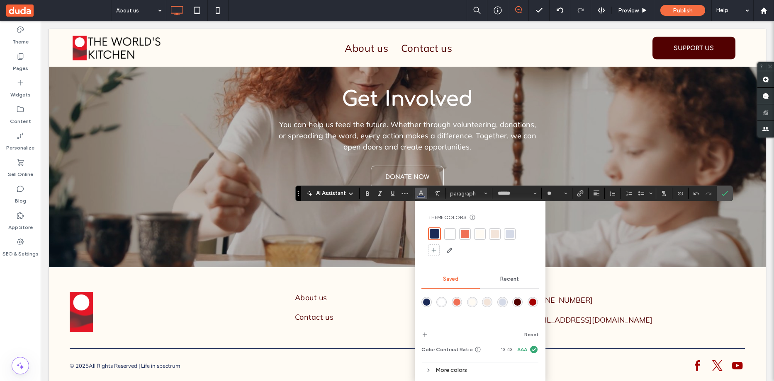
click at [531, 301] on div "rgba(165,1,1,1)" at bounding box center [532, 302] width 7 height 7
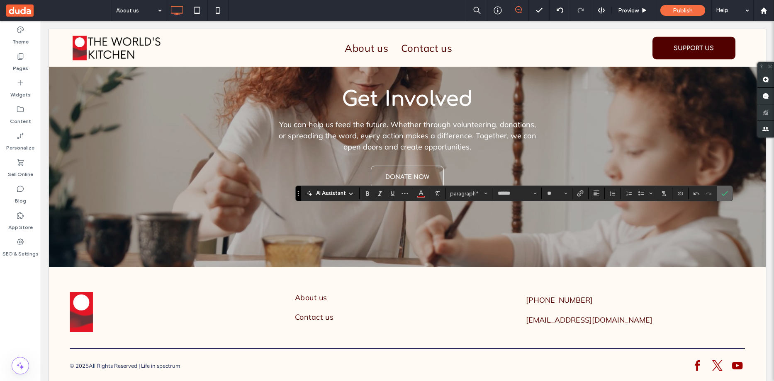
click at [724, 193] on icon "Confirm" at bounding box center [724, 193] width 7 height 7
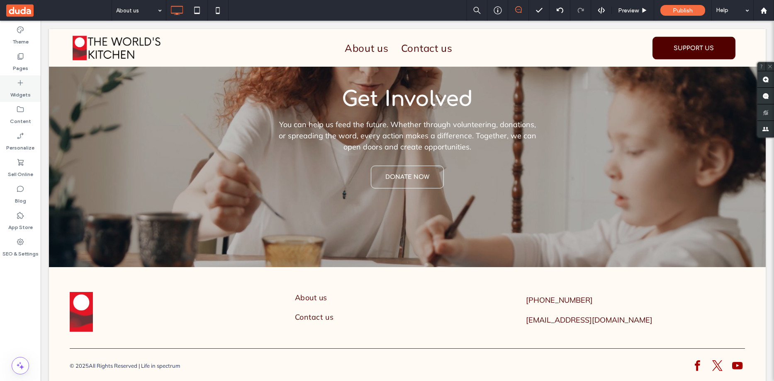
click at [22, 87] on icon at bounding box center [20, 83] width 8 height 8
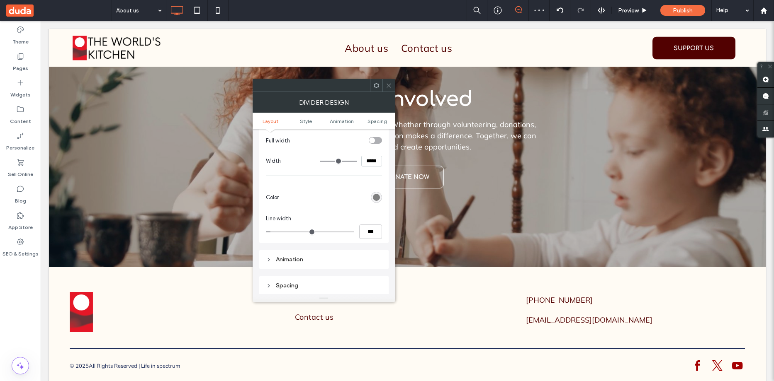
scroll to position [83, 0]
type input "*"
type input "***"
type input "*"
type input "***"
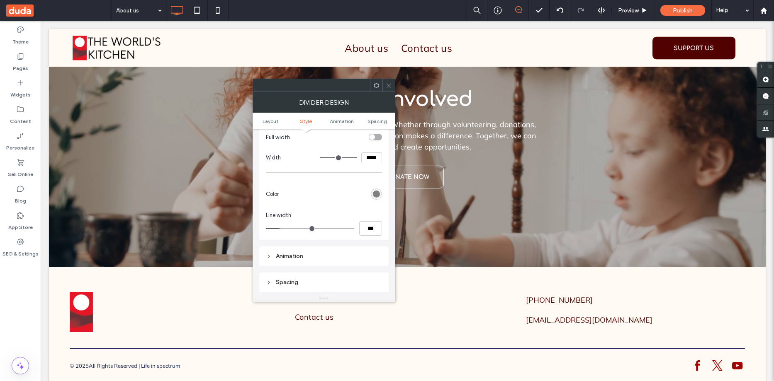
drag, startPoint x: 275, startPoint y: 229, endPoint x: 282, endPoint y: 228, distance: 7.2
click at [281, 229] on input "range" at bounding box center [310, 228] width 88 height 1
type input "*"
type input "***"
drag, startPoint x: 283, startPoint y: 228, endPoint x: 277, endPoint y: 228, distance: 5.9
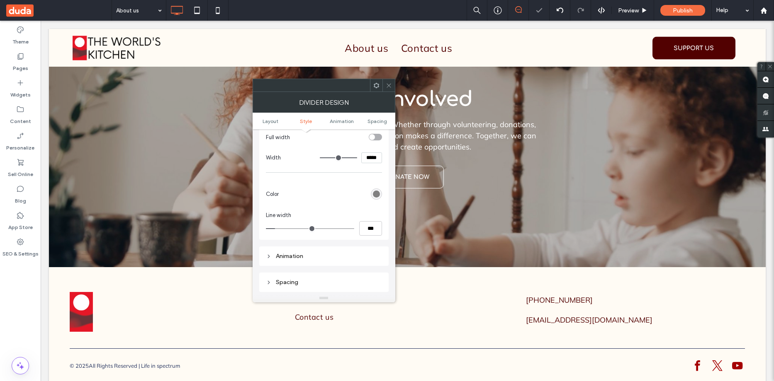
type input "*"
click at [277, 228] on input "range" at bounding box center [310, 228] width 88 height 1
click at [373, 193] on div "rgb(128, 128, 128)" at bounding box center [376, 194] width 7 height 7
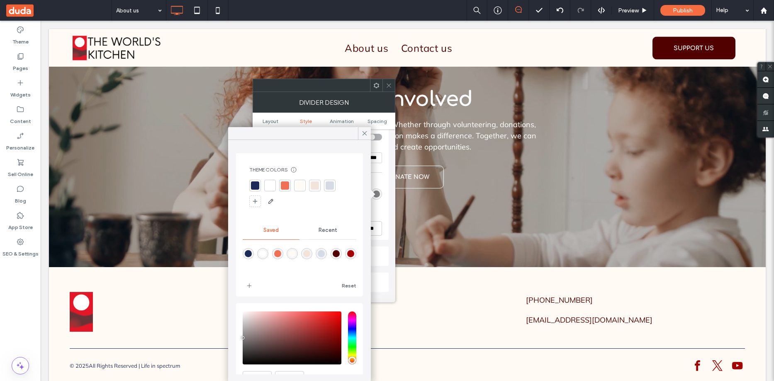
click at [340, 254] on div "rgba(82,1,1,1)" at bounding box center [336, 253] width 7 height 7
type input "*******"
click at [368, 130] on div at bounding box center [364, 133] width 13 height 12
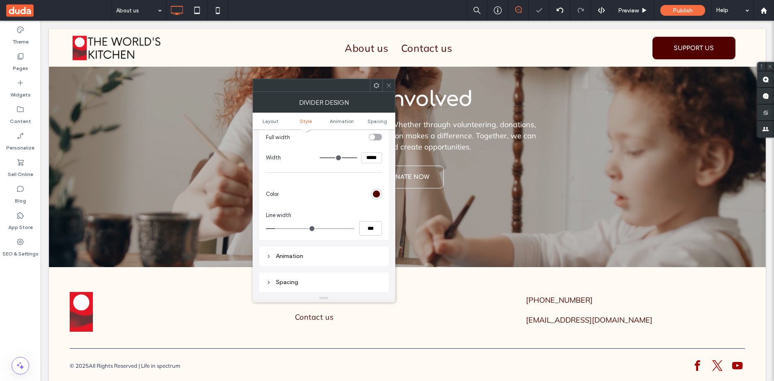
click at [389, 85] on icon at bounding box center [389, 86] width 6 height 6
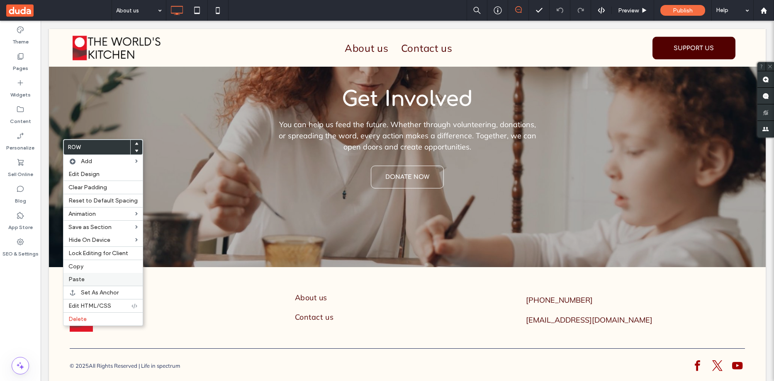
click at [71, 283] on span "Paste" at bounding box center [76, 279] width 16 height 7
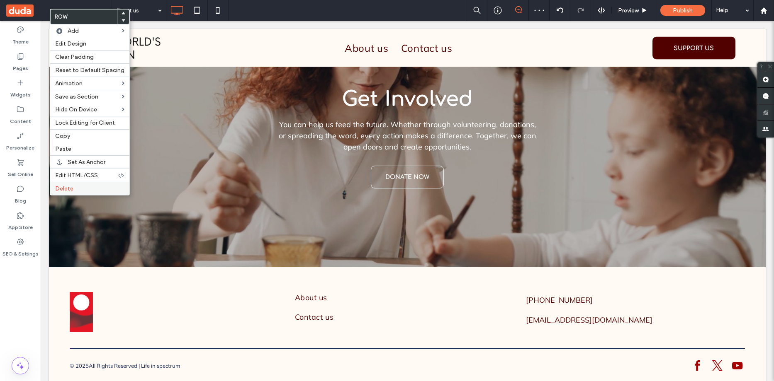
click at [77, 189] on label "Delete" at bounding box center [89, 188] width 69 height 7
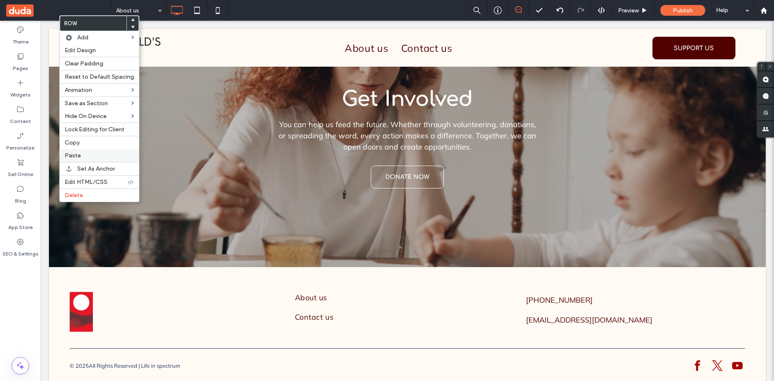
click at [81, 153] on label "Paste" at bounding box center [99, 155] width 69 height 7
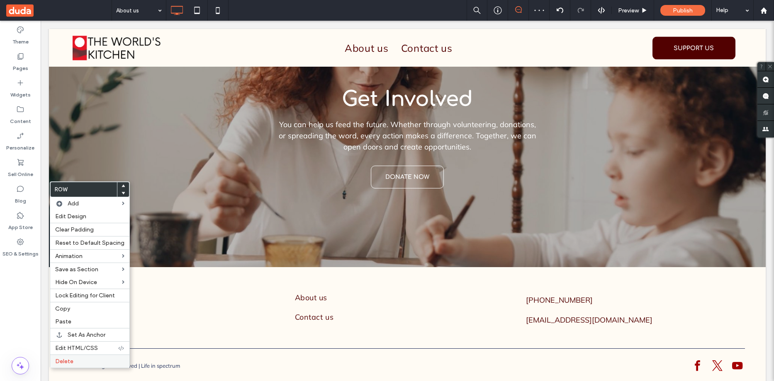
click at [76, 363] on label "Delete" at bounding box center [89, 361] width 69 height 7
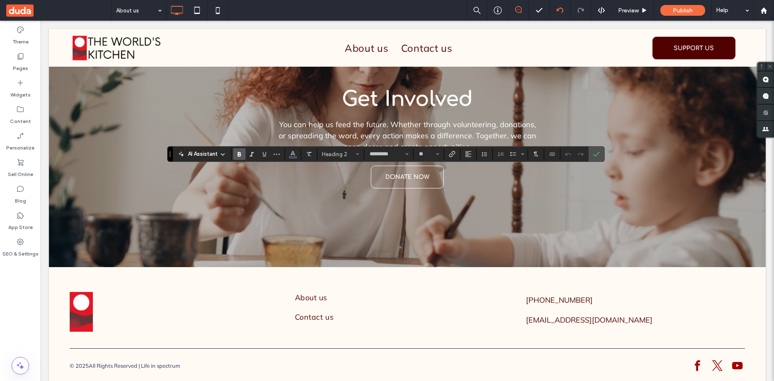
type input "******"
type input "**"
type input "*********"
type input "**"
click at [295, 155] on icon "Color" at bounding box center [292, 153] width 7 height 7
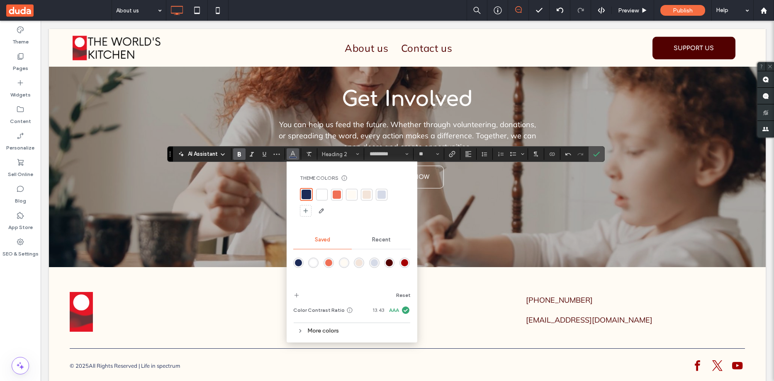
click at [389, 266] on div "rgba(82,1,1,1)" at bounding box center [389, 263] width 7 height 7
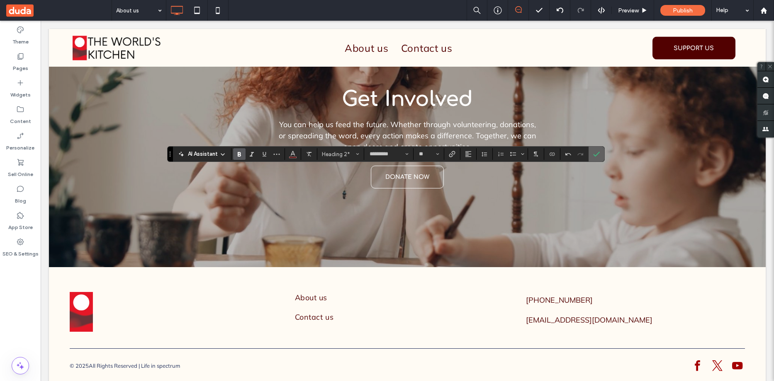
click at [600, 153] on label "Confirm" at bounding box center [596, 154] width 12 height 15
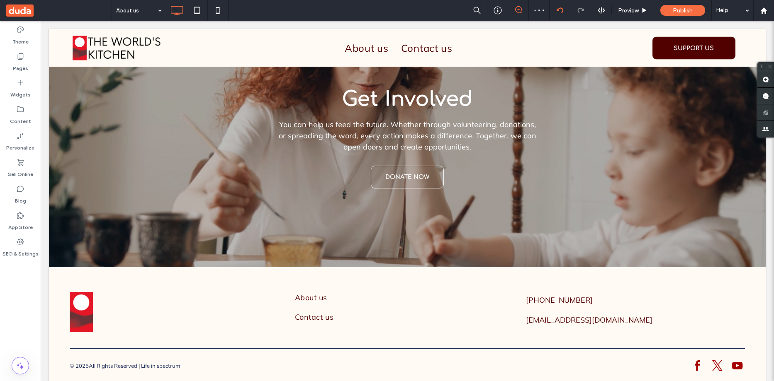
type input "******"
type input "**"
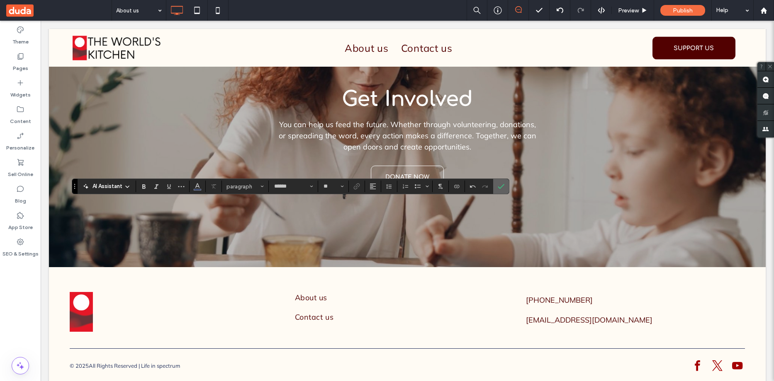
click at [502, 180] on span "Confirm" at bounding box center [501, 187] width 7 height 14
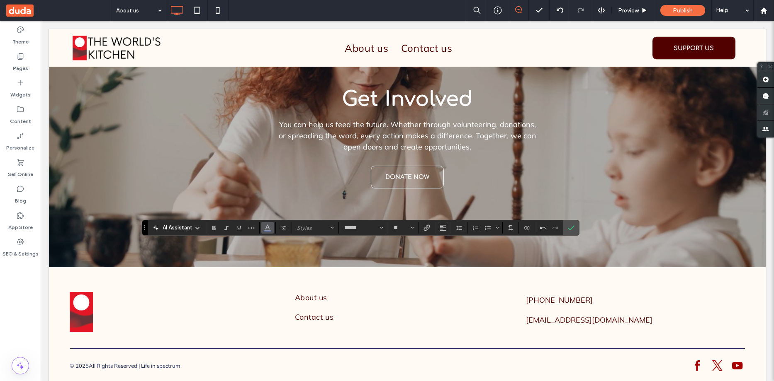
click at [265, 231] on icon "Color" at bounding box center [267, 227] width 7 height 7
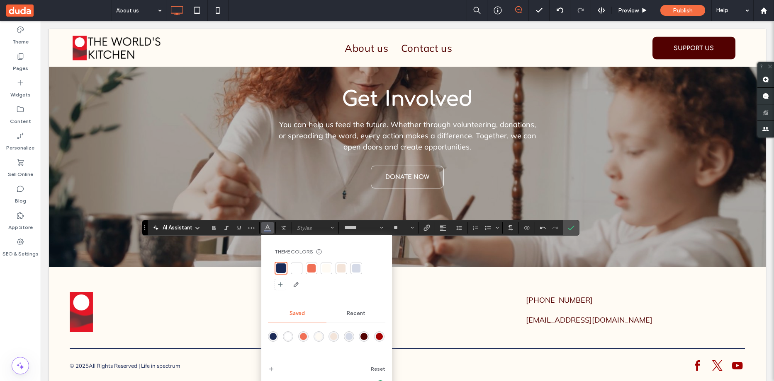
click at [363, 336] on div "rgba(82,1,1,1)" at bounding box center [363, 336] width 7 height 7
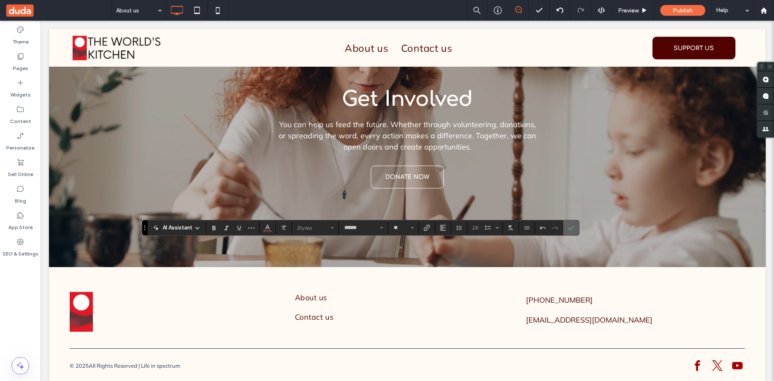
click at [572, 226] on icon "Confirm" at bounding box center [571, 228] width 7 height 7
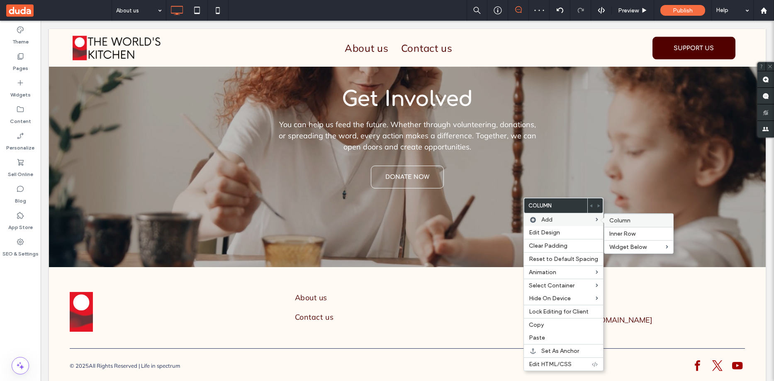
click at [615, 218] on span "Column" at bounding box center [619, 220] width 21 height 7
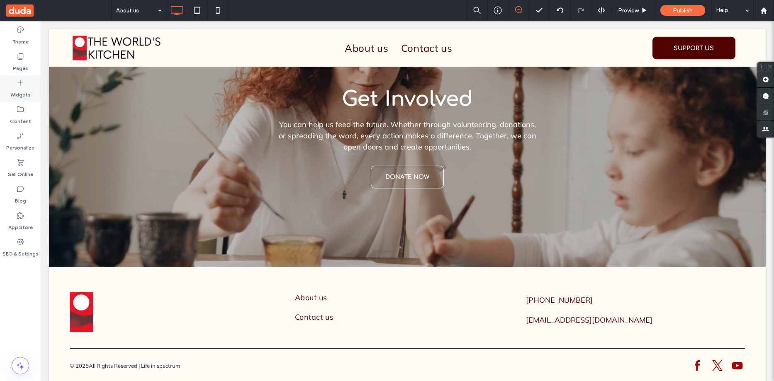
click at [23, 83] on use at bounding box center [20, 82] width 5 height 5
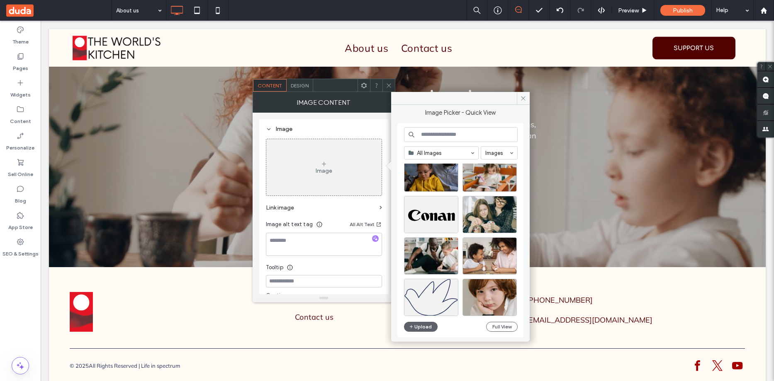
scroll to position [356, 0]
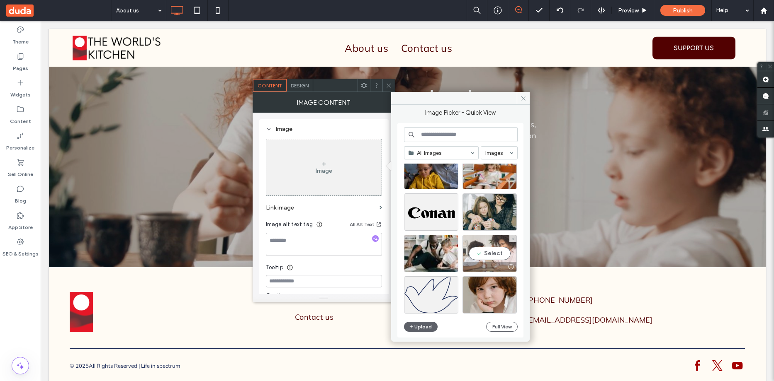
click at [494, 251] on div "Select" at bounding box center [489, 253] width 54 height 37
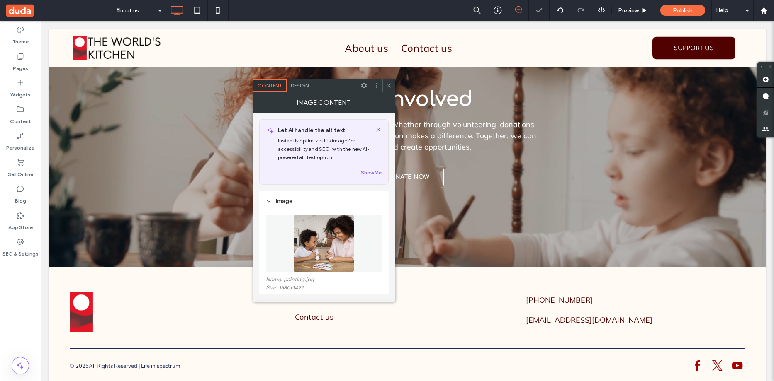
click at [389, 83] on icon at bounding box center [389, 86] width 6 height 6
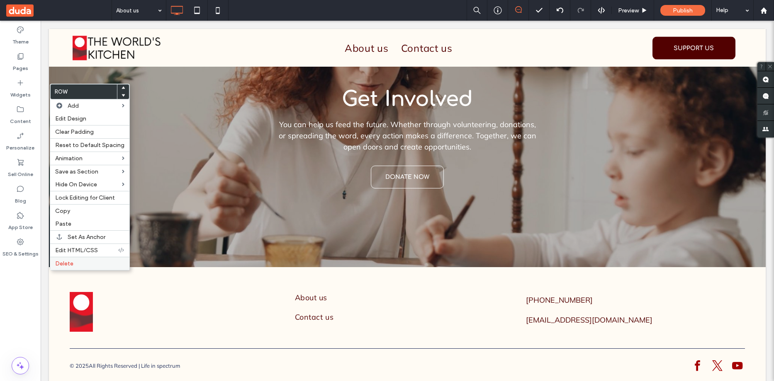
click at [85, 260] on label "Delete" at bounding box center [89, 263] width 69 height 7
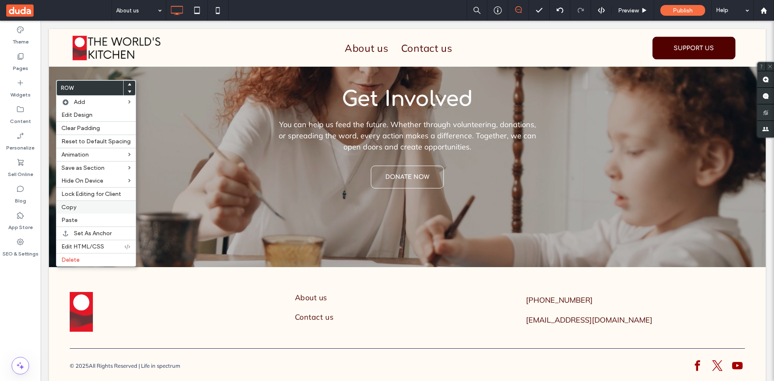
click at [86, 207] on label "Copy" at bounding box center [95, 207] width 69 height 7
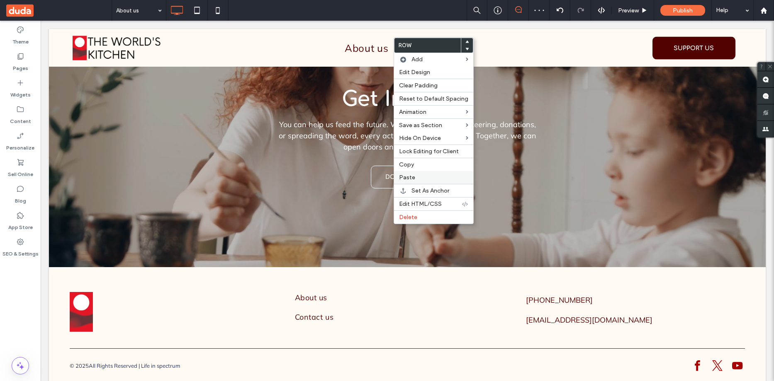
click at [411, 176] on span "Paste" at bounding box center [407, 177] width 16 height 7
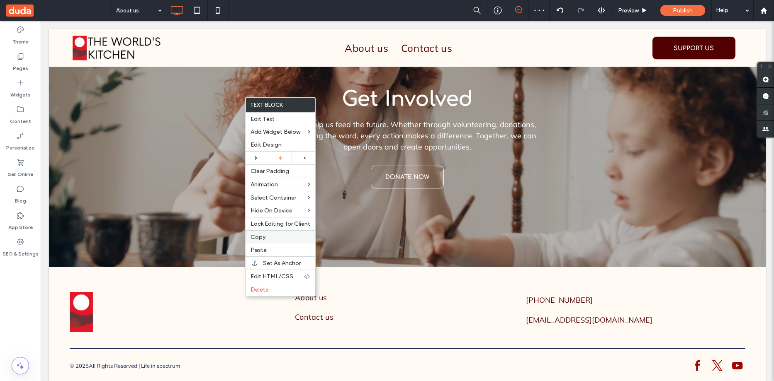
click at [271, 235] on label "Copy" at bounding box center [280, 237] width 60 height 7
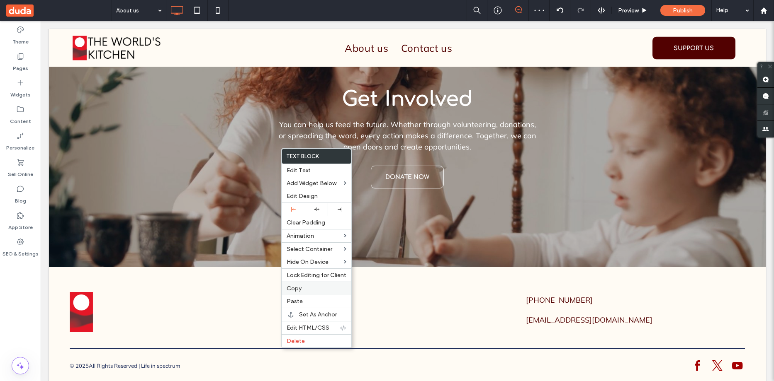
click at [310, 283] on div "Copy" at bounding box center [317, 288] width 70 height 13
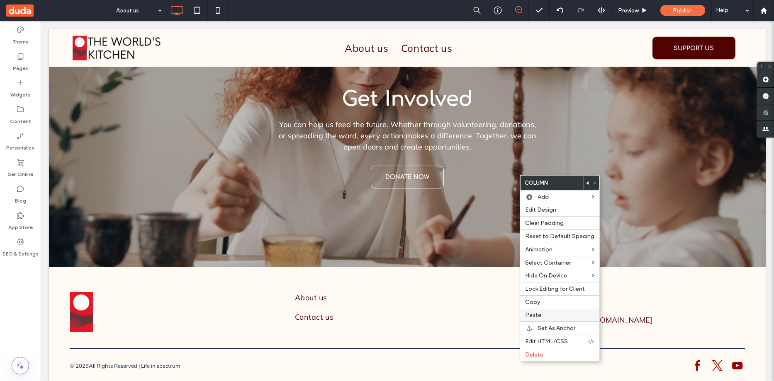
click at [551, 313] on label "Paste" at bounding box center [559, 315] width 69 height 7
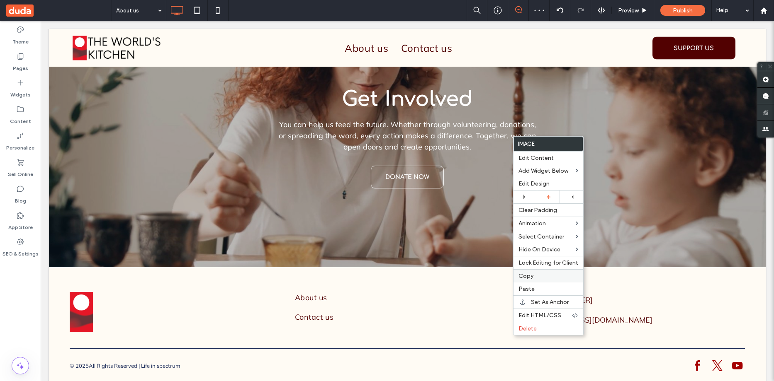
click at [537, 277] on label "Copy" at bounding box center [548, 276] width 60 height 7
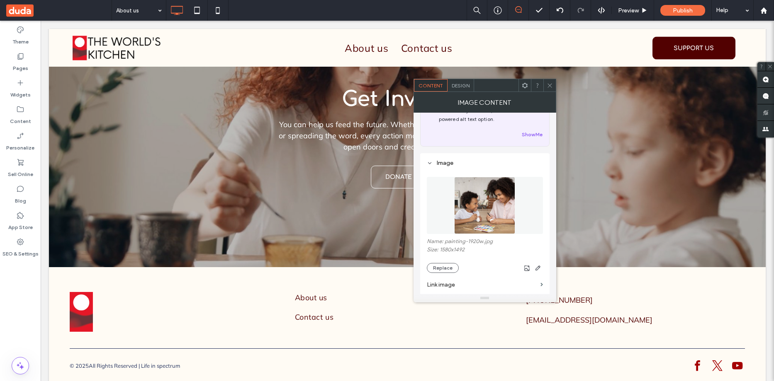
scroll to position [83, 0]
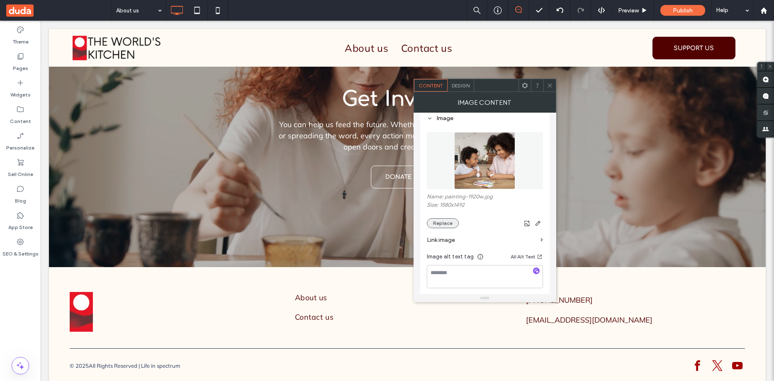
click at [446, 224] on button "Replace" at bounding box center [443, 224] width 32 height 10
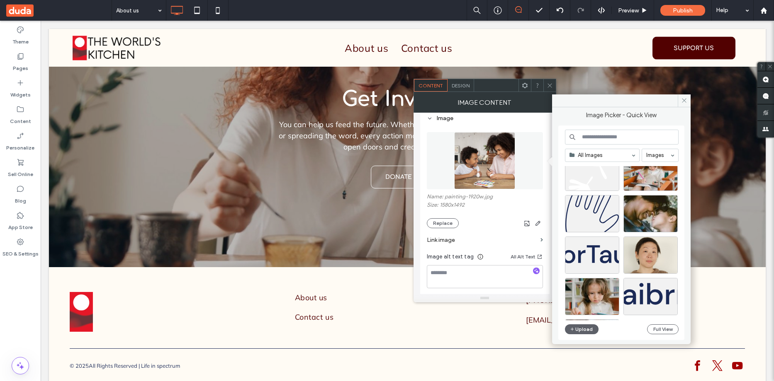
scroll to position [737, 0]
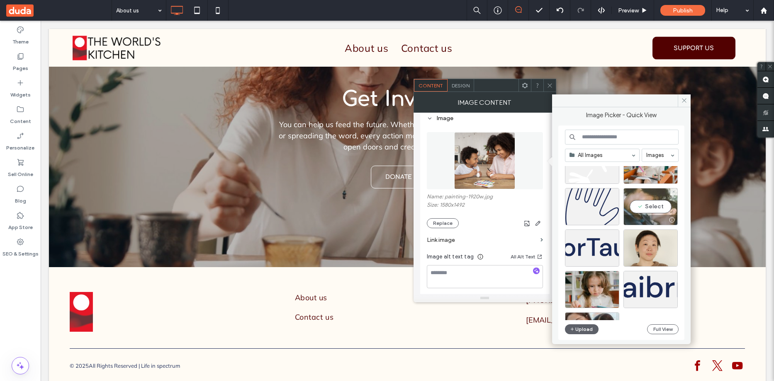
click at [656, 206] on div "Select" at bounding box center [650, 206] width 54 height 37
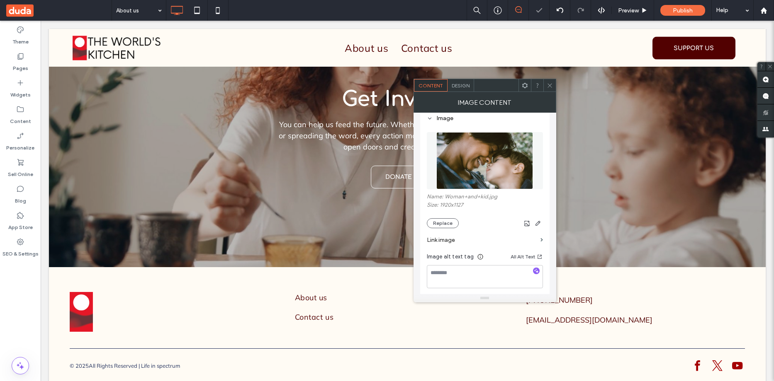
click at [551, 83] on icon at bounding box center [550, 86] width 6 height 6
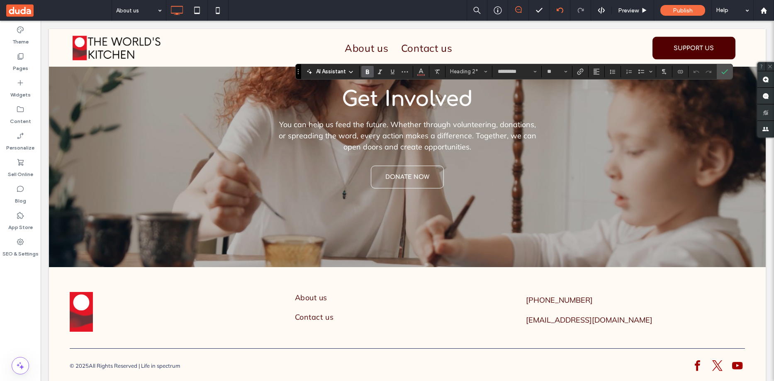
type input "******"
type input "**"
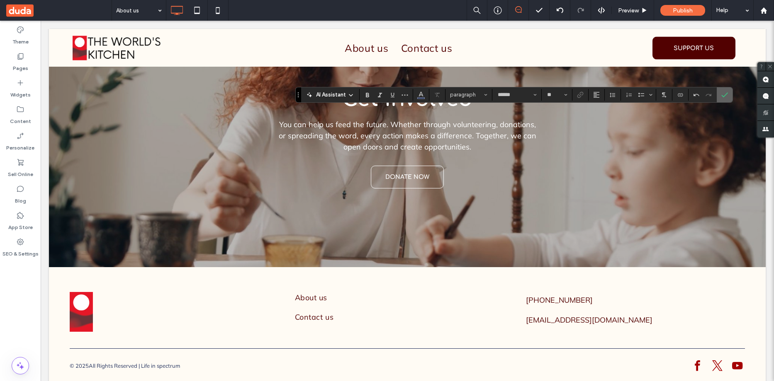
click at [722, 98] on icon "Confirm" at bounding box center [724, 95] width 7 height 7
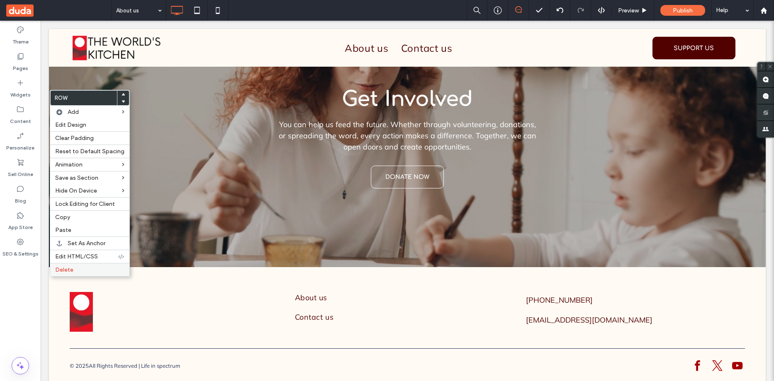
click at [85, 270] on label "Delete" at bounding box center [89, 270] width 69 height 7
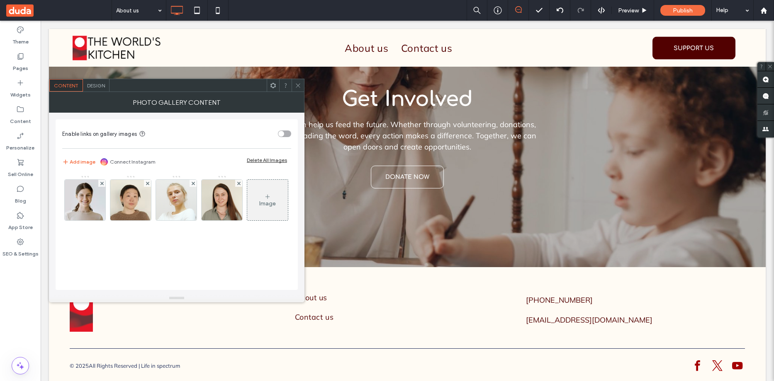
click at [102, 83] on span "Design" at bounding box center [96, 86] width 18 height 6
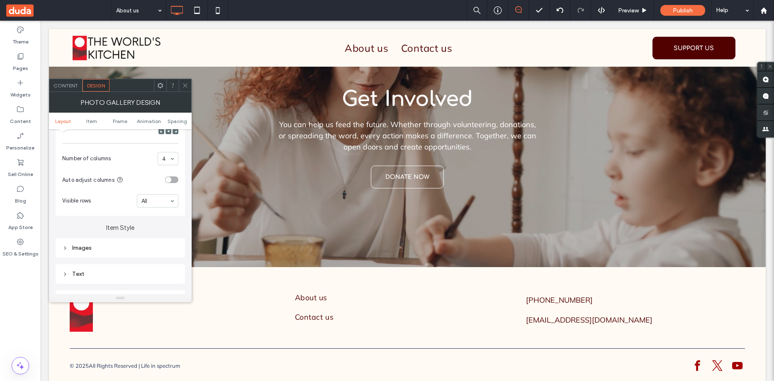
scroll to position [290, 0]
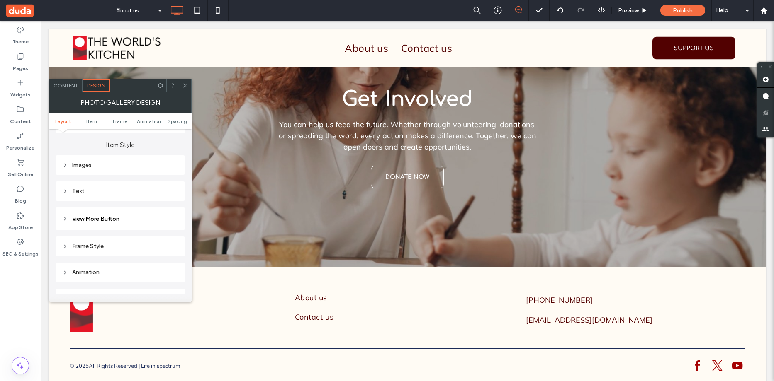
click at [64, 194] on icon at bounding box center [65, 192] width 6 height 6
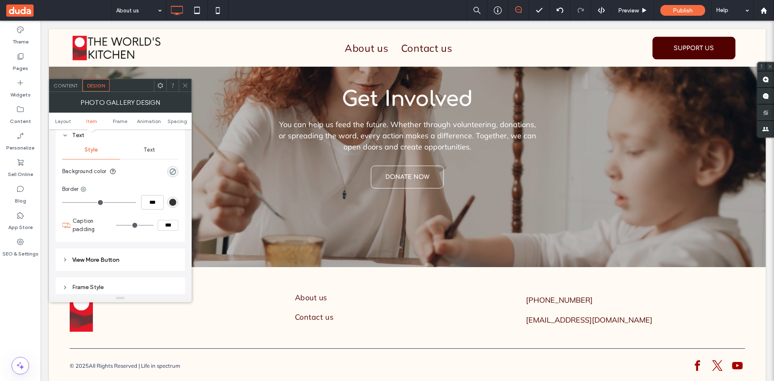
scroll to position [332, 0]
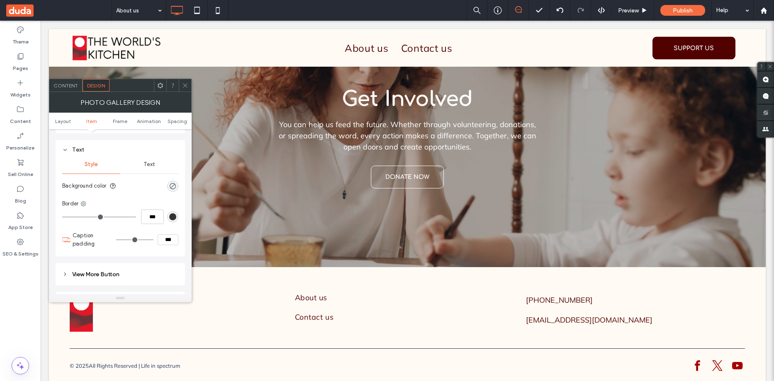
click at [152, 164] on span "Text" at bounding box center [149, 164] width 12 height 7
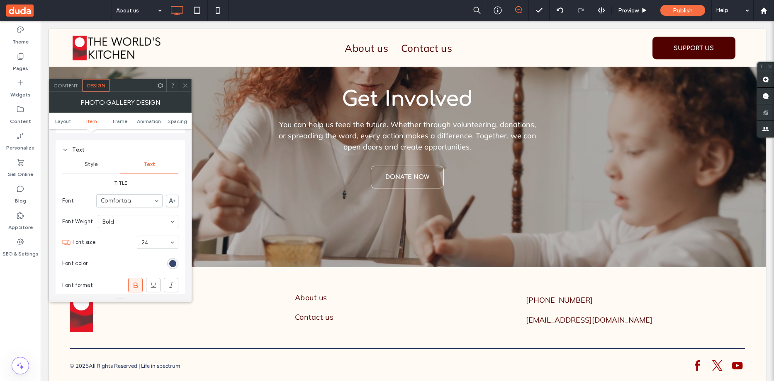
click at [173, 265] on div "rgb(27, 42, 87)" at bounding box center [172, 263] width 7 height 7
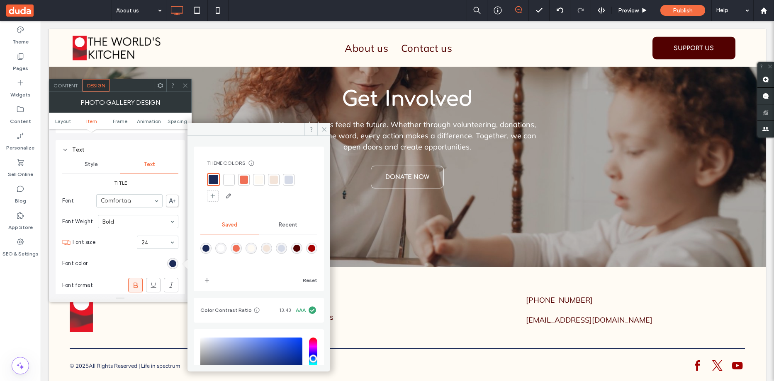
click at [300, 248] on div "rgba(82,1,1,1)" at bounding box center [296, 248] width 7 height 7
type input "*******"
click at [183, 83] on icon at bounding box center [185, 86] width 6 height 6
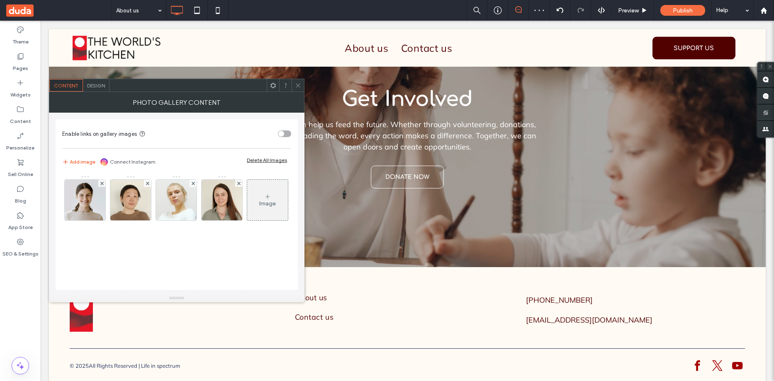
click at [98, 86] on span "Design" at bounding box center [96, 86] width 18 height 6
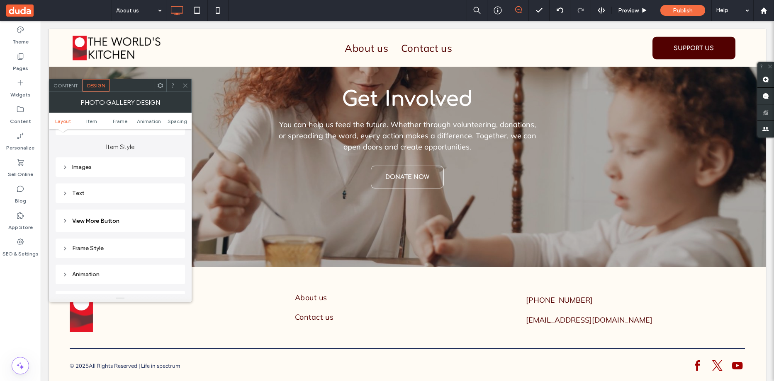
scroll to position [290, 0]
click at [67, 189] on icon at bounding box center [65, 192] width 6 height 6
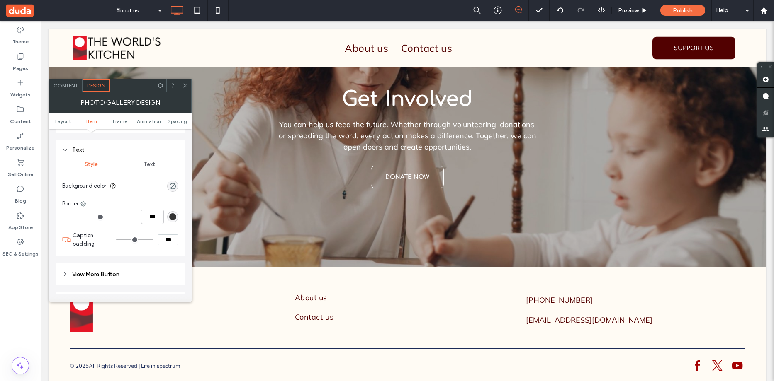
click at [148, 163] on span "Text" at bounding box center [149, 164] width 12 height 7
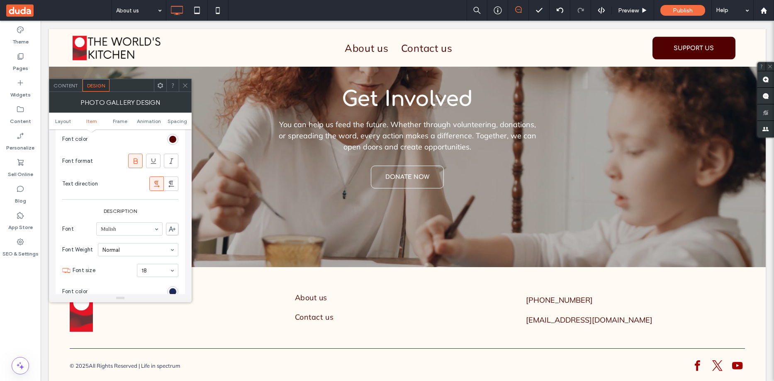
scroll to position [581, 0]
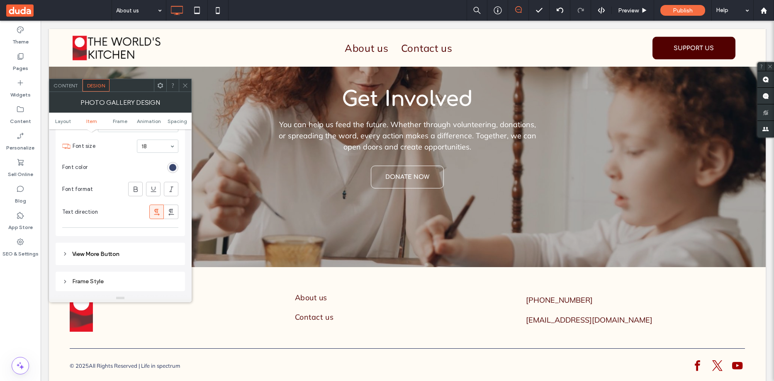
click at [173, 167] on div "rgb(27, 42, 87)" at bounding box center [172, 167] width 7 height 7
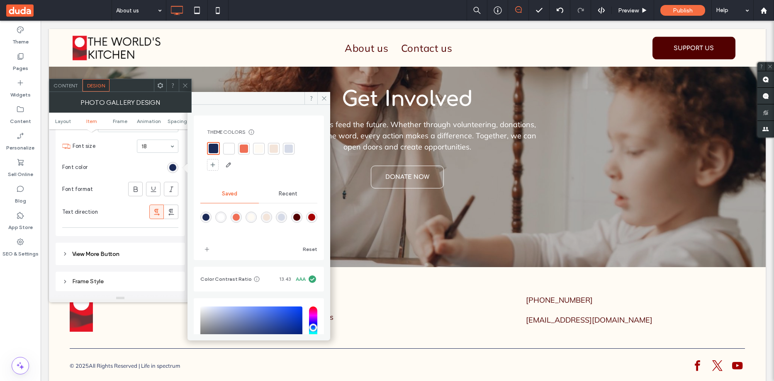
click at [306, 223] on div "rgba(165,1,1,1)" at bounding box center [311, 217] width 11 height 11
type input "*******"
click at [325, 97] on icon at bounding box center [324, 98] width 6 height 6
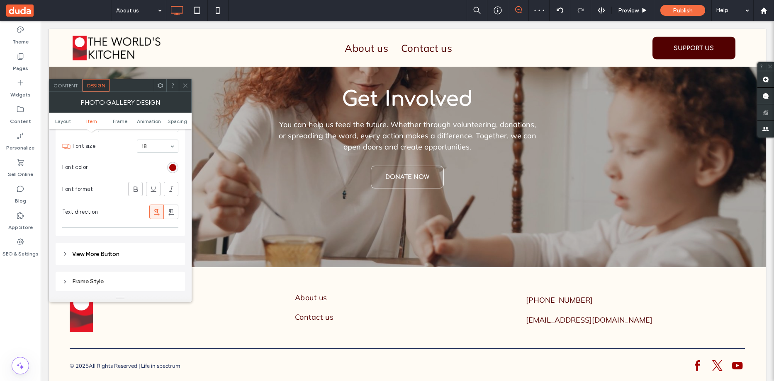
click at [187, 85] on icon at bounding box center [185, 86] width 6 height 6
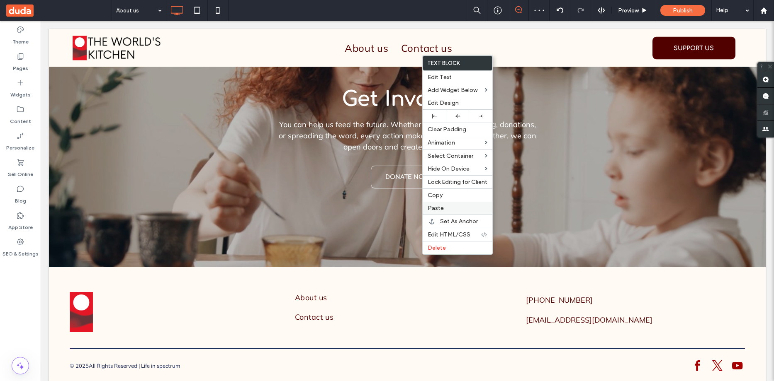
click at [442, 206] on span "Paste" at bounding box center [436, 208] width 16 height 7
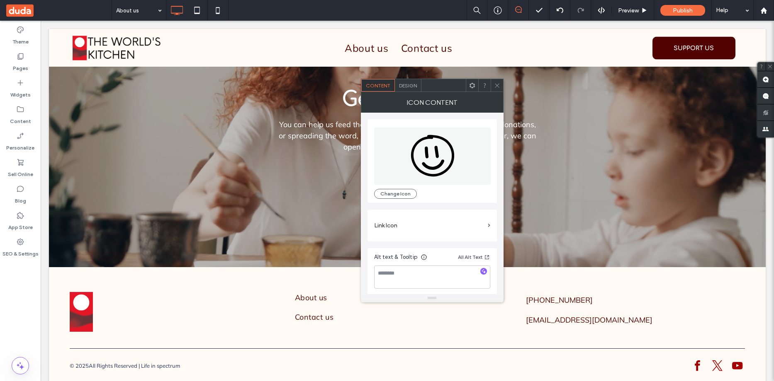
click at [406, 89] on div "Design" at bounding box center [408, 85] width 27 height 12
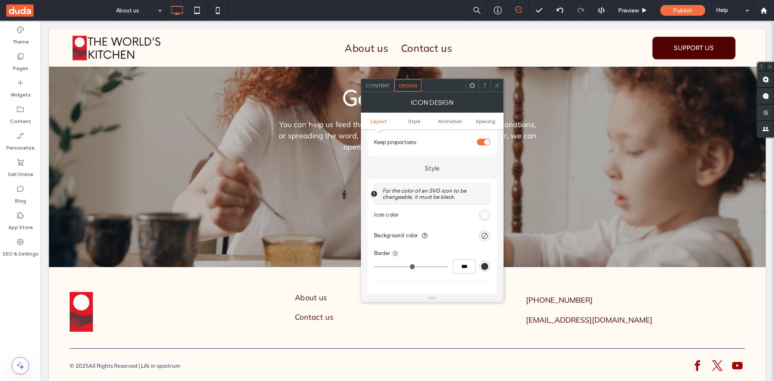
scroll to position [166, 0]
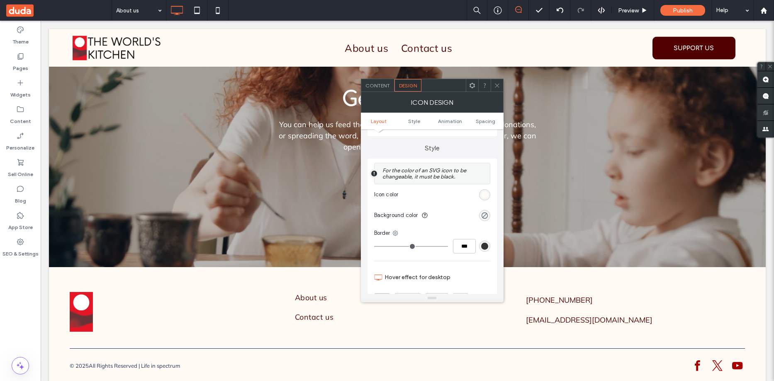
click at [485, 194] on div "rgb(255, 251, 244)" at bounding box center [484, 195] width 7 height 7
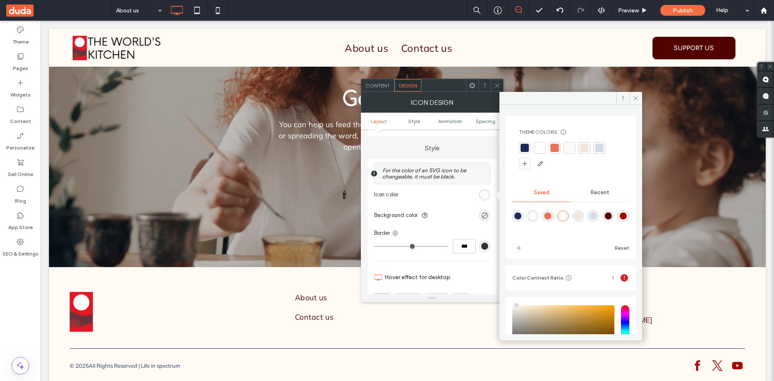
click at [612, 216] on div "rgba(82,1,1,1)" at bounding box center [608, 216] width 7 height 7
type input "*******"
click at [450, 197] on section "Icon color" at bounding box center [432, 195] width 116 height 21
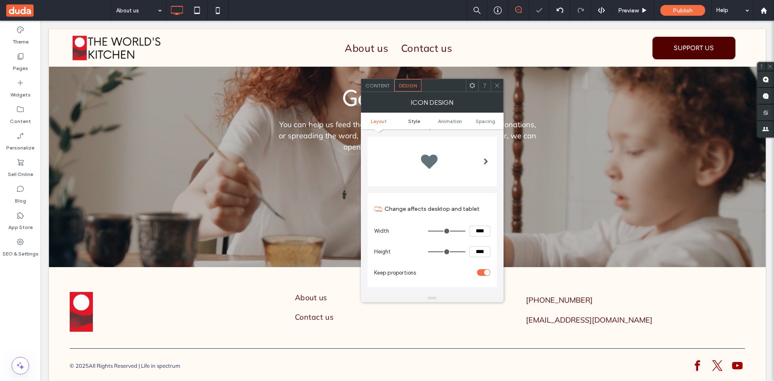
scroll to position [0, 0]
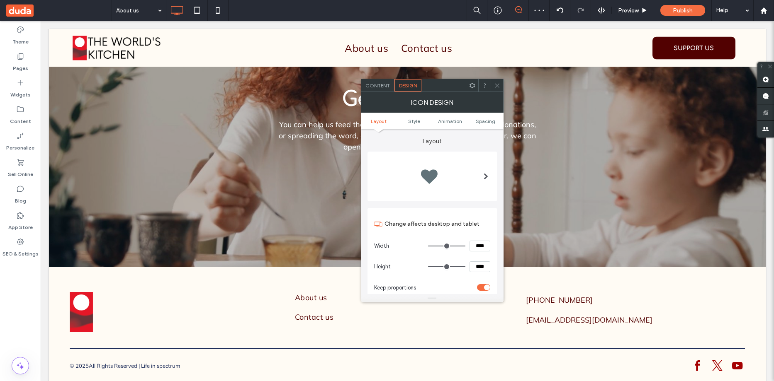
click at [381, 86] on span "Content" at bounding box center [377, 86] width 24 height 6
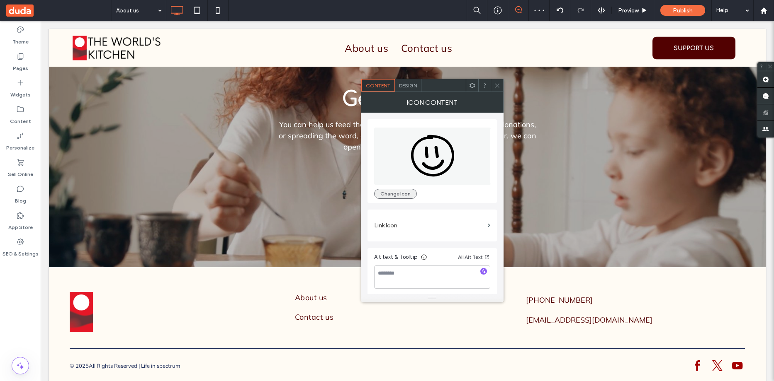
click at [407, 198] on button "Change Icon" at bounding box center [395, 194] width 43 height 10
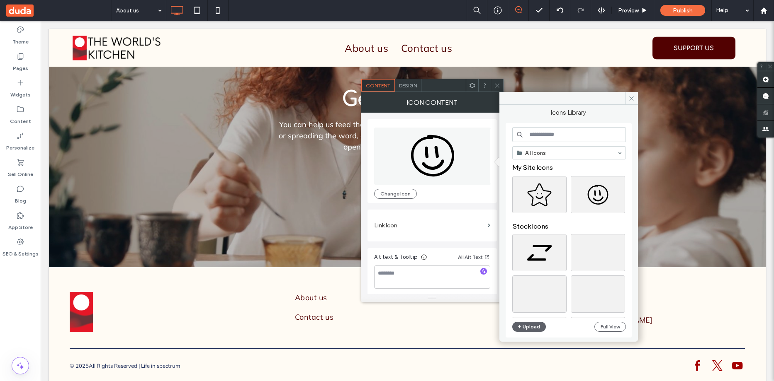
click at [547, 137] on input at bounding box center [569, 134] width 114 height 15
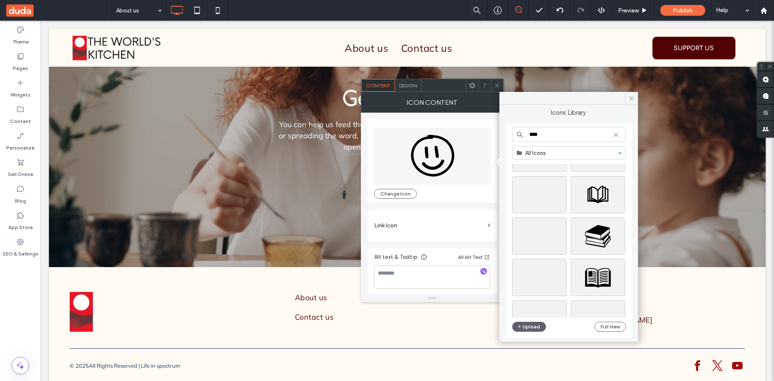
scroll to position [73, 0]
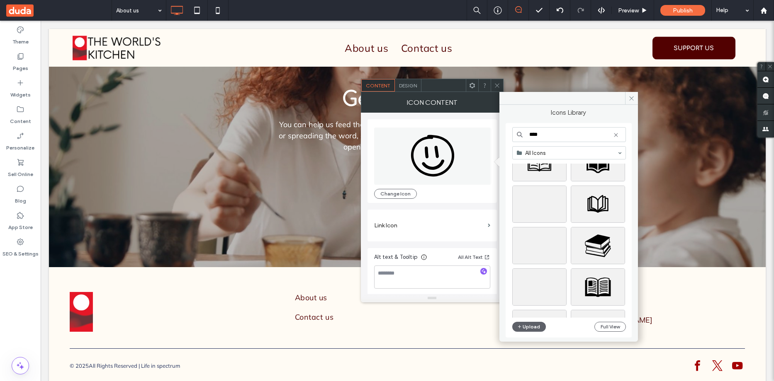
type input "****"
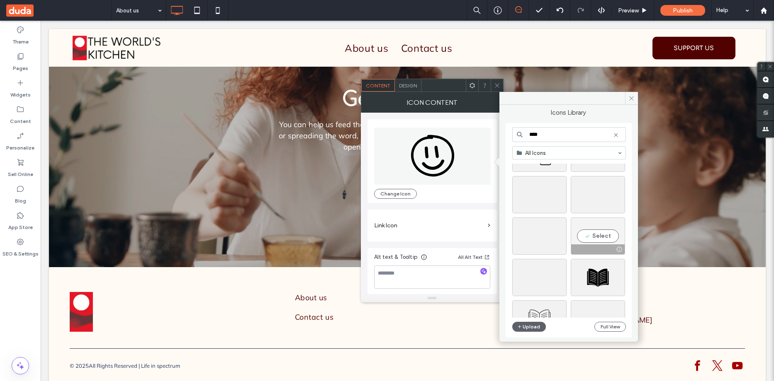
click at [595, 233] on div "Select" at bounding box center [598, 236] width 54 height 37
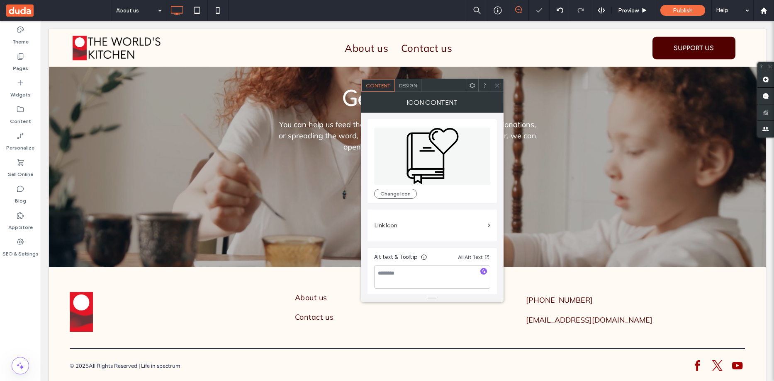
click at [497, 85] on use at bounding box center [497, 85] width 4 height 4
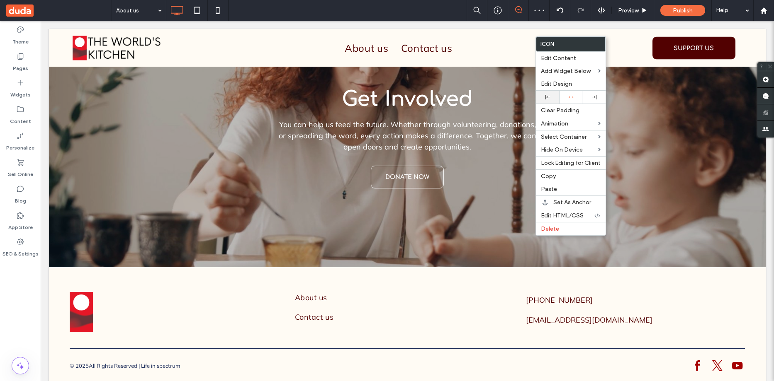
click at [551, 96] on div at bounding box center [547, 97] width 15 height 5
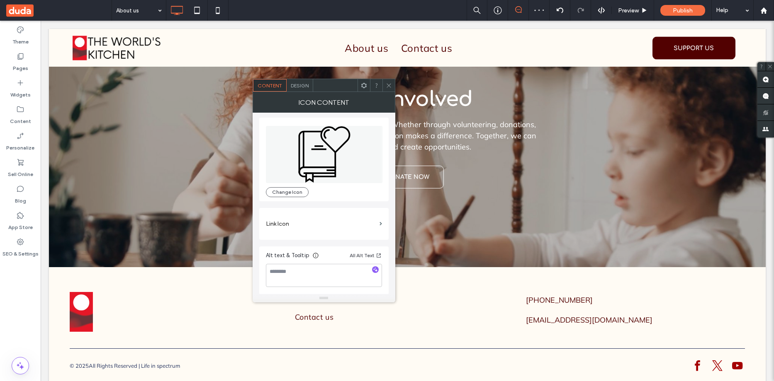
scroll to position [2, 0]
click at [302, 85] on span "Design" at bounding box center [300, 86] width 18 height 6
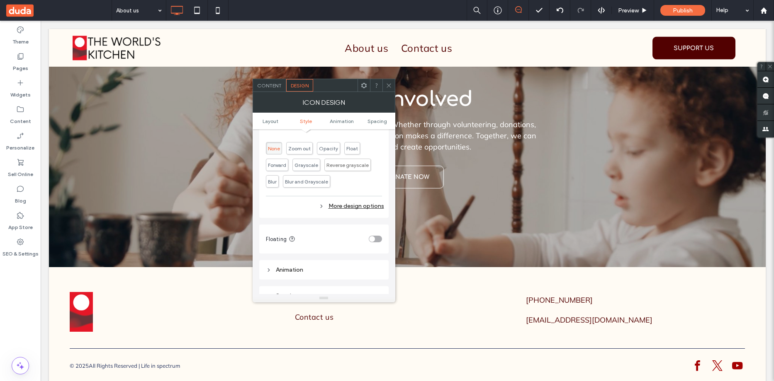
scroll to position [332, 0]
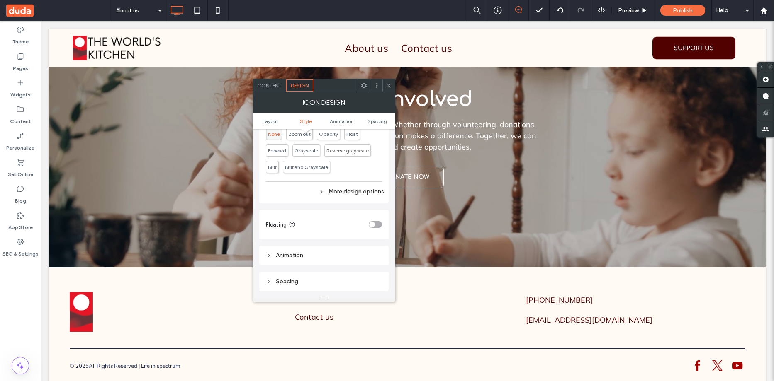
click at [391, 84] on icon at bounding box center [389, 86] width 6 height 6
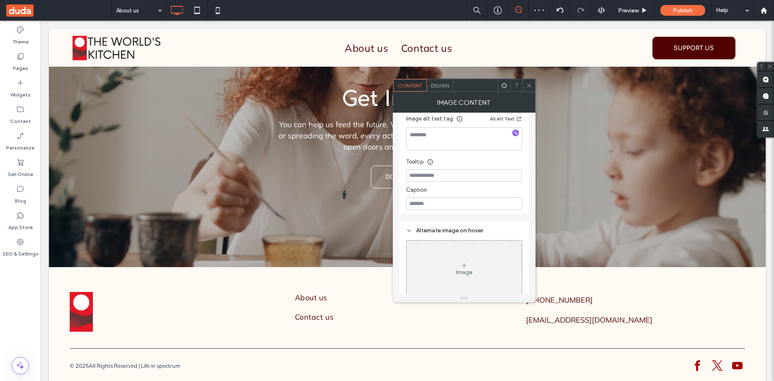
scroll to position [228, 0]
click at [442, 82] on div "Design" at bounding box center [440, 85] width 27 height 12
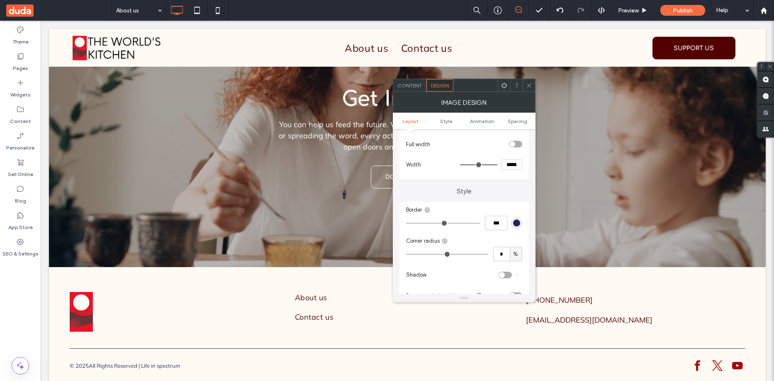
scroll to position [124, 0]
type input "*"
drag, startPoint x: 411, startPoint y: 253, endPoint x: 401, endPoint y: 252, distance: 9.1
type input "*"
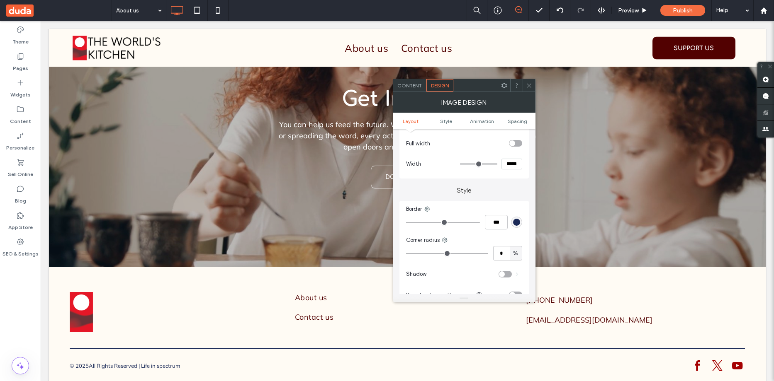
click at [406, 253] on input "range" at bounding box center [447, 253] width 82 height 1
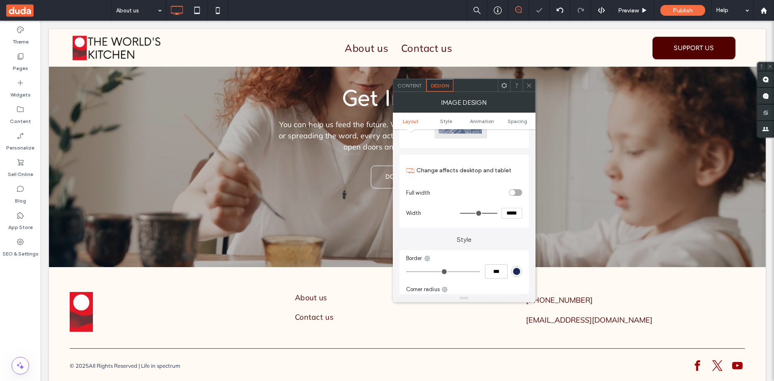
scroll to position [0, 0]
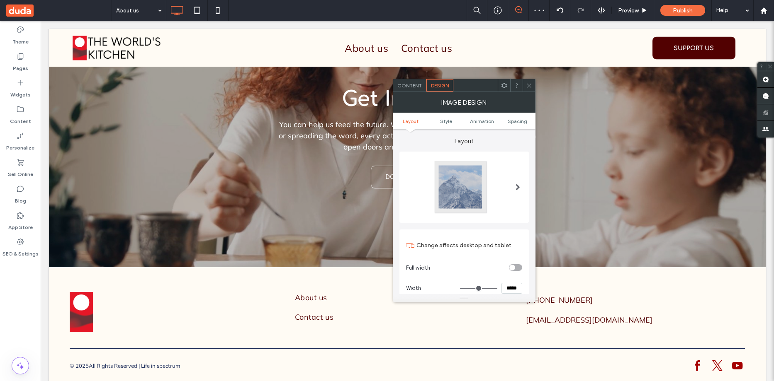
click at [413, 83] on span "Content" at bounding box center [409, 86] width 24 height 6
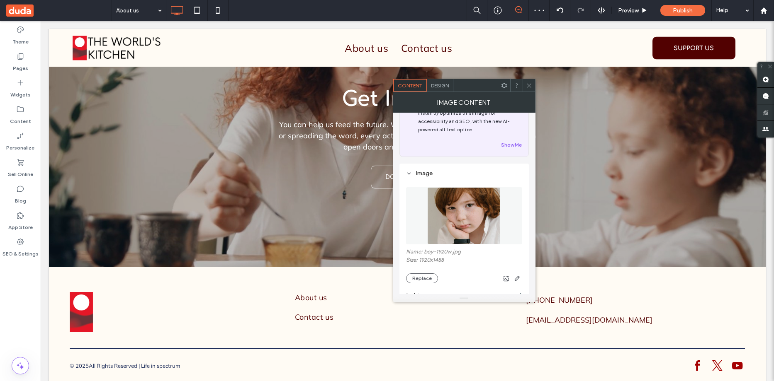
scroll to position [41, 0]
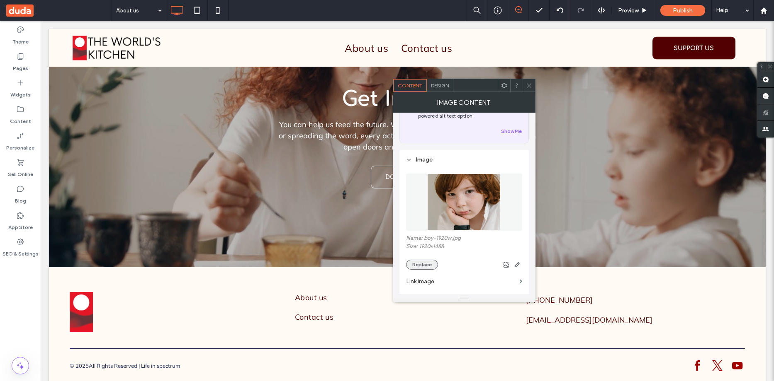
click at [426, 261] on button "Replace" at bounding box center [422, 265] width 32 height 10
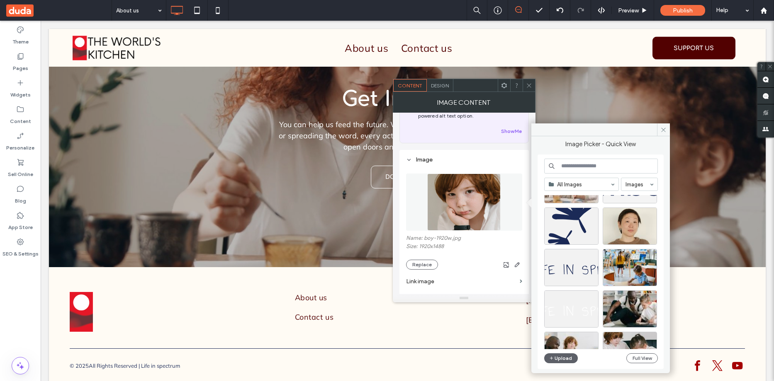
scroll to position [207, 0]
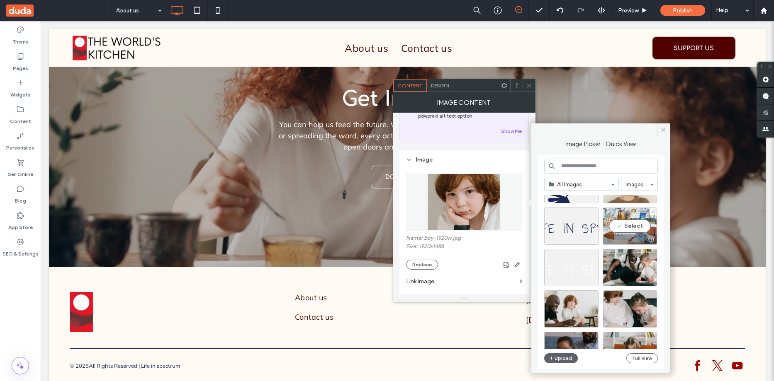
click at [618, 224] on div "Select" at bounding box center [630, 226] width 54 height 37
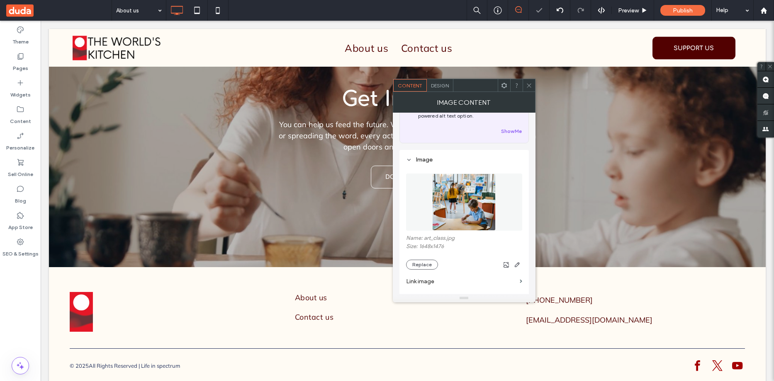
click at [532, 87] on div at bounding box center [528, 85] width 12 height 12
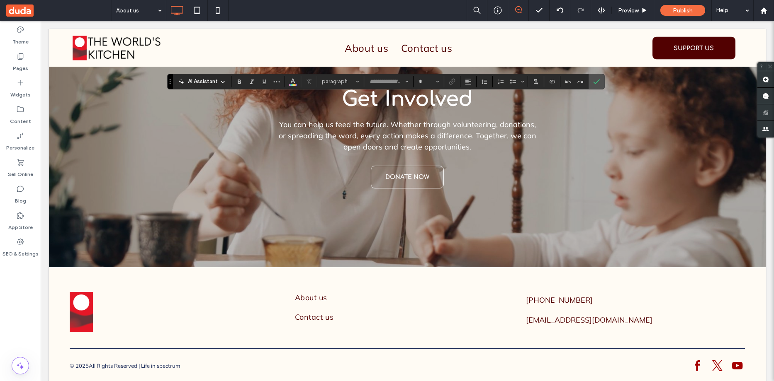
type input "*********"
type input "**"
click at [292, 83] on icon "Color" at bounding box center [292, 81] width 7 height 7
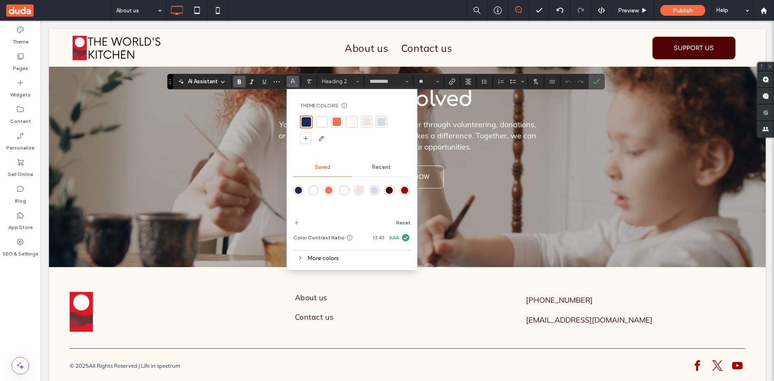
click at [390, 191] on div "rgba(82,1,1,1)" at bounding box center [389, 190] width 7 height 7
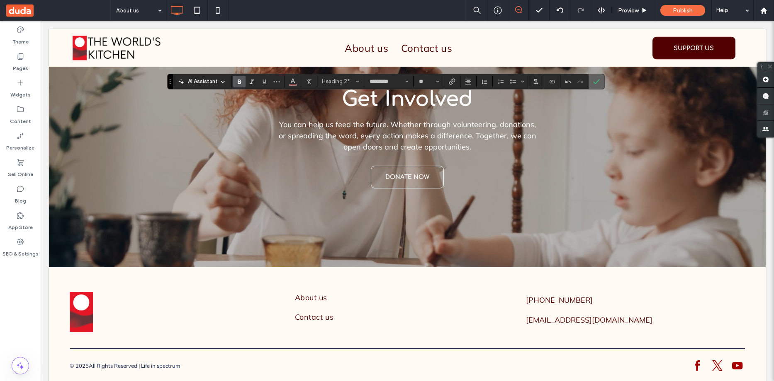
click at [596, 83] on icon "Confirm" at bounding box center [596, 81] width 7 height 7
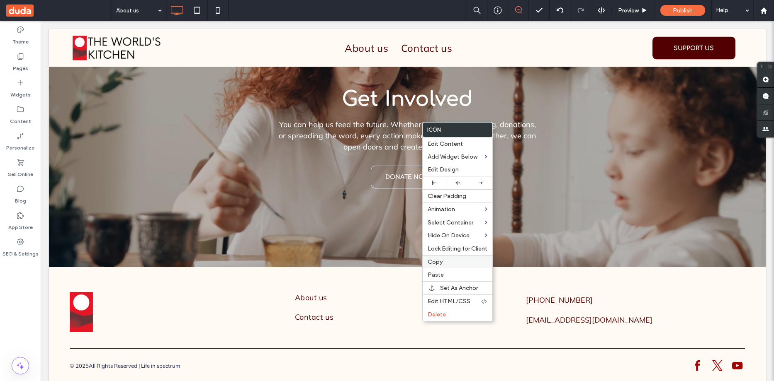
click at [442, 260] on span "Copy" at bounding box center [435, 262] width 15 height 7
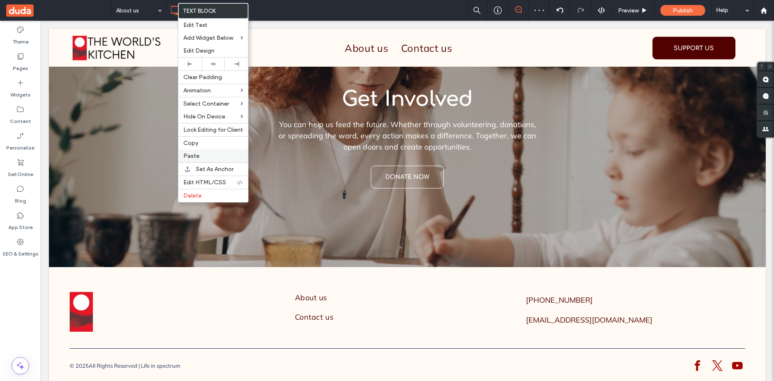
click at [194, 156] on span "Paste" at bounding box center [191, 156] width 16 height 7
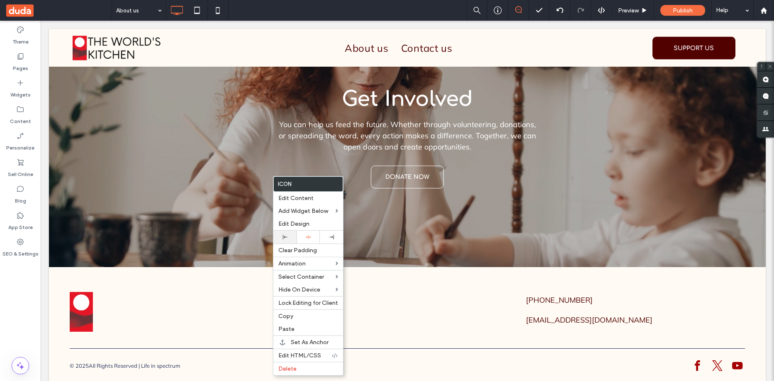
click at [287, 235] on div at bounding box center [284, 237] width 15 height 5
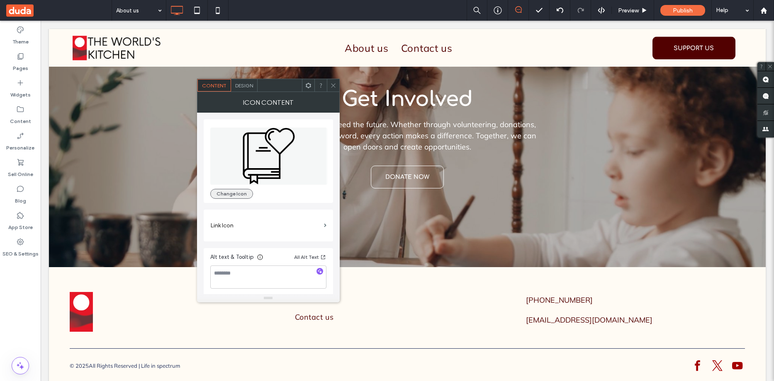
click at [248, 192] on button "Change Icon" at bounding box center [231, 194] width 43 height 10
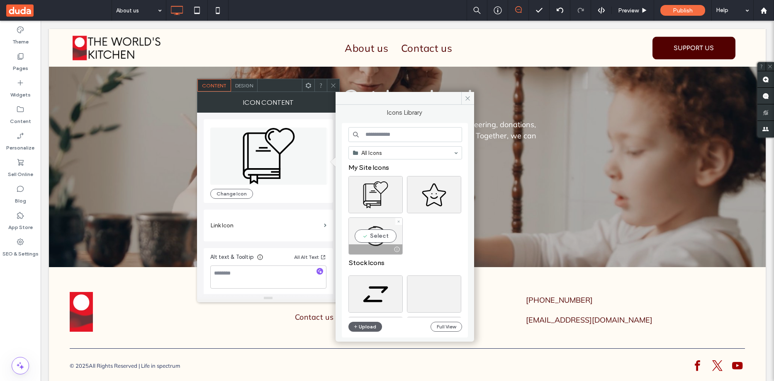
click at [377, 239] on div "Select" at bounding box center [375, 236] width 54 height 37
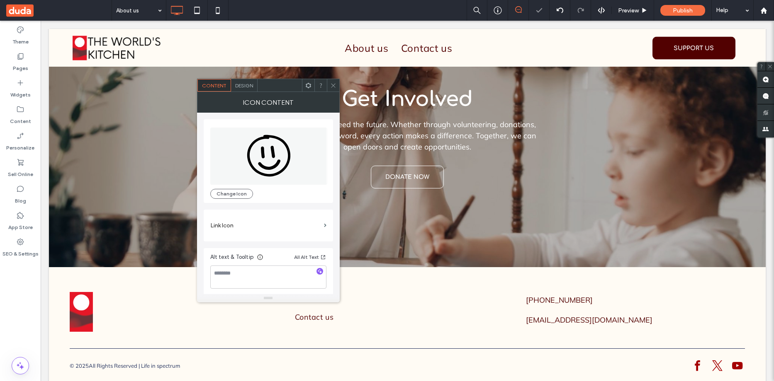
click at [332, 87] on icon at bounding box center [333, 86] width 6 height 6
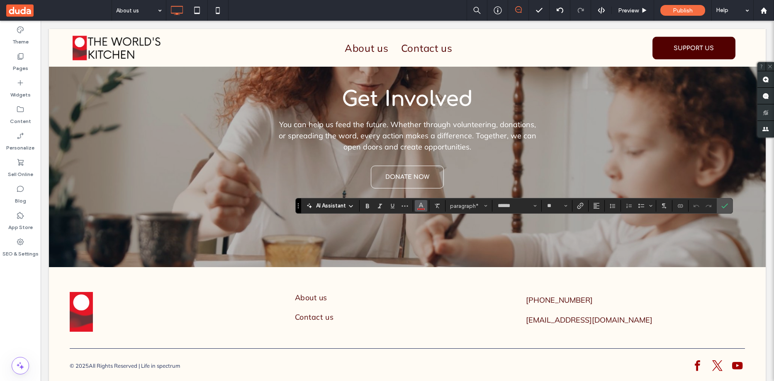
click at [423, 204] on icon "Color" at bounding box center [421, 205] width 7 height 7
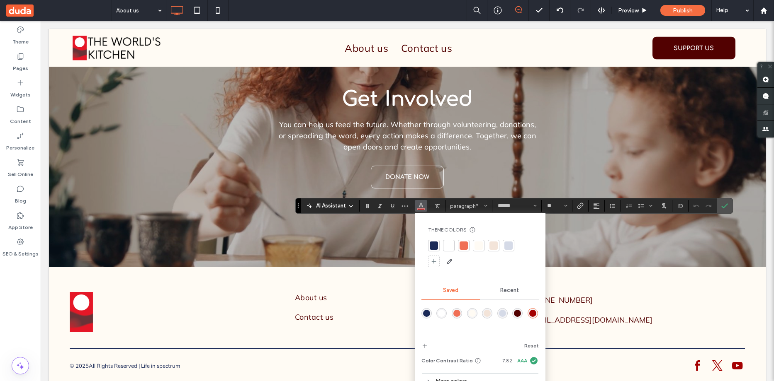
click at [519, 312] on div "rgba(82,1,1,1)" at bounding box center [517, 313] width 7 height 7
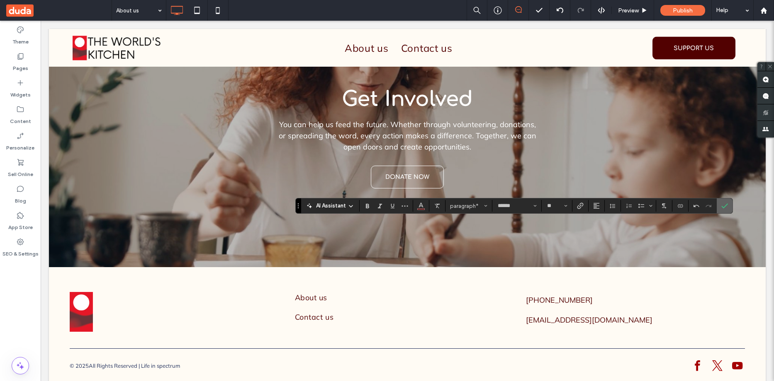
click at [724, 205] on icon "Confirm" at bounding box center [724, 206] width 7 height 7
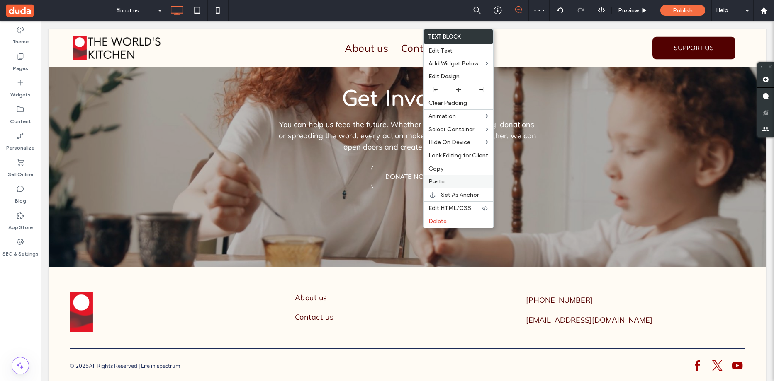
click at [442, 180] on span "Paste" at bounding box center [436, 181] width 16 height 7
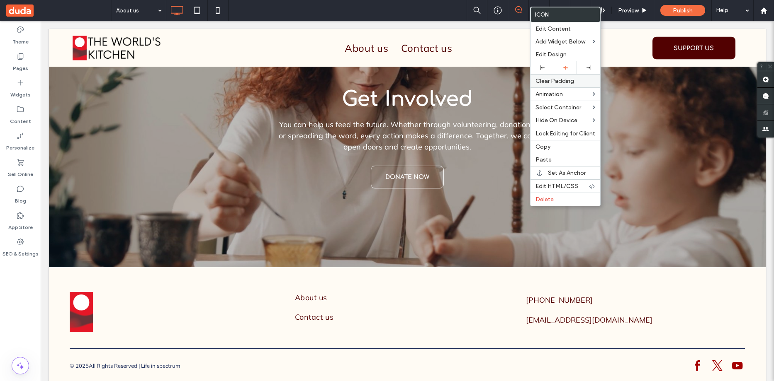
click at [542, 68] on icon at bounding box center [542, 68] width 5 height 5
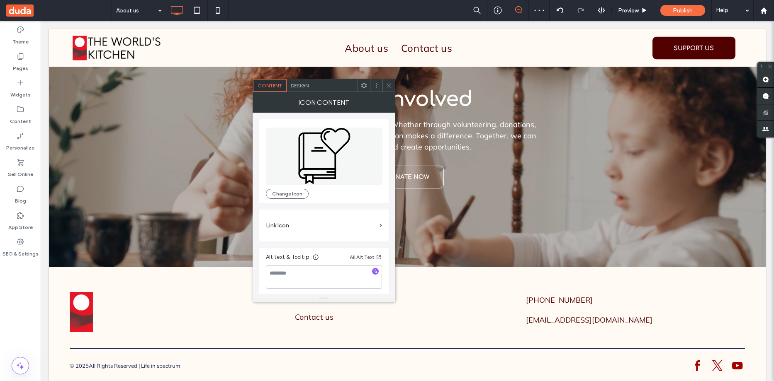
click at [300, 84] on span "Design" at bounding box center [300, 86] width 18 height 6
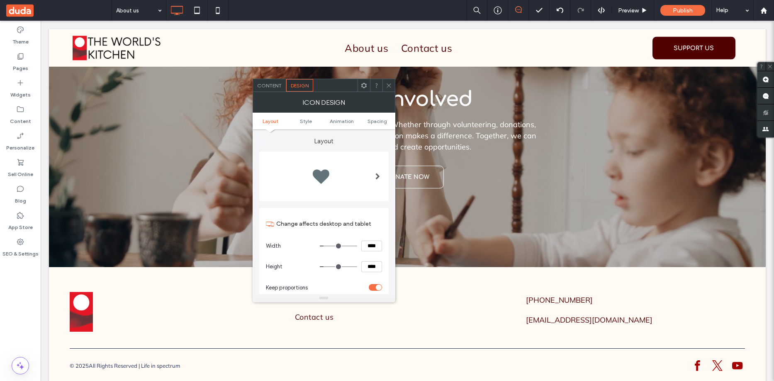
click at [272, 88] on span "Content" at bounding box center [269, 86] width 24 height 6
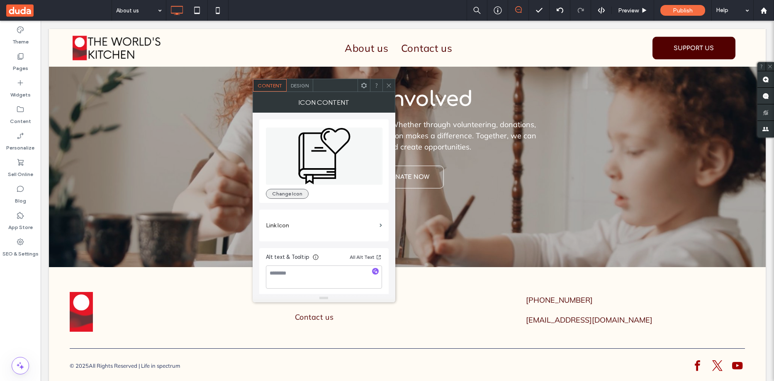
click at [300, 192] on button "Change Icon" at bounding box center [287, 194] width 43 height 10
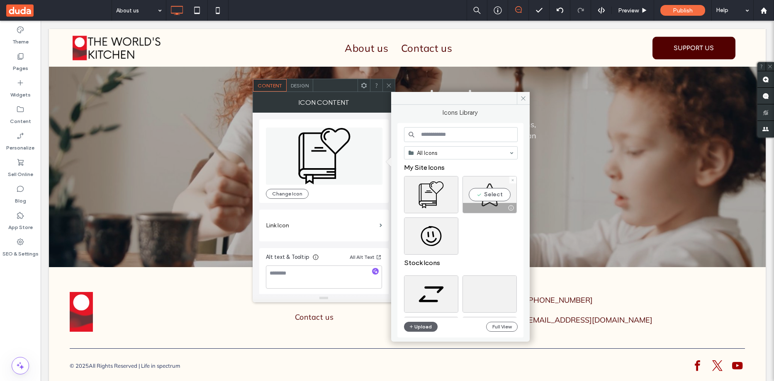
click at [488, 198] on div "Select" at bounding box center [489, 194] width 54 height 37
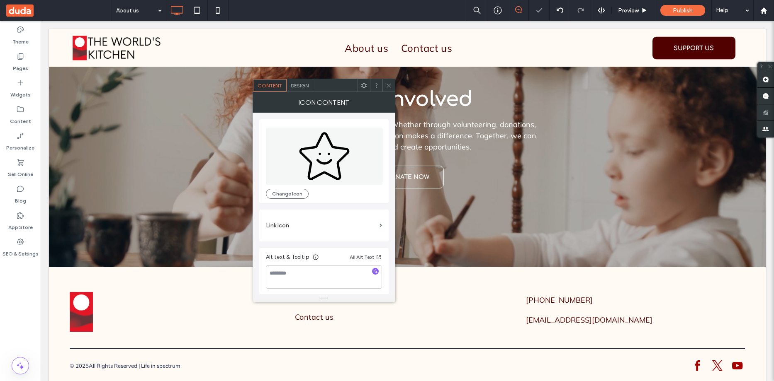
click at [387, 87] on icon at bounding box center [389, 86] width 6 height 6
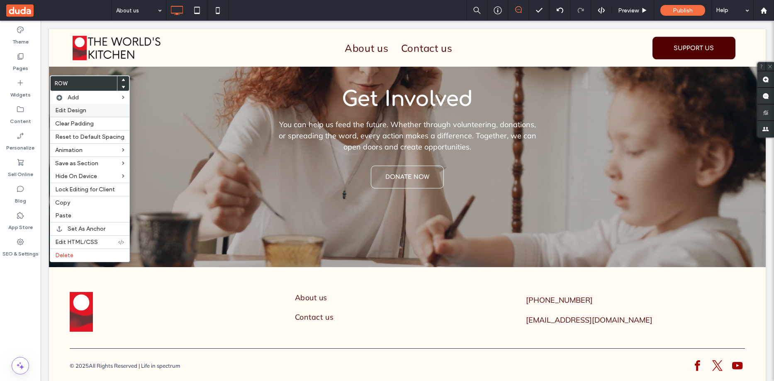
click at [83, 109] on span "Edit Design" at bounding box center [70, 110] width 31 height 7
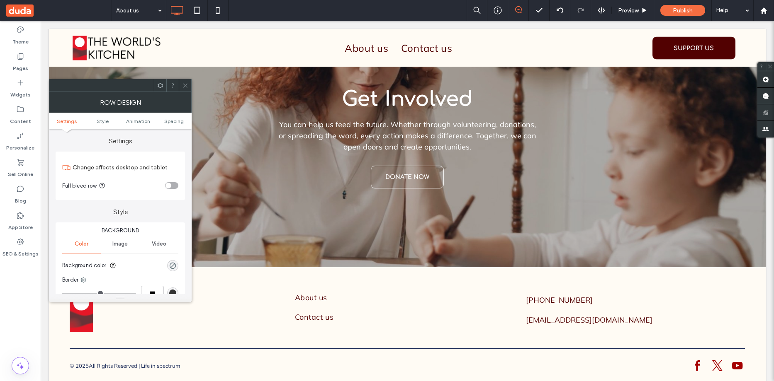
click at [117, 247] on span "Image" at bounding box center [119, 244] width 15 height 7
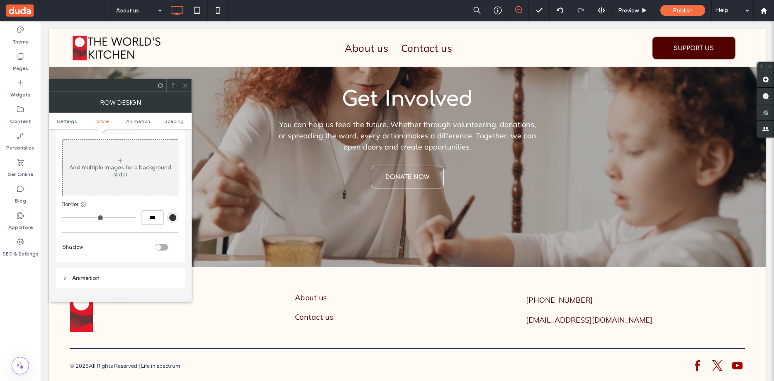
scroll to position [124, 0]
click at [118, 172] on div "Add multiple images for a background slider" at bounding box center [120, 167] width 115 height 14
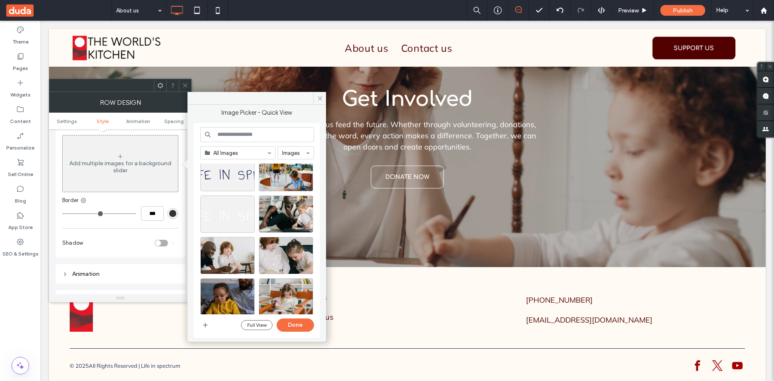
scroll to position [249, 0]
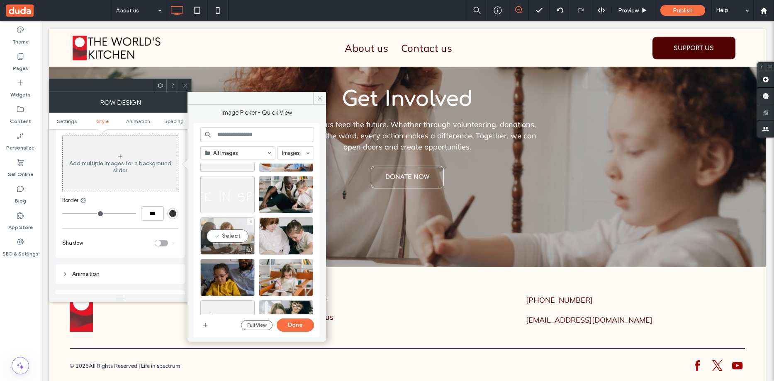
click at [235, 237] on div "Select" at bounding box center [227, 236] width 54 height 37
click at [296, 327] on button "Done" at bounding box center [295, 325] width 37 height 13
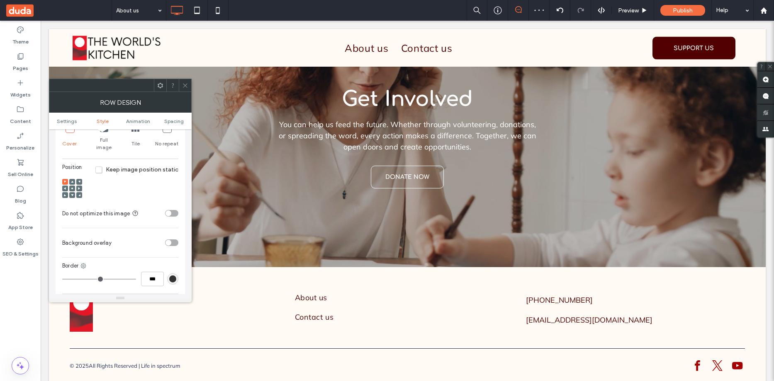
scroll to position [290, 0]
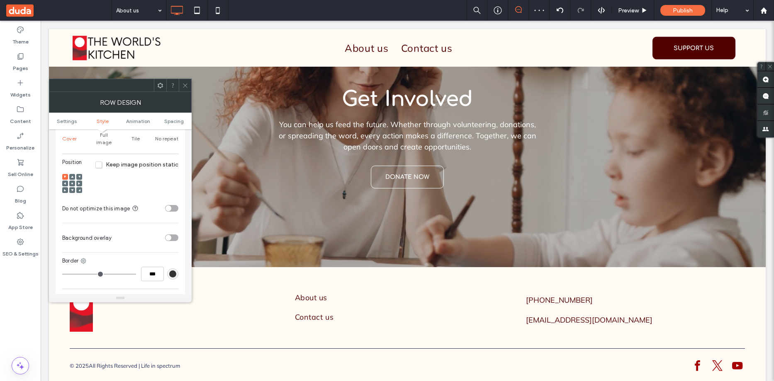
click at [72, 176] on icon at bounding box center [72, 177] width 2 height 2
click at [72, 181] on span at bounding box center [72, 184] width 2 height 6
click at [175, 235] on div "toggle" at bounding box center [171, 238] width 13 height 7
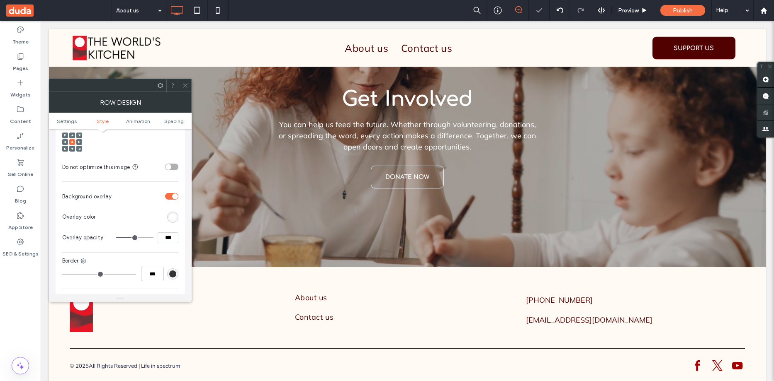
click at [173, 214] on div "rgb(255,255,255)" at bounding box center [172, 217] width 7 height 7
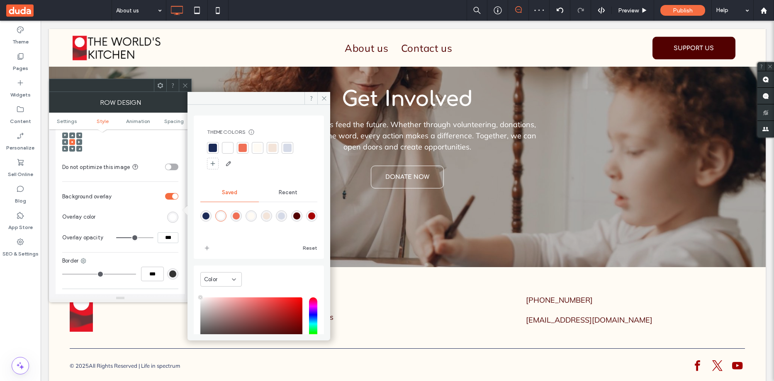
click at [255, 216] on div "rgba(255,251,244,1)" at bounding box center [251, 216] width 7 height 7
type input "*******"
click at [323, 96] on icon at bounding box center [324, 98] width 6 height 6
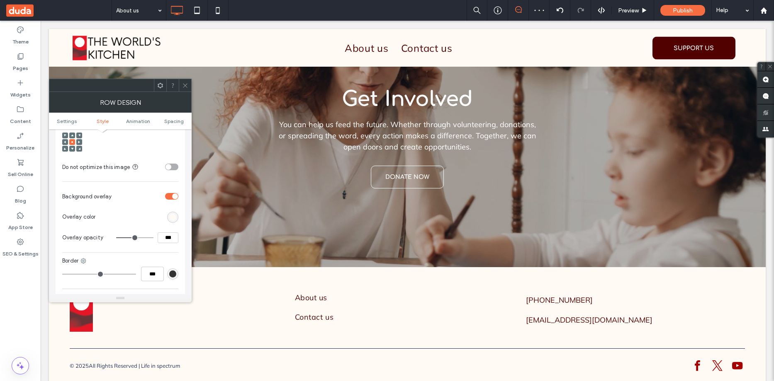
click at [185, 82] on span at bounding box center [185, 85] width 6 height 12
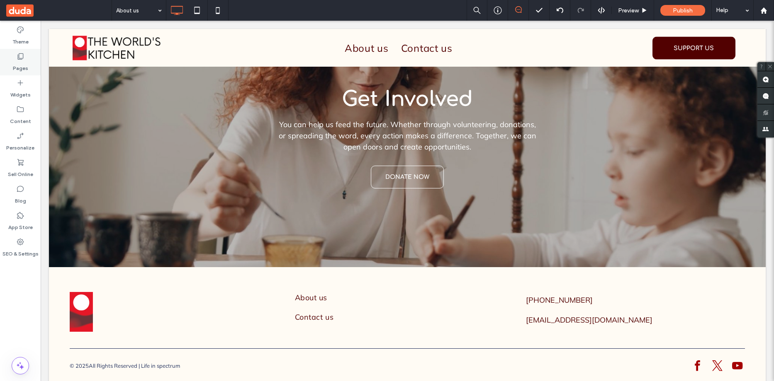
click at [28, 58] on div "Pages" at bounding box center [20, 62] width 41 height 27
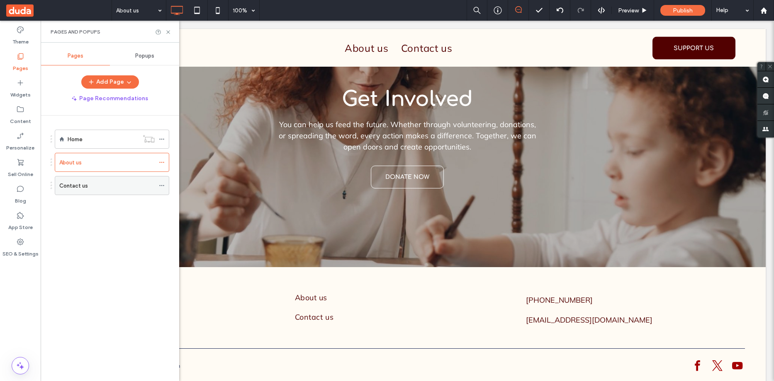
click at [106, 190] on div "Contact us" at bounding box center [106, 186] width 95 height 18
click at [169, 33] on use at bounding box center [167, 31] width 3 height 3
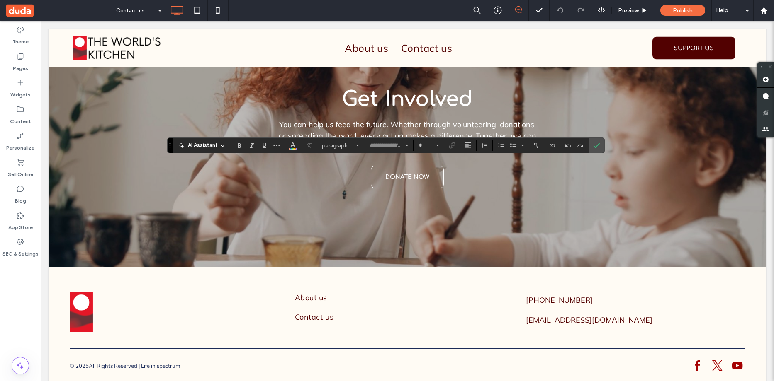
type input "*********"
type input "**"
click at [289, 144] on icon "Color" at bounding box center [292, 144] width 7 height 7
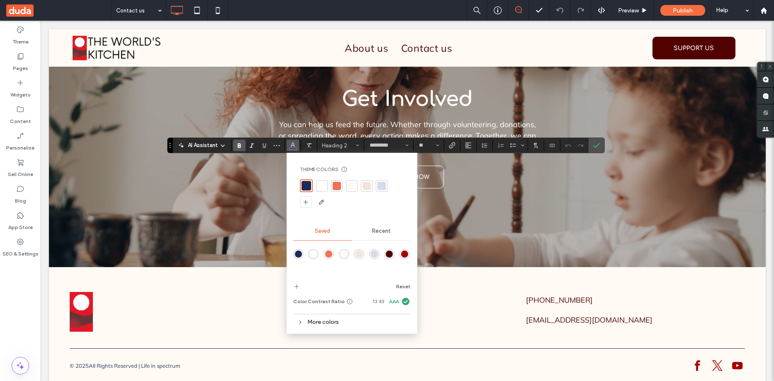
click at [389, 255] on div "rgba(82,1,1,1)" at bounding box center [389, 254] width 7 height 7
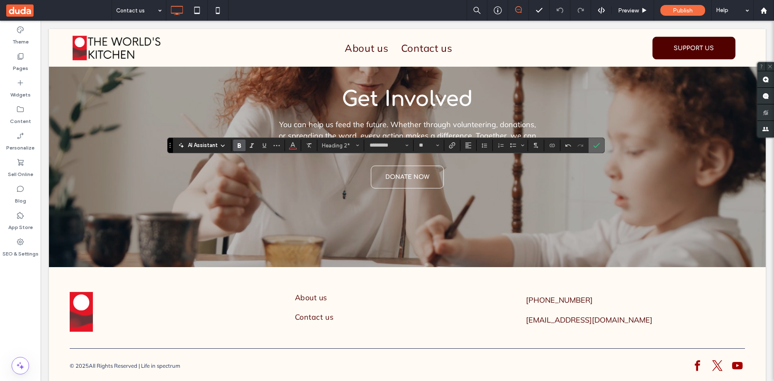
click at [594, 140] on span "Confirm" at bounding box center [595, 145] width 4 height 15
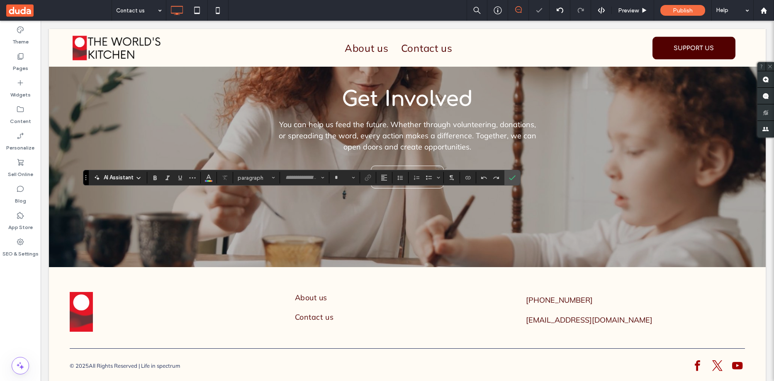
type input "******"
type input "**"
click at [207, 182] on span "Color" at bounding box center [208, 177] width 7 height 11
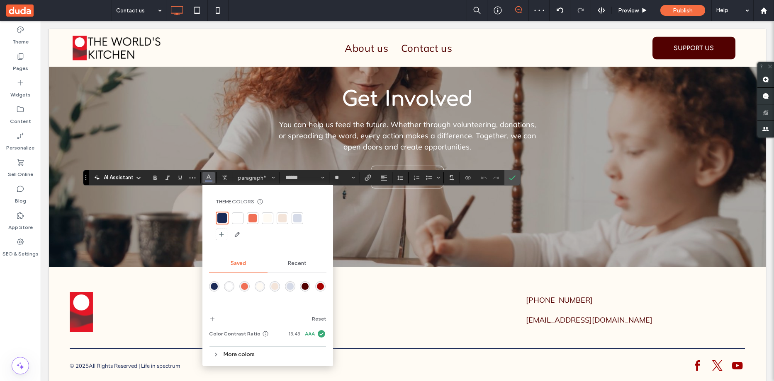
click at [306, 285] on div "rgba(82,1,1,1)" at bounding box center [304, 286] width 7 height 7
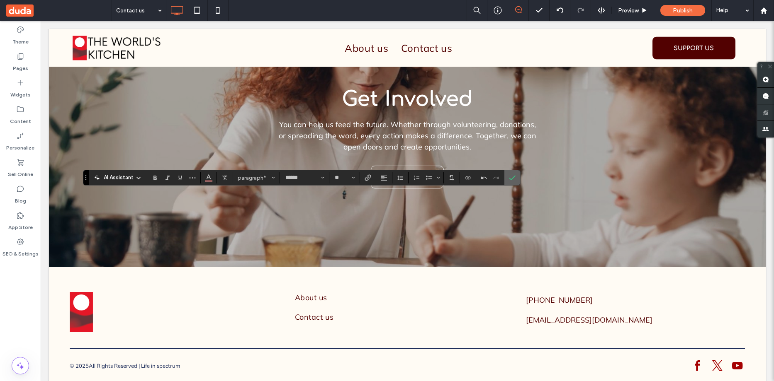
click at [513, 179] on icon "Confirm" at bounding box center [512, 178] width 7 height 7
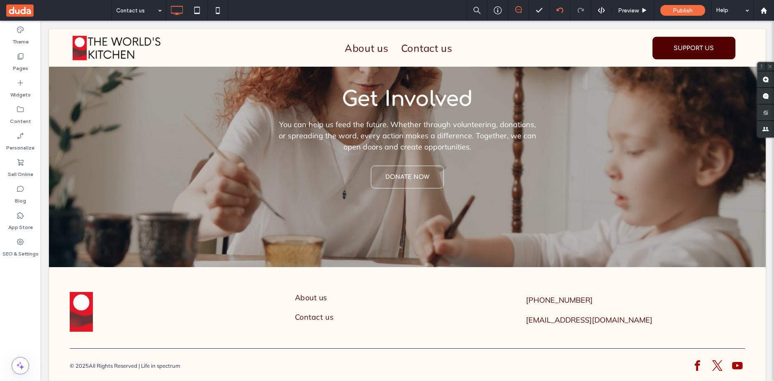
type input "******"
type input "**"
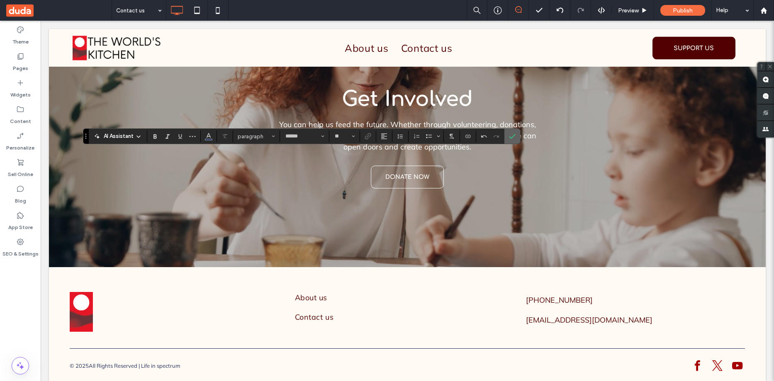
click at [514, 133] on icon "Confirm" at bounding box center [512, 136] width 7 height 7
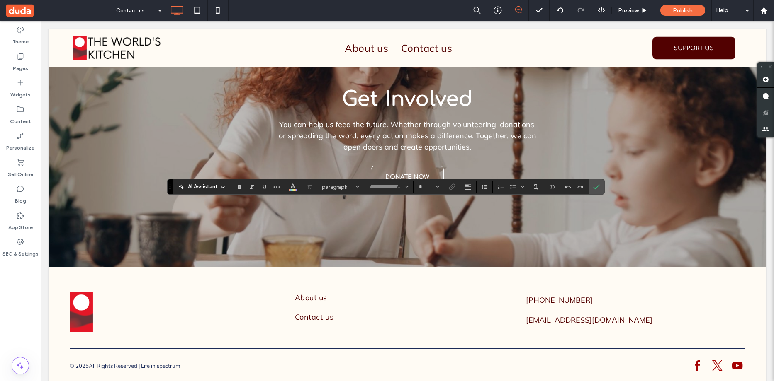
type input "*********"
type input "**"
click at [295, 183] on icon "Color" at bounding box center [292, 186] width 7 height 7
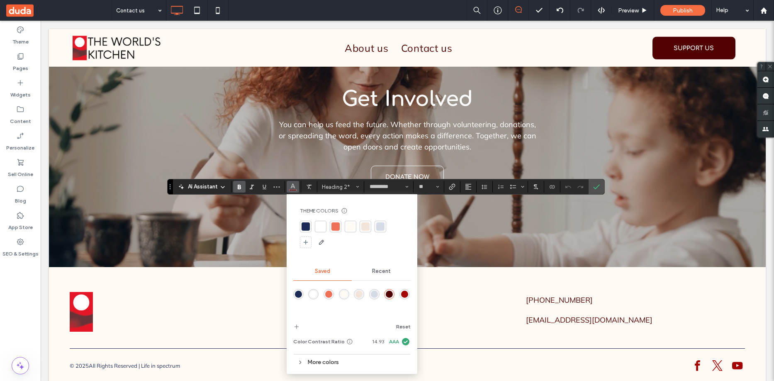
click at [387, 292] on div "rgba(82,1,1,1)" at bounding box center [389, 294] width 7 height 7
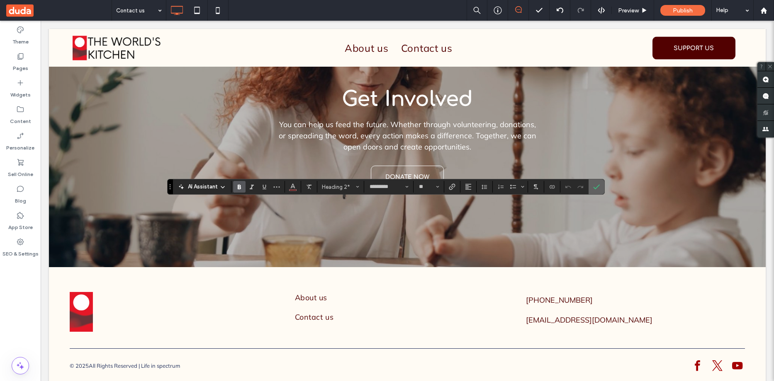
click at [596, 187] on icon "Confirm" at bounding box center [596, 187] width 7 height 7
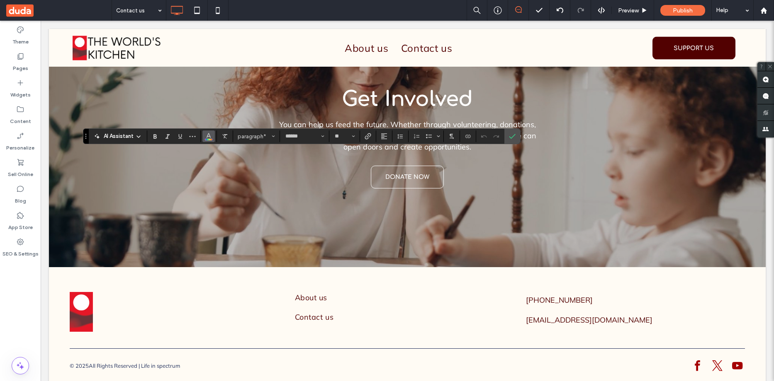
click at [207, 131] on div "AI Assistant paragraph* ****** **" at bounding box center [301, 137] width 437 height 16
click at [209, 134] on use "Color" at bounding box center [208, 136] width 5 height 5
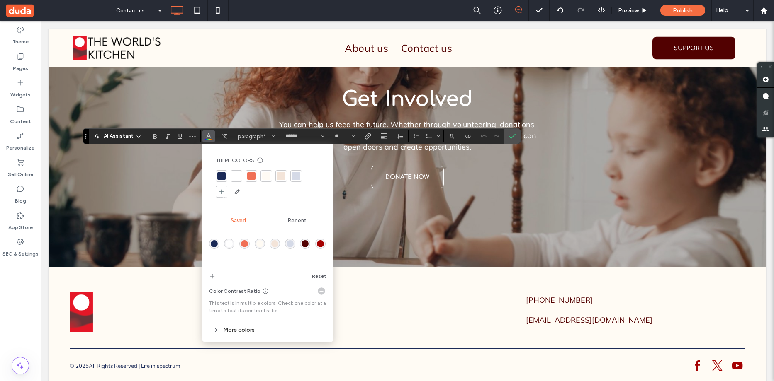
click at [320, 243] on div "rgba(165,1,1,1)" at bounding box center [320, 244] width 7 height 7
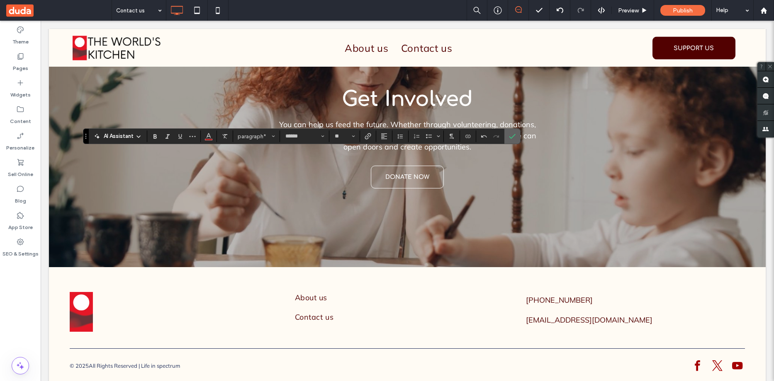
click at [513, 133] on span "Confirm" at bounding box center [512, 136] width 7 height 14
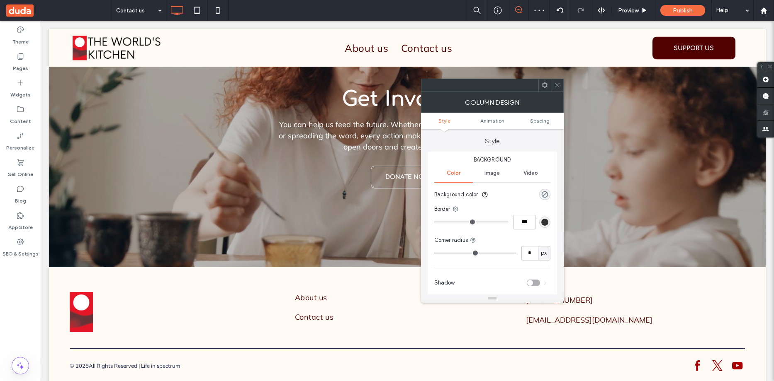
click at [555, 84] on icon at bounding box center [557, 85] width 6 height 6
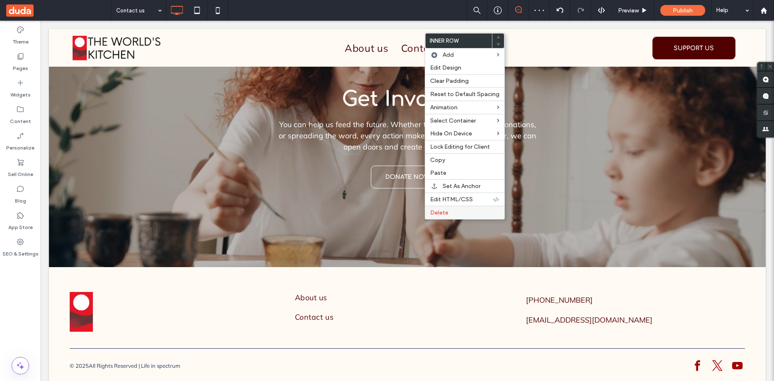
click at [457, 213] on label "Delete" at bounding box center [464, 212] width 69 height 7
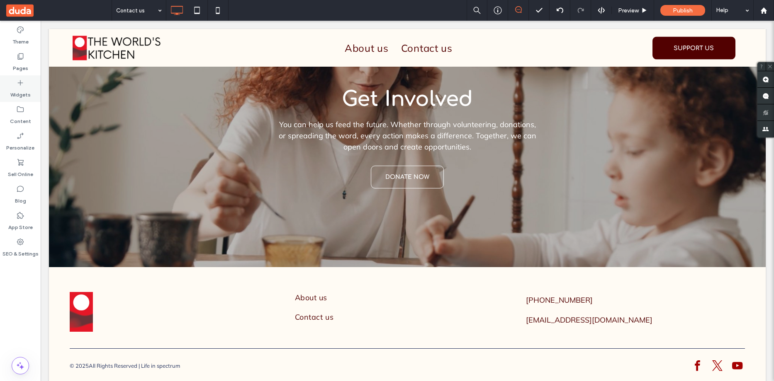
click at [22, 83] on icon at bounding box center [20, 83] width 8 height 8
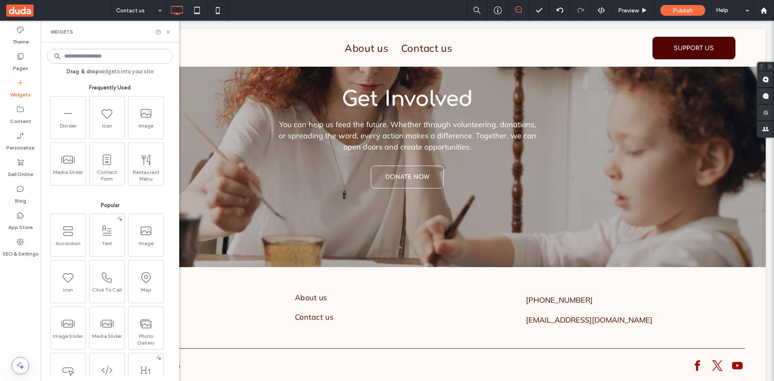
click at [116, 57] on input at bounding box center [109, 56] width 125 height 15
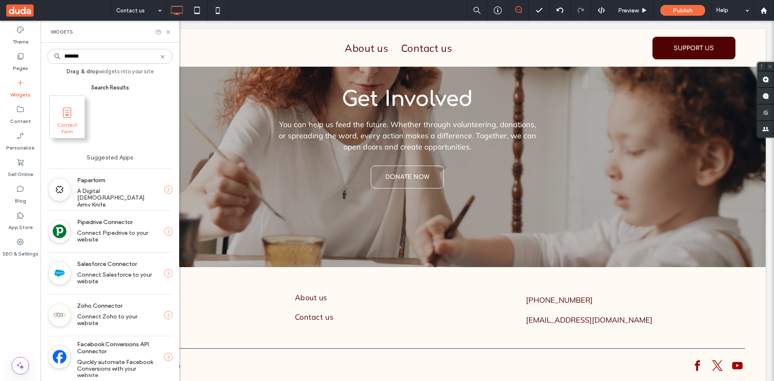
type input "*******"
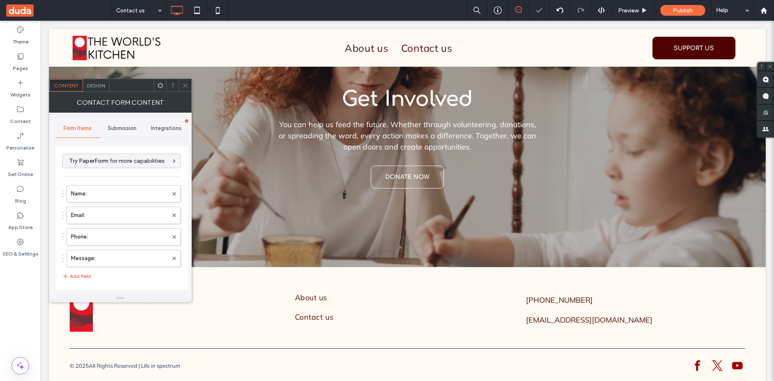
type input "**********"
click at [185, 85] on icon at bounding box center [185, 86] width 6 height 6
click at [97, 85] on span "Design" at bounding box center [96, 86] width 18 height 6
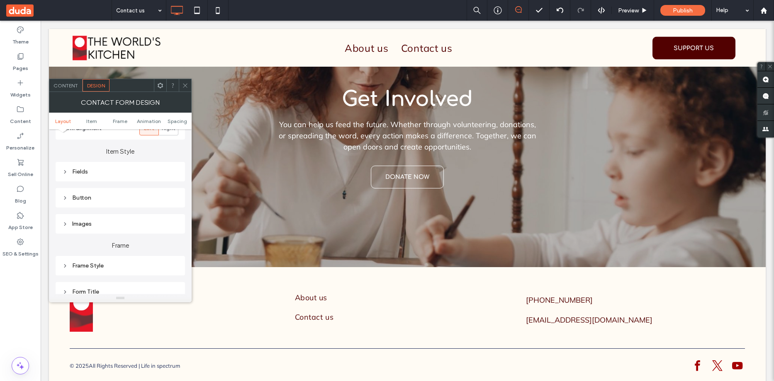
scroll to position [124, 0]
click at [69, 166] on div "Fields" at bounding box center [120, 168] width 116 height 7
click at [152, 179] on div "Field Text" at bounding box center [149, 184] width 58 height 18
click at [173, 205] on span at bounding box center [173, 205] width 3 height 4
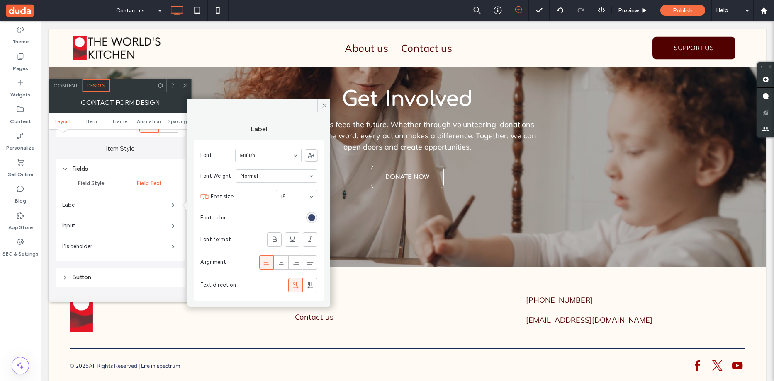
click at [311, 215] on div "rgb(27, 42, 87)" at bounding box center [311, 217] width 7 height 7
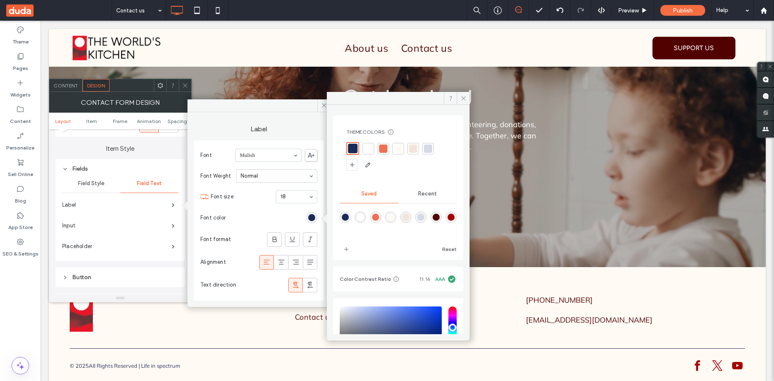
click at [442, 216] on div "rgba(82,1,1,1)" at bounding box center [435, 217] width 11 height 11
type input "*******"
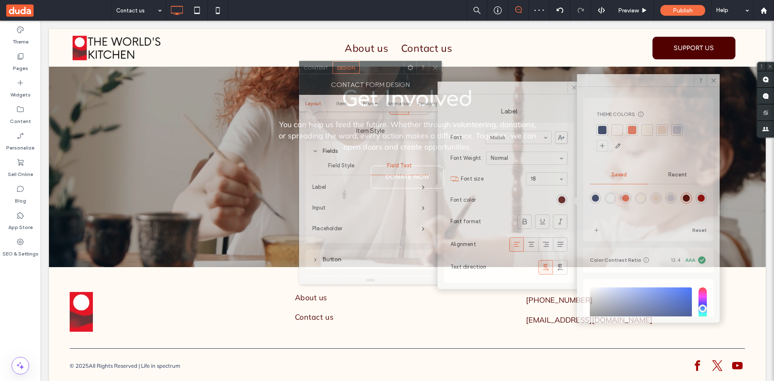
drag, startPoint x: 136, startPoint y: 85, endPoint x: 386, endPoint y: 68, distance: 250.7
click at [386, 68] on div at bounding box center [382, 67] width 44 height 12
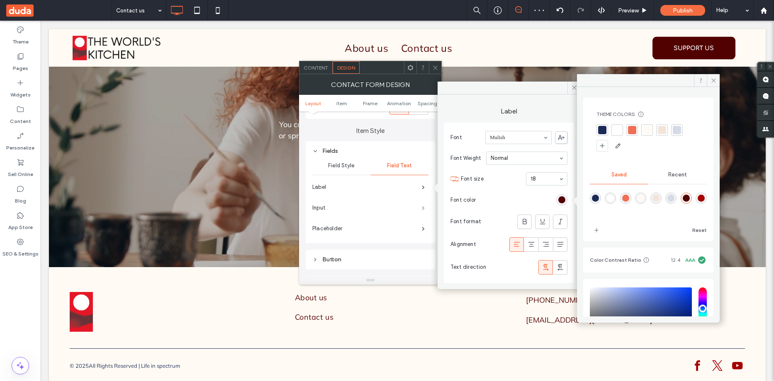
click at [422, 207] on span at bounding box center [423, 208] width 3 height 4
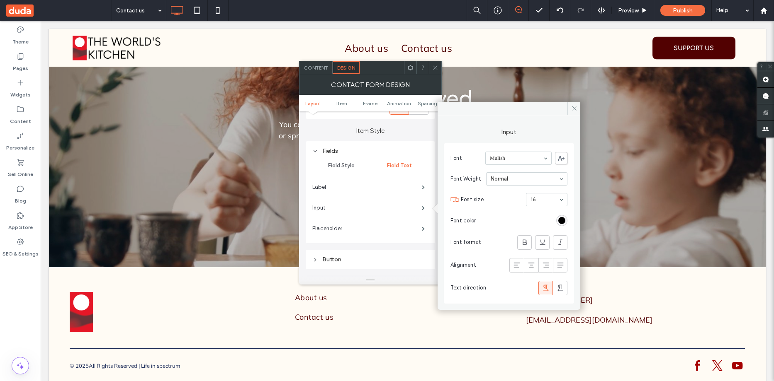
click at [559, 224] on div "rgb(0, 0, 0)" at bounding box center [561, 220] width 7 height 7
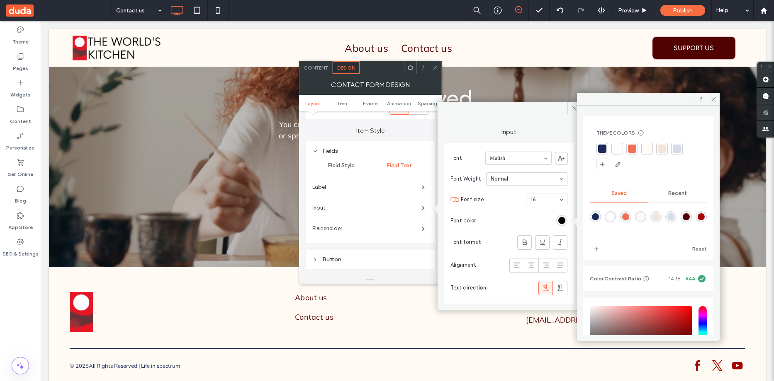
click at [690, 216] on div "rgba(82,1,1,1)" at bounding box center [686, 217] width 7 height 7
type input "*******"
click at [422, 229] on span at bounding box center [423, 229] width 3 height 4
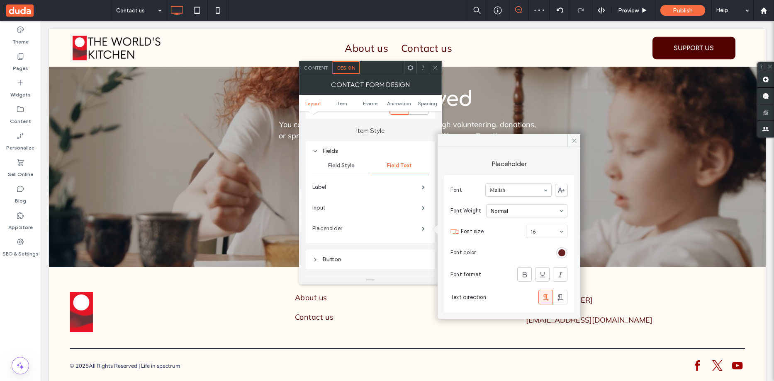
click at [563, 255] on div "rgb(82, 1, 1)" at bounding box center [561, 253] width 7 height 7
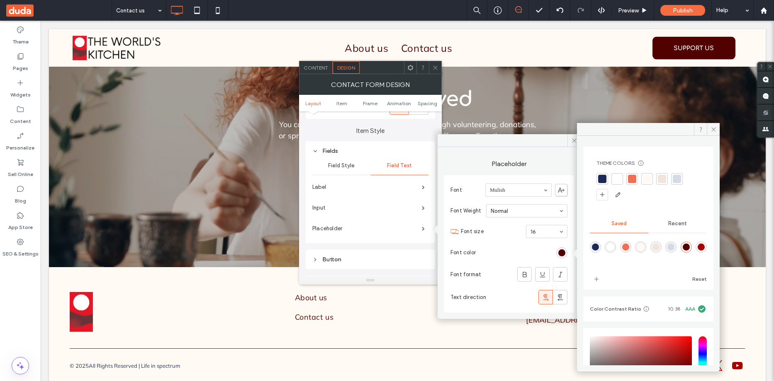
click at [690, 246] on div "rgba(82,1,1,1)" at bounding box center [686, 247] width 7 height 7
click at [340, 165] on span "Field Style" at bounding box center [341, 166] width 27 height 7
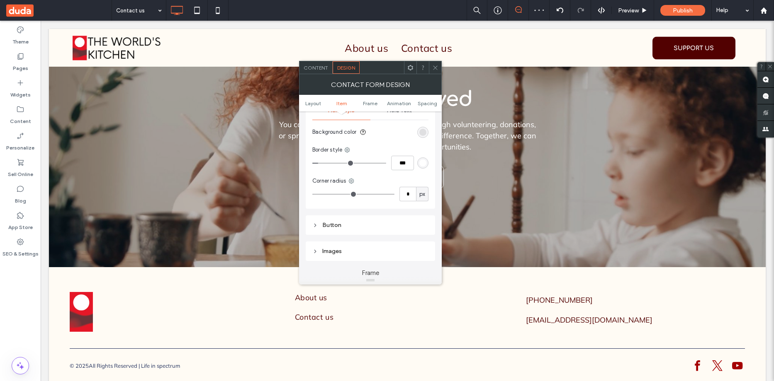
scroll to position [207, 0]
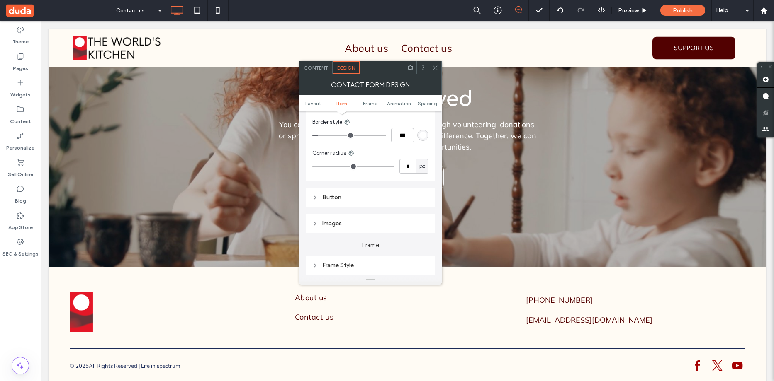
click at [316, 196] on icon at bounding box center [315, 198] width 6 height 6
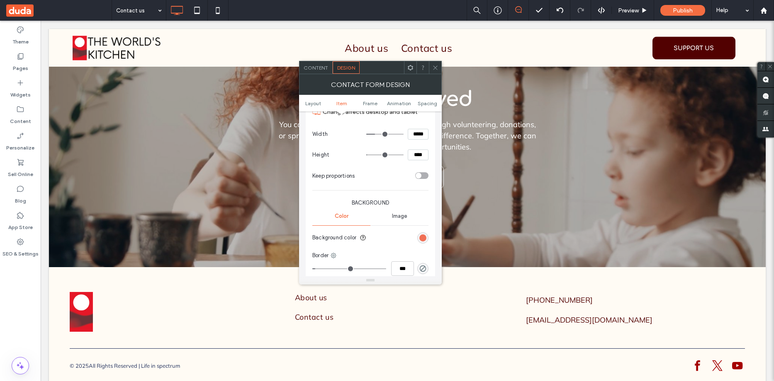
scroll to position [373, 0]
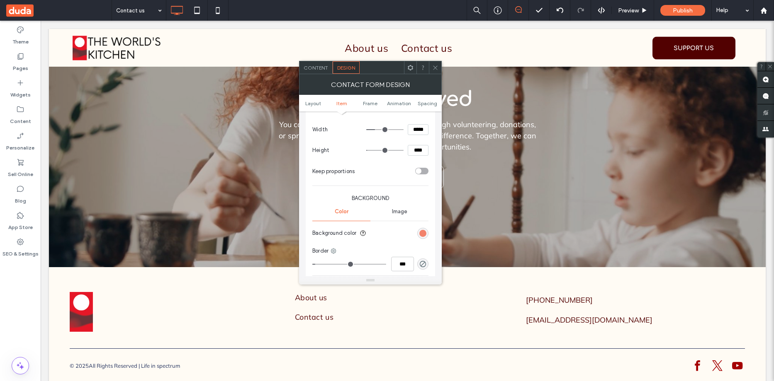
click at [423, 232] on div "rgb(240, 112, 86)" at bounding box center [422, 233] width 7 height 7
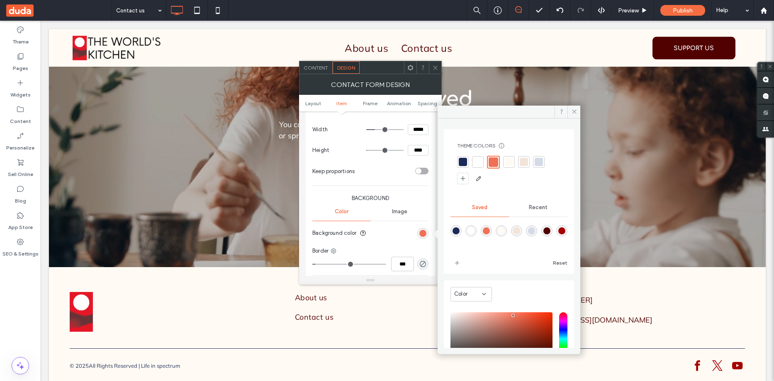
click at [550, 230] on div "rgba(82,1,1,1)" at bounding box center [546, 231] width 7 height 7
type input "*******"
click at [387, 225] on section "Background color" at bounding box center [370, 233] width 116 height 21
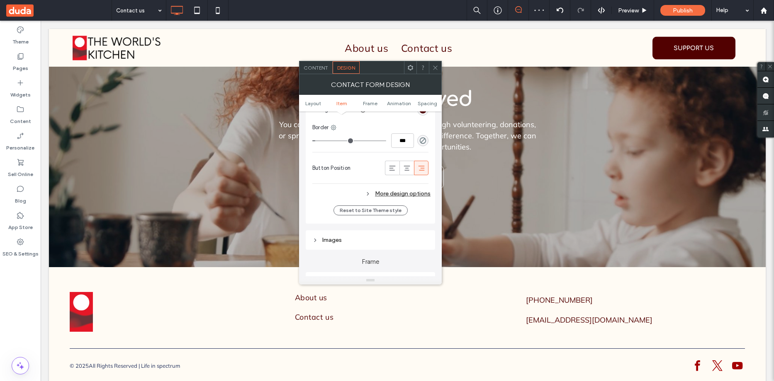
scroll to position [498, 0]
click at [403, 194] on div "More design options" at bounding box center [371, 192] width 118 height 11
click at [421, 211] on div "rgb(82, 1, 1)" at bounding box center [422, 211] width 7 height 7
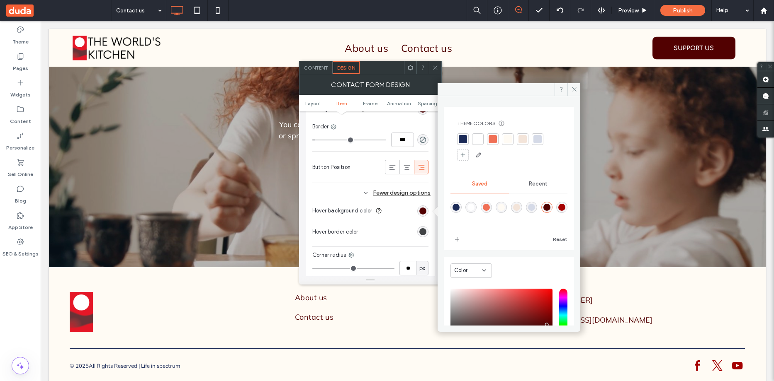
click at [505, 205] on div "rgba(255,251,244,1)" at bounding box center [501, 207] width 7 height 7
type input "*******"
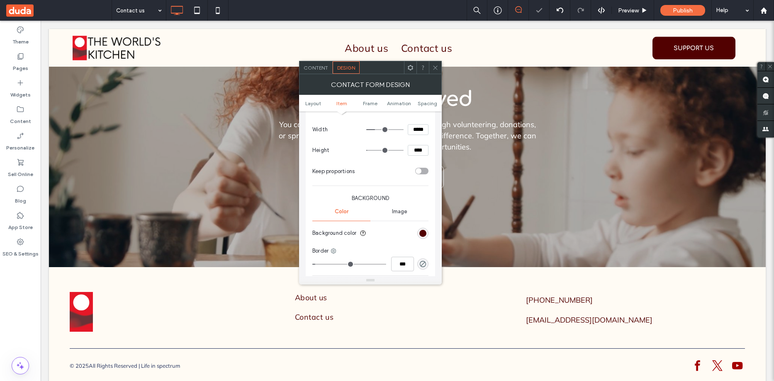
scroll to position [290, 0]
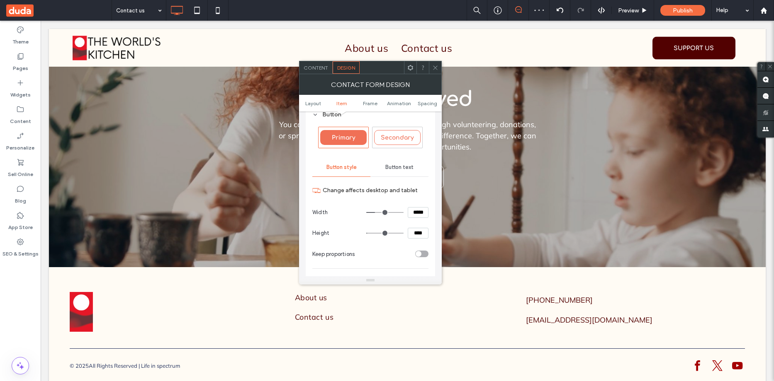
click at [402, 165] on span "Button text" at bounding box center [399, 167] width 28 height 7
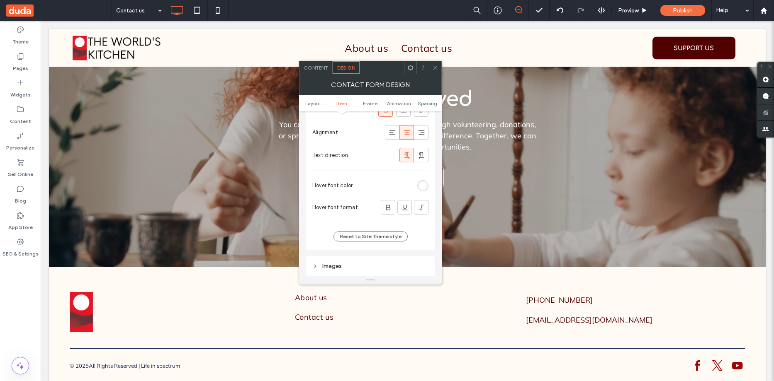
scroll to position [456, 0]
click at [422, 184] on div "rgb(255, 255, 255)" at bounding box center [422, 184] width 7 height 7
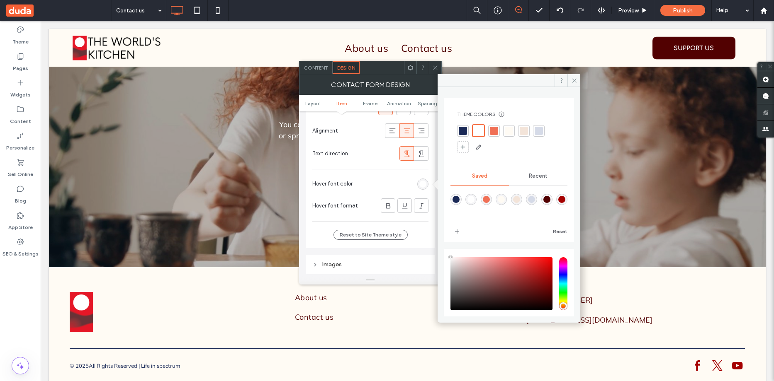
click at [550, 198] on div "rgba(82,1,1,1)" at bounding box center [546, 199] width 7 height 7
type input "*******"
click at [575, 81] on icon at bounding box center [574, 81] width 6 height 6
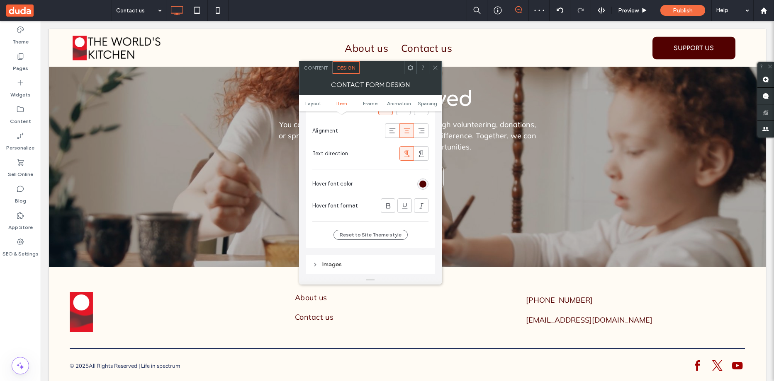
click at [439, 66] on div at bounding box center [435, 67] width 12 height 12
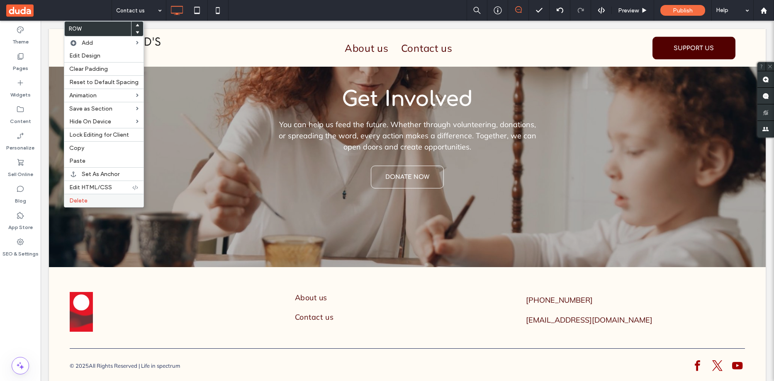
click at [79, 197] on span "Delete" at bounding box center [78, 200] width 18 height 7
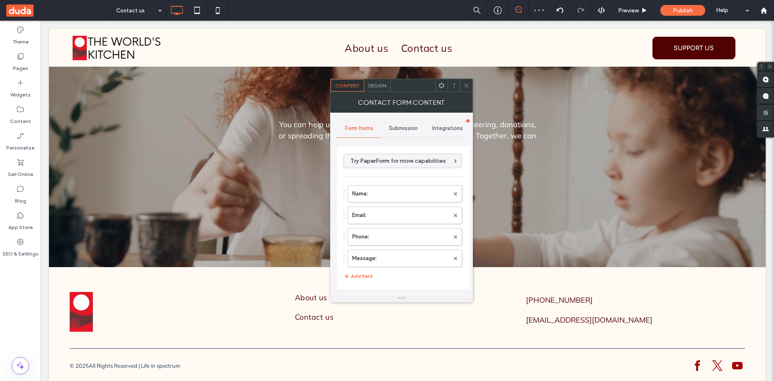
click at [375, 86] on span "Design" at bounding box center [377, 86] width 18 height 6
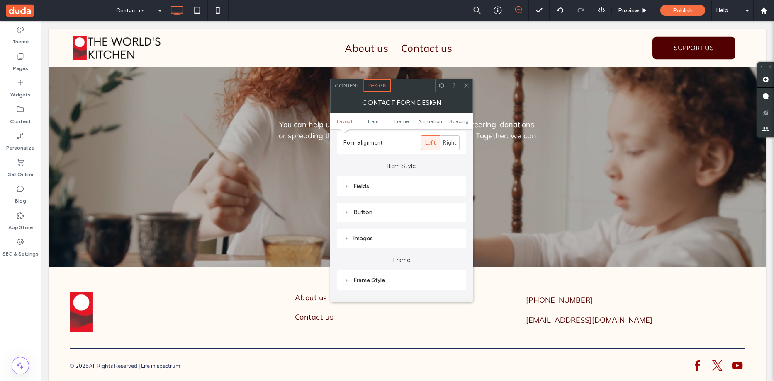
scroll to position [124, 0]
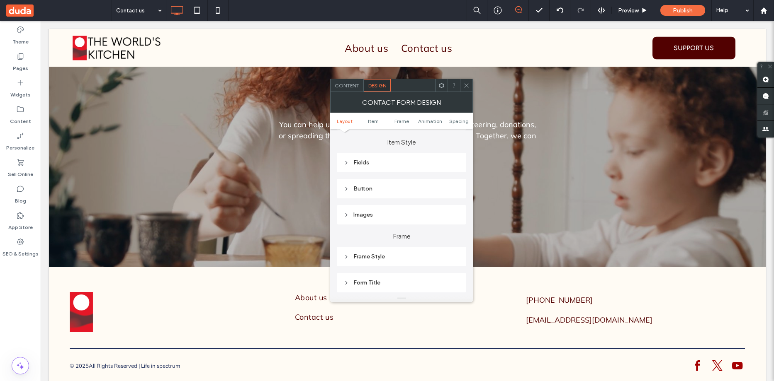
click at [347, 162] on use at bounding box center [347, 162] width 2 height 3
click at [453, 229] on div "rgb(27, 42, 87)" at bounding box center [453, 229] width 7 height 7
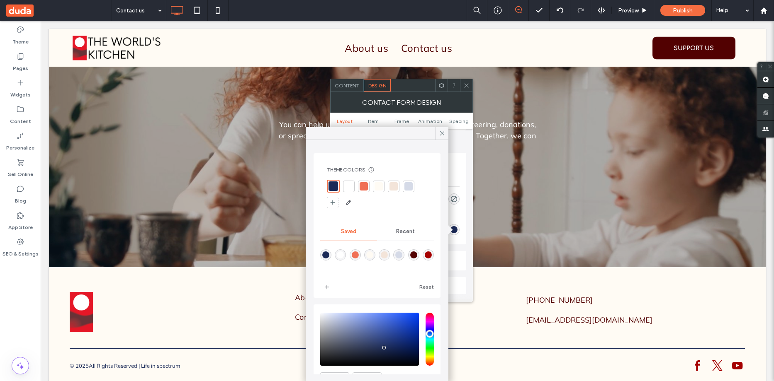
click at [417, 254] on div "rgba(82,1,1,1)" at bounding box center [413, 255] width 7 height 7
type input "*******"
click at [442, 133] on icon at bounding box center [441, 133] width 7 height 7
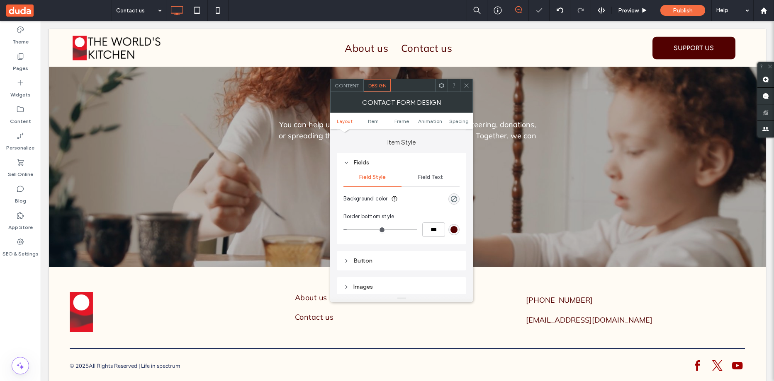
click at [432, 177] on span "Field Text" at bounding box center [430, 177] width 25 height 7
click at [456, 199] on span at bounding box center [454, 199] width 3 height 4
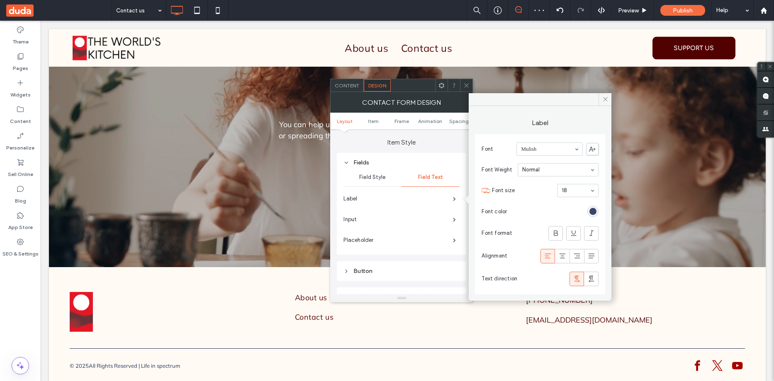
click at [593, 211] on div "rgb(27, 42, 87)" at bounding box center [592, 211] width 7 height 7
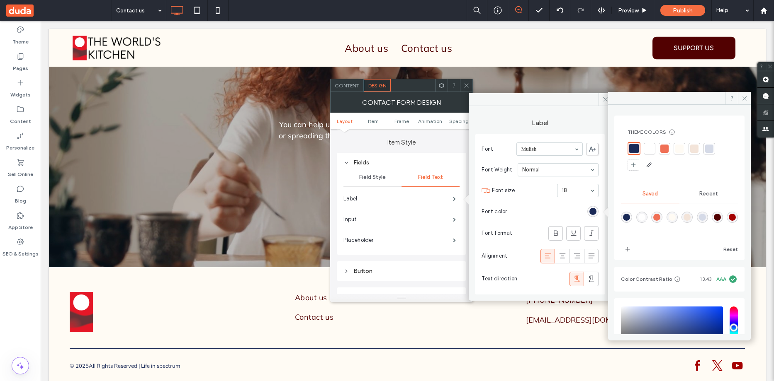
click at [721, 218] on div "rgba(82,1,1,1)" at bounding box center [717, 217] width 7 height 7
type input "*******"
click at [467, 85] on use at bounding box center [466, 85] width 4 height 4
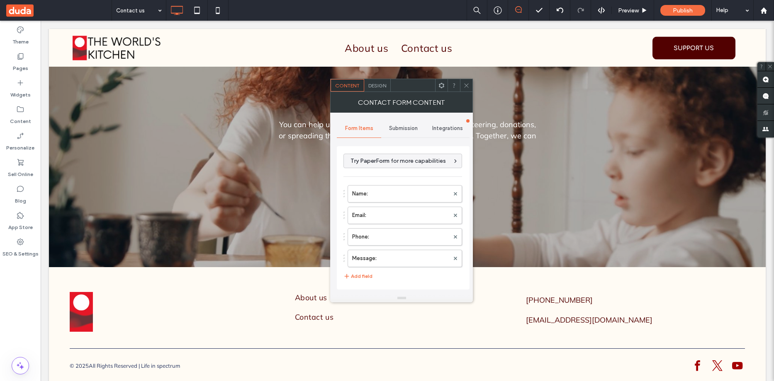
click at [379, 85] on span "Design" at bounding box center [377, 86] width 18 height 6
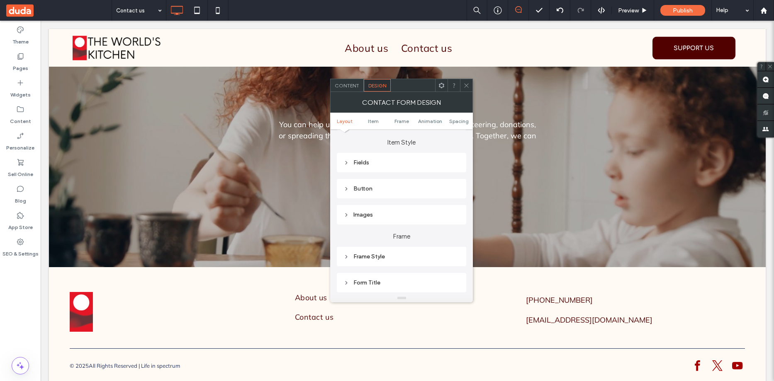
click at [345, 185] on div "Button" at bounding box center [401, 188] width 116 height 11
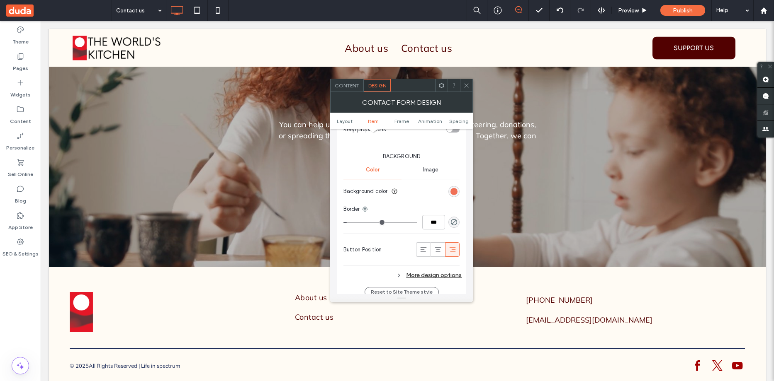
scroll to position [332, 0]
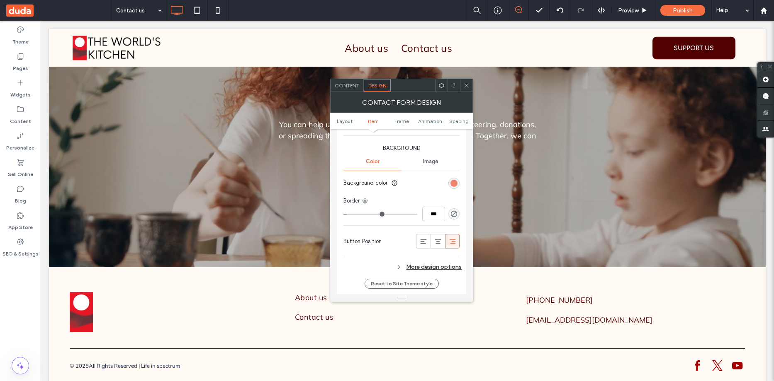
click at [455, 186] on div "rgb(240, 112, 86)" at bounding box center [453, 183] width 7 height 7
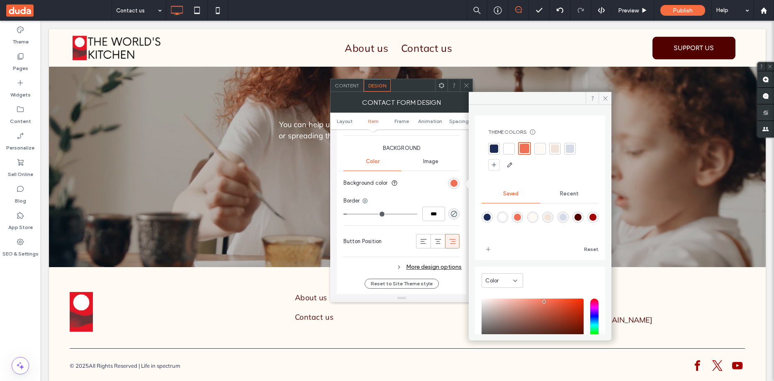
click at [581, 217] on div "rgba(82,1,1,1)" at bounding box center [577, 217] width 7 height 7
type input "*******"
click at [431, 267] on div "More design options" at bounding box center [402, 267] width 118 height 11
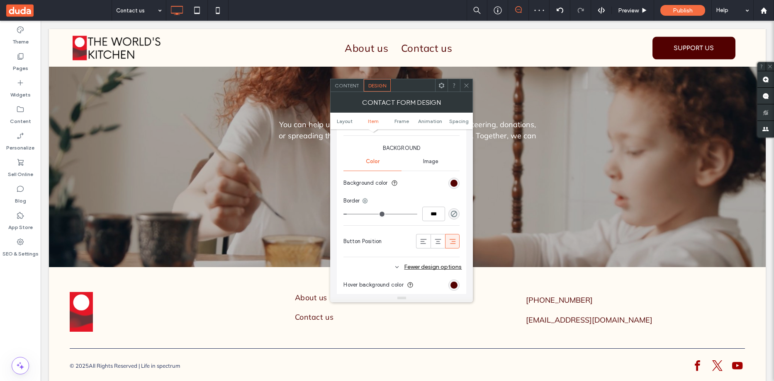
scroll to position [415, 0]
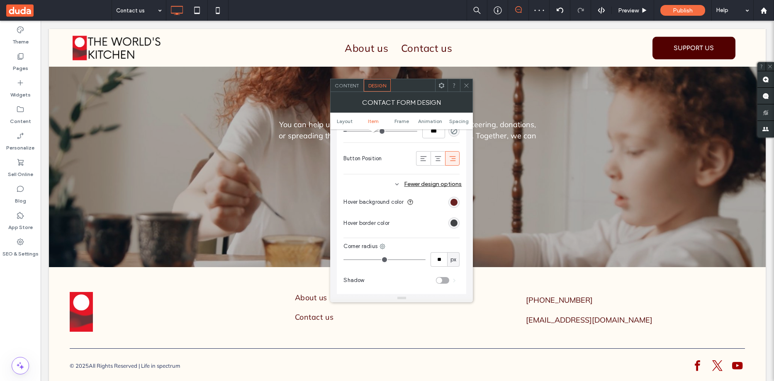
click at [455, 201] on div "rgb(82, 1, 1)" at bounding box center [453, 202] width 7 height 7
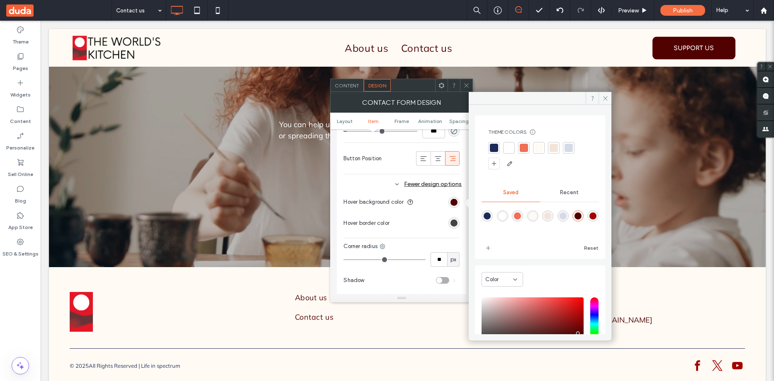
click at [536, 216] on div "rgba(255,251,244,1)" at bounding box center [532, 216] width 7 height 7
type input "*******"
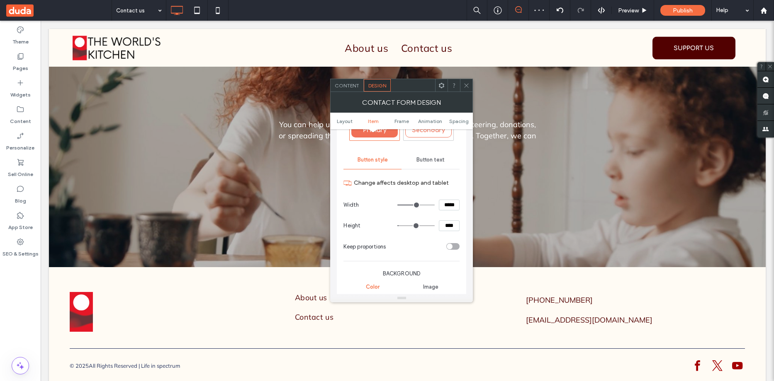
scroll to position [166, 0]
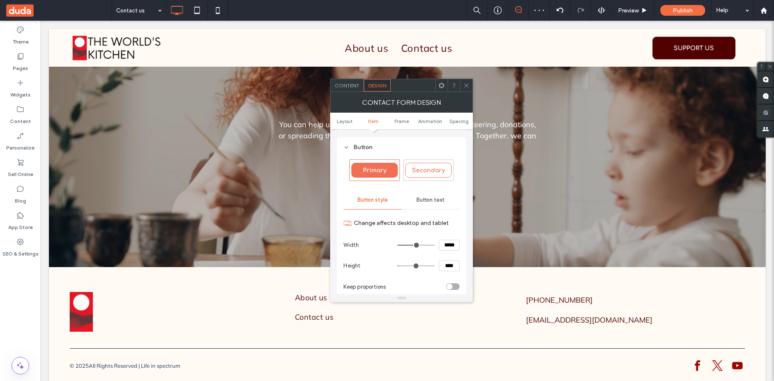
click at [431, 199] on span "Button text" at bounding box center [430, 200] width 28 height 7
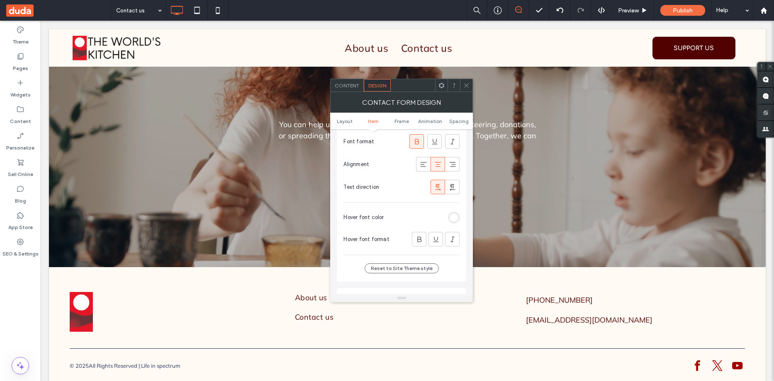
scroll to position [332, 0]
click at [453, 217] on div "rgb(255, 255, 255)" at bounding box center [453, 217] width 7 height 7
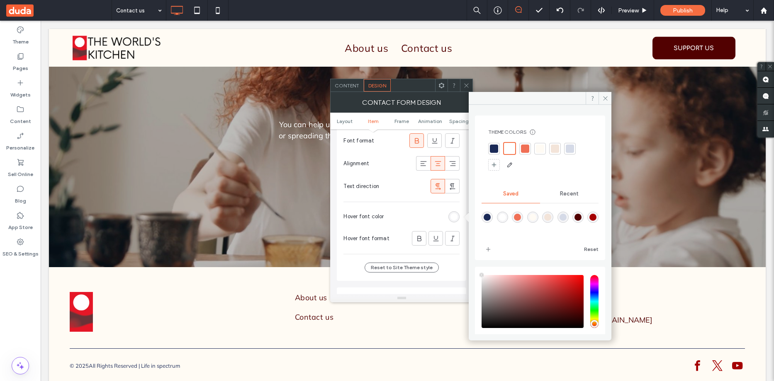
click at [581, 218] on div "rgba(82,1,1,1)" at bounding box center [577, 217] width 7 height 7
type input "*******"
click at [604, 99] on icon at bounding box center [605, 98] width 6 height 6
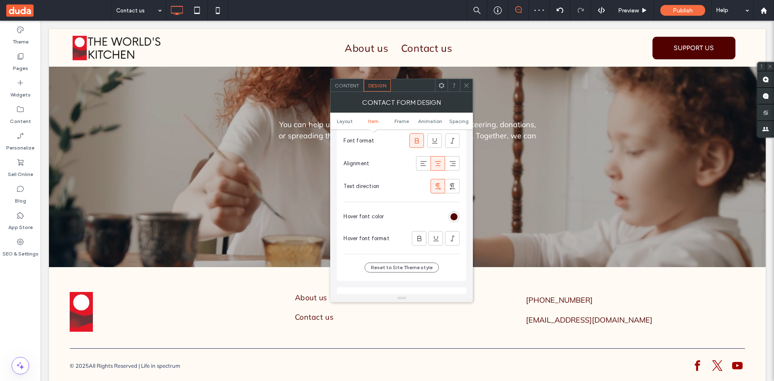
click at [470, 87] on div at bounding box center [466, 85] width 12 height 12
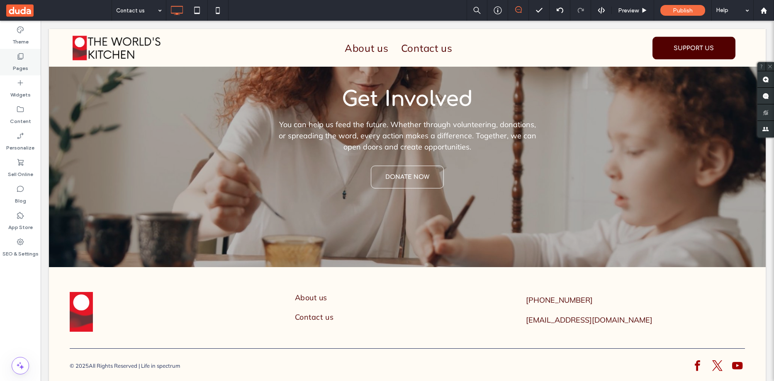
click at [19, 60] on use at bounding box center [21, 56] width 6 height 6
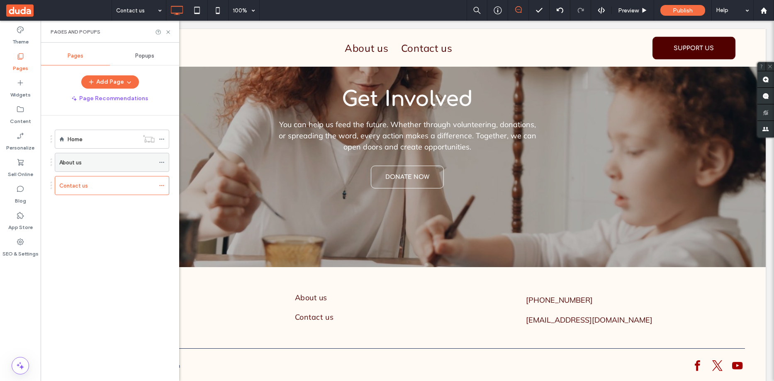
click at [107, 161] on div "About us" at bounding box center [106, 162] width 95 height 9
click at [168, 31] on icon at bounding box center [168, 32] width 6 height 6
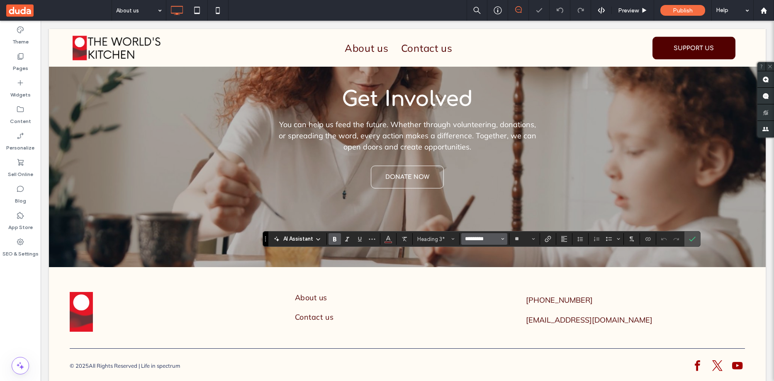
click at [477, 237] on input "*********" at bounding box center [481, 239] width 35 height 7
click at [483, 227] on div "Epilogue" at bounding box center [488, 226] width 36 height 5
type input "********"
click at [335, 240] on use "Bold" at bounding box center [334, 239] width 3 height 5
click at [693, 237] on icon "Confirm" at bounding box center [692, 239] width 7 height 7
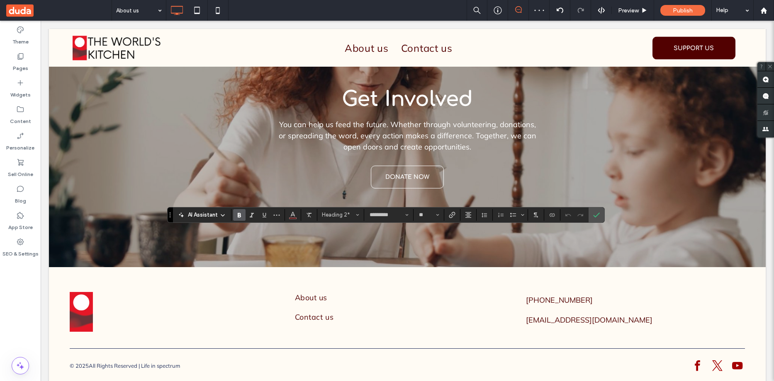
click at [391, 221] on div "AI Assistant Heading 2* ********* **" at bounding box center [385, 215] width 437 height 16
click at [391, 217] on input "*********" at bounding box center [386, 215] width 35 height 7
click at [378, 250] on label "Epilogue" at bounding box center [393, 247] width 55 height 11
type input "********"
click at [237, 216] on icon "Bold" at bounding box center [239, 215] width 7 height 7
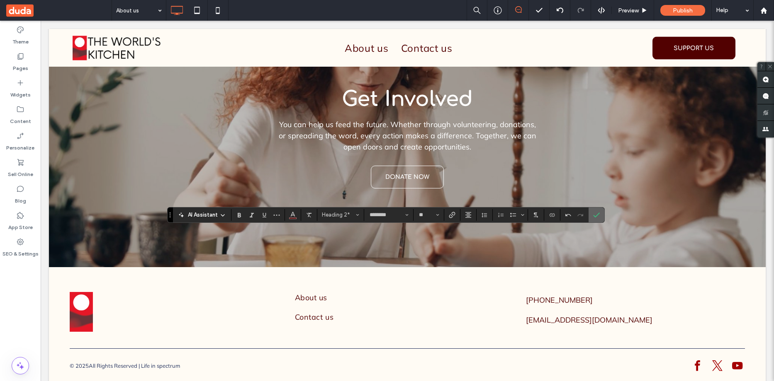
click at [597, 212] on icon "Confirm" at bounding box center [596, 215] width 7 height 7
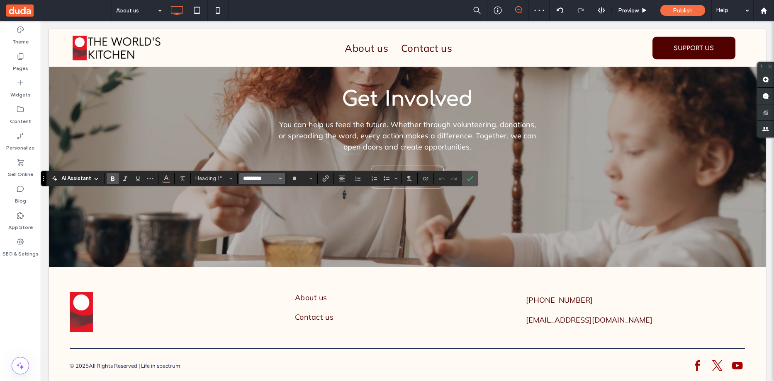
click at [264, 177] on input "*********" at bounding box center [259, 178] width 35 height 7
click at [258, 213] on label "Epilogue" at bounding box center [266, 210] width 55 height 11
type input "********"
click at [112, 177] on icon "Bold" at bounding box center [112, 178] width 7 height 7
click at [475, 180] on label "Confirm" at bounding box center [470, 178] width 12 height 15
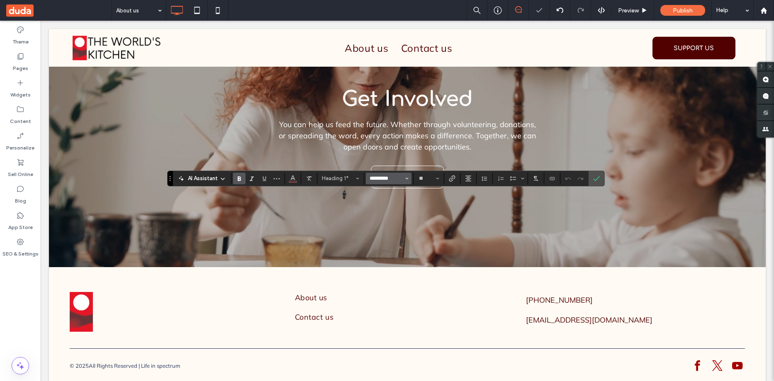
click at [390, 178] on input "*********" at bounding box center [386, 178] width 35 height 7
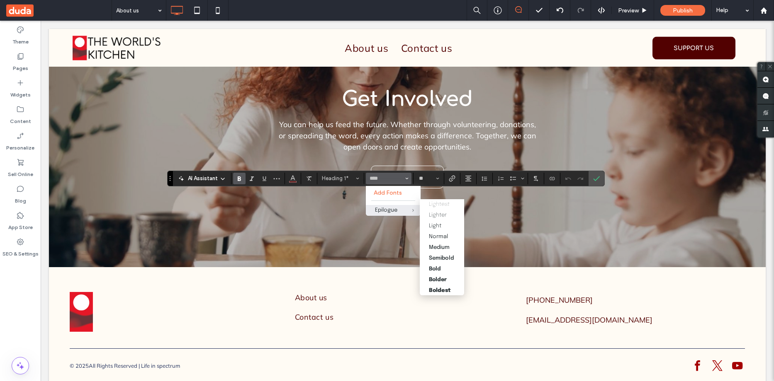
click at [406, 209] on span "Epilogue" at bounding box center [406, 210] width 27 height 11
type input "********"
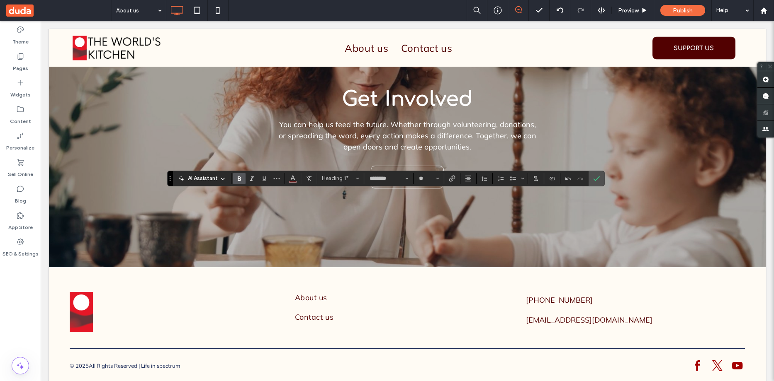
click at [237, 176] on icon "Bold" at bounding box center [239, 178] width 7 height 7
click at [595, 177] on icon "Confirm" at bounding box center [596, 178] width 7 height 7
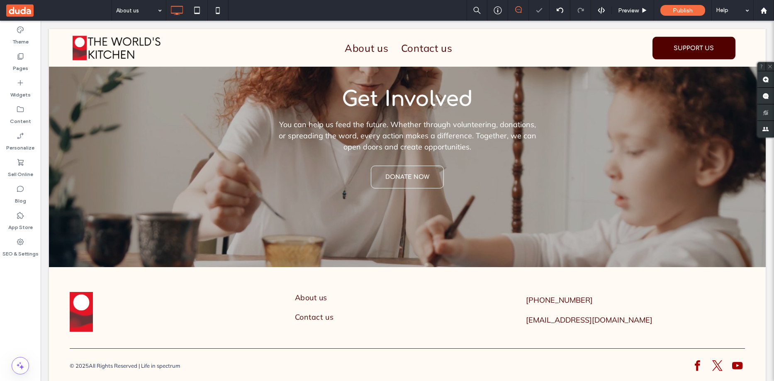
type input "*********"
type input "**"
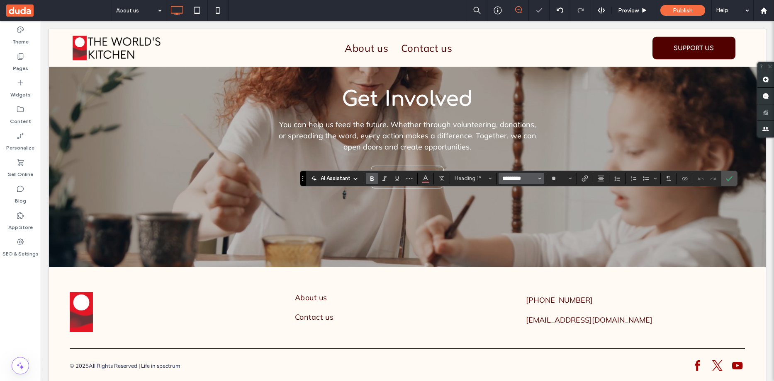
click at [511, 177] on input "*********" at bounding box center [518, 178] width 35 height 7
click at [521, 209] on div "Epilogue" at bounding box center [526, 210] width 36 height 5
type input "********"
click at [372, 178] on icon "Bold" at bounding box center [372, 178] width 7 height 7
click at [736, 174] on section at bounding box center [729, 178] width 16 height 15
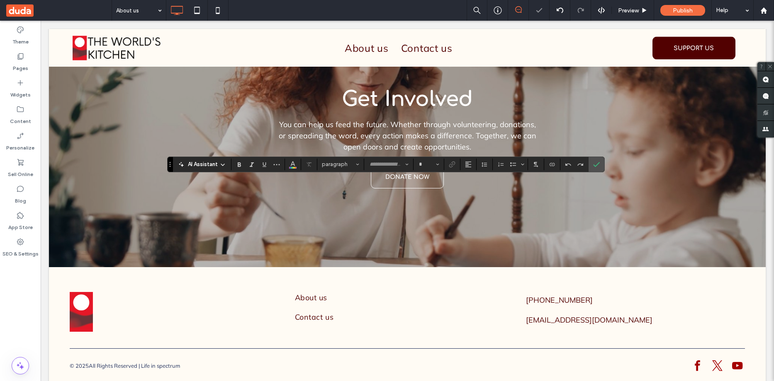
type input "*********"
type input "**"
click at [390, 166] on input "*********" at bounding box center [386, 164] width 35 height 7
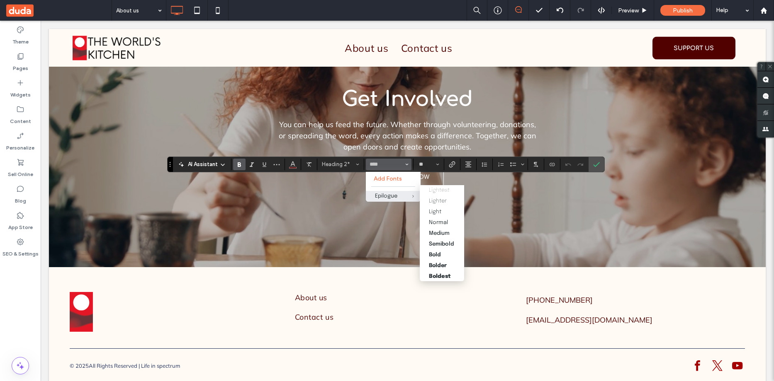
click at [393, 200] on span "Epilogue" at bounding box center [406, 196] width 27 height 11
type input "********"
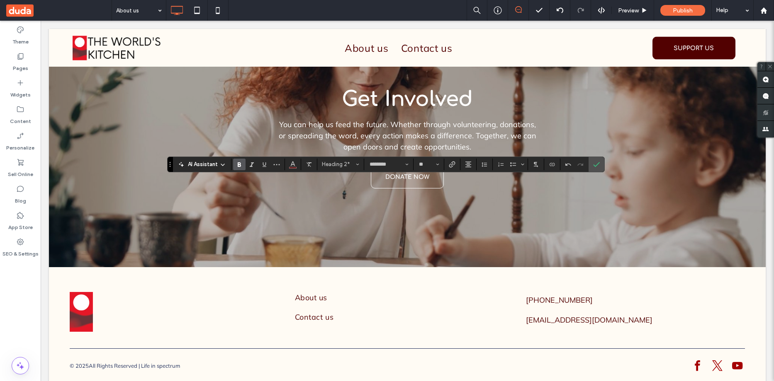
click at [243, 163] on label "Bold" at bounding box center [239, 165] width 12 height 12
click at [595, 161] on icon "Confirm" at bounding box center [596, 164] width 7 height 7
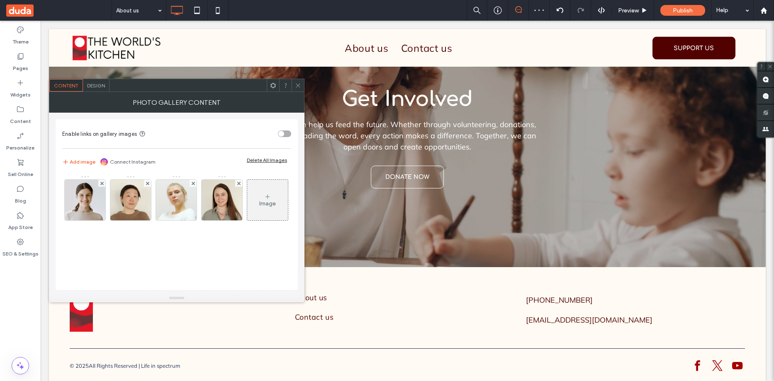
click at [92, 87] on span "Design" at bounding box center [96, 86] width 18 height 6
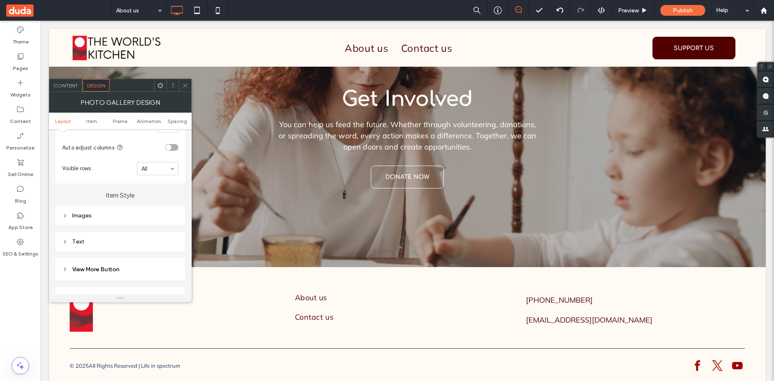
scroll to position [290, 0]
click at [65, 192] on icon at bounding box center [65, 192] width 6 height 6
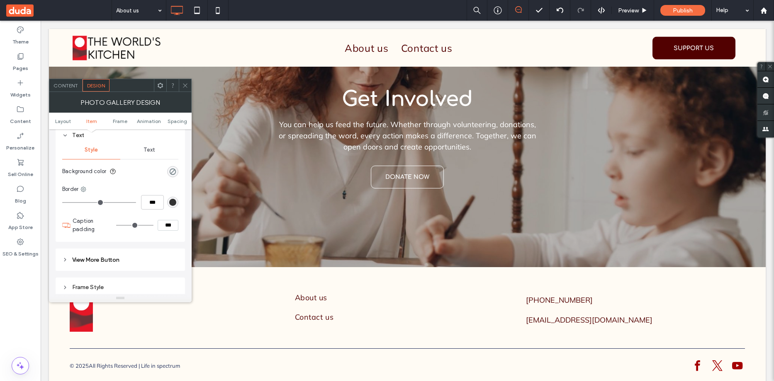
scroll to position [332, 0]
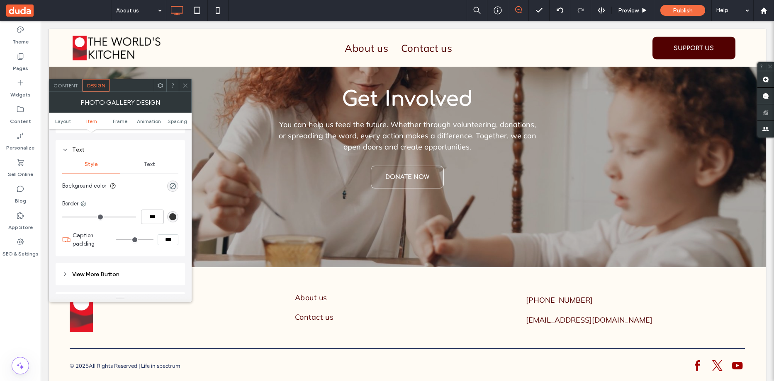
click at [149, 167] on span "Text" at bounding box center [149, 164] width 12 height 7
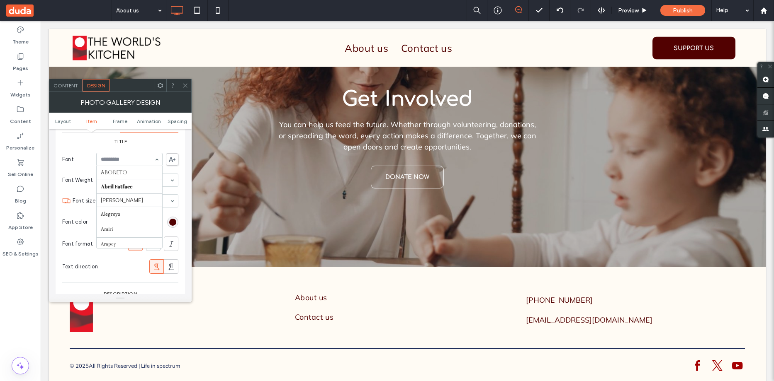
scroll to position [141, 0]
type input "***"
click at [130, 245] on div at bounding box center [136, 244] width 14 height 14
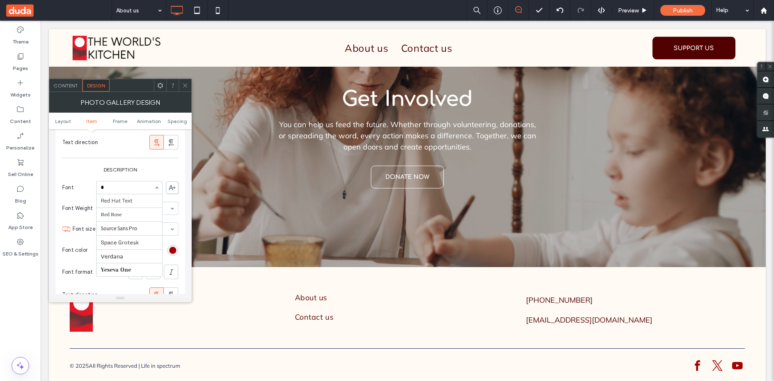
scroll to position [414, 0]
type input "***"
click at [189, 83] on div at bounding box center [185, 85] width 12 height 12
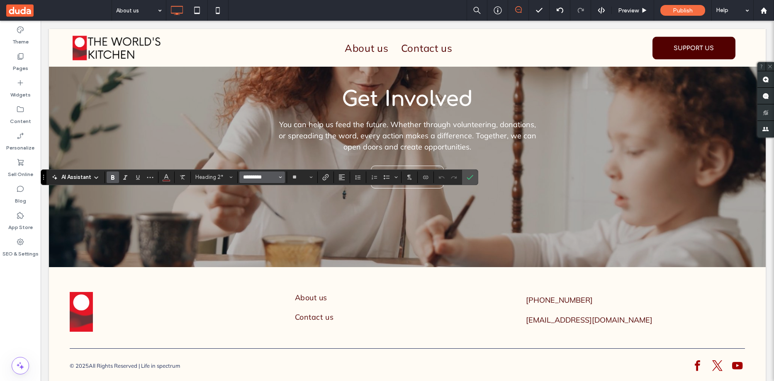
click at [251, 175] on input "*********" at bounding box center [259, 177] width 35 height 7
click at [253, 211] on div "Epilogue" at bounding box center [266, 209] width 36 height 5
type input "********"
click at [110, 176] on icon "Bold" at bounding box center [112, 177] width 7 height 7
click at [470, 177] on icon "Confirm" at bounding box center [470, 177] width 7 height 7
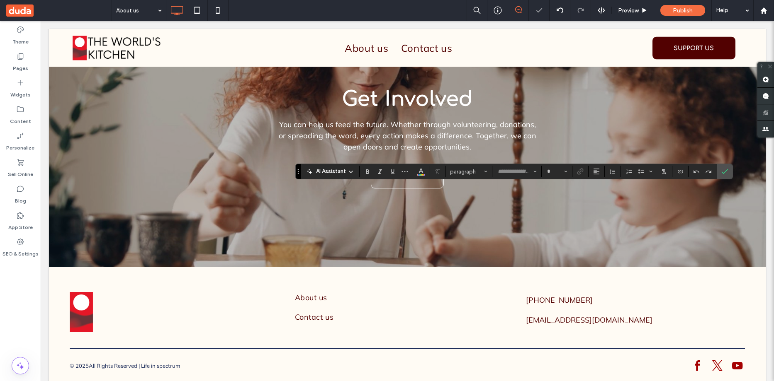
type input "*********"
type input "**"
click at [514, 173] on input "*********" at bounding box center [514, 171] width 35 height 7
click at [518, 204] on div "Epilogue" at bounding box center [521, 203] width 36 height 5
type input "********"
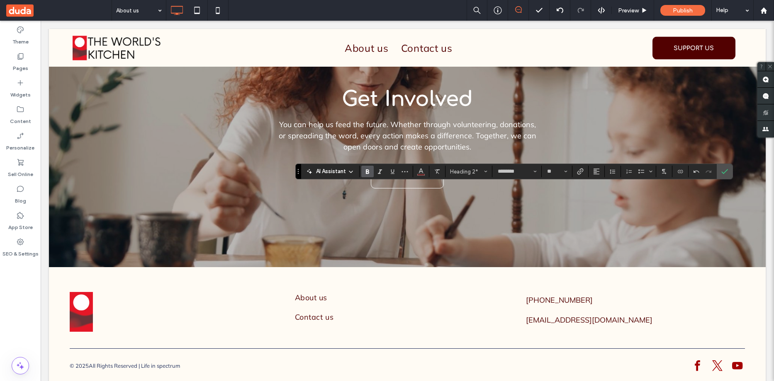
click at [368, 169] on icon "Bold" at bounding box center [367, 171] width 7 height 7
click at [724, 170] on icon "Confirm" at bounding box center [724, 171] width 7 height 7
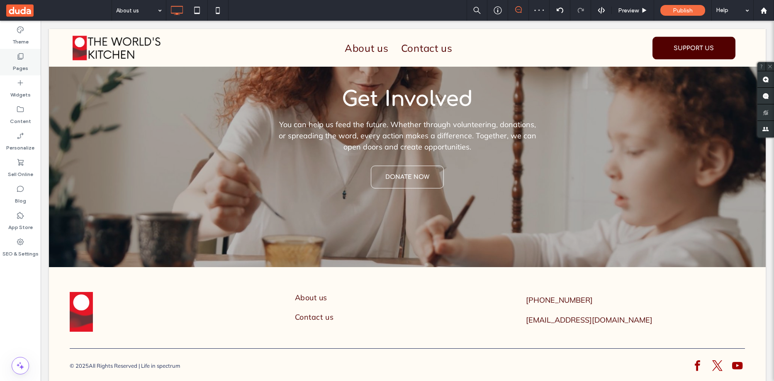
click at [18, 57] on use at bounding box center [21, 56] width 6 height 6
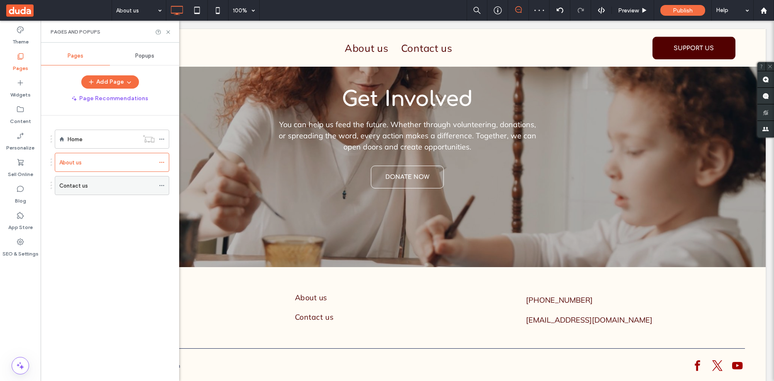
click at [103, 186] on div "Contact us" at bounding box center [106, 186] width 95 height 9
click at [168, 31] on icon at bounding box center [168, 32] width 6 height 6
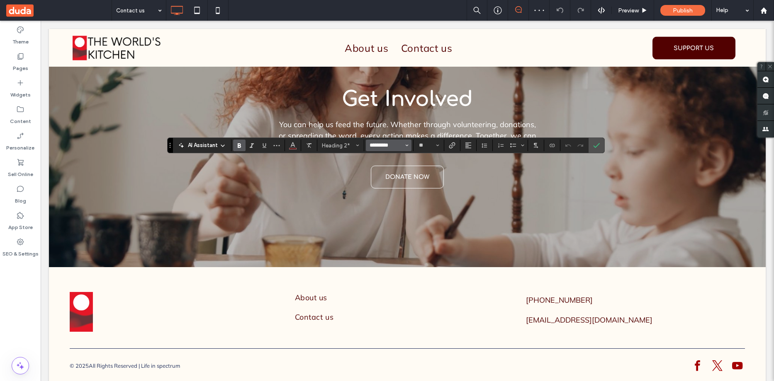
click at [383, 146] on input "*********" at bounding box center [386, 145] width 35 height 7
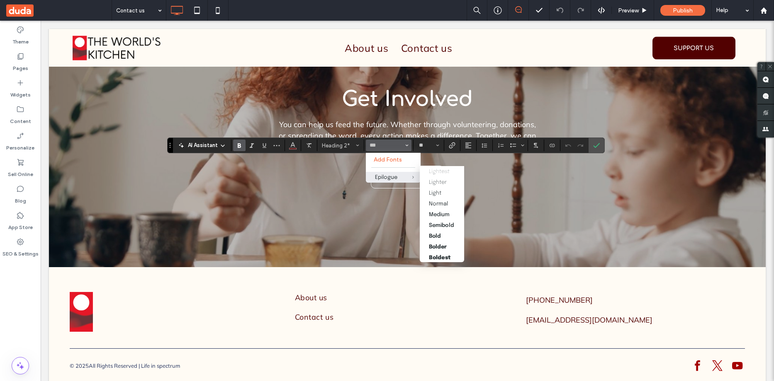
click at [402, 175] on span "Epilogue" at bounding box center [406, 177] width 27 height 11
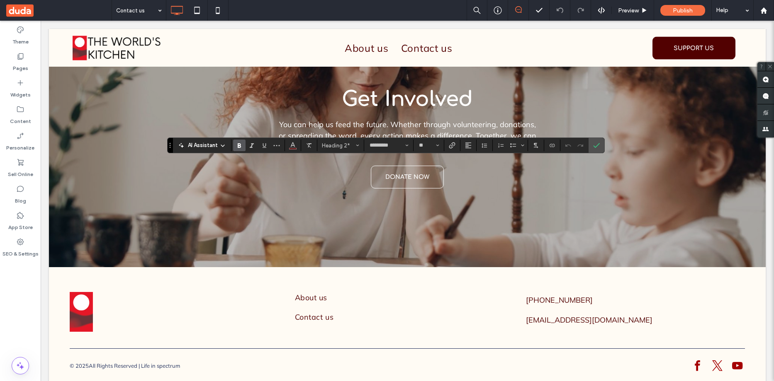
type input "********"
click at [240, 148] on use "Bold" at bounding box center [239, 145] width 3 height 5
click at [599, 145] on icon "Confirm" at bounding box center [596, 145] width 7 height 7
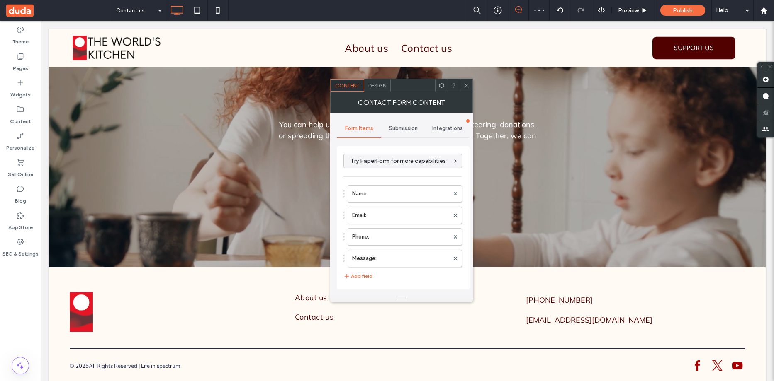
click at [378, 89] on div "Design" at bounding box center [377, 85] width 27 height 12
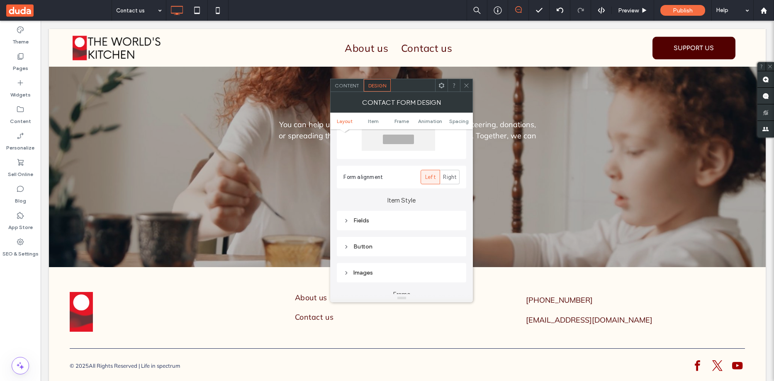
scroll to position [83, 0]
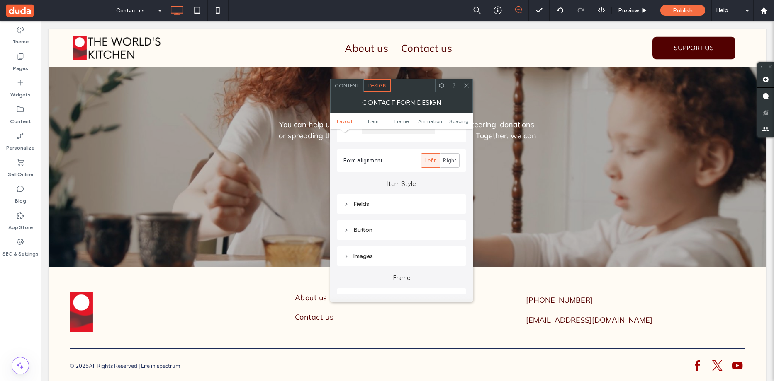
click at [347, 205] on icon at bounding box center [346, 205] width 6 height 6
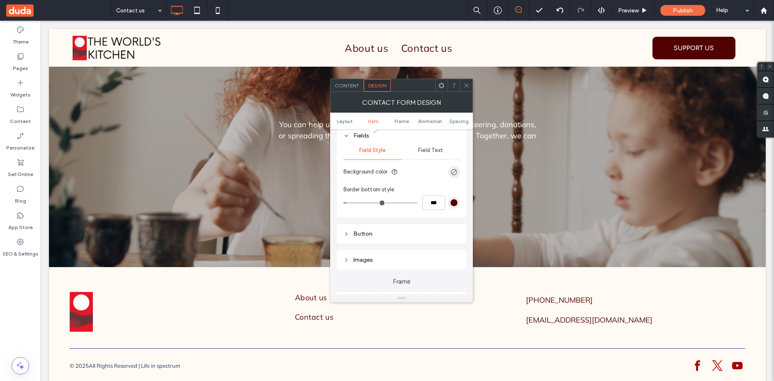
scroll to position [166, 0]
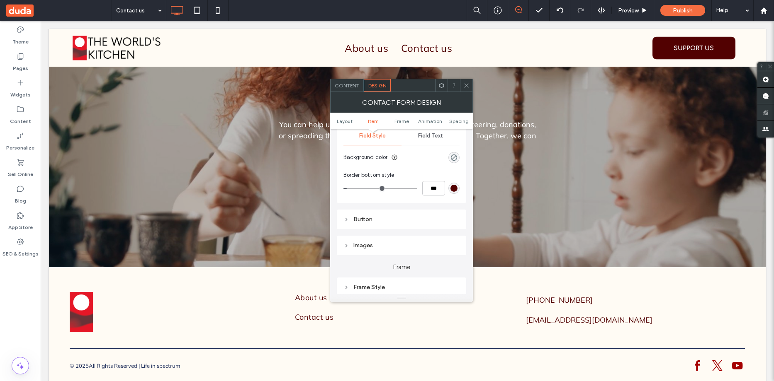
click at [429, 136] on span "Field Text" at bounding box center [430, 136] width 25 height 7
click at [454, 156] on span at bounding box center [454, 158] width 3 height 4
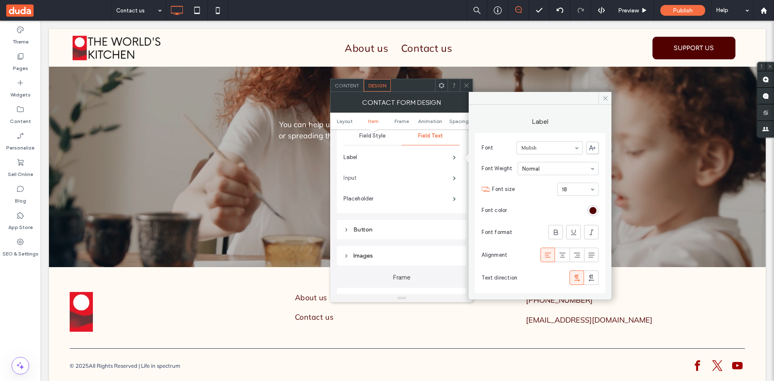
click at [397, 179] on label "Input" at bounding box center [397, 178] width 109 height 17
click at [386, 199] on label "Placeholder" at bounding box center [397, 199] width 109 height 17
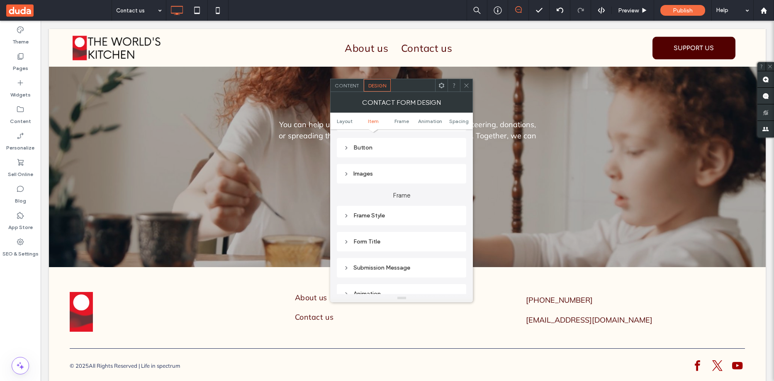
scroll to position [249, 0]
click at [344, 172] on icon at bounding box center [346, 173] width 6 height 6
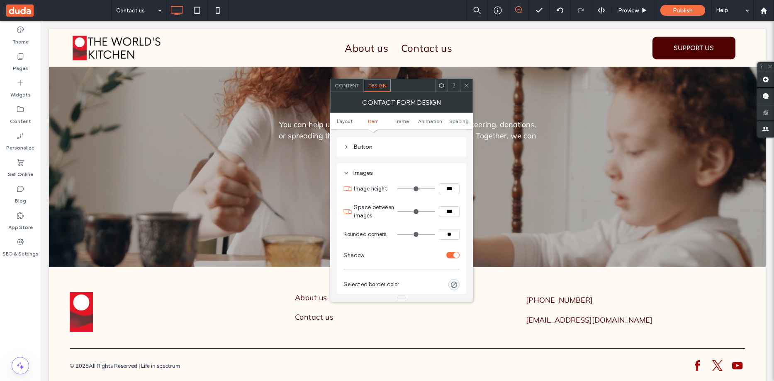
click at [344, 172] on icon at bounding box center [346, 173] width 6 height 6
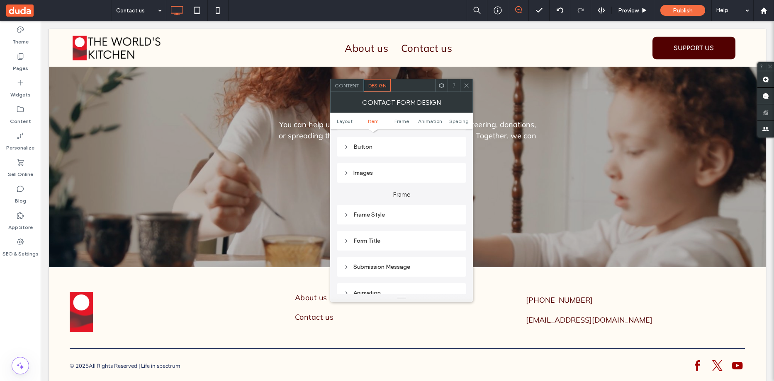
click at [346, 216] on icon at bounding box center [346, 215] width 6 height 6
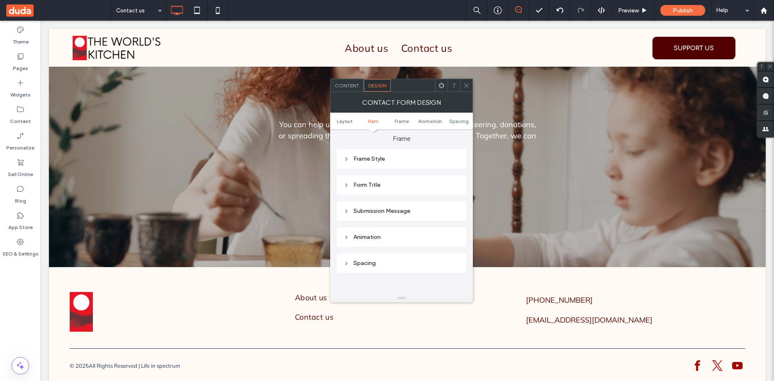
scroll to position [332, 0]
click at [346, 156] on icon at bounding box center [346, 159] width 6 height 6
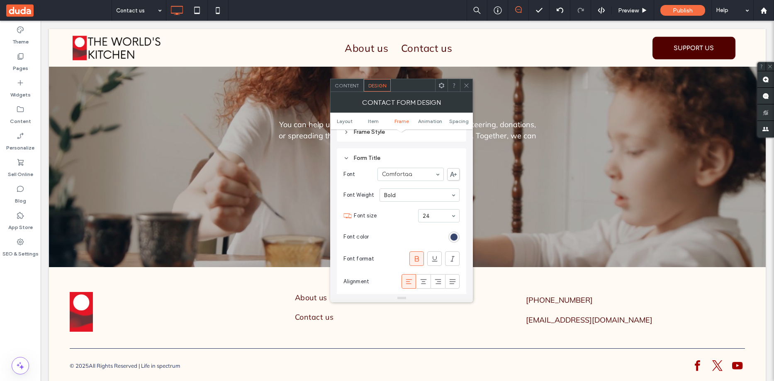
click at [457, 237] on div "rgb(27, 42, 87)" at bounding box center [453, 237] width 7 height 7
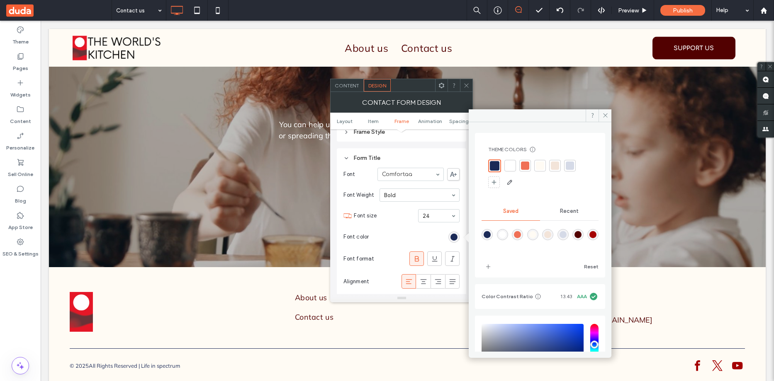
click at [581, 235] on div "rgba(82,1,1,1)" at bounding box center [577, 234] width 7 height 7
type input "*******"
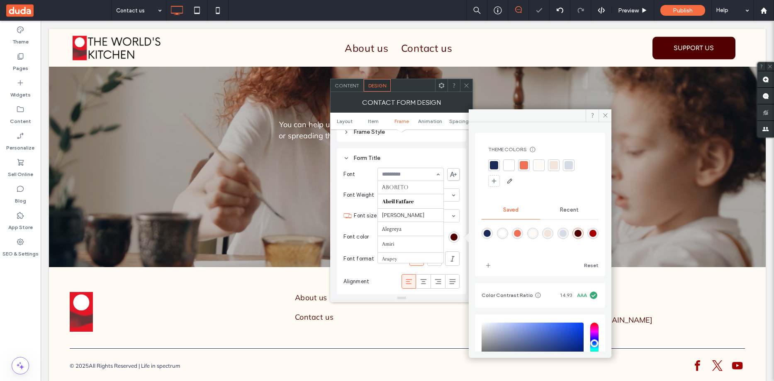
scroll to position [141, 0]
type input "***"
click at [413, 260] on icon at bounding box center [417, 259] width 8 height 8
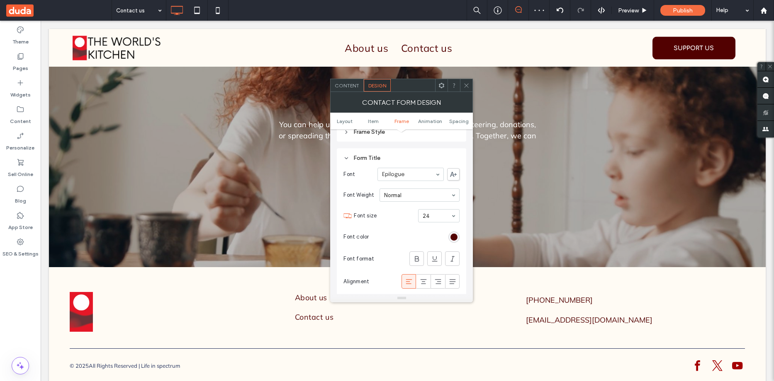
click at [466, 85] on icon at bounding box center [466, 86] width 6 height 6
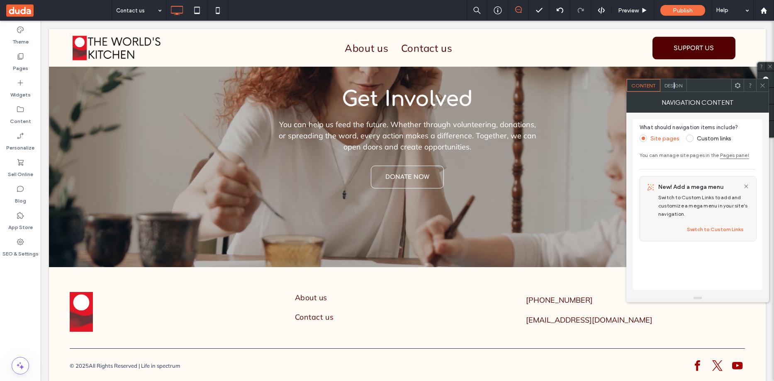
click at [674, 85] on span "Design" at bounding box center [673, 86] width 18 height 6
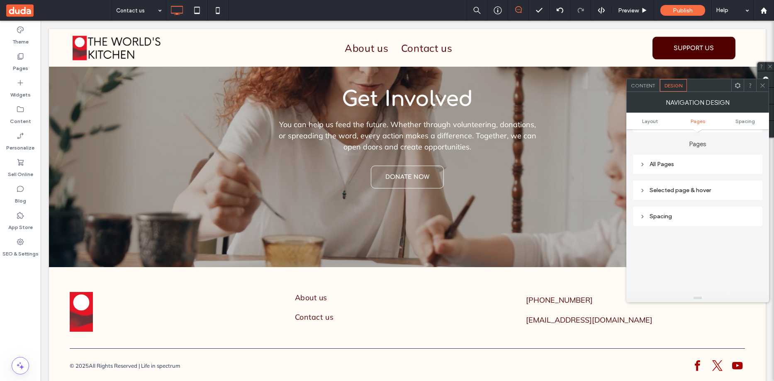
scroll to position [124, 0]
click at [644, 153] on icon at bounding box center [642, 153] width 6 height 6
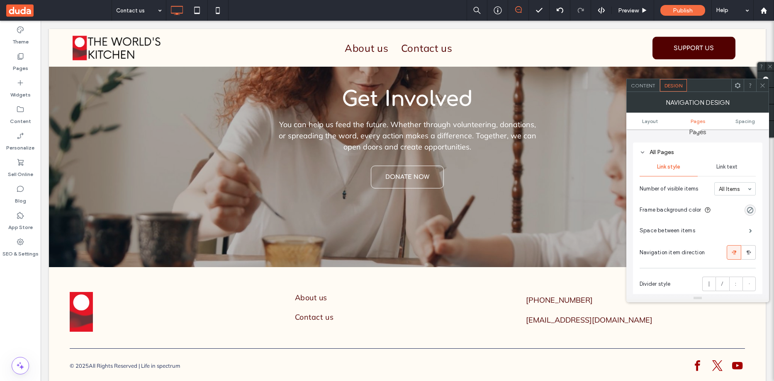
click at [729, 164] on span "Link text" at bounding box center [726, 167] width 21 height 7
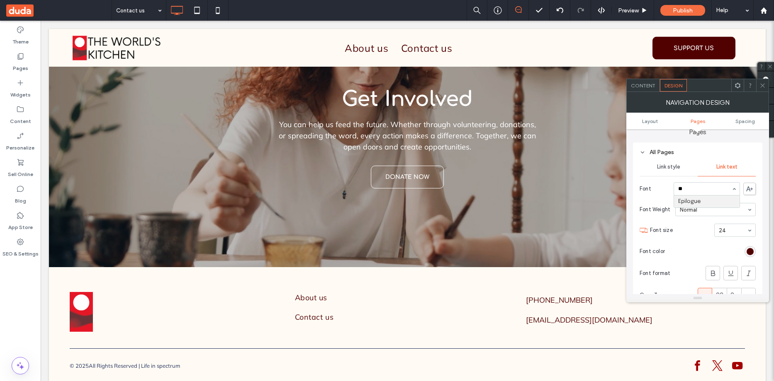
scroll to position [0, 0]
type input "***"
click at [763, 86] on use at bounding box center [762, 85] width 4 height 4
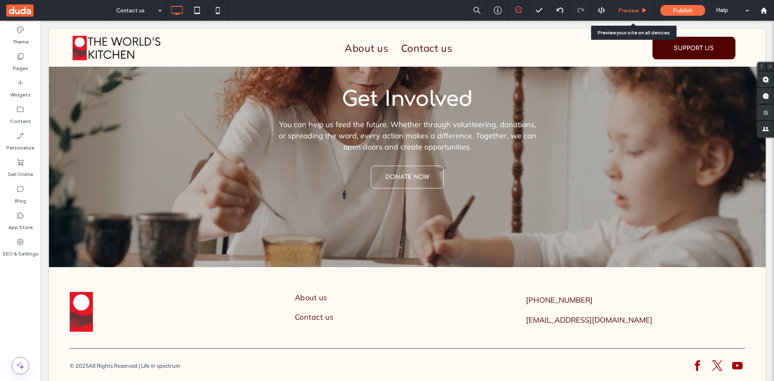
click at [628, 11] on span "Preview" at bounding box center [628, 10] width 21 height 7
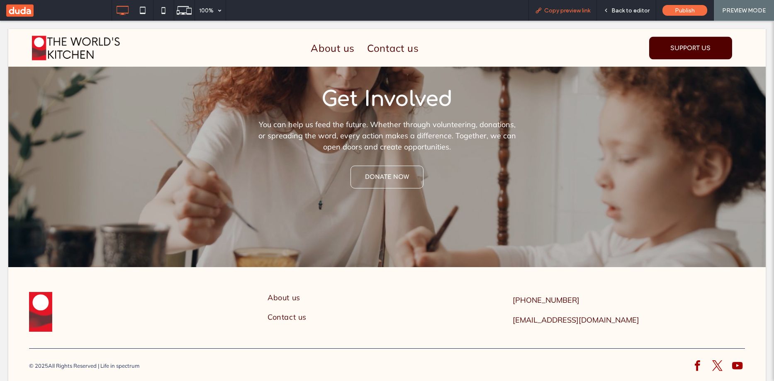
click at [584, 10] on span "Copy preview link" at bounding box center [567, 10] width 46 height 7
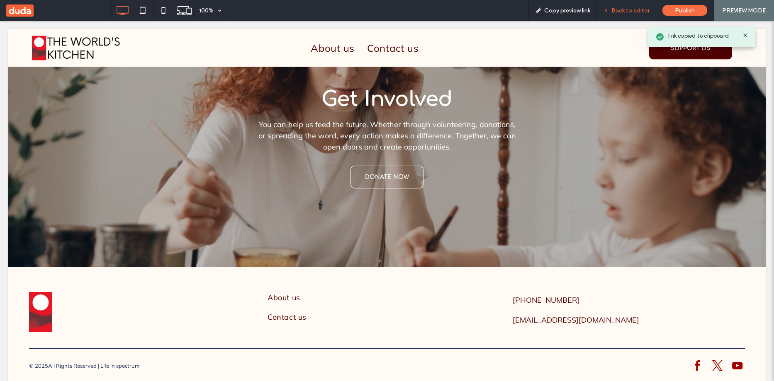
click at [612, 10] on div "Back to editor" at bounding box center [626, 10] width 59 height 7
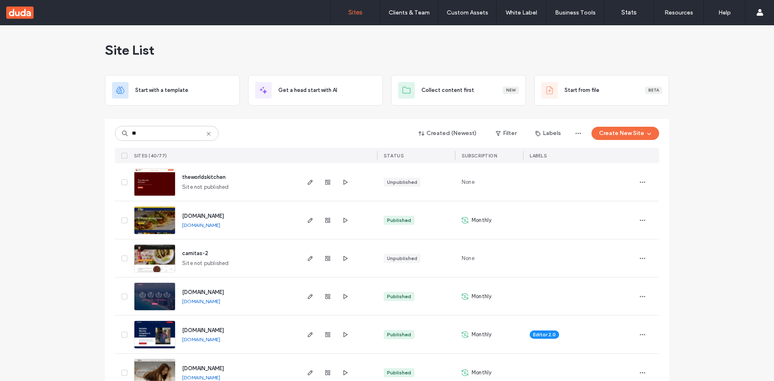
drag, startPoint x: 158, startPoint y: 138, endPoint x: 116, endPoint y: 136, distance: 42.3
click at [116, 136] on input "**" at bounding box center [167, 133] width 104 height 15
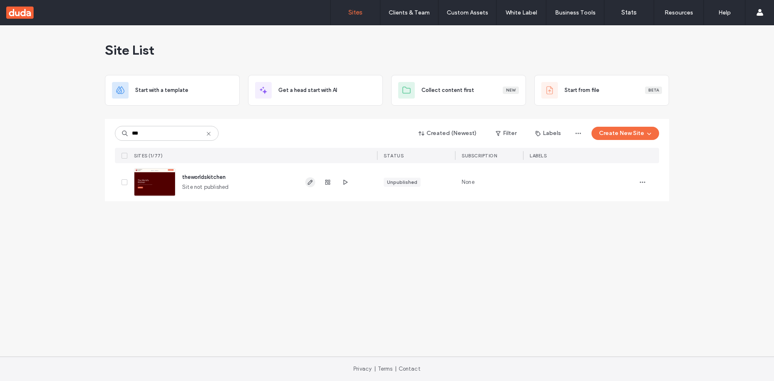
type input "***"
click at [311, 182] on use "button" at bounding box center [310, 182] width 5 height 5
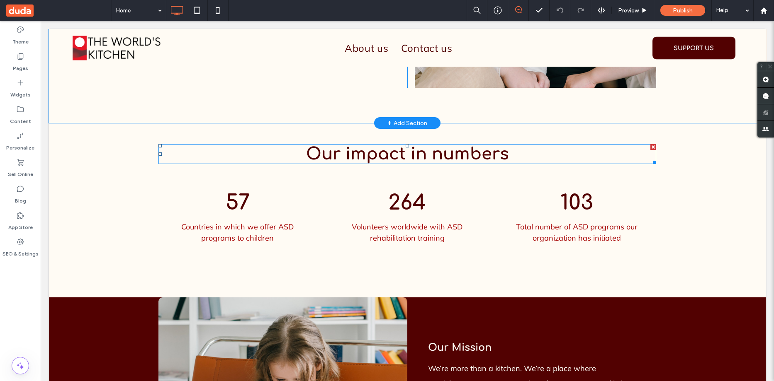
scroll to position [622, 0]
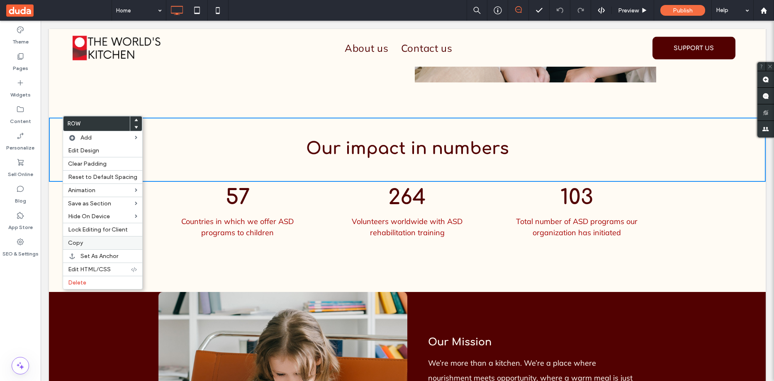
click at [85, 245] on label "Copy" at bounding box center [102, 243] width 69 height 7
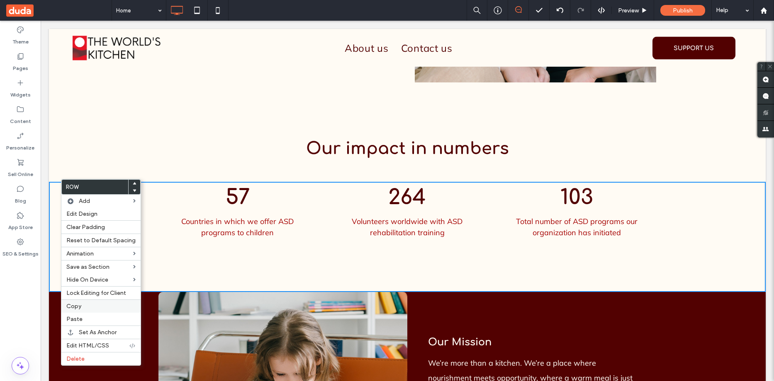
click at [86, 306] on label "Copy" at bounding box center [100, 306] width 69 height 7
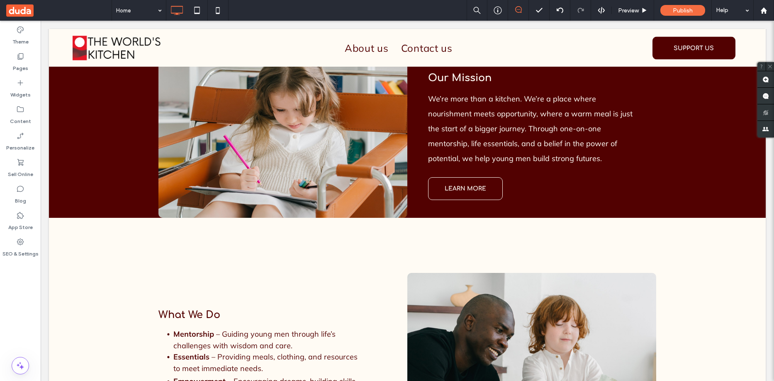
scroll to position [788, 0]
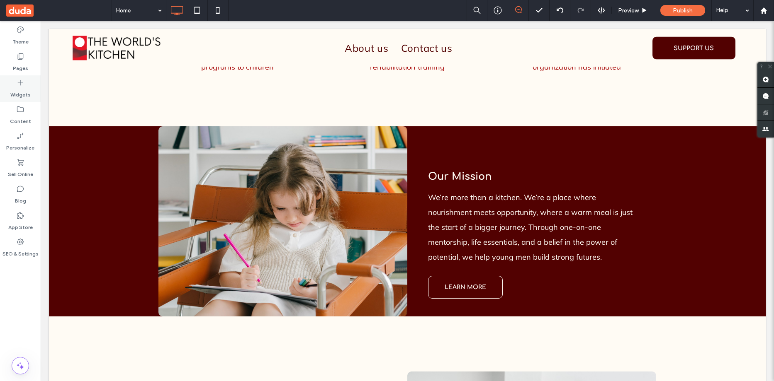
click at [22, 80] on icon at bounding box center [20, 83] width 8 height 8
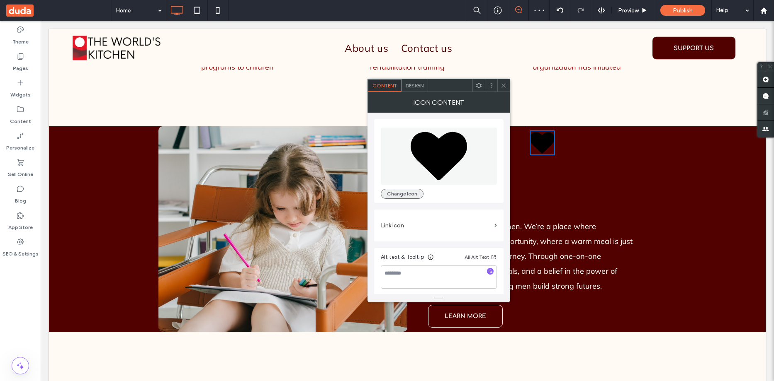
click at [405, 197] on button "Change Icon" at bounding box center [402, 194] width 43 height 10
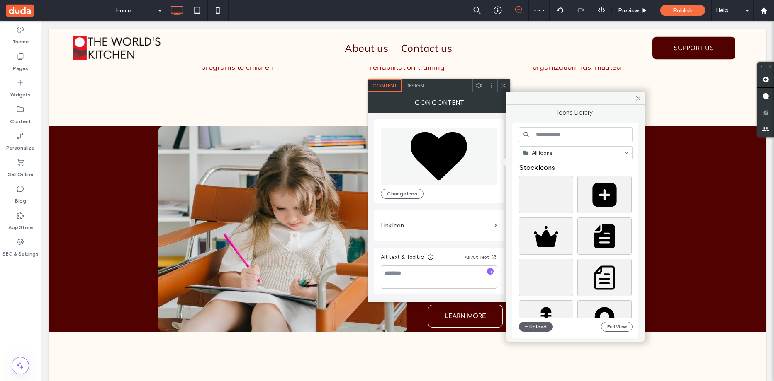
click at [560, 137] on input at bounding box center [576, 134] width 114 height 15
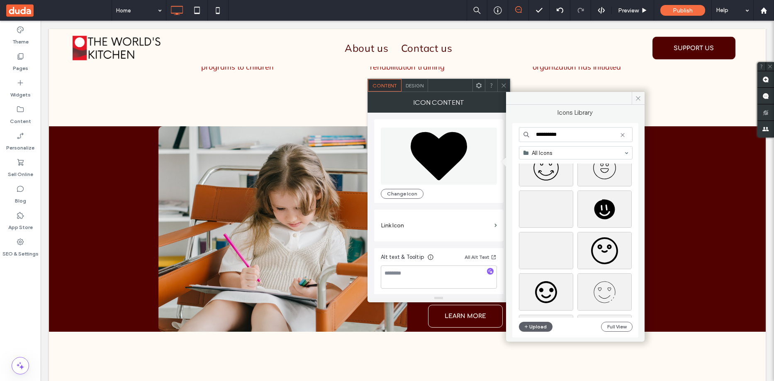
scroll to position [415, 0]
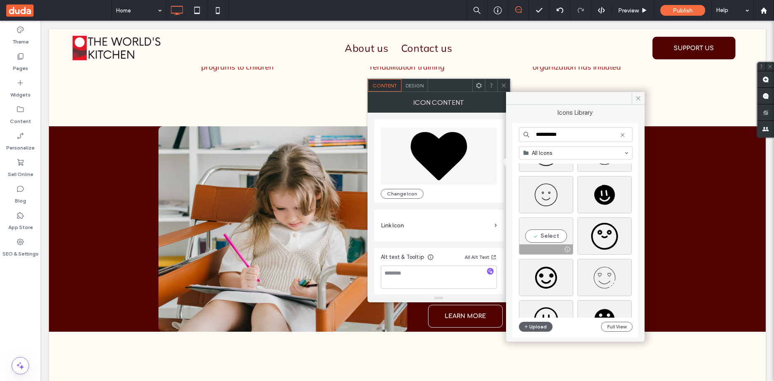
type input "**********"
click at [542, 231] on div "Select" at bounding box center [546, 236] width 54 height 37
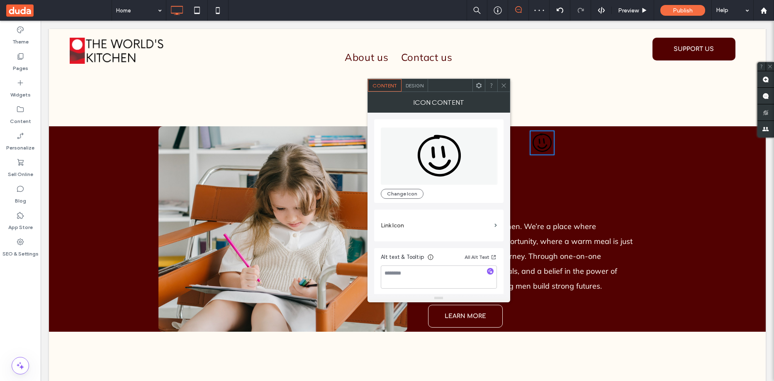
click at [414, 85] on span "Design" at bounding box center [415, 86] width 18 height 6
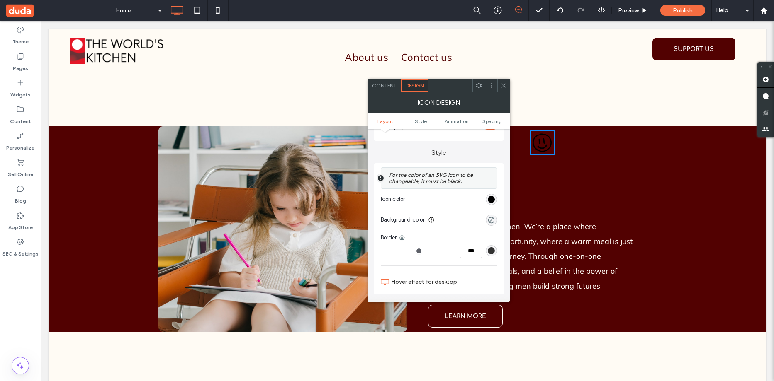
scroll to position [166, 0]
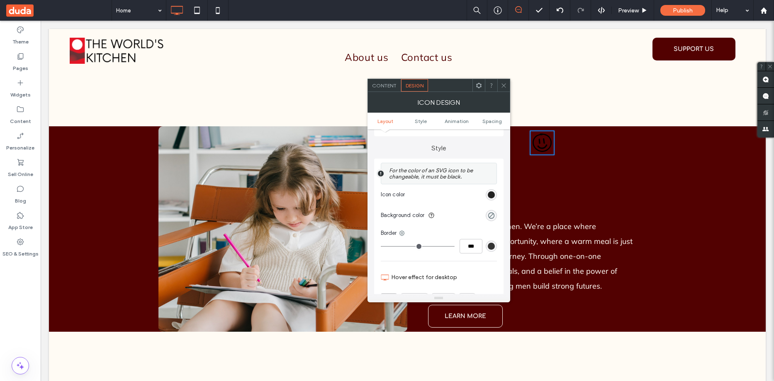
click at [491, 196] on div "rgb(0, 0, 0)" at bounding box center [491, 195] width 7 height 7
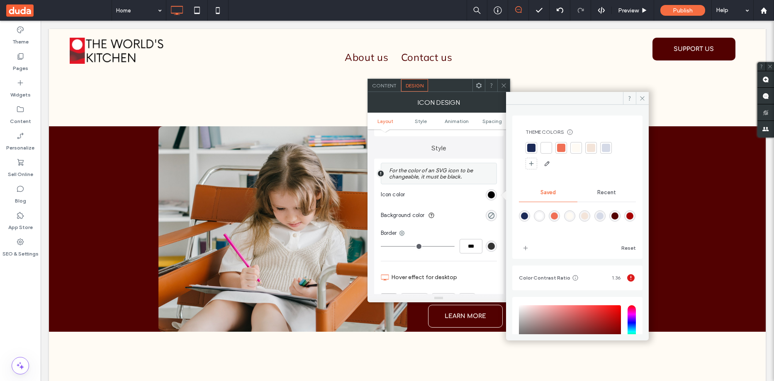
click at [573, 217] on div "rgba(255,251,244,1)" at bounding box center [569, 216] width 7 height 7
type input "*******"
click at [502, 87] on icon at bounding box center [504, 86] width 6 height 6
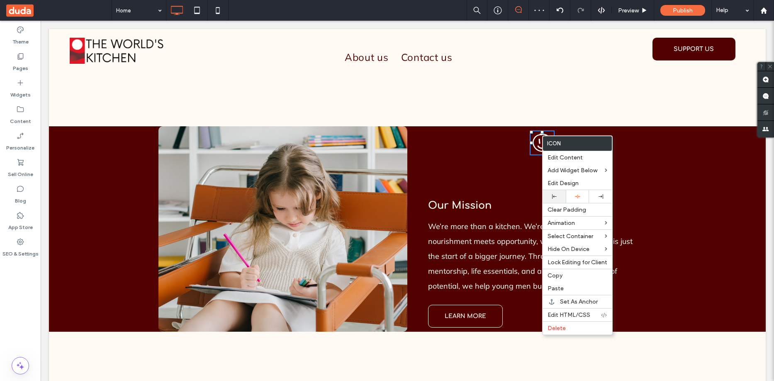
click at [555, 194] on icon at bounding box center [554, 196] width 5 height 5
click at [433, 200] on span "Our Mission" at bounding box center [459, 205] width 63 height 11
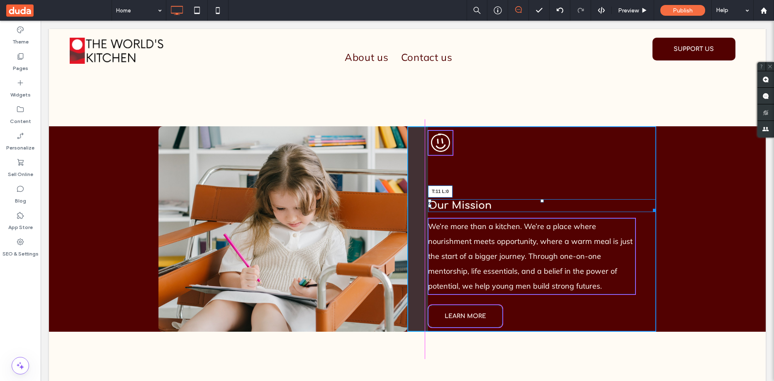
drag, startPoint x: 427, startPoint y: 192, endPoint x: 473, endPoint y: 177, distance: 47.9
click at [428, 199] on div at bounding box center [429, 200] width 3 height 3
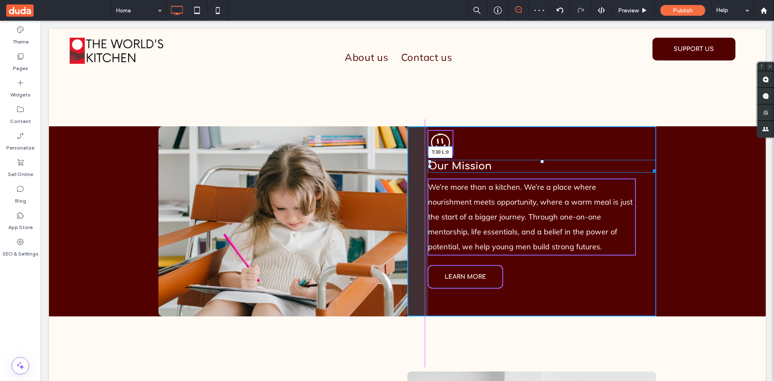
drag, startPoint x: 427, startPoint y: 151, endPoint x: 429, endPoint y: 159, distance: 8.5
click at [429, 160] on div "Our Mission T:30 L:0" at bounding box center [542, 166] width 228 height 13
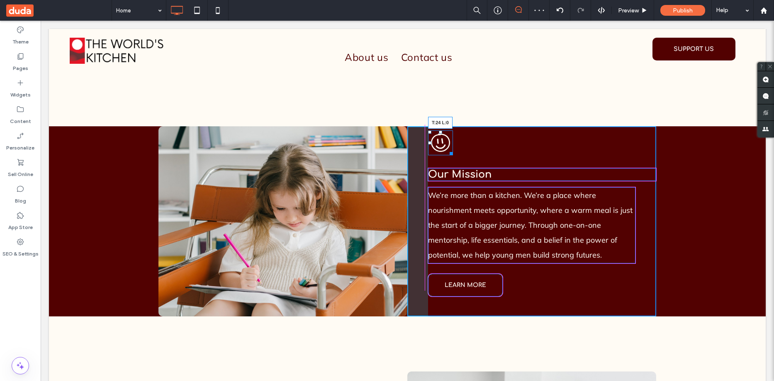
drag, startPoint x: 428, startPoint y: 122, endPoint x: 469, endPoint y: 148, distance: 48.9
click at [428, 131] on div at bounding box center [429, 132] width 3 height 3
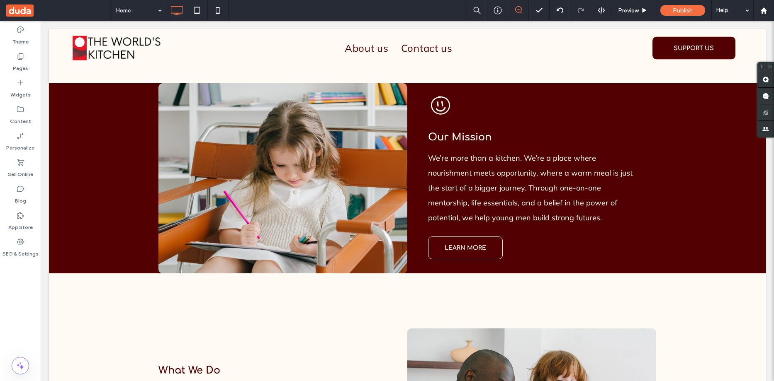
scroll to position [732, 0]
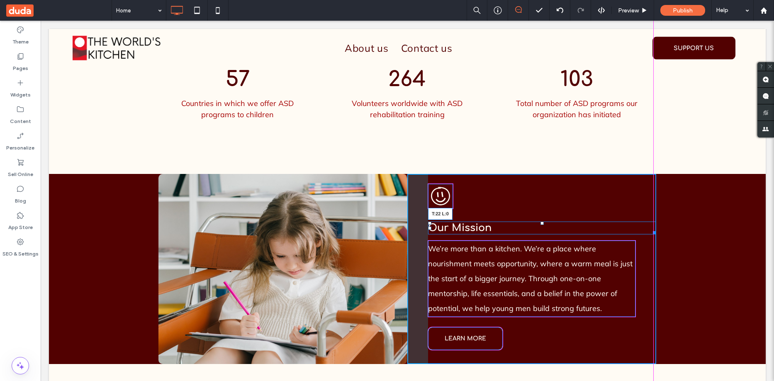
click at [428, 222] on div at bounding box center [429, 223] width 3 height 3
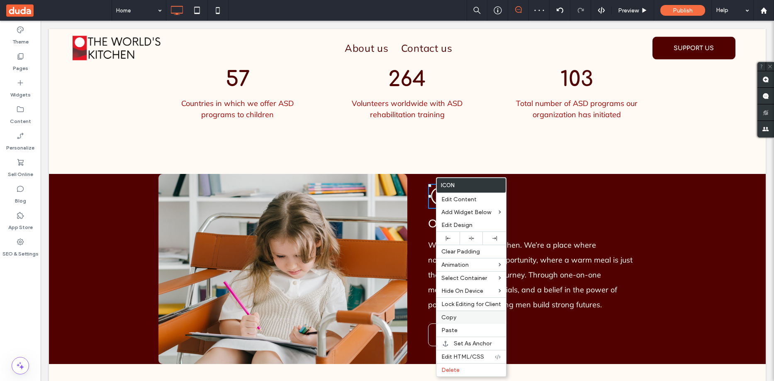
click at [451, 318] on span "Copy" at bounding box center [448, 317] width 15 height 7
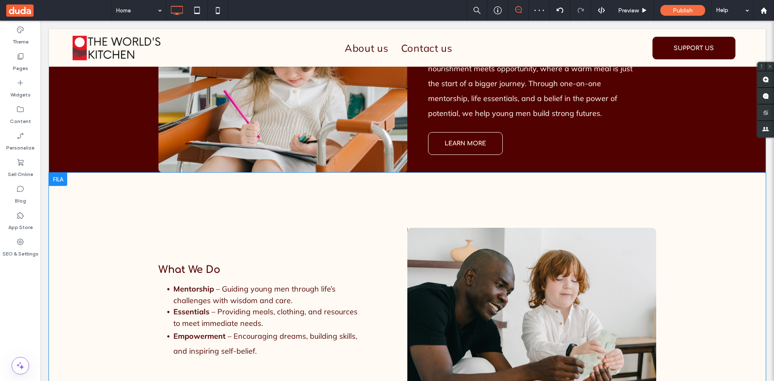
scroll to position [940, 0]
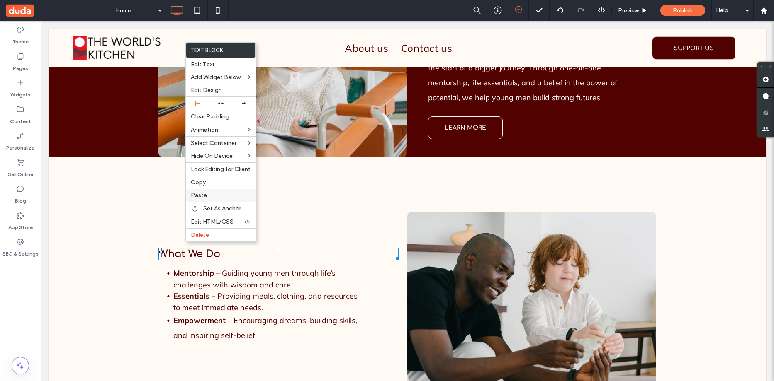
click at [198, 192] on span "Paste" at bounding box center [199, 195] width 16 height 7
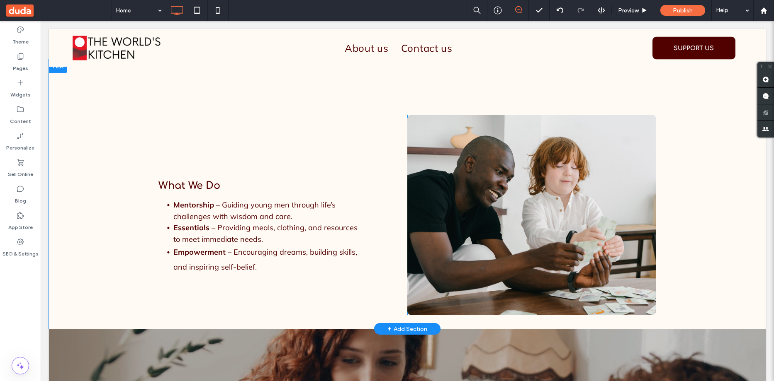
scroll to position [1023, 0]
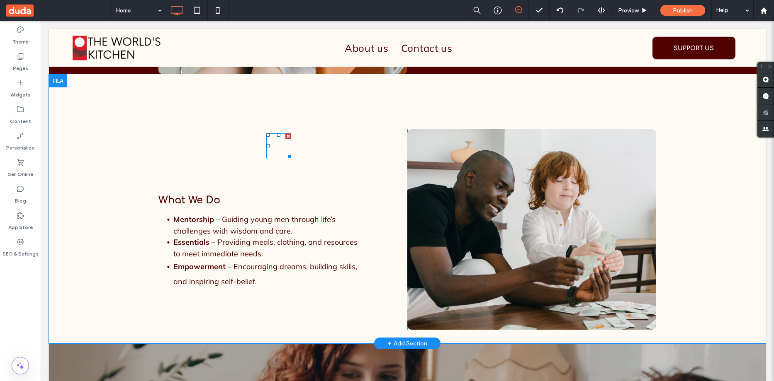
click at [277, 137] on icon at bounding box center [278, 146] width 19 height 18
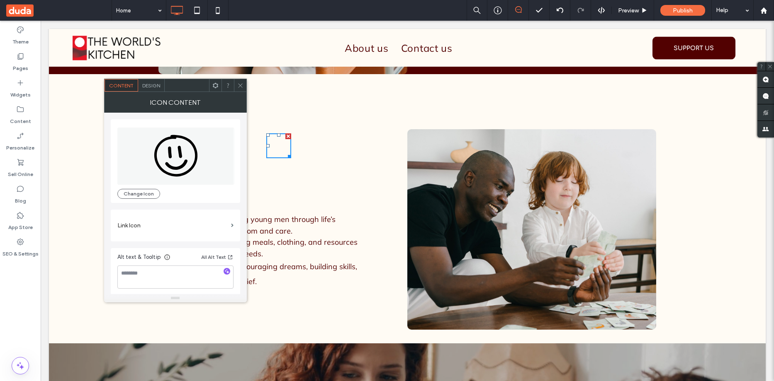
click at [150, 85] on span "Design" at bounding box center [151, 86] width 18 height 6
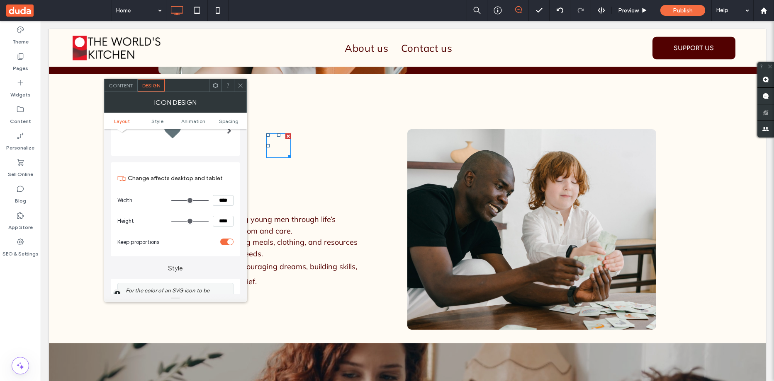
scroll to position [124, 0]
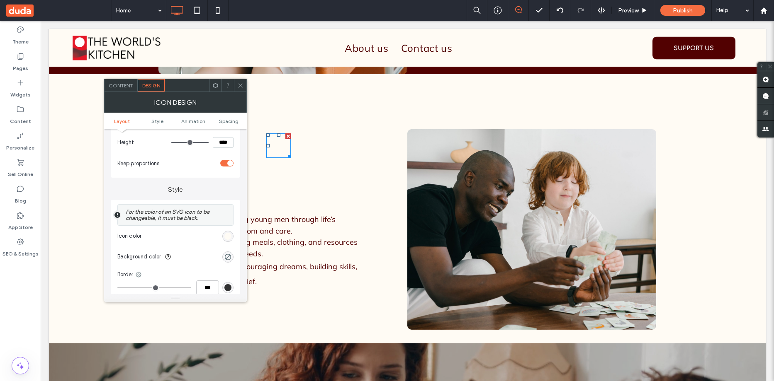
click at [228, 240] on div "rgb(255, 251, 244)" at bounding box center [227, 236] width 7 height 7
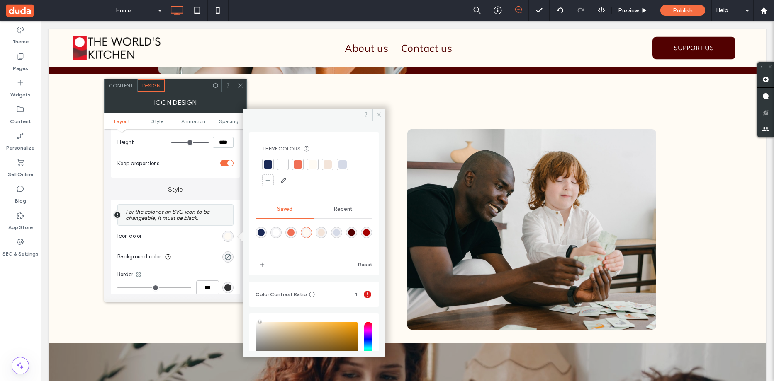
click at [355, 231] on div "rgba(82,1,1,1)" at bounding box center [351, 232] width 7 height 7
type input "*******"
drag, startPoint x: 378, startPoint y: 112, endPoint x: 250, endPoint y: 114, distance: 128.1
click at [369, 112] on div at bounding box center [314, 115] width 143 height 13
click at [240, 86] on icon at bounding box center [240, 86] width 6 height 6
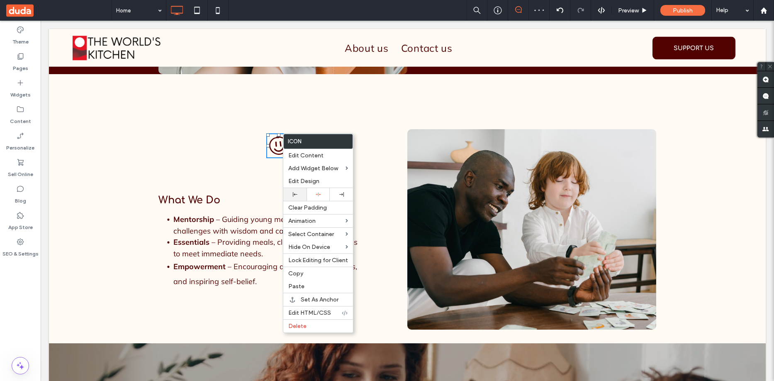
click at [296, 196] on icon at bounding box center [295, 194] width 5 height 5
click at [158, 195] on span "What We Do" at bounding box center [189, 200] width 62 height 11
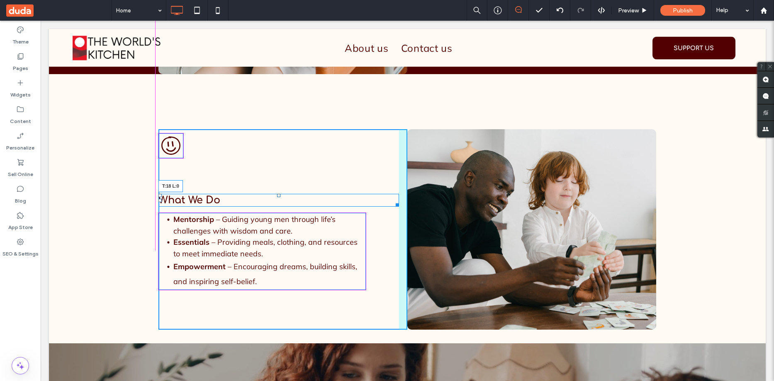
drag, startPoint x: 156, startPoint y: 184, endPoint x: 194, endPoint y: 177, distance: 39.3
click at [154, 156] on div "What We Do T:18 L:0 Mentorship – Guiding young men through life’s challenges wi…" at bounding box center [407, 209] width 717 height 270
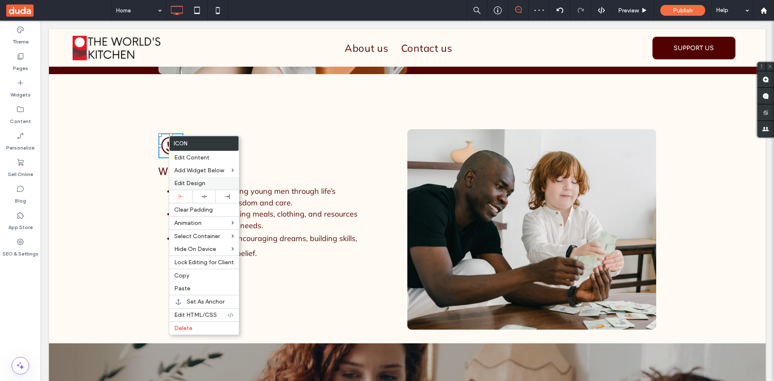
click at [183, 182] on span "Edit Design" at bounding box center [189, 183] width 31 height 7
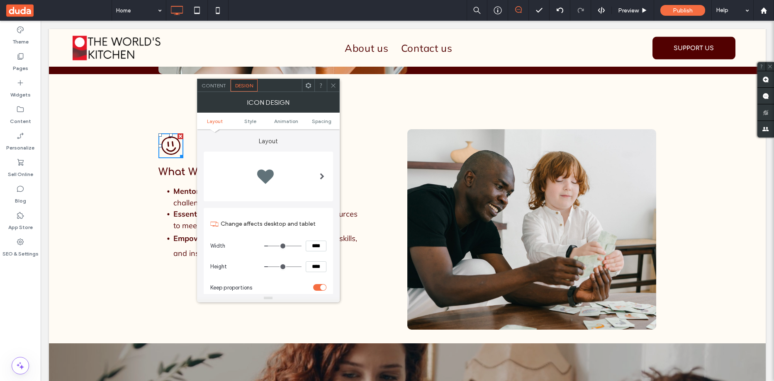
click at [320, 173] on span at bounding box center [322, 176] width 5 height 7
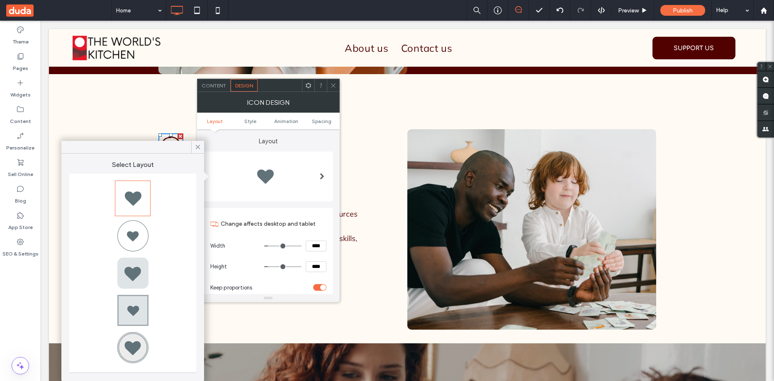
click at [285, 153] on div at bounding box center [268, 177] width 129 height 50
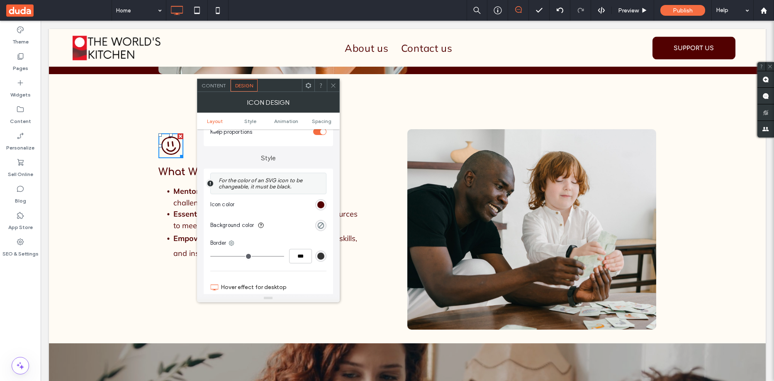
scroll to position [41, 0]
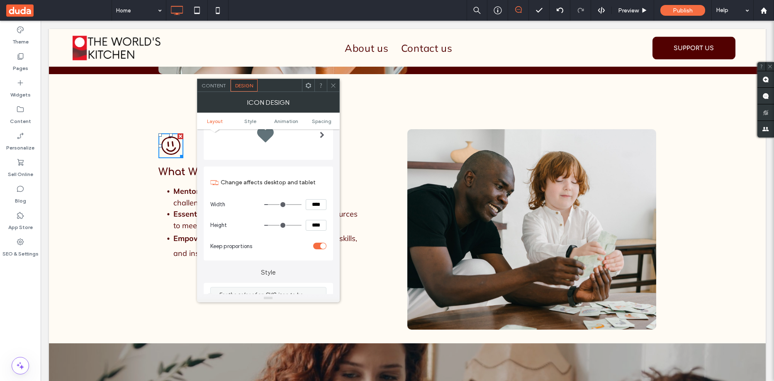
click at [219, 89] on div "Content" at bounding box center [213, 85] width 33 height 12
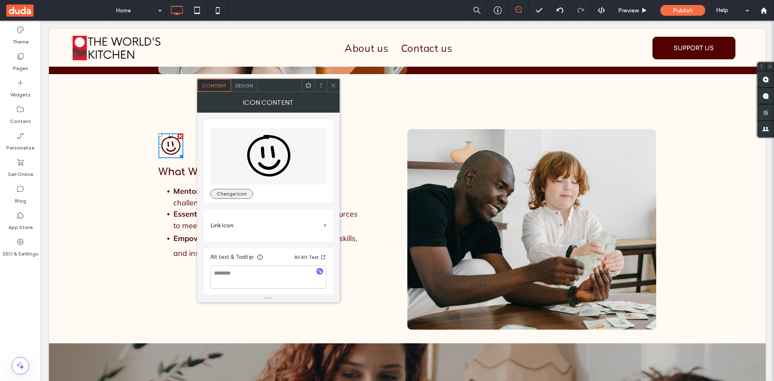
click at [241, 189] on button "Change Icon" at bounding box center [231, 194] width 43 height 10
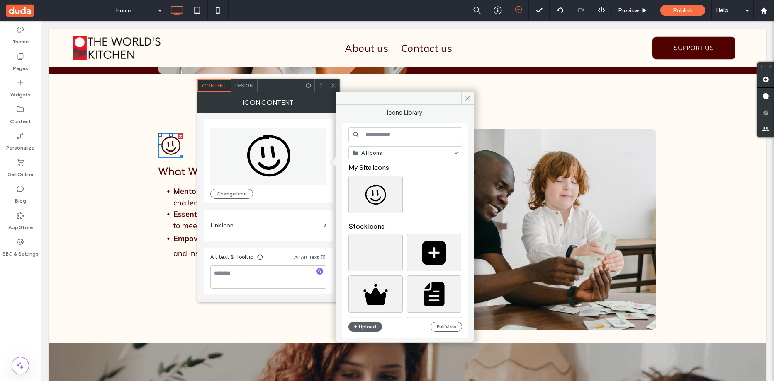
click at [389, 134] on input at bounding box center [405, 134] width 114 height 15
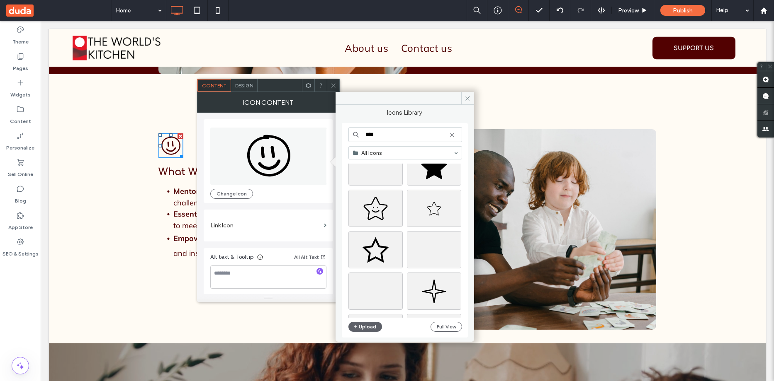
scroll to position [166, 0]
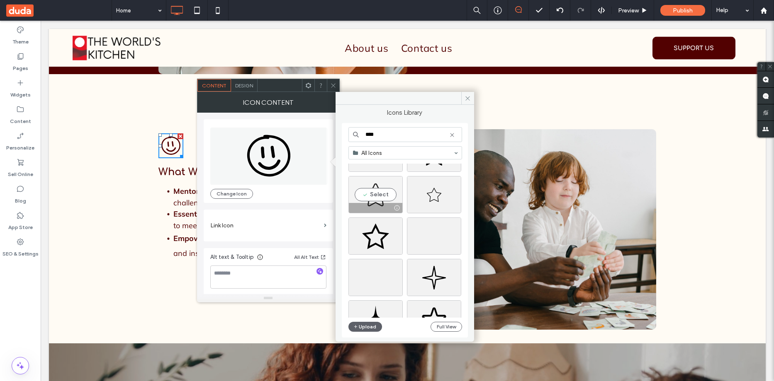
type input "****"
click at [381, 196] on div "Select" at bounding box center [375, 194] width 54 height 37
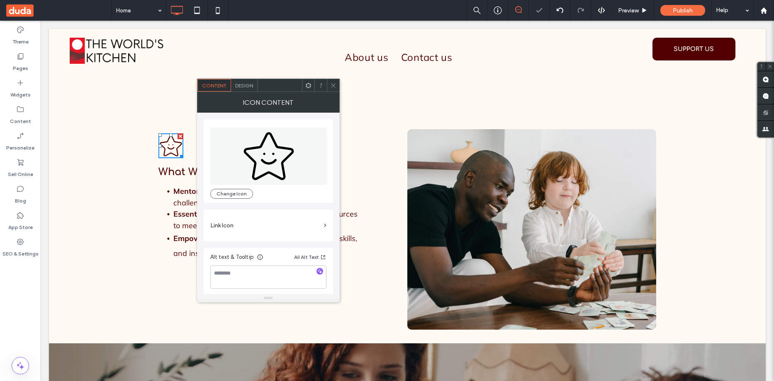
click at [335, 83] on icon at bounding box center [333, 86] width 6 height 6
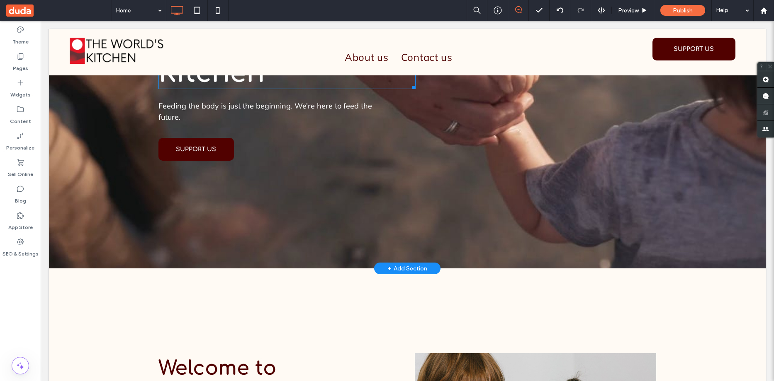
scroll to position [0, 0]
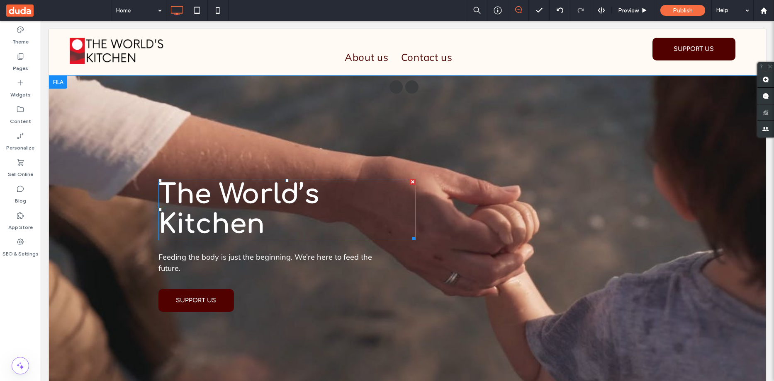
click at [226, 197] on span "The World’s Kitchen" at bounding box center [238, 210] width 160 height 60
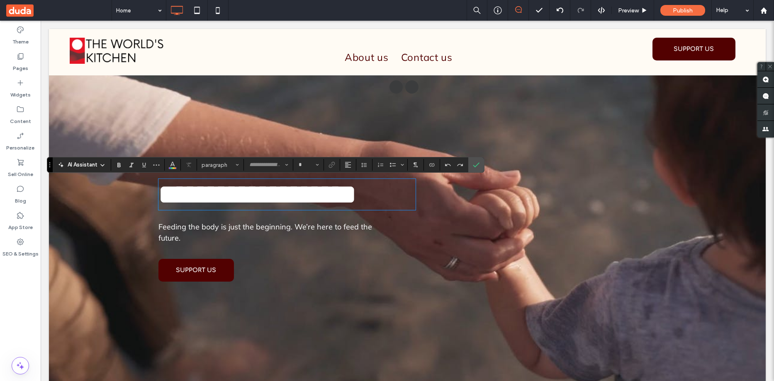
type input "*********"
type input "**"
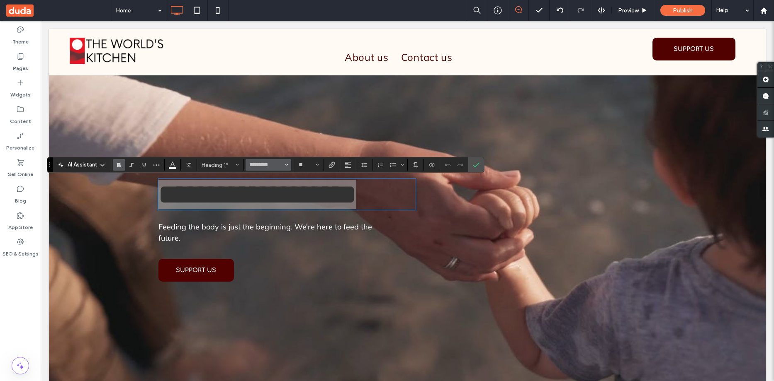
click at [288, 165] on icon "Font & Font weight" at bounding box center [286, 164] width 3 height 3
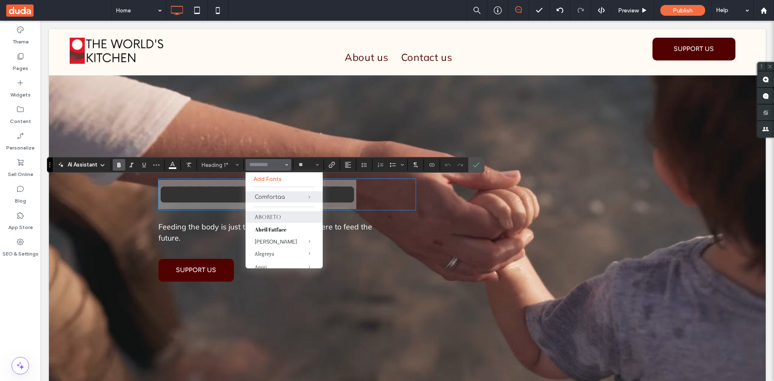
scroll to position [41, 0]
click at [267, 174] on label "Aboreto" at bounding box center [283, 176] width 77 height 12
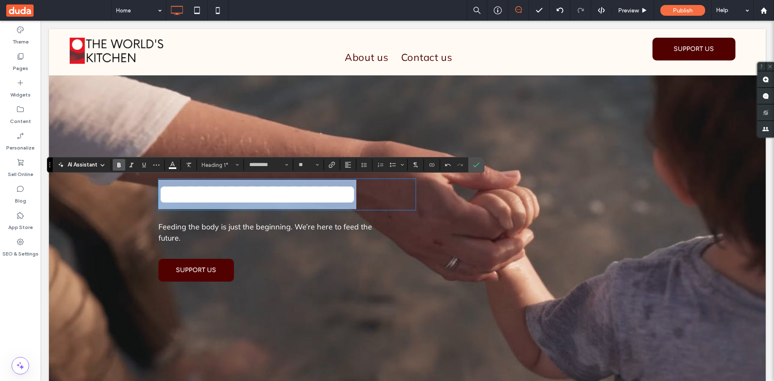
type input "*******"
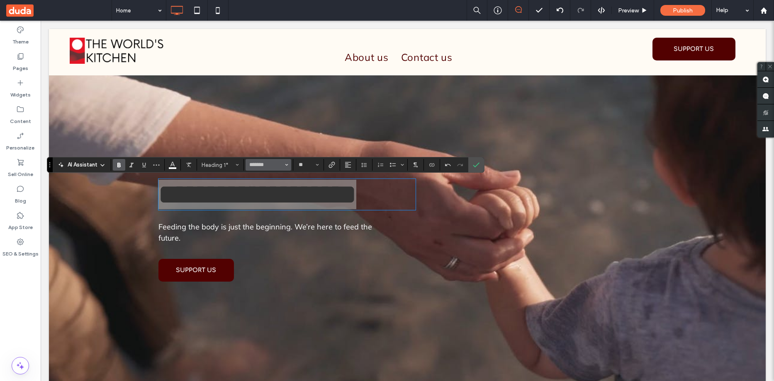
click at [286, 162] on span "Font & Font weight" at bounding box center [286, 165] width 3 height 11
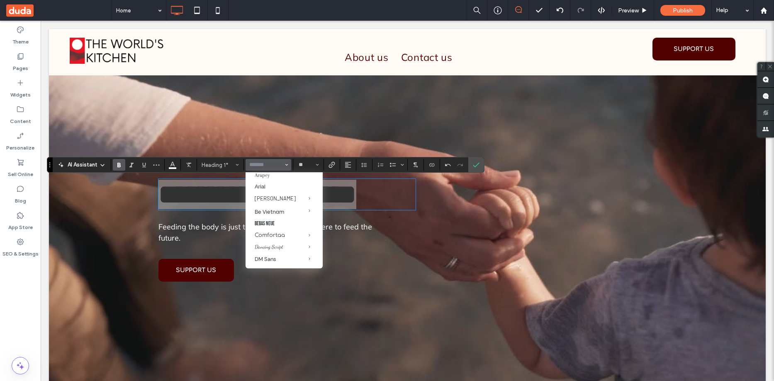
scroll to position [124, 0]
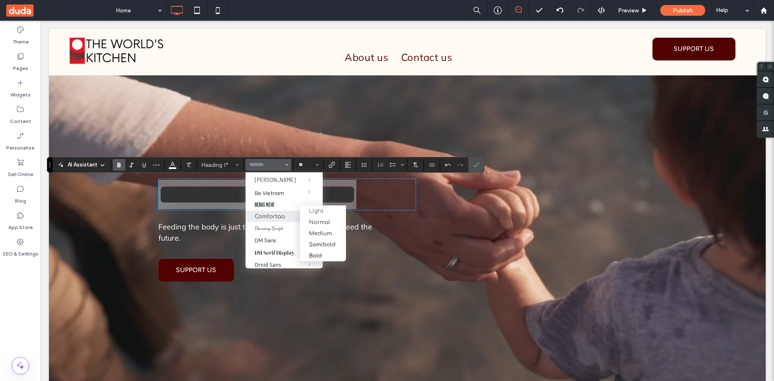
click at [284, 218] on span "Comfortaa" at bounding box center [303, 216] width 39 height 11
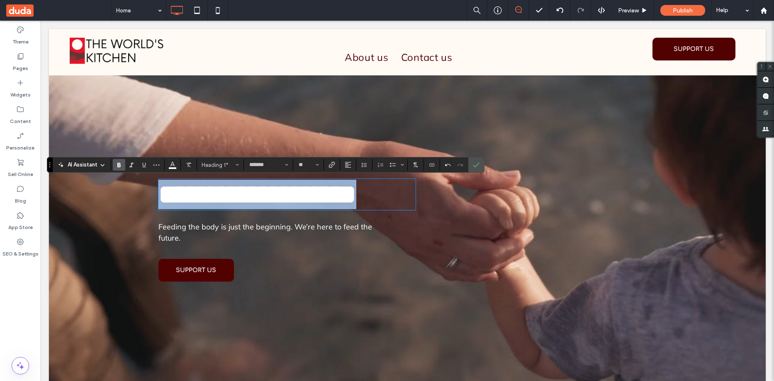
type input "*********"
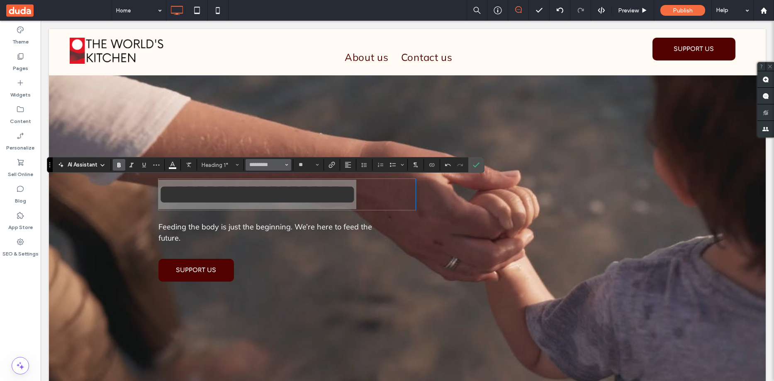
click at [287, 163] on icon "Font & Font weight" at bounding box center [286, 164] width 3 height 3
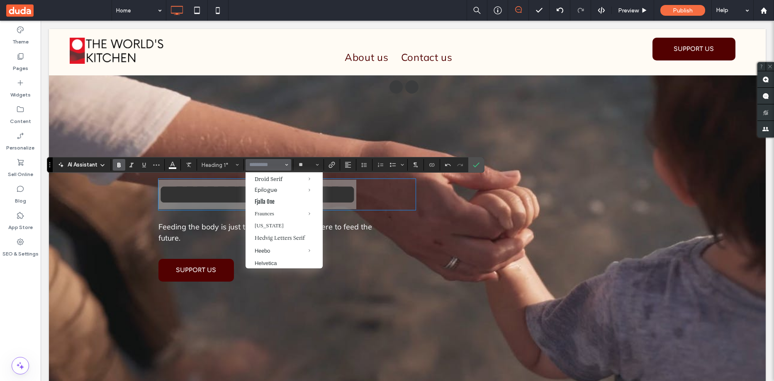
scroll to position [249, 0]
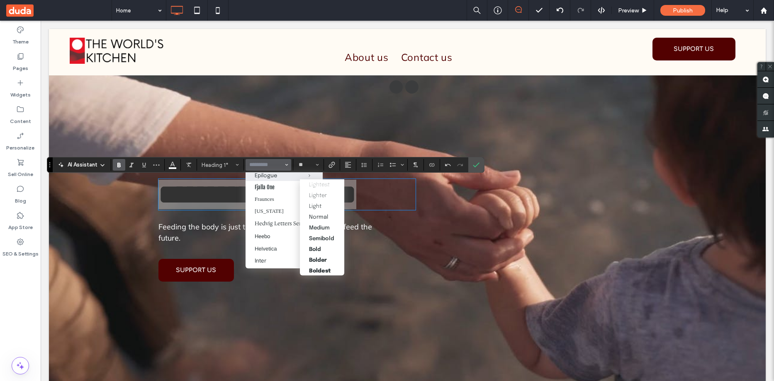
click at [284, 181] on span "Epilogue" at bounding box center [303, 175] width 39 height 11
type input "********"
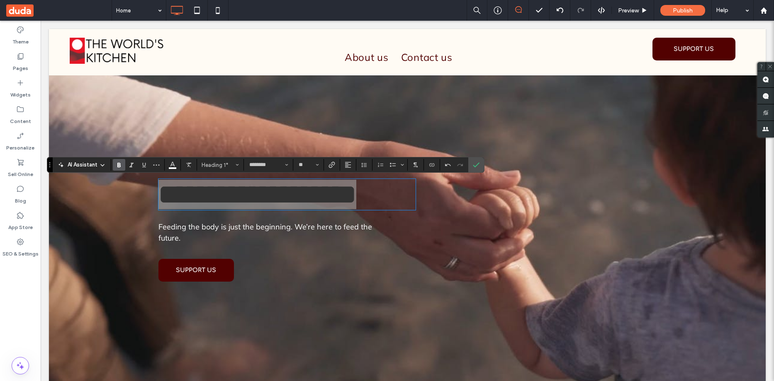
click at [118, 161] on span "Bold" at bounding box center [118, 165] width 4 height 12
click at [476, 164] on icon "Confirm" at bounding box center [476, 165] width 7 height 7
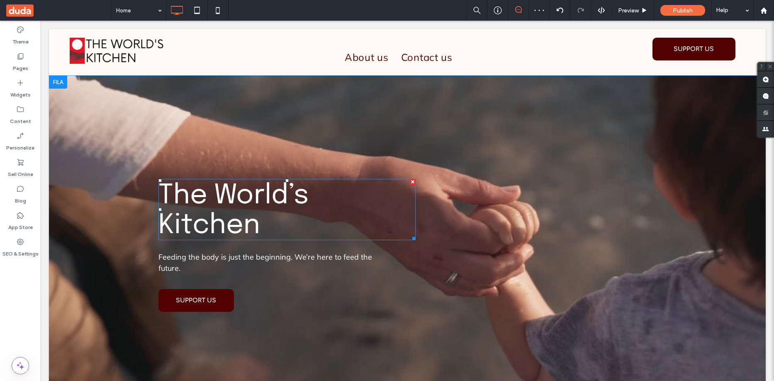
click at [249, 228] on span "The World’s Kitchen" at bounding box center [233, 210] width 150 height 57
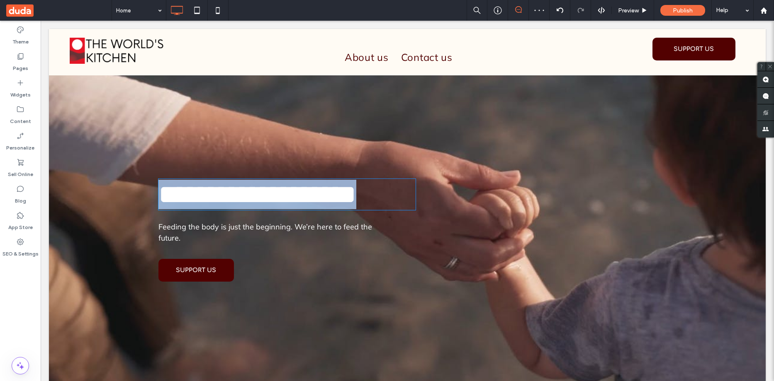
type input "********"
type input "**"
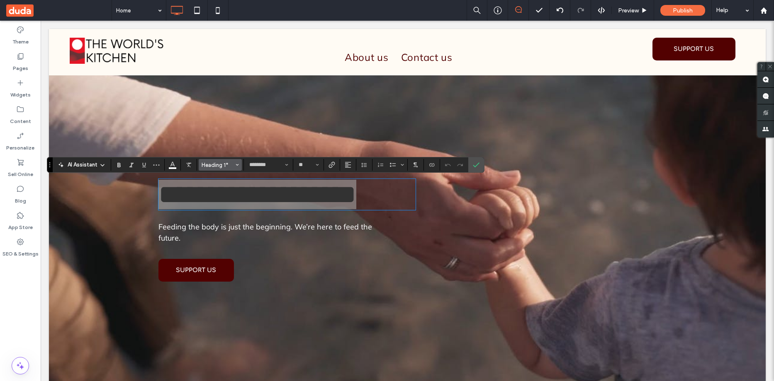
click at [239, 166] on button "Heading 1*" at bounding box center [220, 165] width 43 height 12
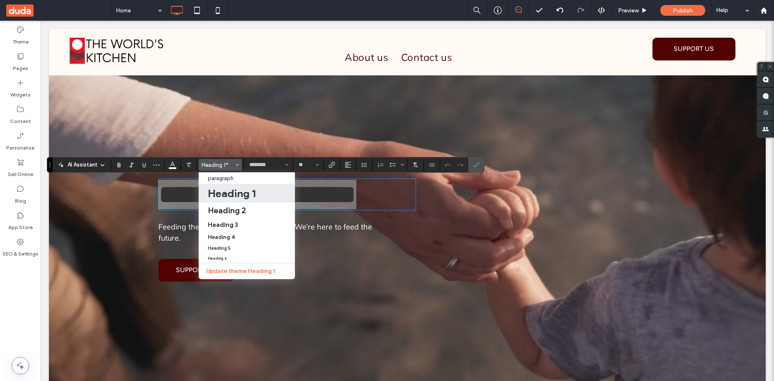
click at [239, 166] on button "Heading 1*" at bounding box center [220, 165] width 43 height 12
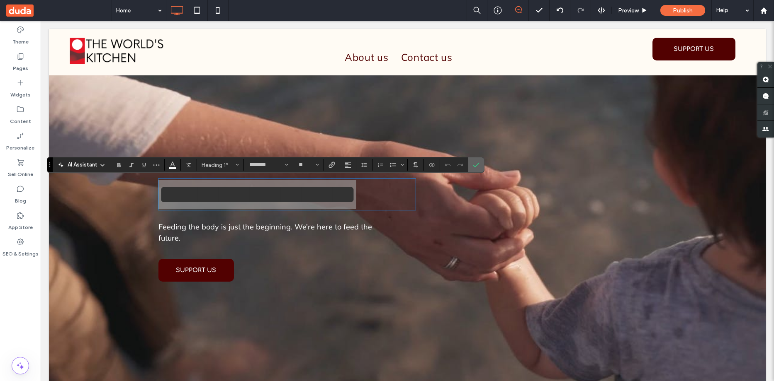
click at [474, 164] on icon "Confirm" at bounding box center [476, 165] width 7 height 7
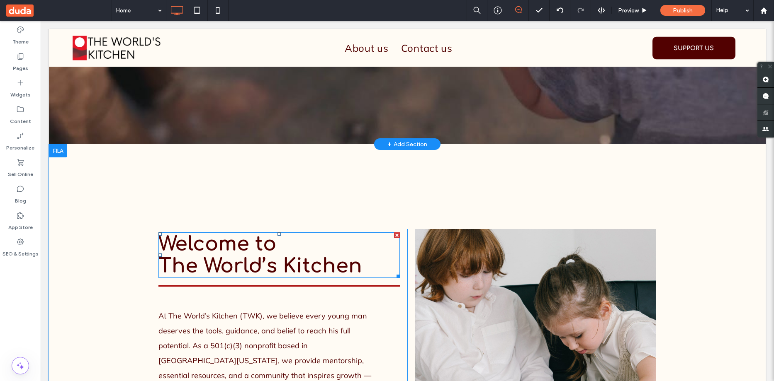
scroll to position [290, 0]
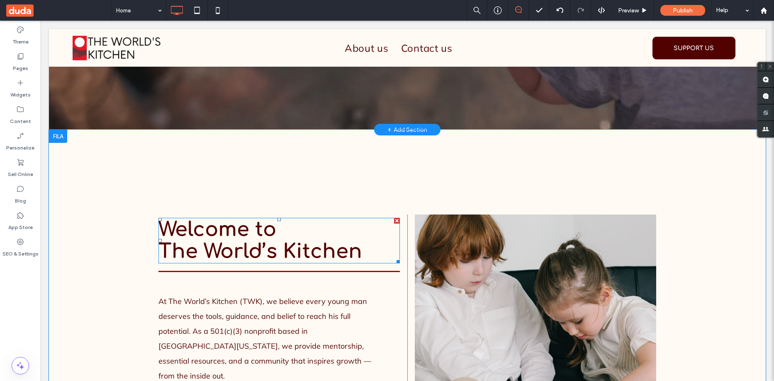
click at [244, 219] on span "Welcome to" at bounding box center [217, 230] width 118 height 22
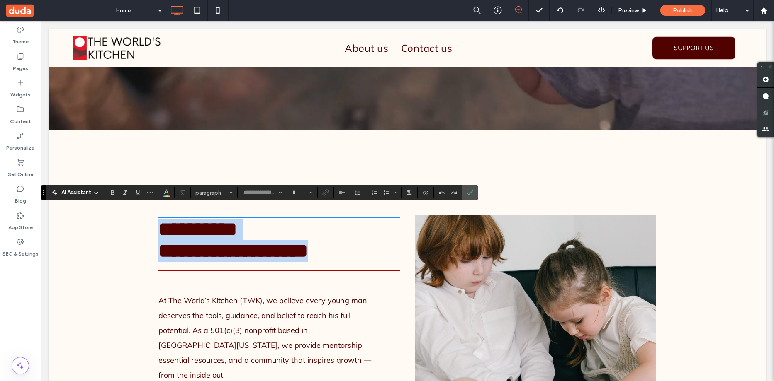
type input "*********"
type input "**"
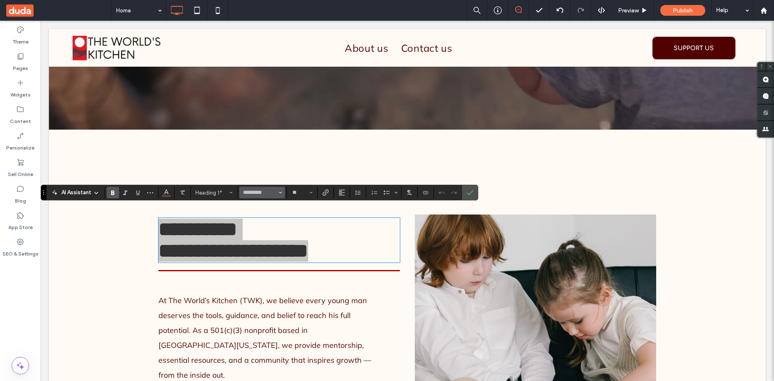
click at [276, 188] on button "*********" at bounding box center [262, 193] width 46 height 12
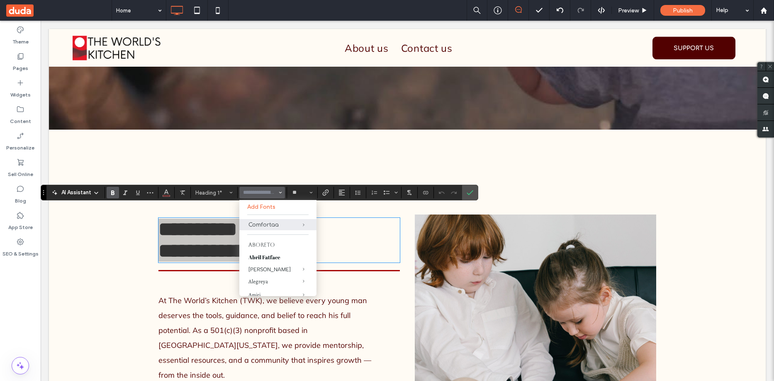
click at [270, 193] on input "Font & Font weight-input" at bounding box center [259, 193] width 35 height 7
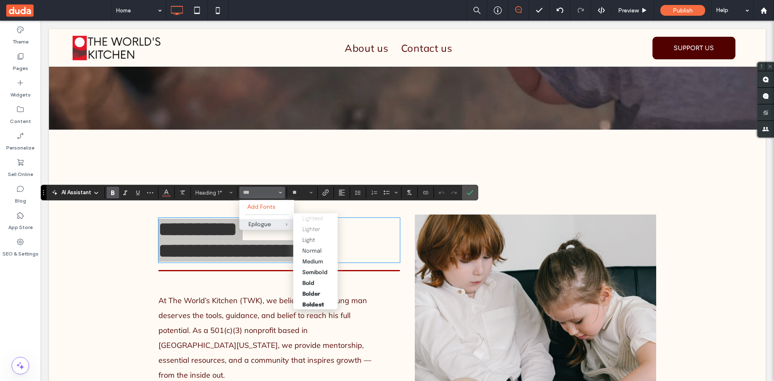
click at [257, 223] on div "Epilogue" at bounding box center [266, 224] width 36 height 5
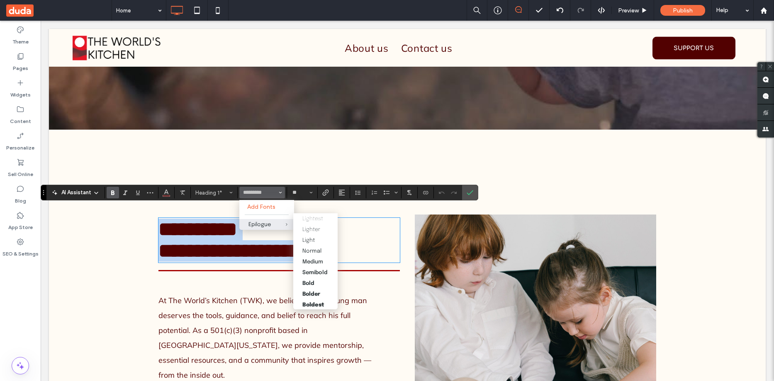
type input "********"
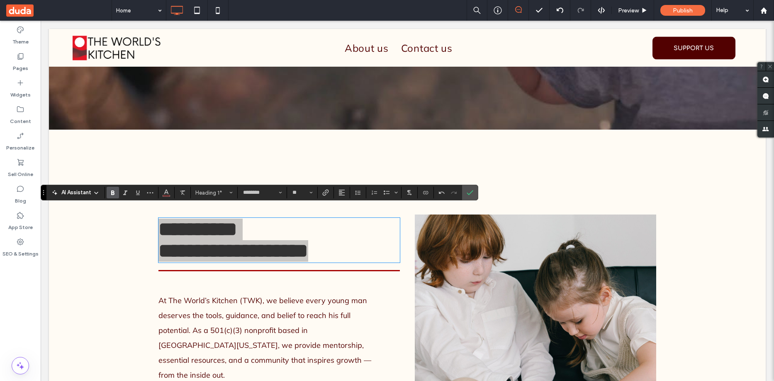
click at [117, 193] on label "Bold" at bounding box center [113, 193] width 12 height 12
click at [470, 192] on icon "Confirm" at bounding box center [470, 193] width 7 height 7
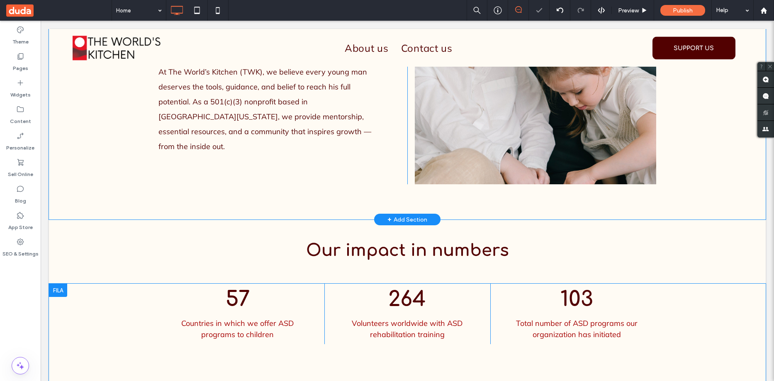
scroll to position [539, 0]
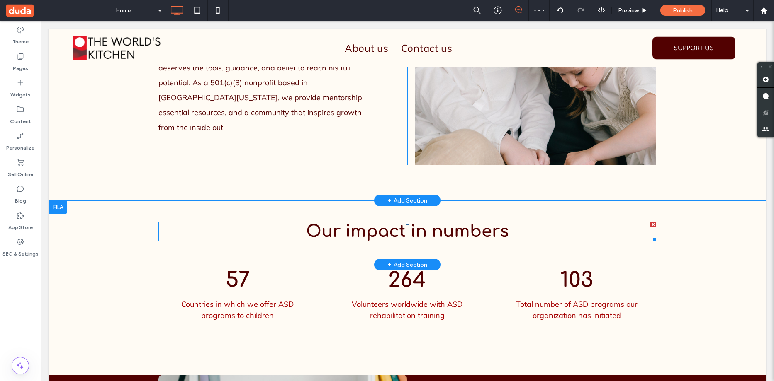
click at [344, 226] on span "Our impact in numbers" at bounding box center [407, 232] width 203 height 18
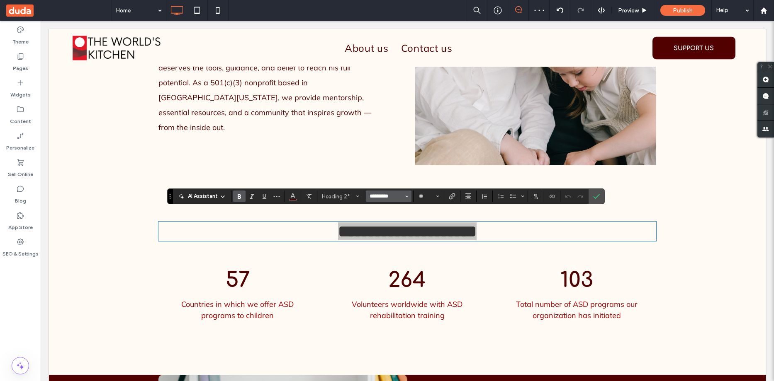
click at [377, 199] on input "*********" at bounding box center [386, 196] width 35 height 7
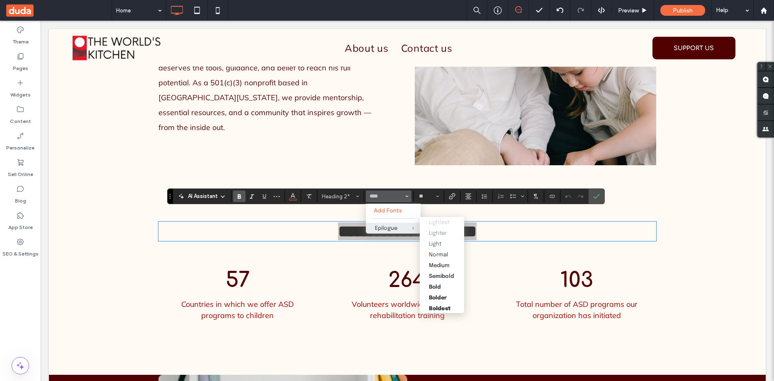
drag, startPoint x: 393, startPoint y: 227, endPoint x: 333, endPoint y: 206, distance: 63.2
click at [393, 227] on span "Epilogue" at bounding box center [406, 228] width 27 height 11
type input "********"
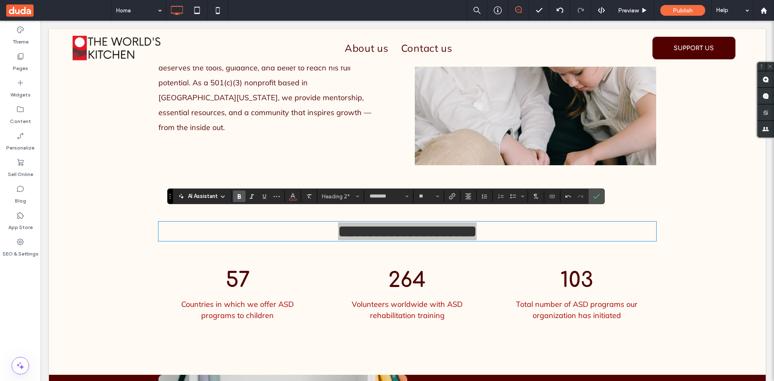
click at [240, 197] on use "Bold" at bounding box center [239, 196] width 3 height 5
click at [599, 198] on icon "Confirm" at bounding box center [596, 196] width 7 height 7
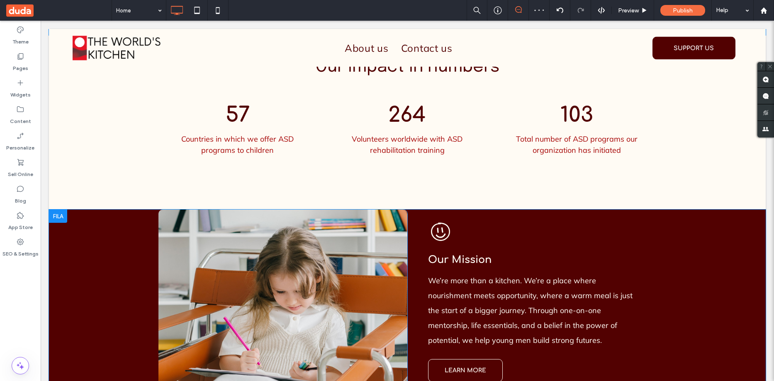
scroll to position [705, 0]
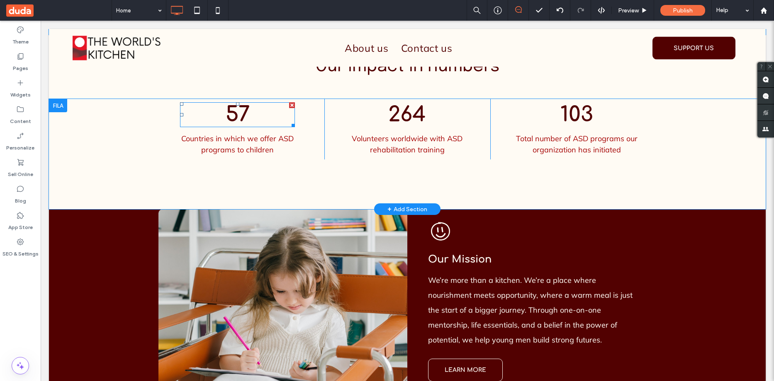
click at [234, 103] on span "57" at bounding box center [238, 114] width 24 height 23
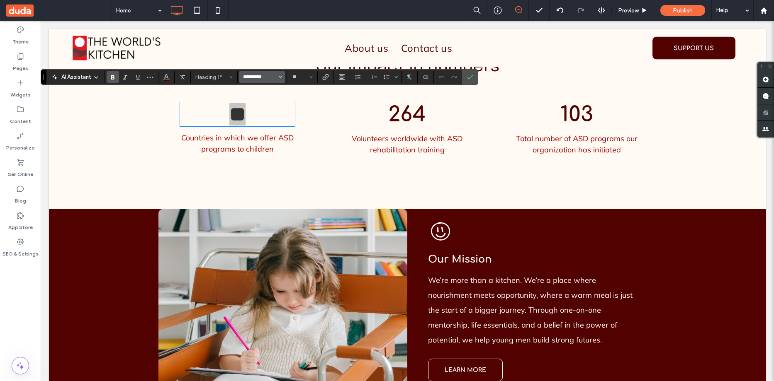
click at [255, 79] on input "*********" at bounding box center [259, 77] width 35 height 7
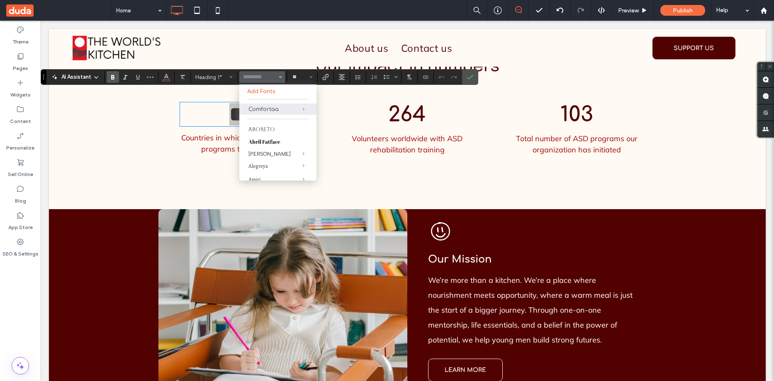
click at [255, 78] on input "Font & Font weight-input" at bounding box center [259, 77] width 35 height 7
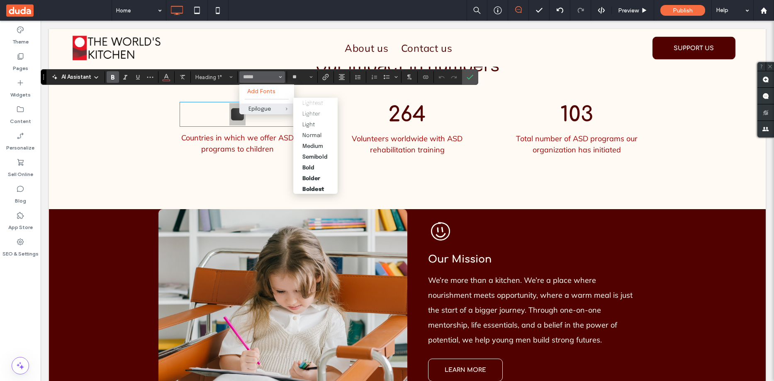
click at [262, 107] on div "Epilogue" at bounding box center [266, 109] width 36 height 5
type input "********"
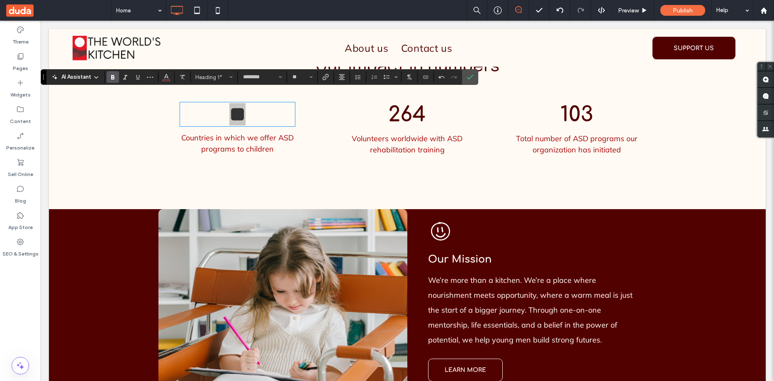
click at [114, 75] on icon "Bold" at bounding box center [112, 77] width 7 height 7
click at [471, 75] on icon "Confirm" at bounding box center [470, 77] width 7 height 7
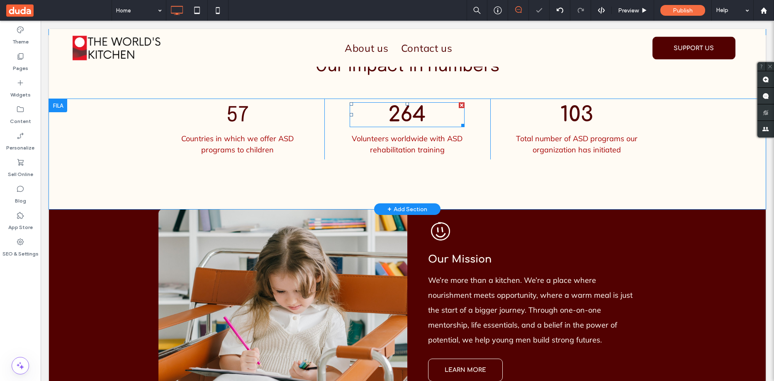
click at [405, 103] on span "264" at bounding box center [407, 114] width 38 height 23
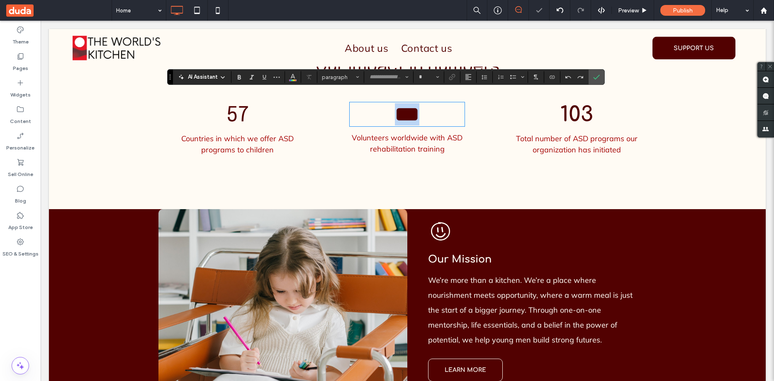
type input "*********"
type input "**"
click at [388, 77] on input "*********" at bounding box center [386, 77] width 35 height 7
click at [385, 109] on div "Epilogue" at bounding box center [393, 109] width 36 height 5
type input "********"
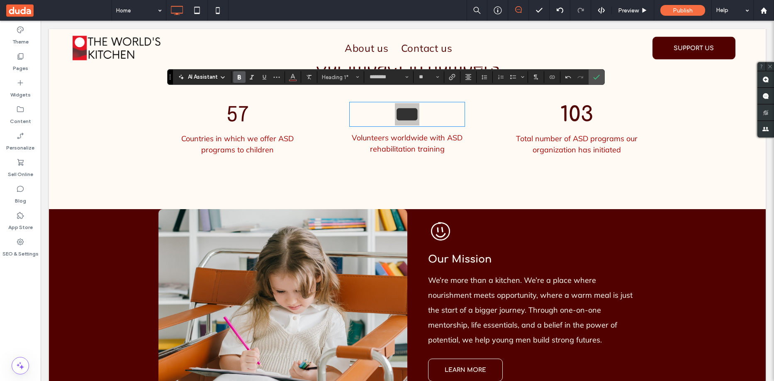
click at [238, 78] on use "Bold" at bounding box center [239, 77] width 3 height 5
click at [598, 78] on icon "Confirm" at bounding box center [596, 77] width 7 height 7
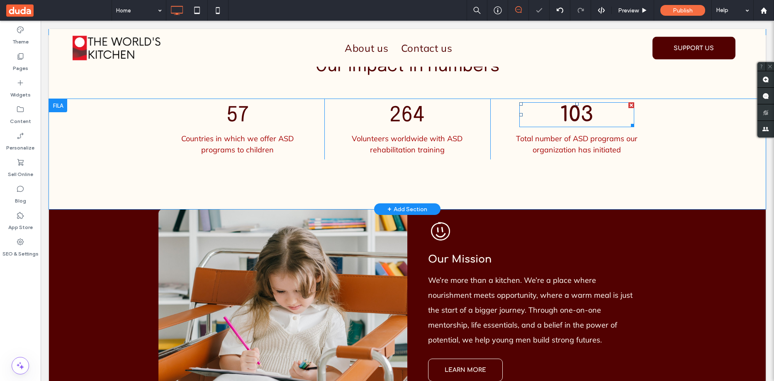
click at [578, 103] on span "103" at bounding box center [576, 114] width 33 height 23
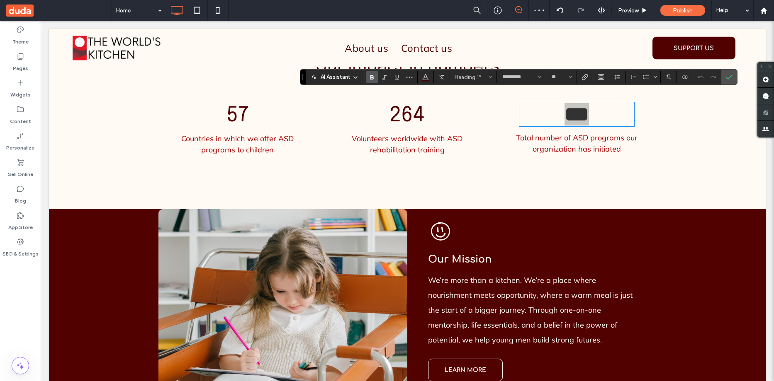
click at [373, 79] on use "Bold" at bounding box center [371, 77] width 3 height 5
click at [522, 78] on input "*********" at bounding box center [518, 77] width 35 height 7
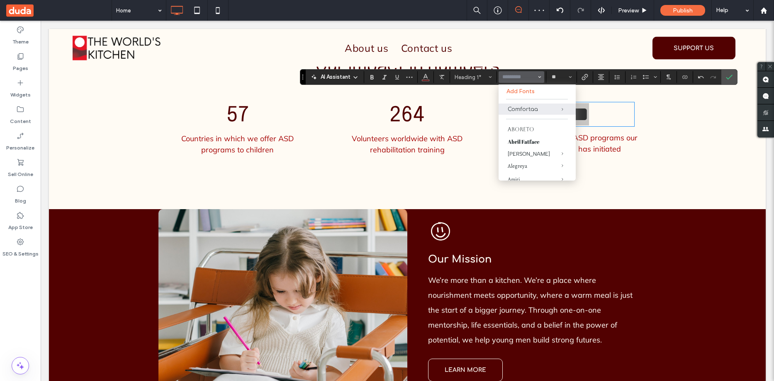
click at [522, 78] on input "Font & Font weight-input" at bounding box center [518, 77] width 35 height 7
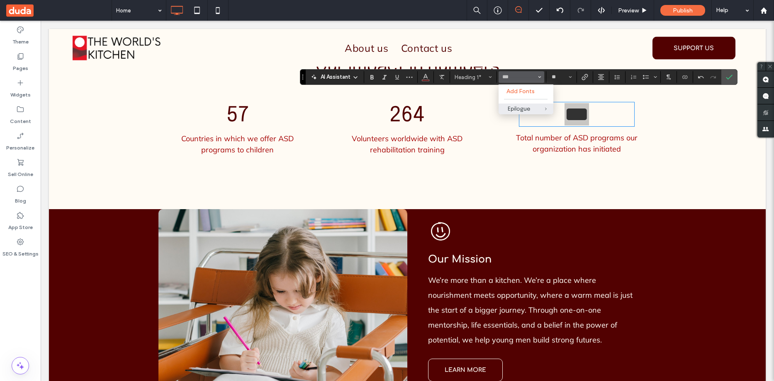
click at [525, 109] on div "Epilogue" at bounding box center [526, 109] width 36 height 5
type input "********"
drag, startPoint x: 303, startPoint y: 79, endPoint x: 210, endPoint y: 64, distance: 93.7
click at [300, 75] on use "Drag" at bounding box center [300, 77] width 1 height 5
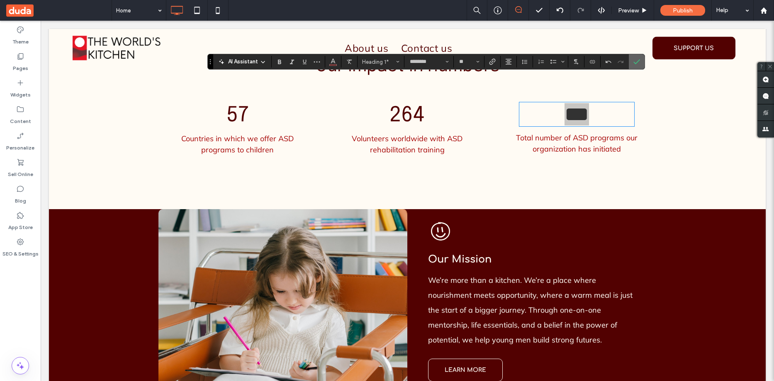
drag, startPoint x: 636, startPoint y: 60, endPoint x: 588, endPoint y: 46, distance: 49.9
click at [636, 60] on icon "Confirm" at bounding box center [636, 61] width 7 height 7
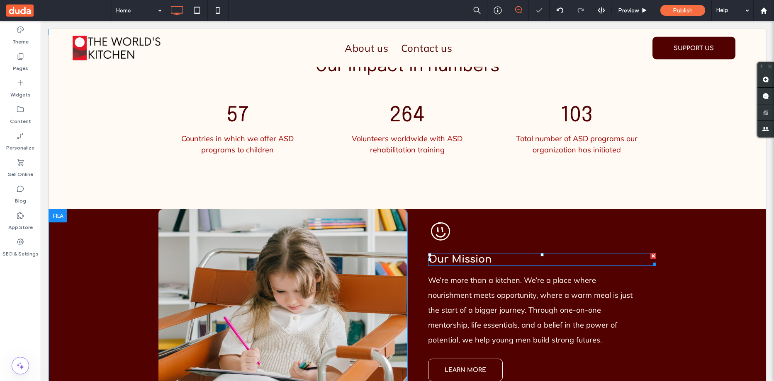
click at [460, 254] on span "Our Mission" at bounding box center [459, 259] width 63 height 11
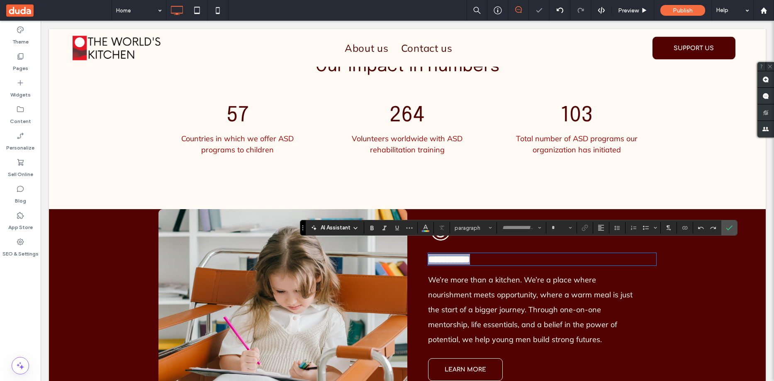
type input "*********"
type input "**"
click at [518, 225] on input "*********" at bounding box center [518, 228] width 35 height 7
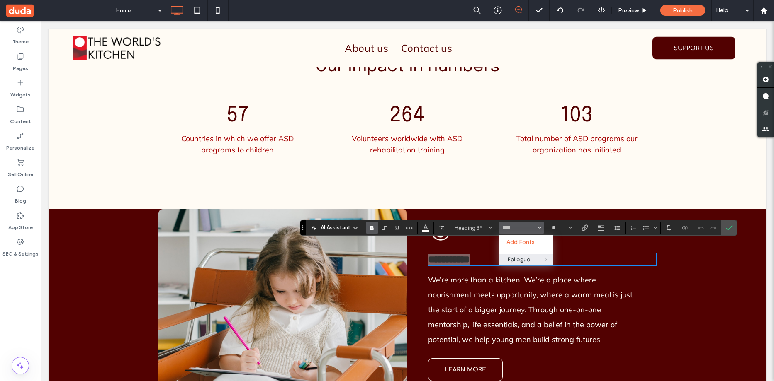
drag, startPoint x: 518, startPoint y: 257, endPoint x: 339, endPoint y: 218, distance: 183.0
click at [518, 258] on div "Epilogue" at bounding box center [526, 260] width 36 height 5
type input "********"
click at [370, 227] on icon "Bold" at bounding box center [372, 228] width 7 height 7
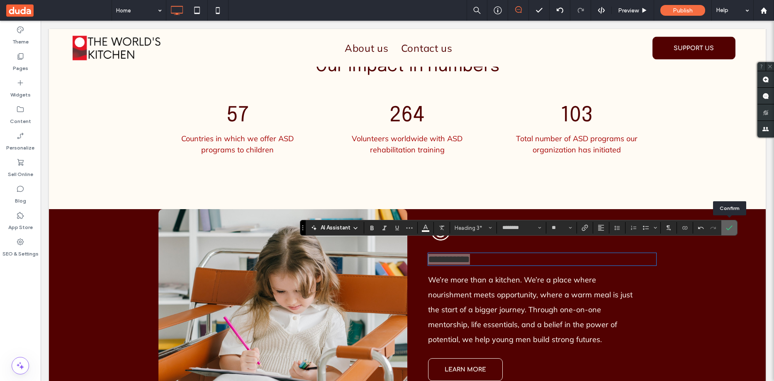
drag, startPoint x: 730, startPoint y: 229, endPoint x: 680, endPoint y: 210, distance: 53.5
click at [730, 229] on icon "Confirm" at bounding box center [729, 228] width 7 height 7
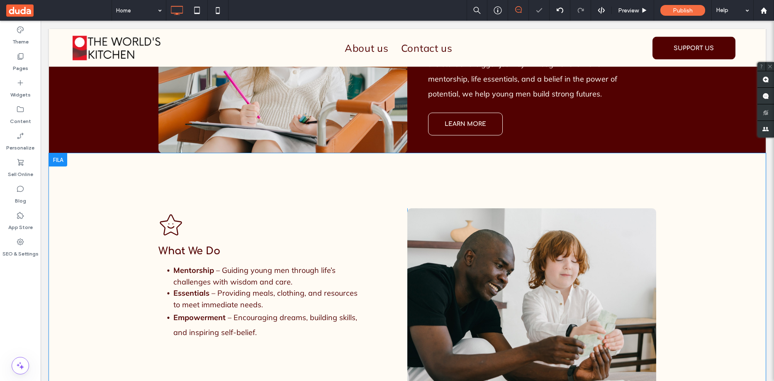
scroll to position [954, 0]
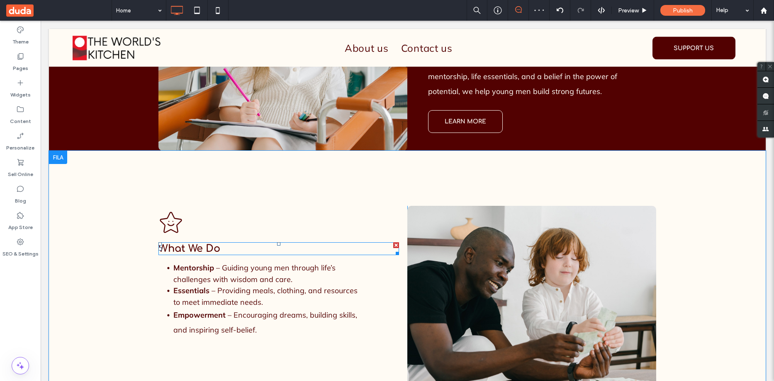
click at [190, 243] on span "What We Do" at bounding box center [189, 248] width 62 height 11
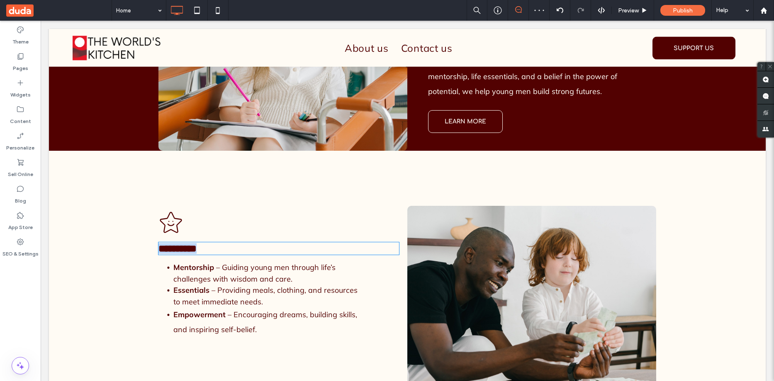
type input "*********"
type input "**"
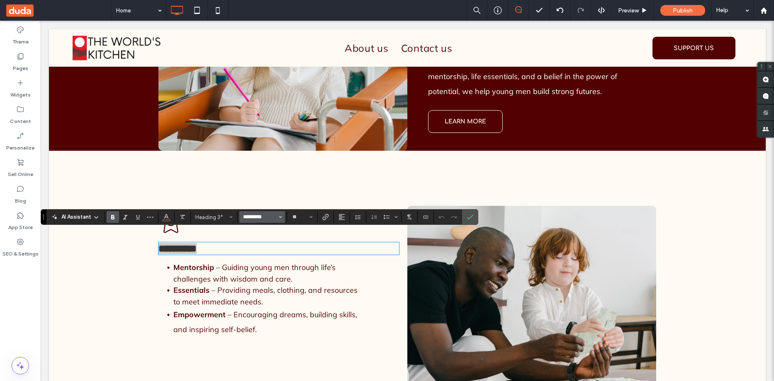
click at [261, 217] on input "*********" at bounding box center [259, 217] width 35 height 7
click at [255, 248] on div "Epilogue" at bounding box center [266, 249] width 36 height 5
type input "********"
click at [114, 215] on icon "Bold" at bounding box center [112, 217] width 7 height 7
drag, startPoint x: 464, startPoint y: 216, endPoint x: 423, endPoint y: 196, distance: 45.8
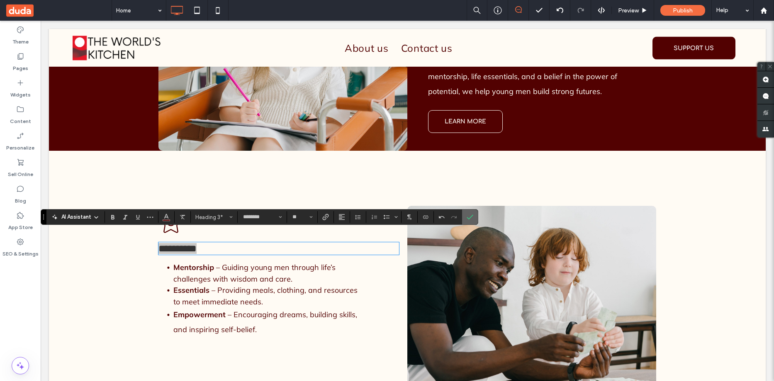
click at [464, 216] on label "Confirm" at bounding box center [470, 217] width 12 height 15
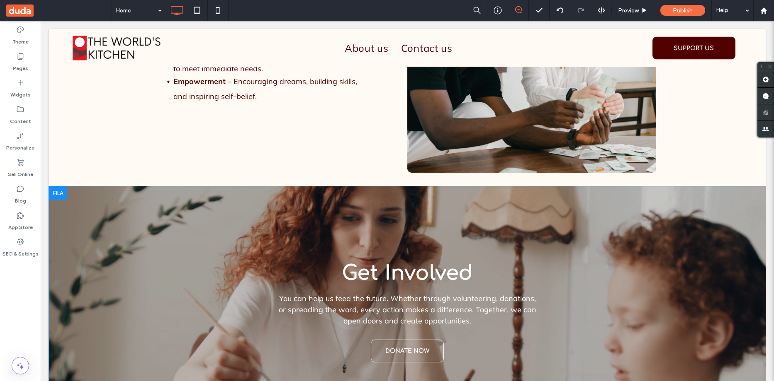
scroll to position [1203, 0]
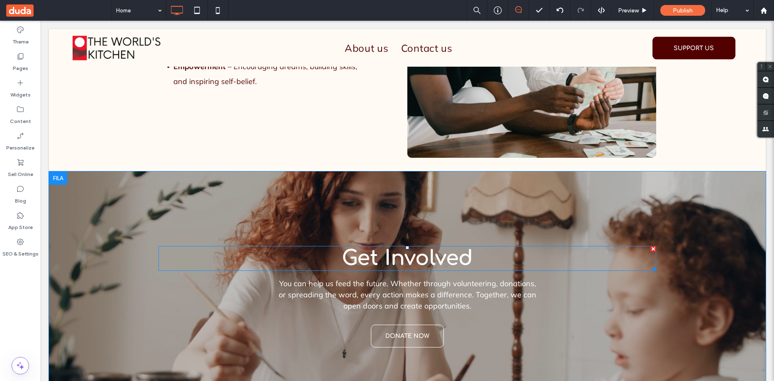
click at [396, 247] on span "Get Involved" at bounding box center [407, 258] width 131 height 23
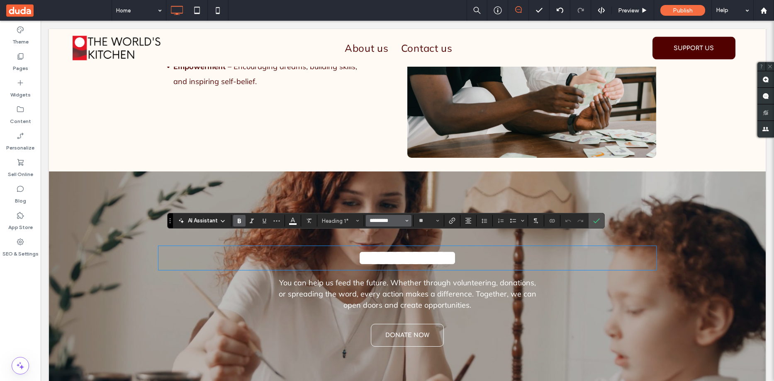
click at [381, 220] on input "*********" at bounding box center [386, 221] width 35 height 7
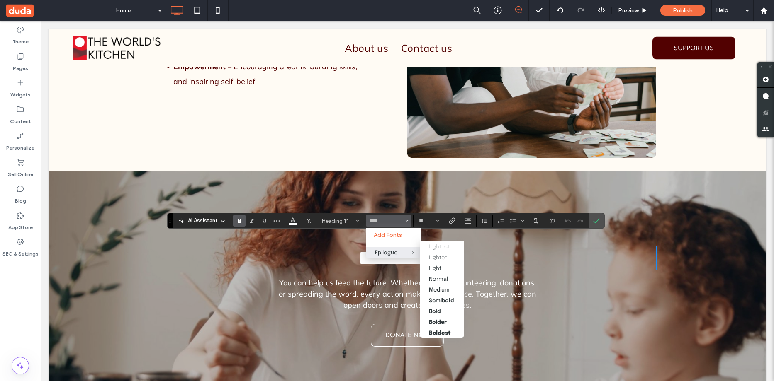
click at [396, 250] on span "Epilogue" at bounding box center [406, 253] width 27 height 11
type input "********"
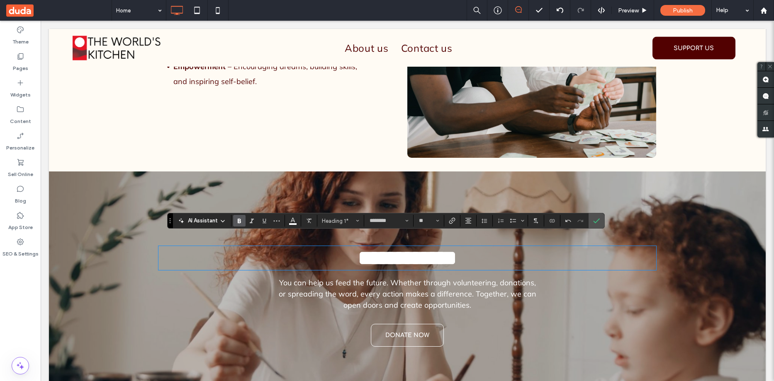
click at [238, 220] on icon "Bold" at bounding box center [239, 221] width 7 height 7
drag, startPoint x: 597, startPoint y: 220, endPoint x: 559, endPoint y: 199, distance: 43.4
click at [597, 220] on icon "Confirm" at bounding box center [596, 221] width 7 height 7
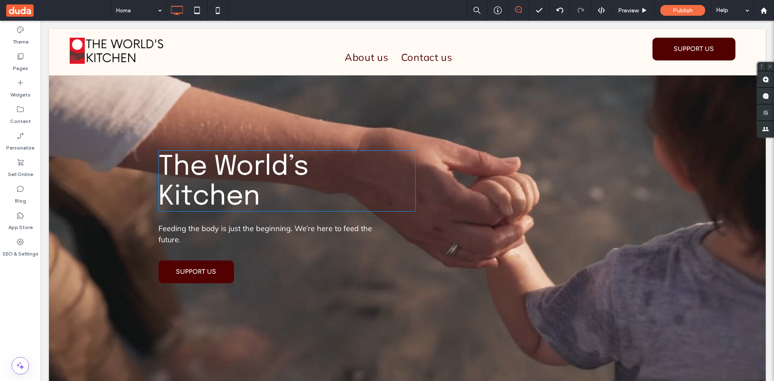
scroll to position [0, 0]
